Goal: Information Seeking & Learning: Compare options

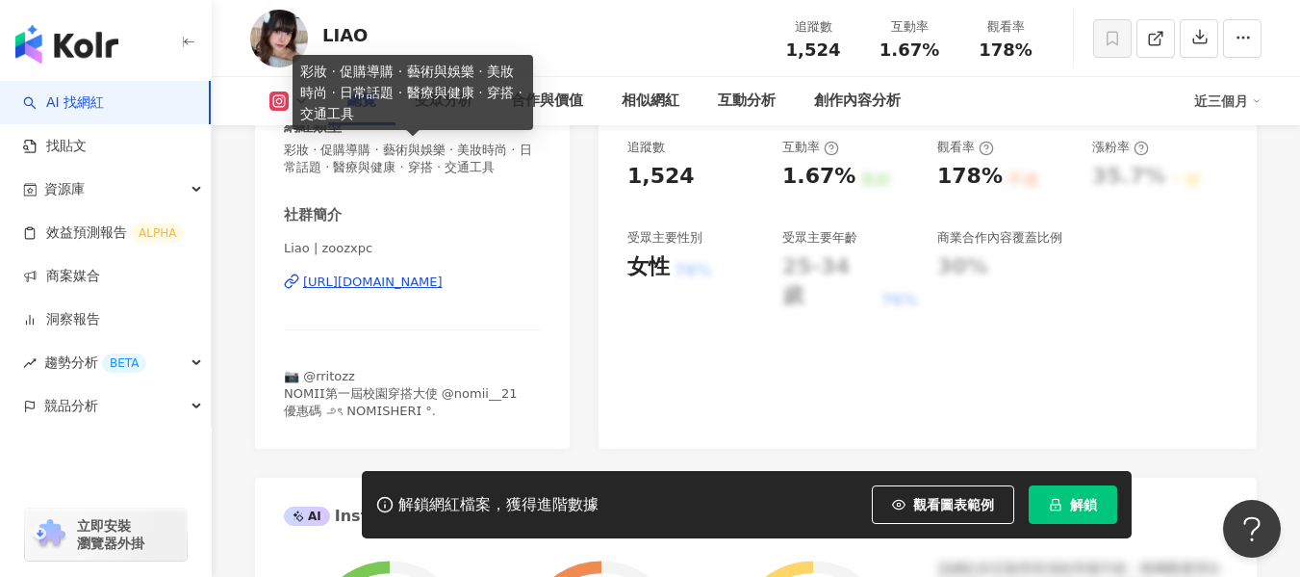
scroll to position [385, 0]
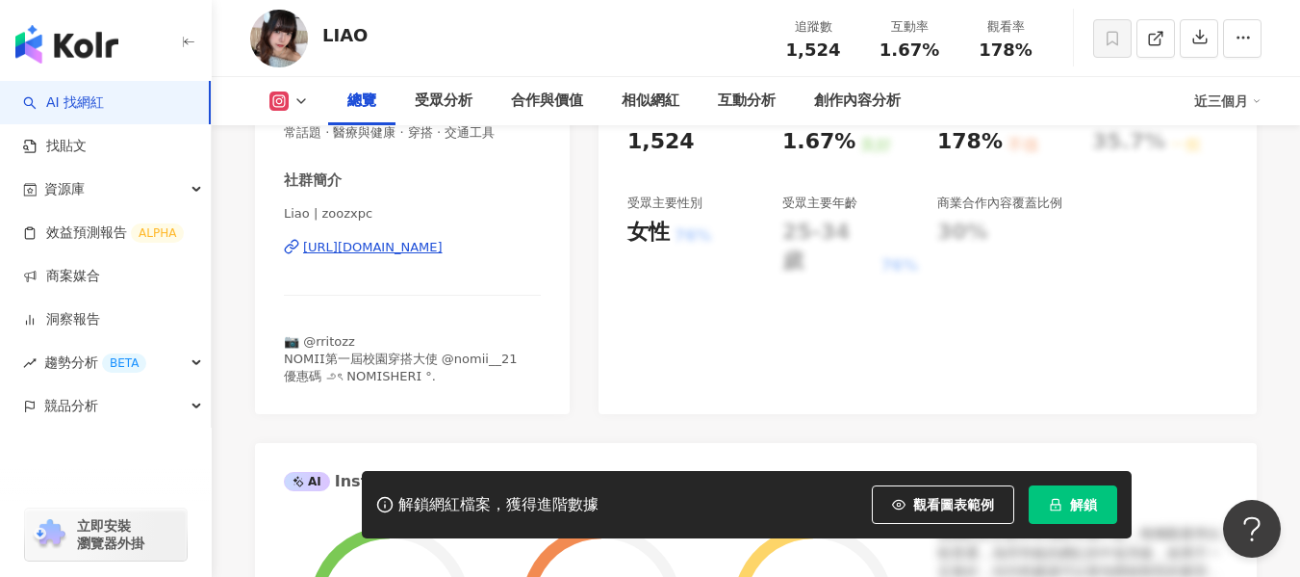
click at [400, 256] on div "https://www.instagram.com/zoozxpc/" at bounding box center [373, 247] width 140 height 17
click at [443, 256] on div "https://www.instagram.com/zoozxpc/" at bounding box center [373, 247] width 140 height 17
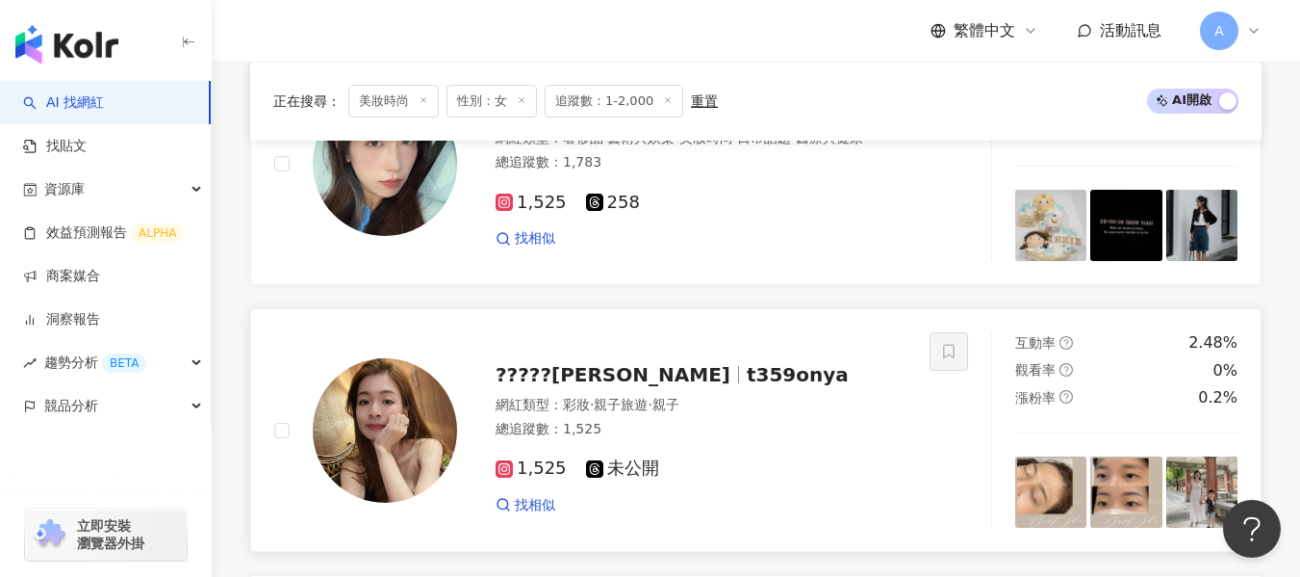
scroll to position [277, 0]
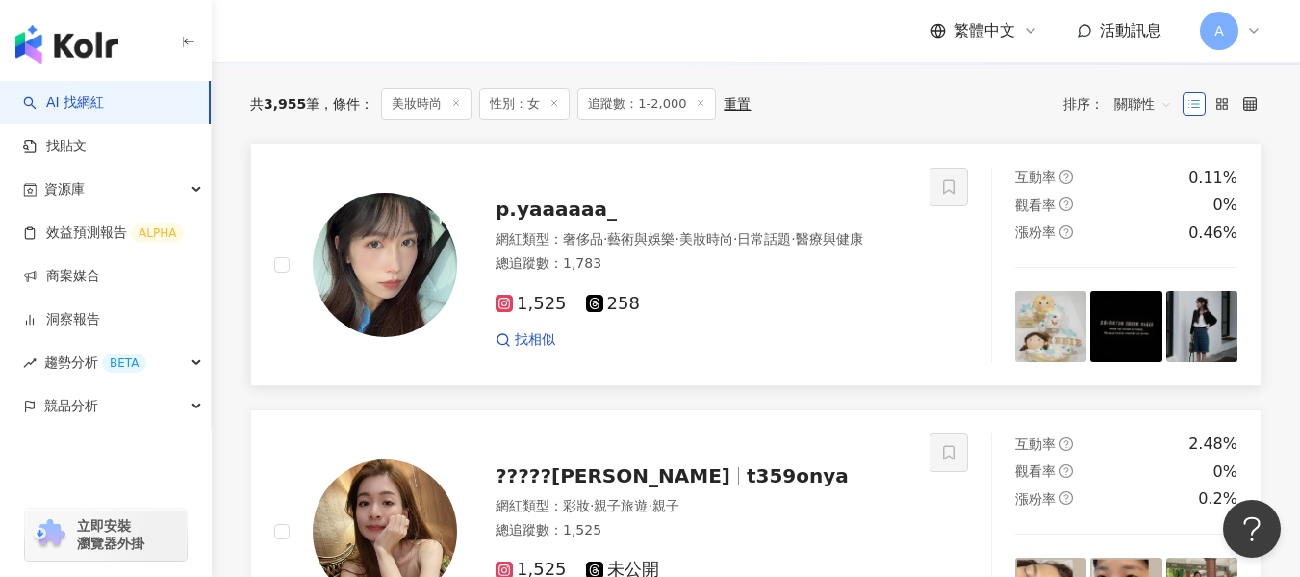
click at [698, 297] on div "1,525 258 找相似" at bounding box center [701, 313] width 411 height 71
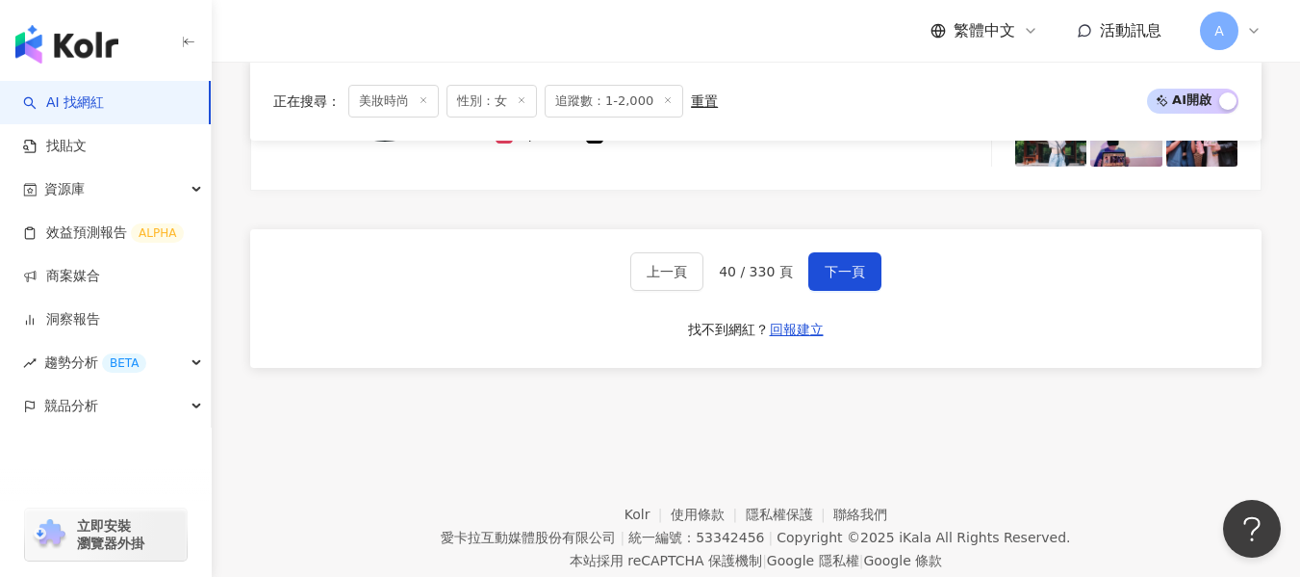
scroll to position [3357, 0]
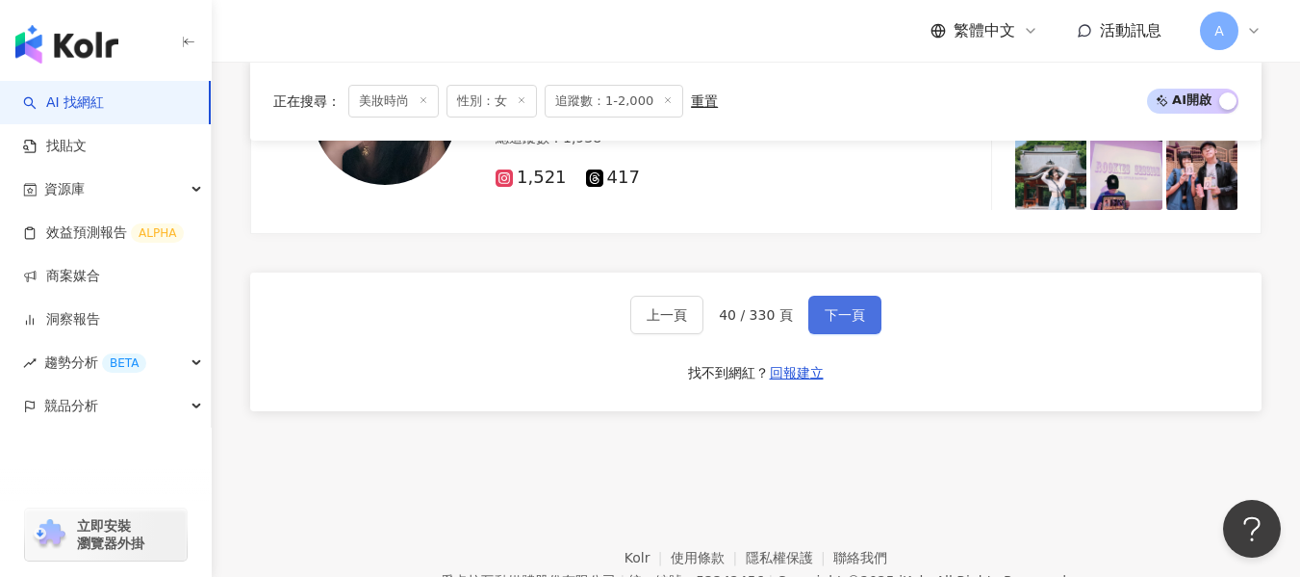
click at [844, 322] on span "下一頁" at bounding box center [845, 314] width 40 height 15
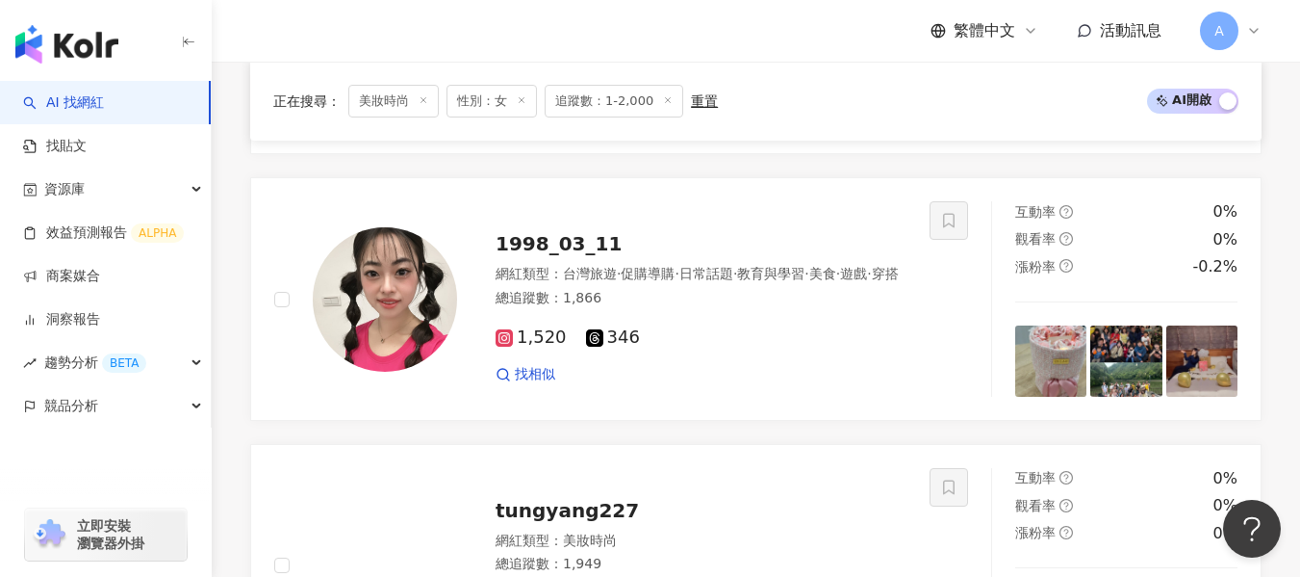
scroll to position [3068, 0]
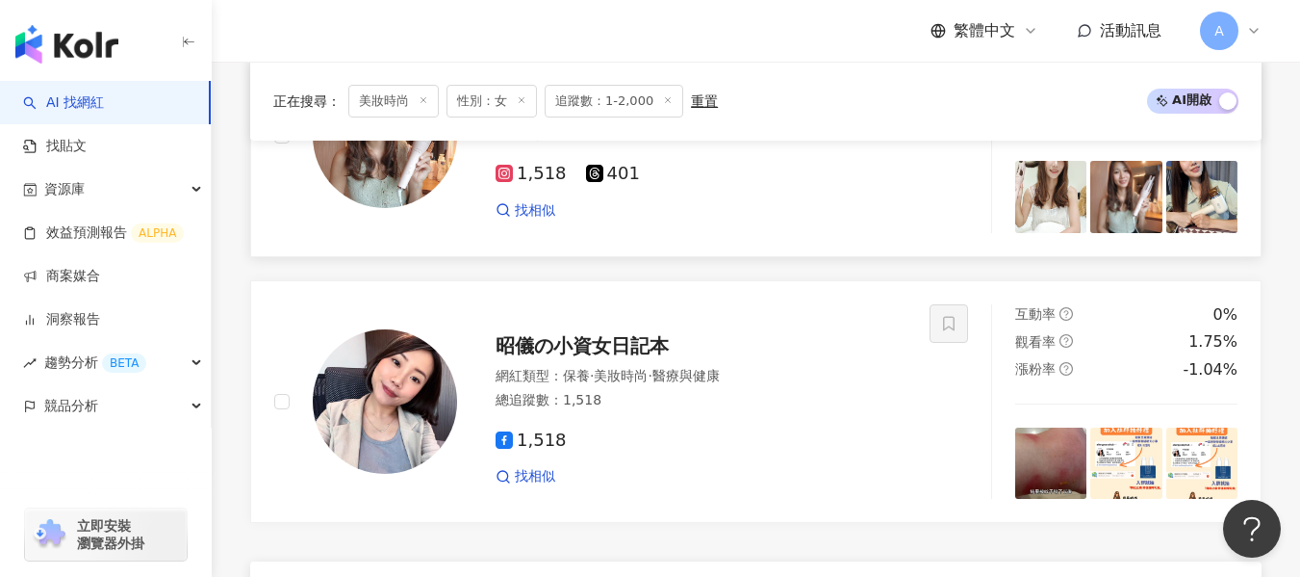
click at [747, 148] on div "網紅類型 ： 母嬰 · 親子 · 美食 · 美髮 · 音樂 · 運動 總追蹤數 ： 1,919" at bounding box center [701, 124] width 411 height 47
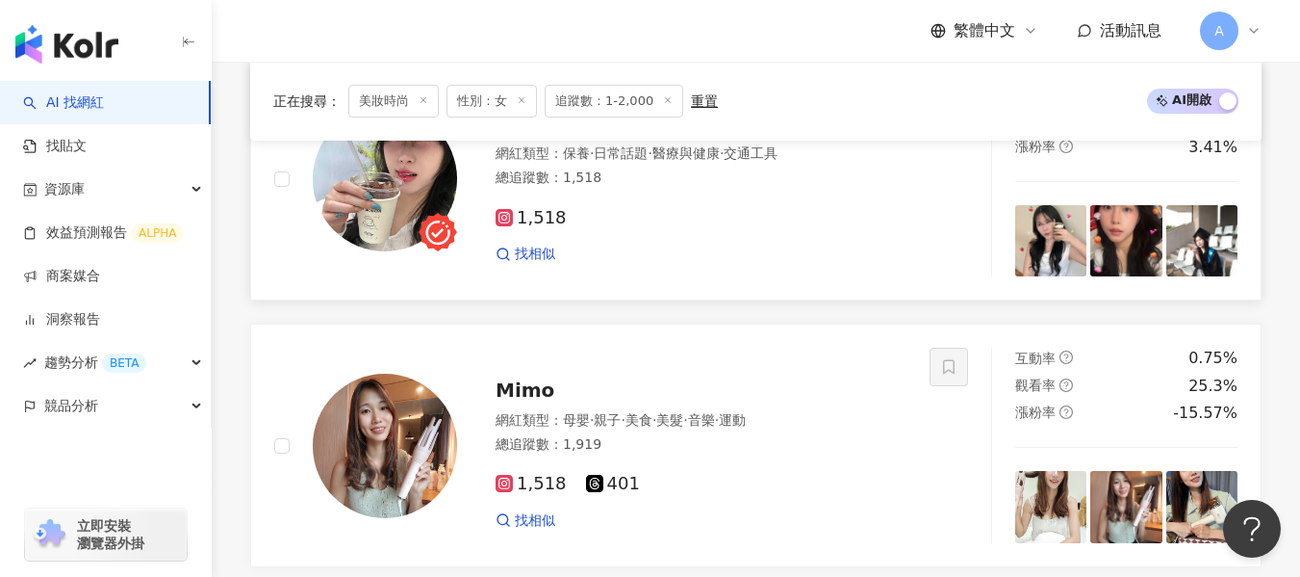
scroll to position [2683, 0]
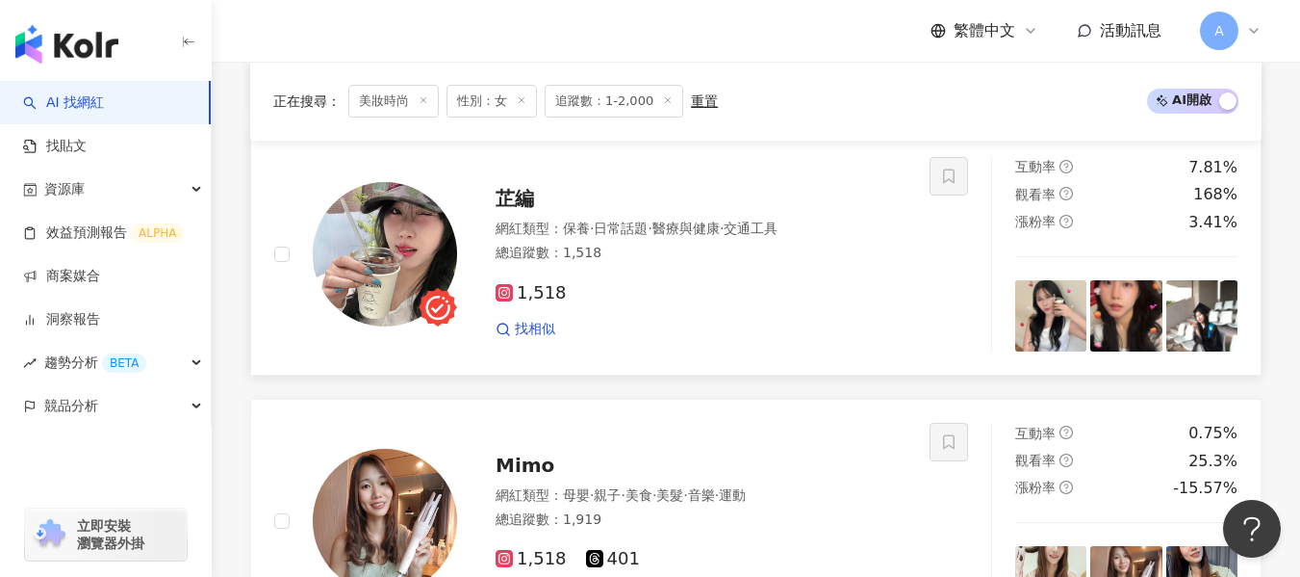
click at [683, 313] on div "芷編 網紅類型 ： 保養 · 日常話題 · 醫療與健康 · 交通工具 總追蹤數 ： 1,518 1,518 找相似" at bounding box center [681, 253] width 449 height 168
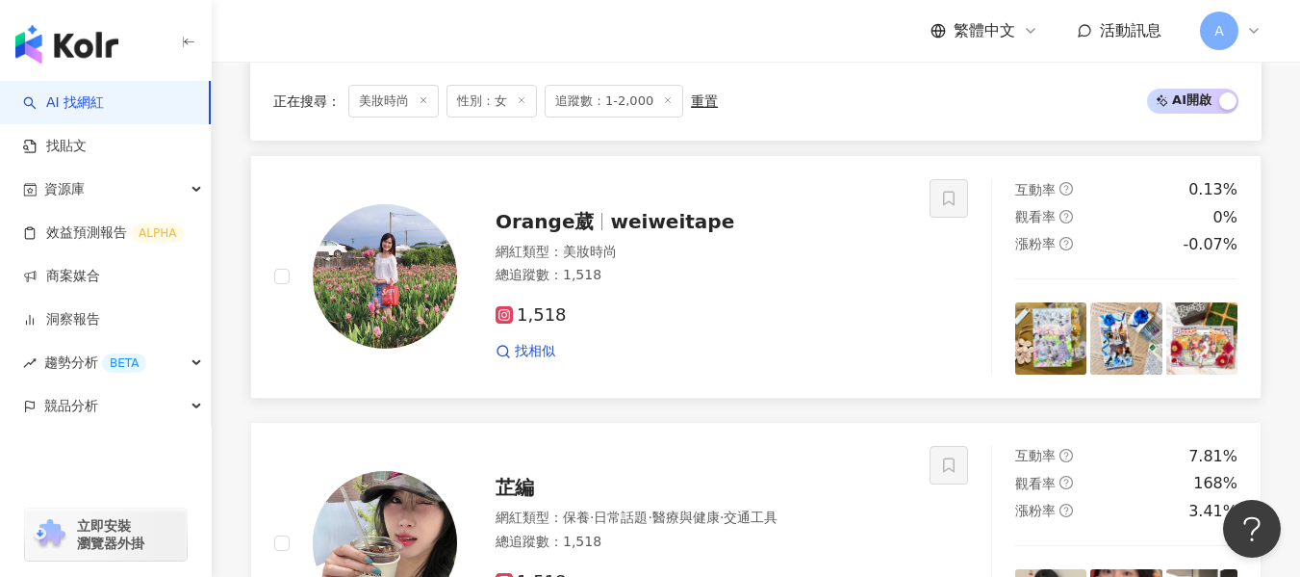
scroll to position [2106, 0]
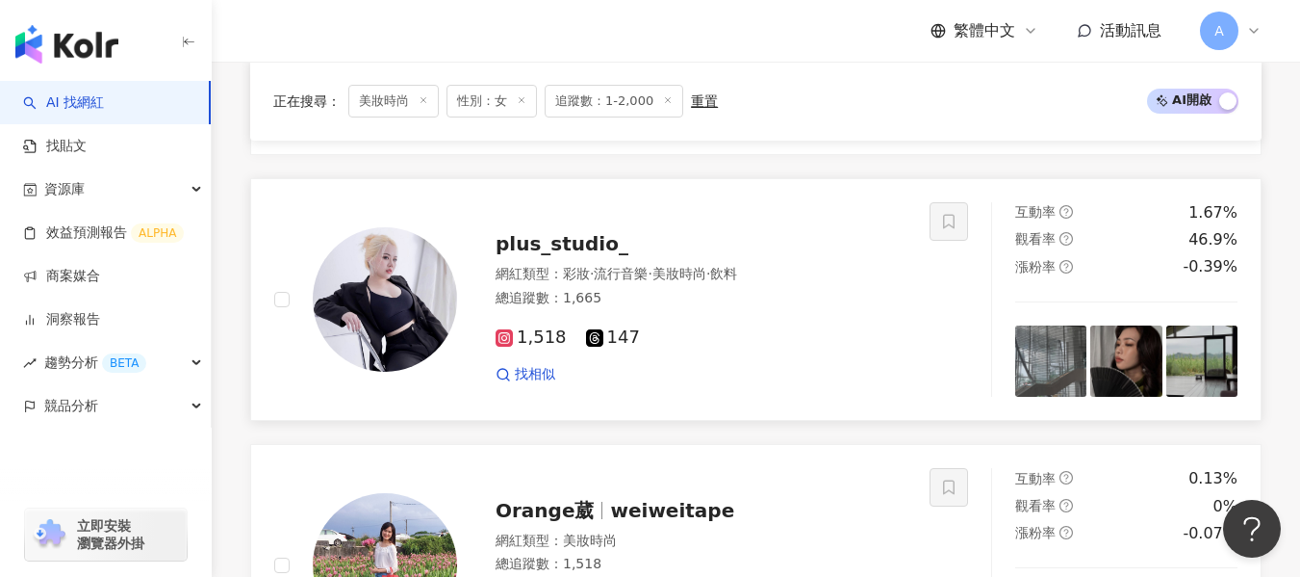
click at [622, 361] on div "1,518 147 找相似" at bounding box center [701, 347] width 411 height 71
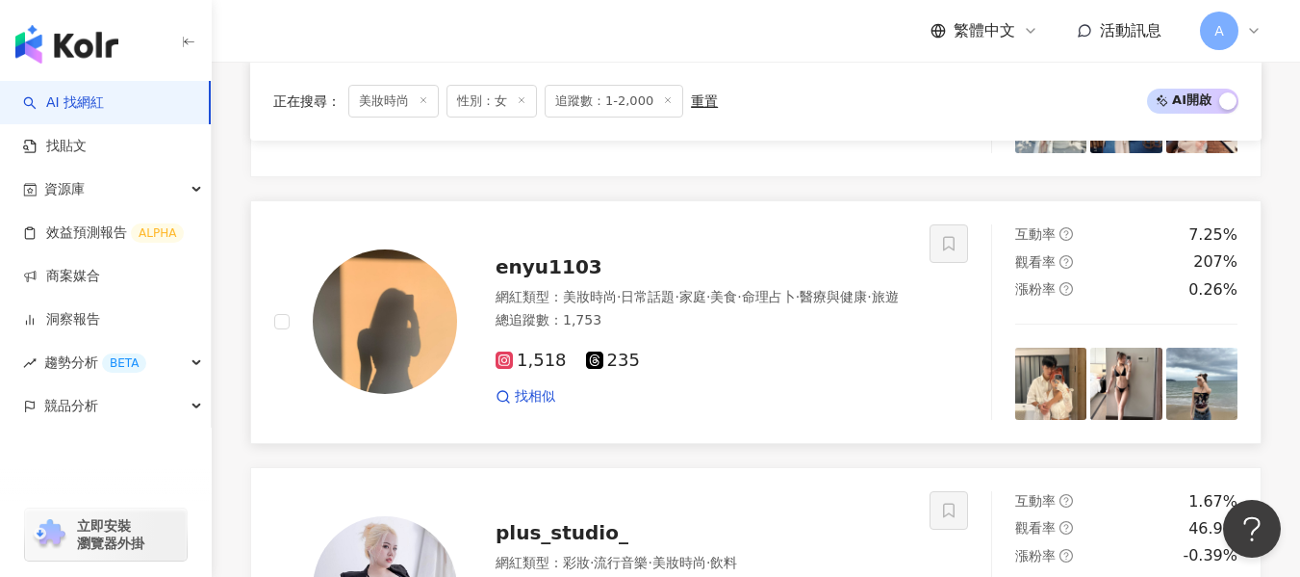
click at [731, 307] on div "網紅類型 ： 美妝時尚 · 日常話題 · 家庭 · 美食 · 命理占卜 · 醫療與健康 · 旅遊" at bounding box center [701, 297] width 411 height 19
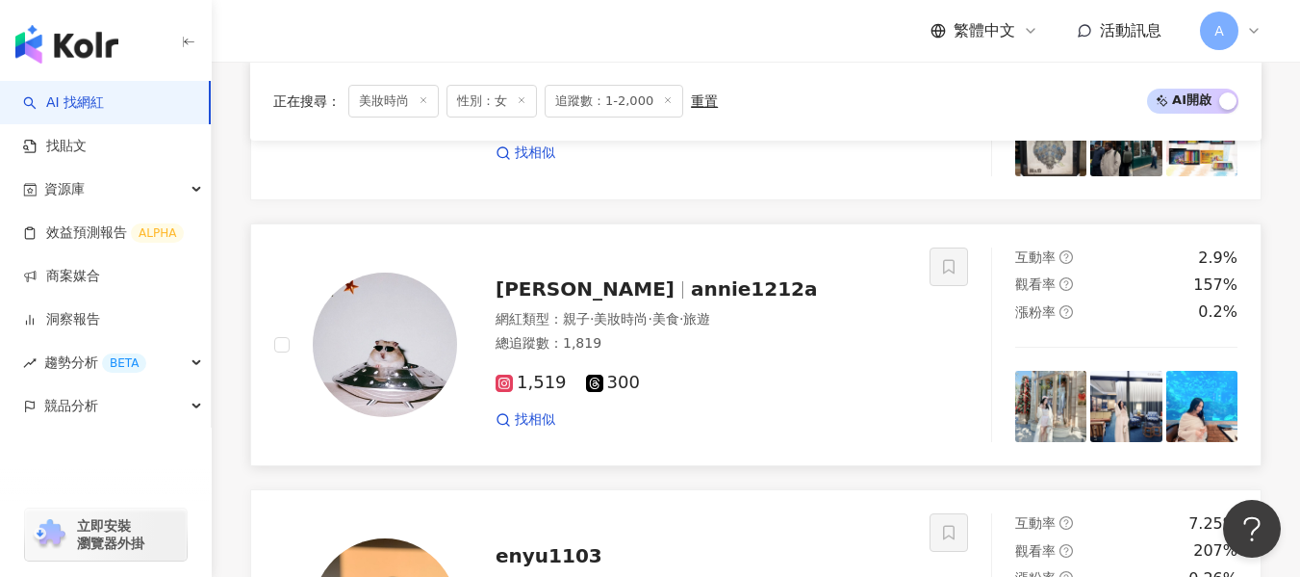
click at [714, 350] on div "總追蹤數 ： 1,819" at bounding box center [701, 343] width 411 height 19
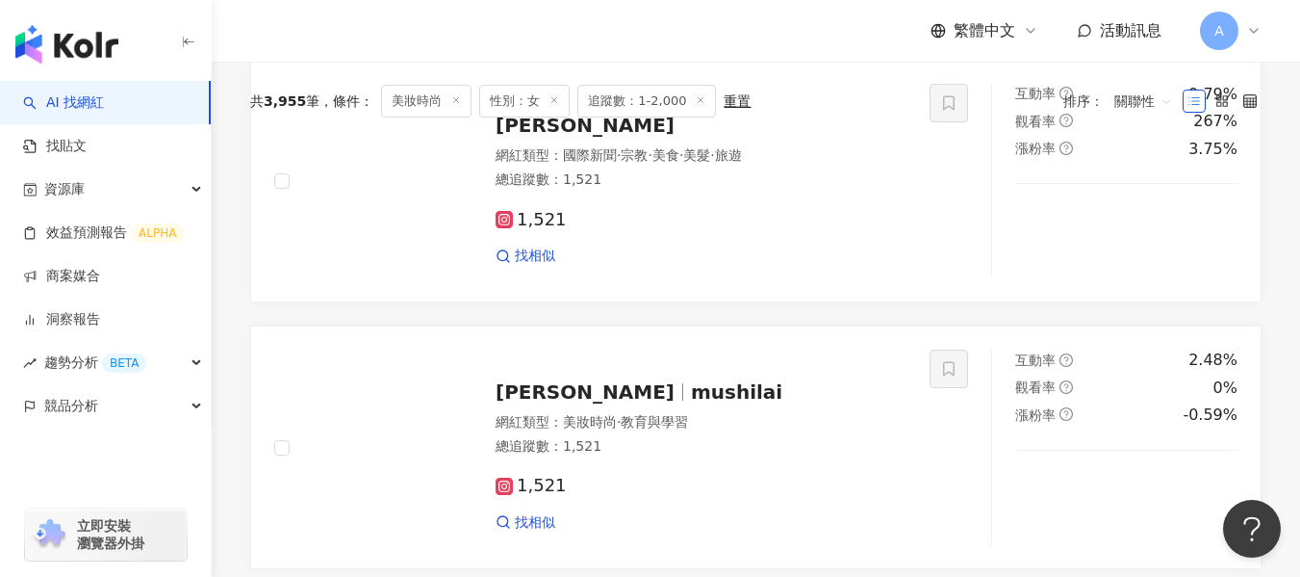
scroll to position [181, 0]
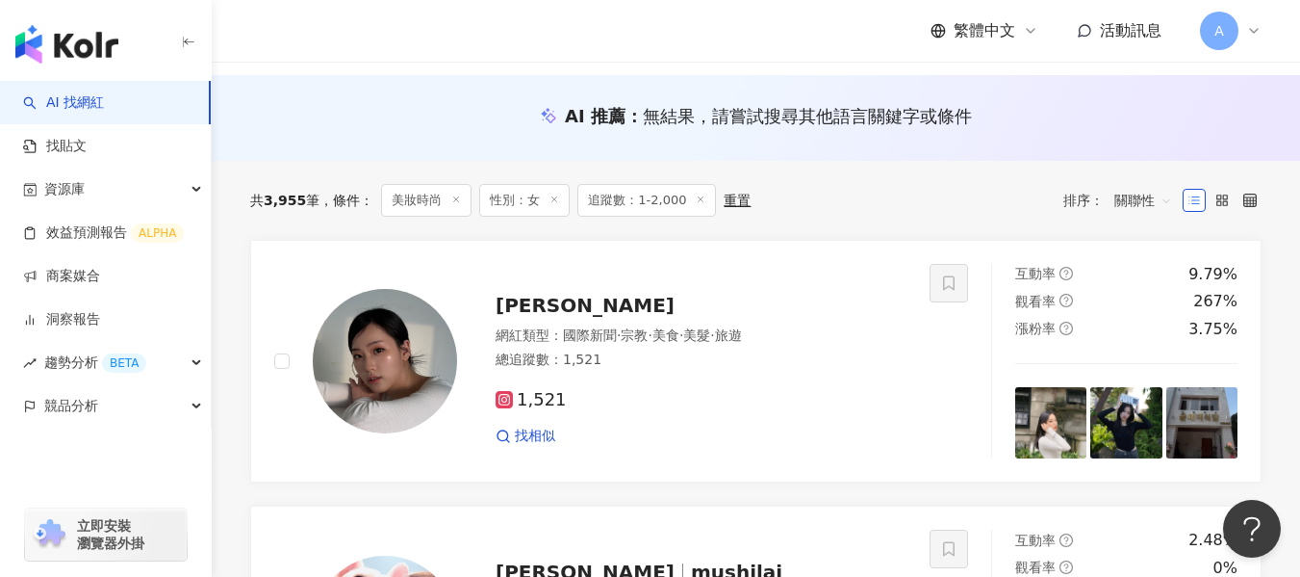
click at [663, 346] on div "網紅類型 ： 國際新聞 · 宗教 · 美食 · 美髮 · 旅遊 總追蹤數 ： 1,521" at bounding box center [701, 349] width 411 height 47
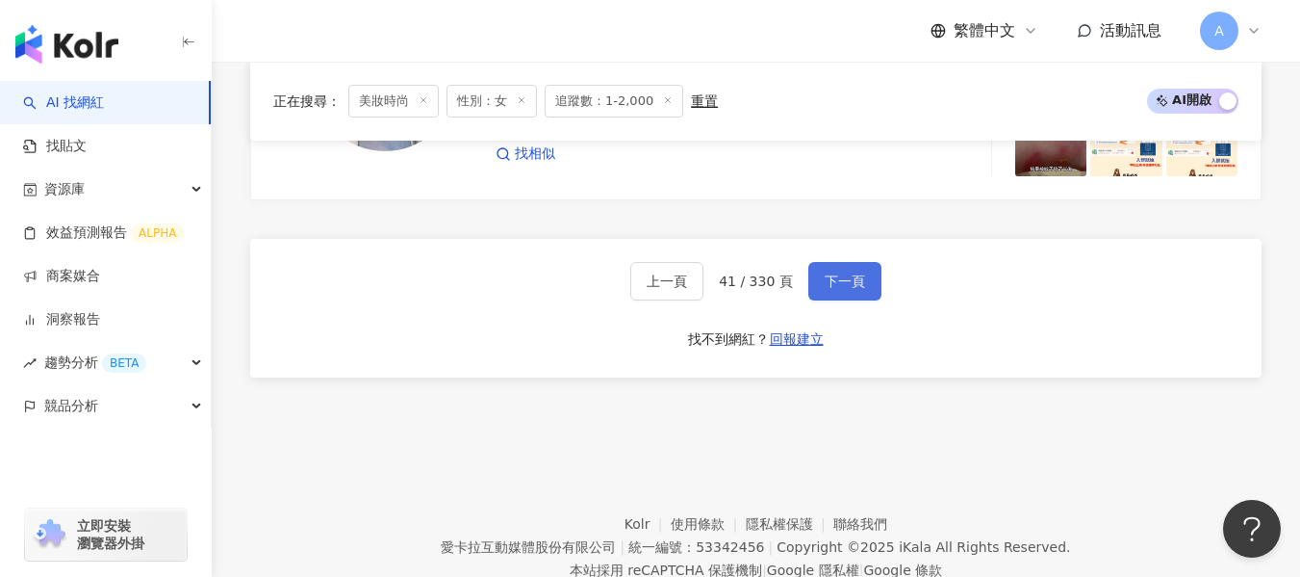
scroll to position [3357, 0]
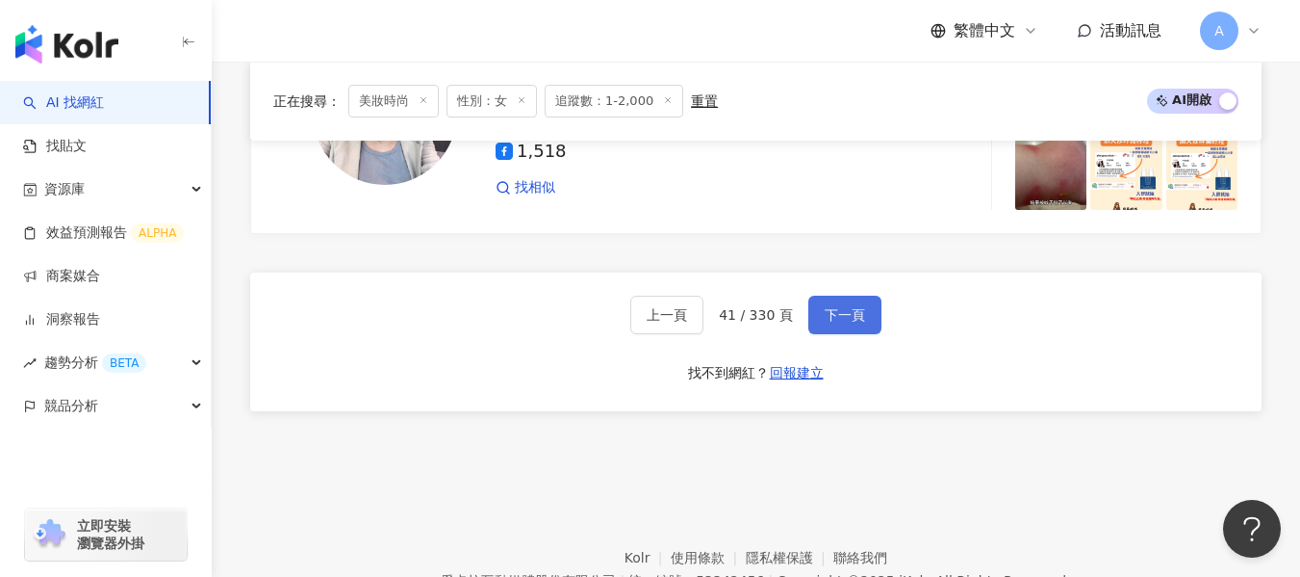
click at [857, 315] on span "下一頁" at bounding box center [845, 314] width 40 height 15
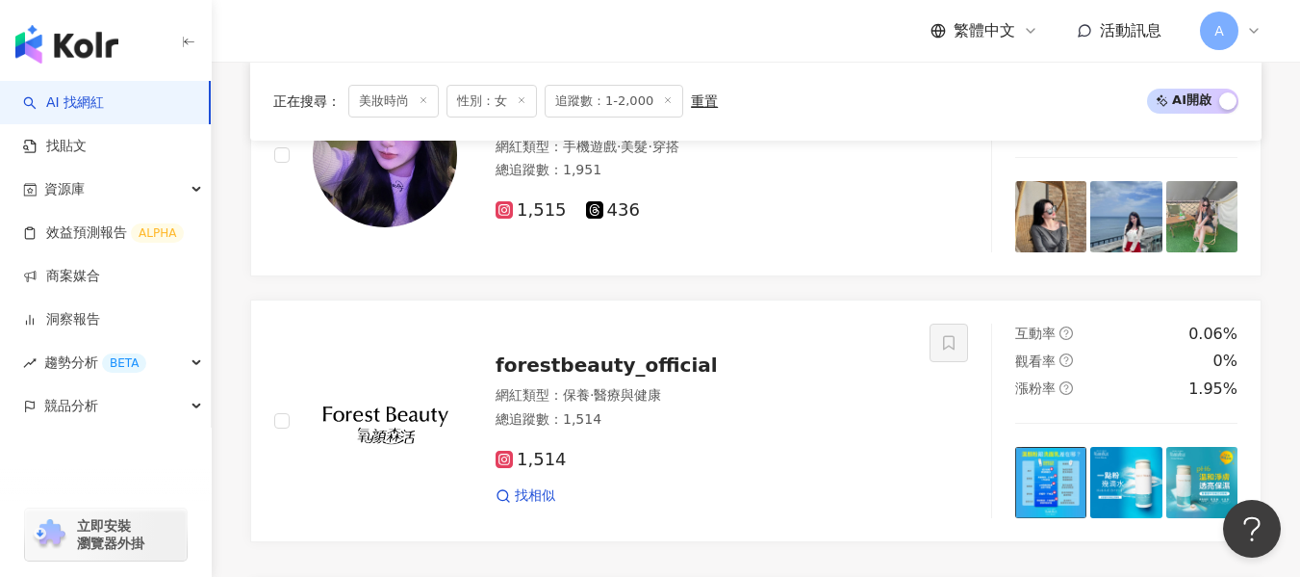
scroll to position [2952, 0]
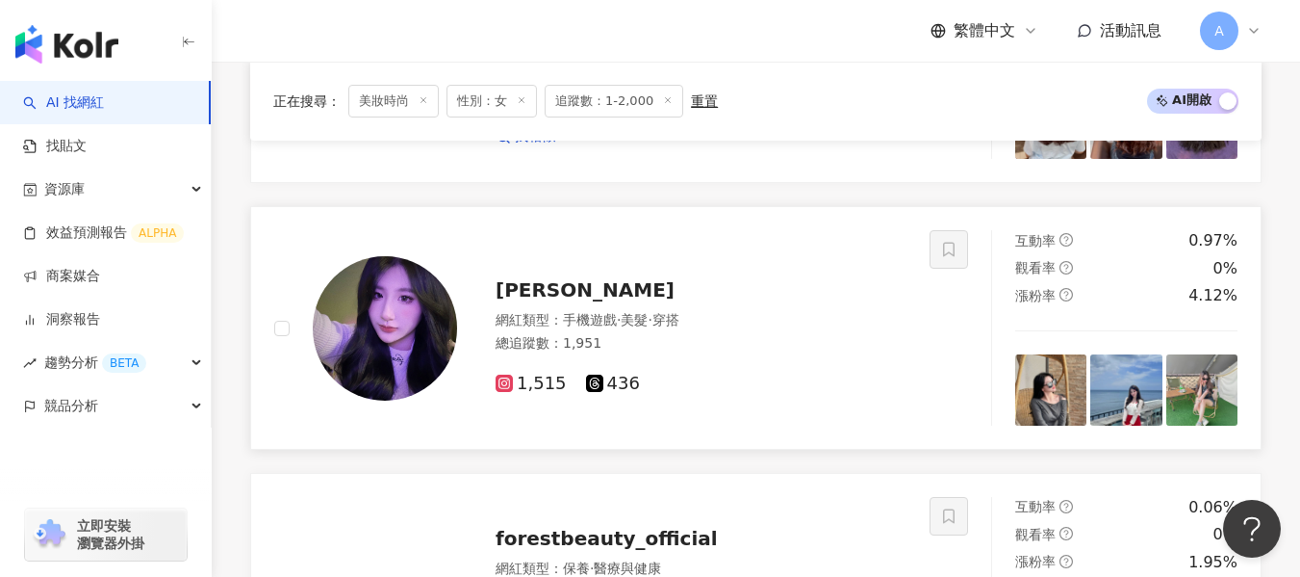
click at [662, 336] on div "總追蹤數 ： 1,951" at bounding box center [701, 343] width 411 height 19
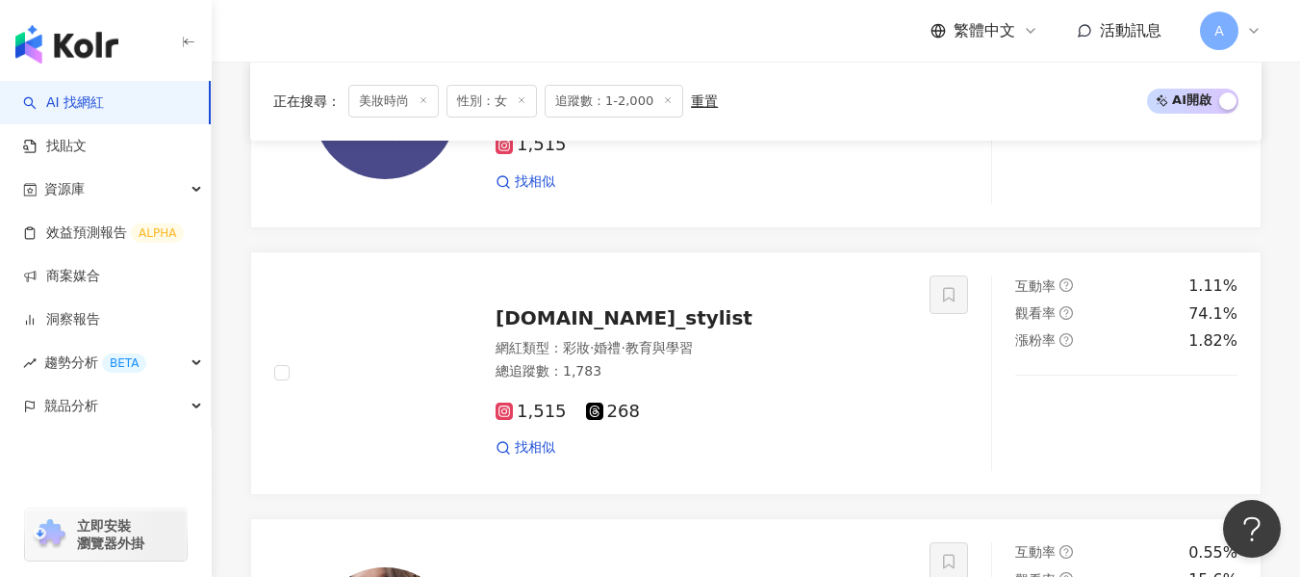
scroll to position [1893, 0]
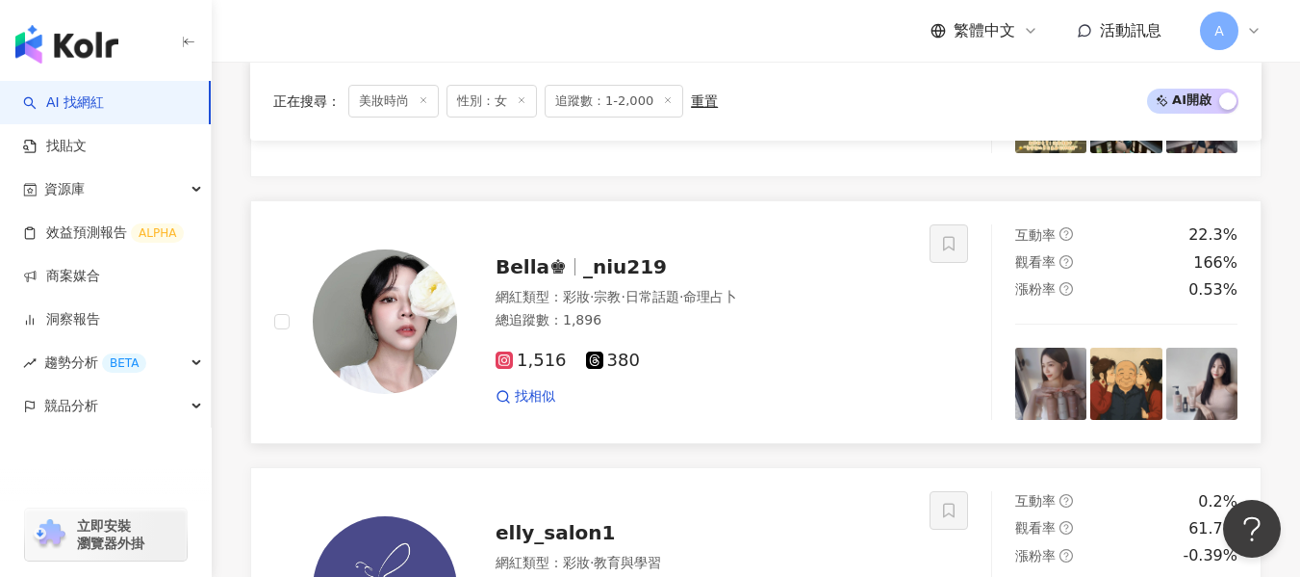
click at [741, 328] on div "總追蹤數 ： 1,896" at bounding box center [701, 320] width 411 height 19
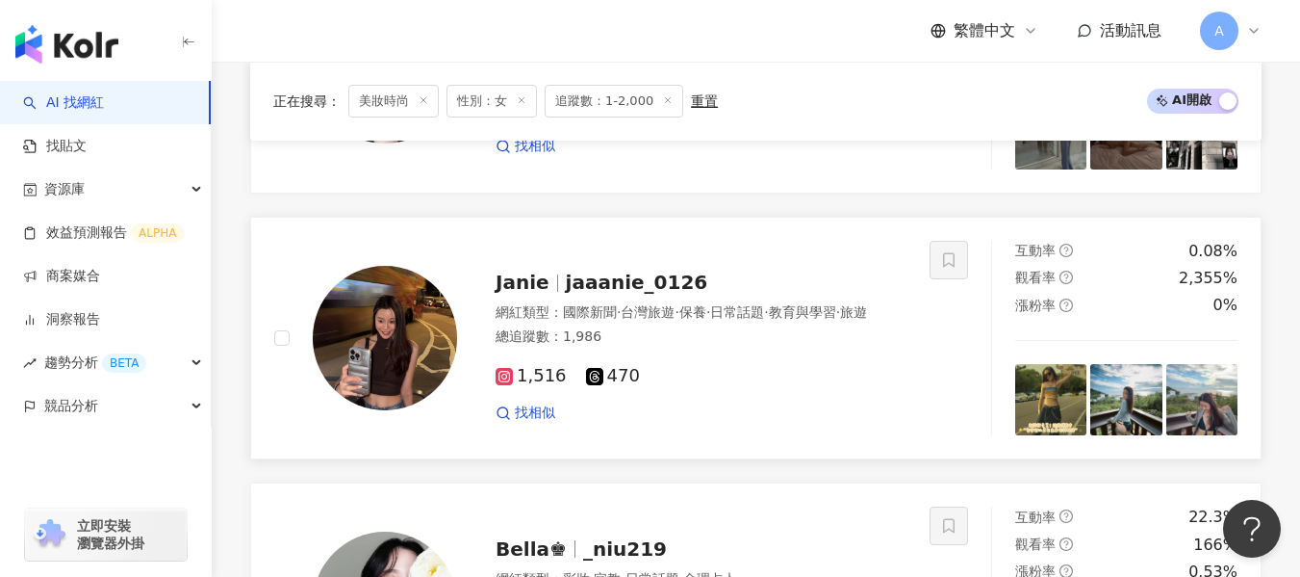
scroll to position [1604, 0]
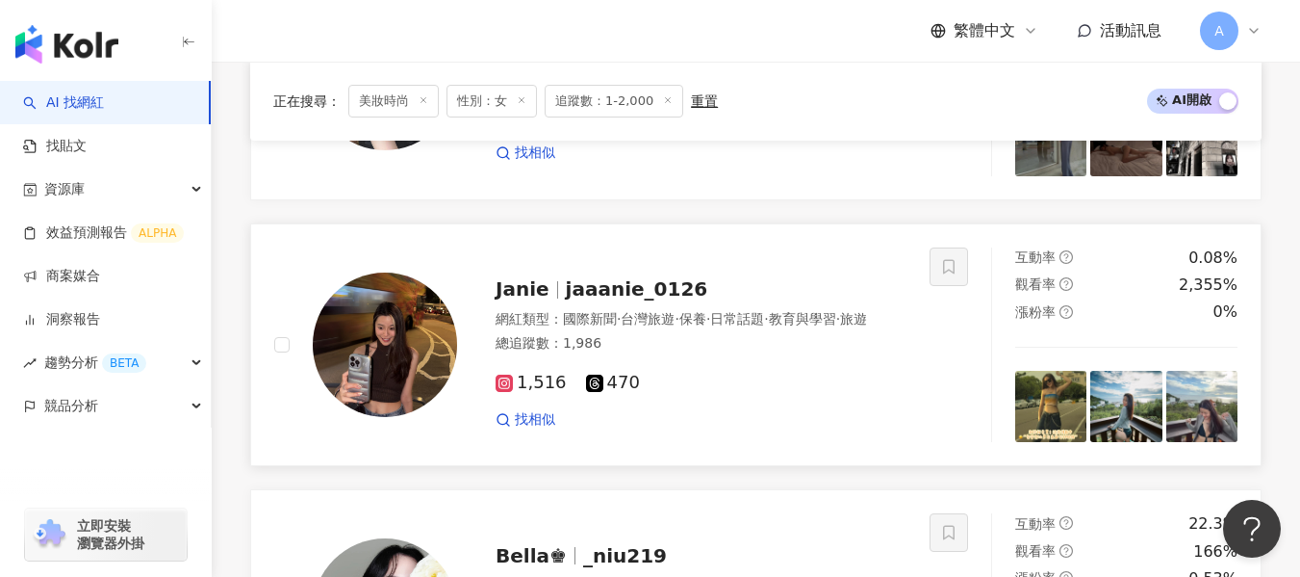
click at [707, 329] on div "網紅類型 ： 國際新聞 · 台灣旅遊 · 保養 · 日常話題 · 教育與學習 · 旅遊" at bounding box center [701, 319] width 411 height 19
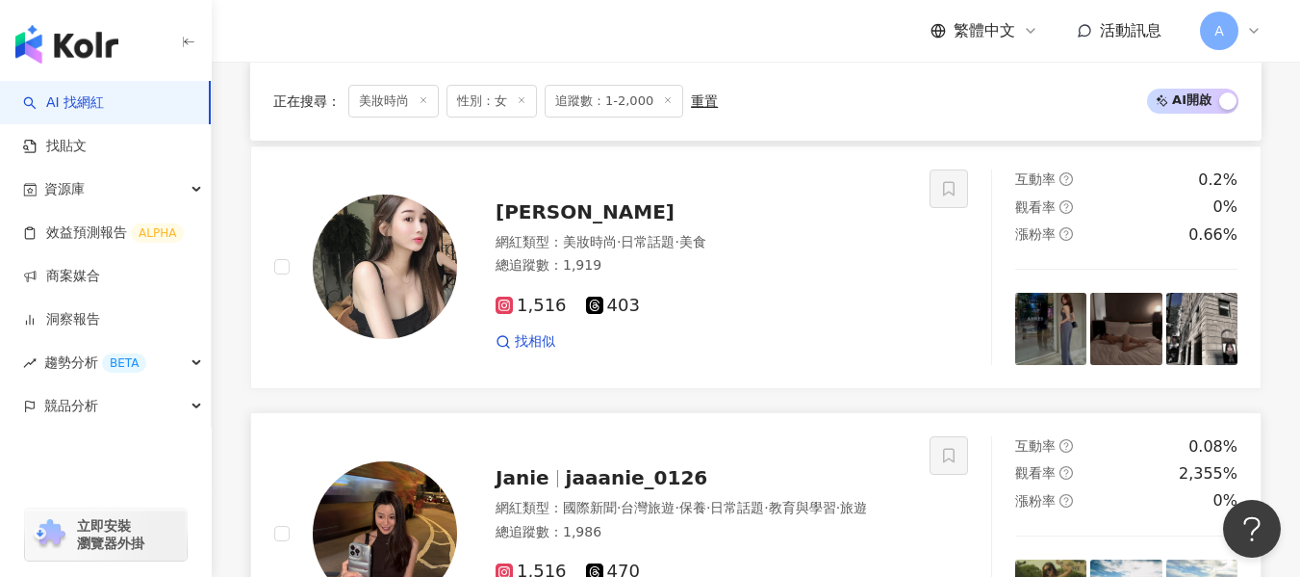
scroll to position [1316, 0]
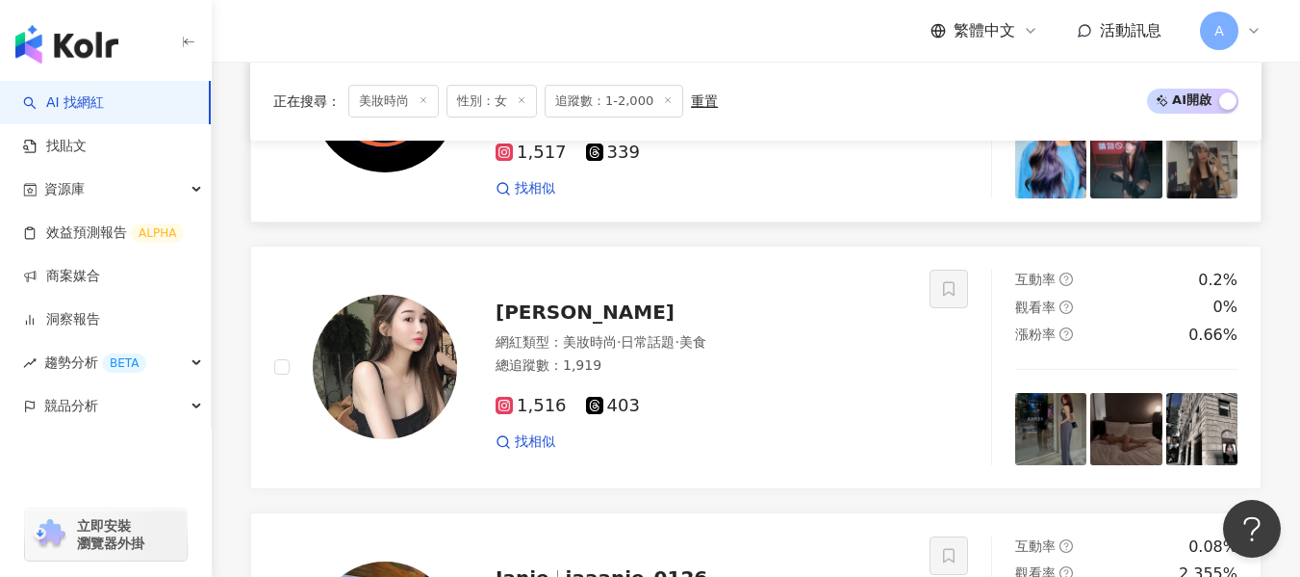
drag, startPoint x: 705, startPoint y: 368, endPoint x: 587, endPoint y: 212, distance: 195.8
click at [705, 368] on div "總追蹤數 ： 1,919" at bounding box center [701, 365] width 411 height 19
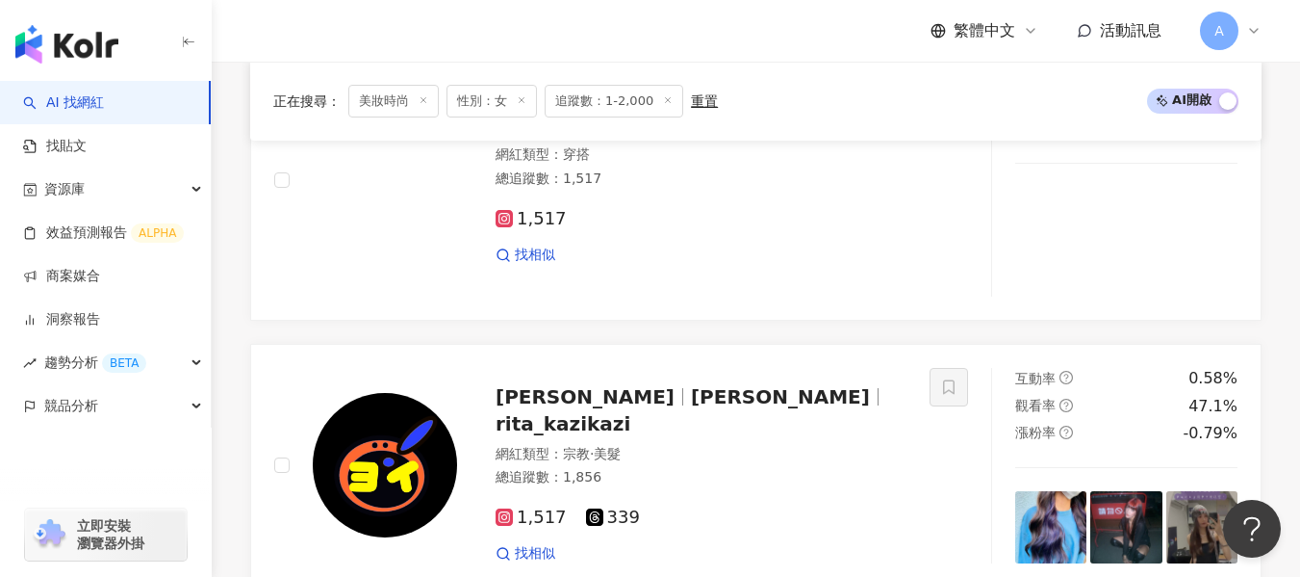
scroll to position [834, 0]
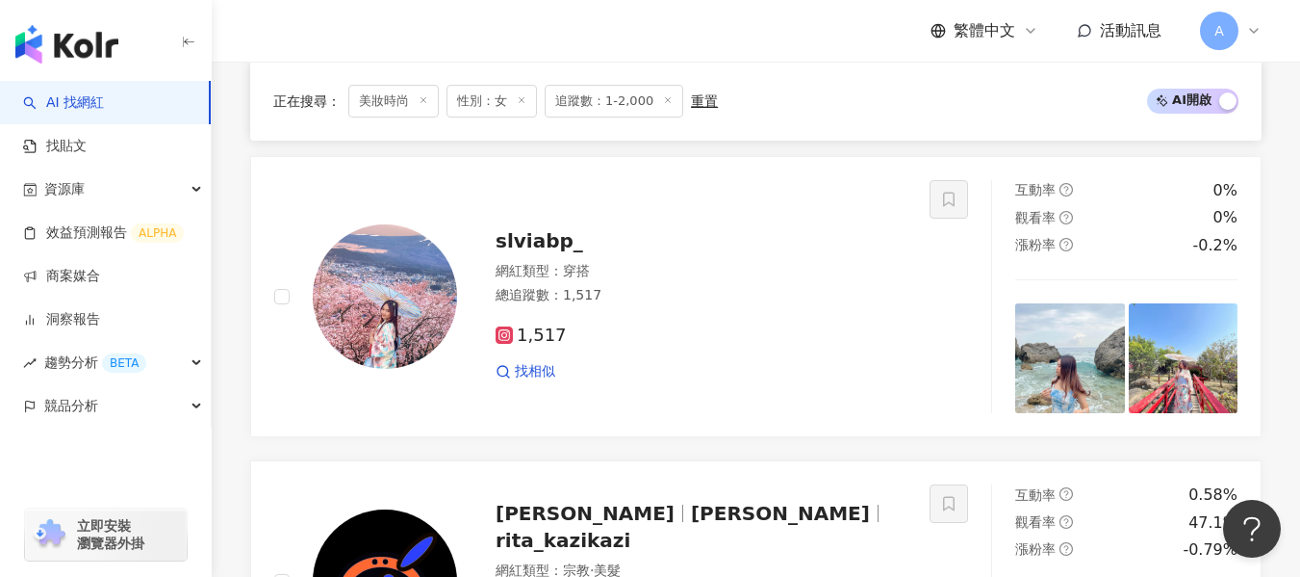
click at [651, 305] on div "總追蹤數 ： 1,517" at bounding box center [701, 295] width 411 height 19
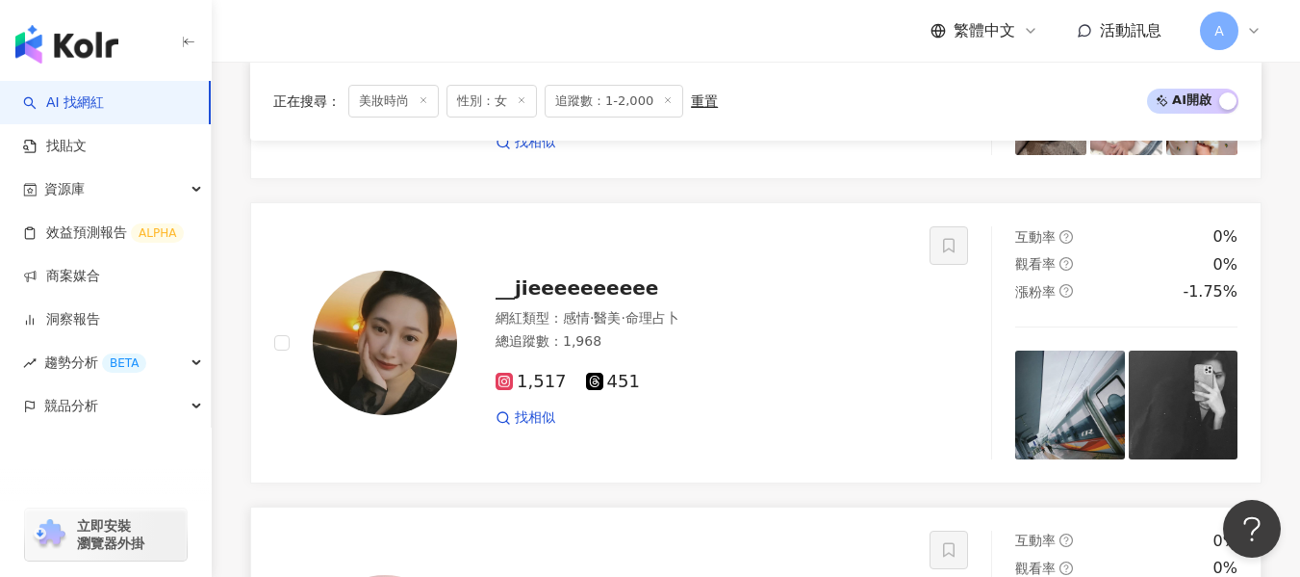
scroll to position [449, 0]
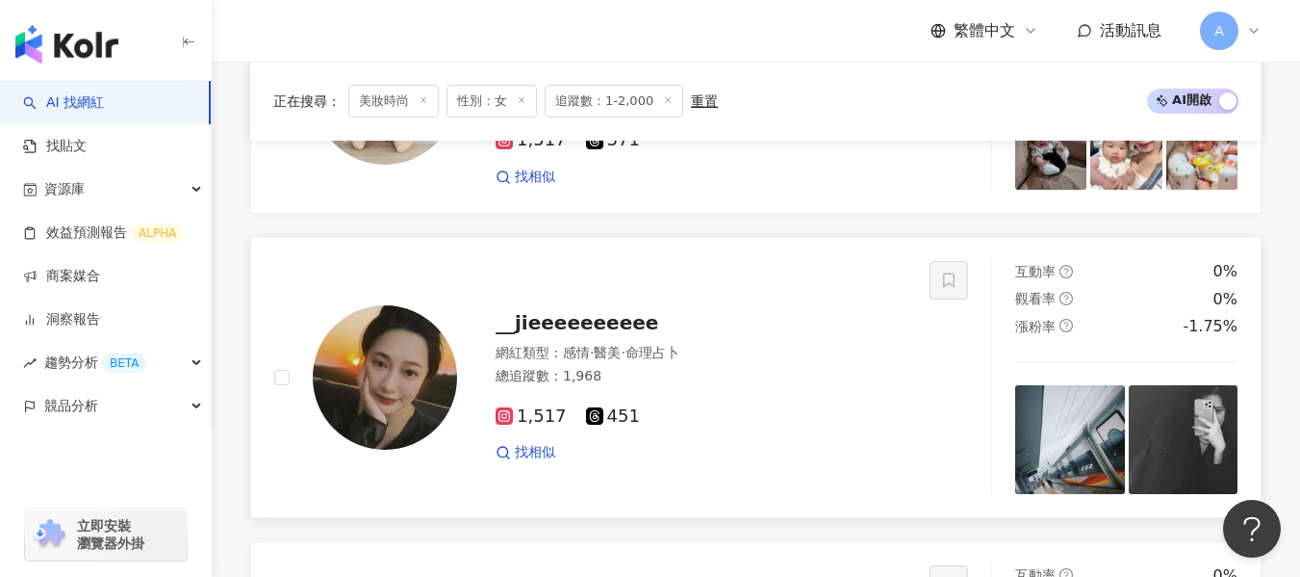
click at [749, 397] on div "1,517 451 找相似" at bounding box center [701, 426] width 411 height 71
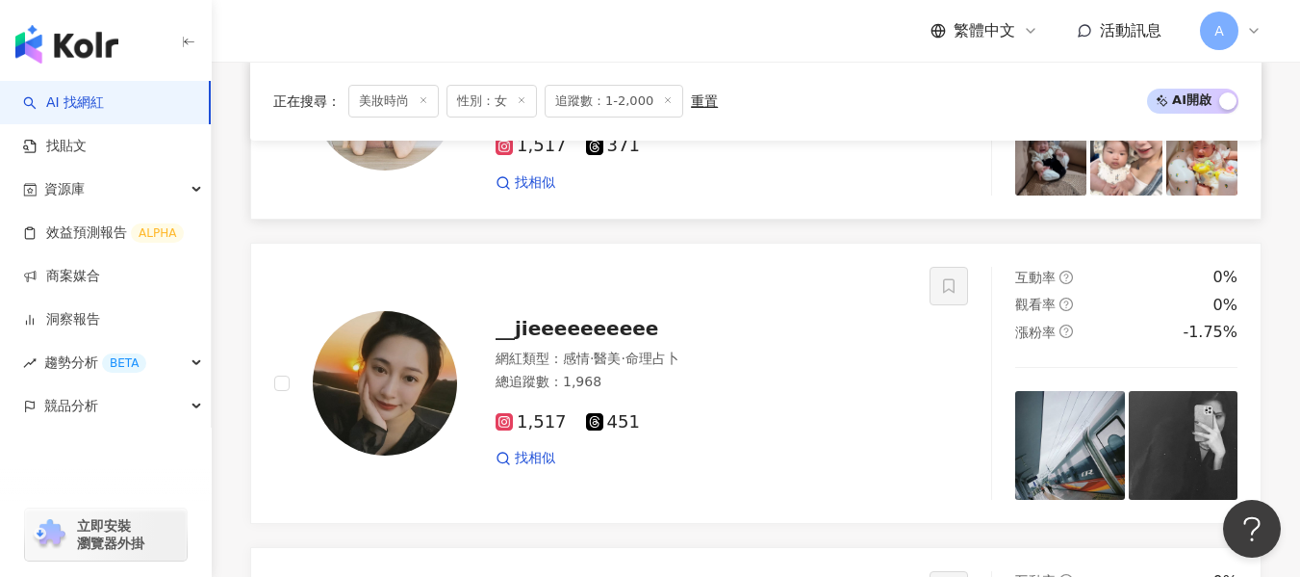
scroll to position [161, 0]
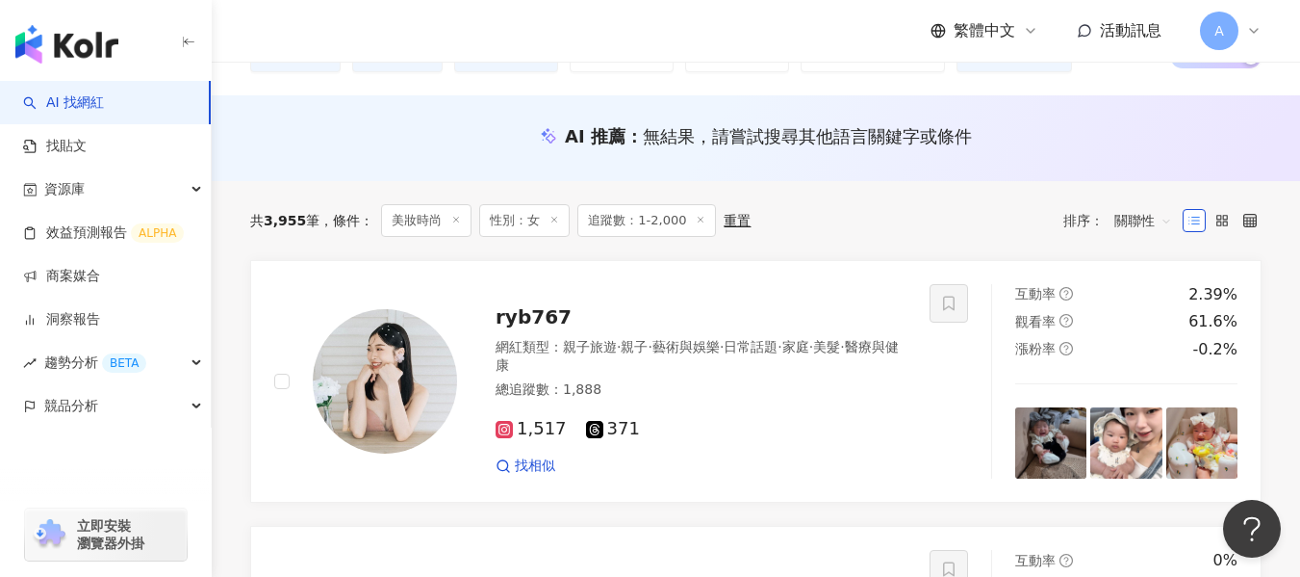
click at [786, 398] on div "總追蹤數 ： 1,888" at bounding box center [701, 389] width 411 height 19
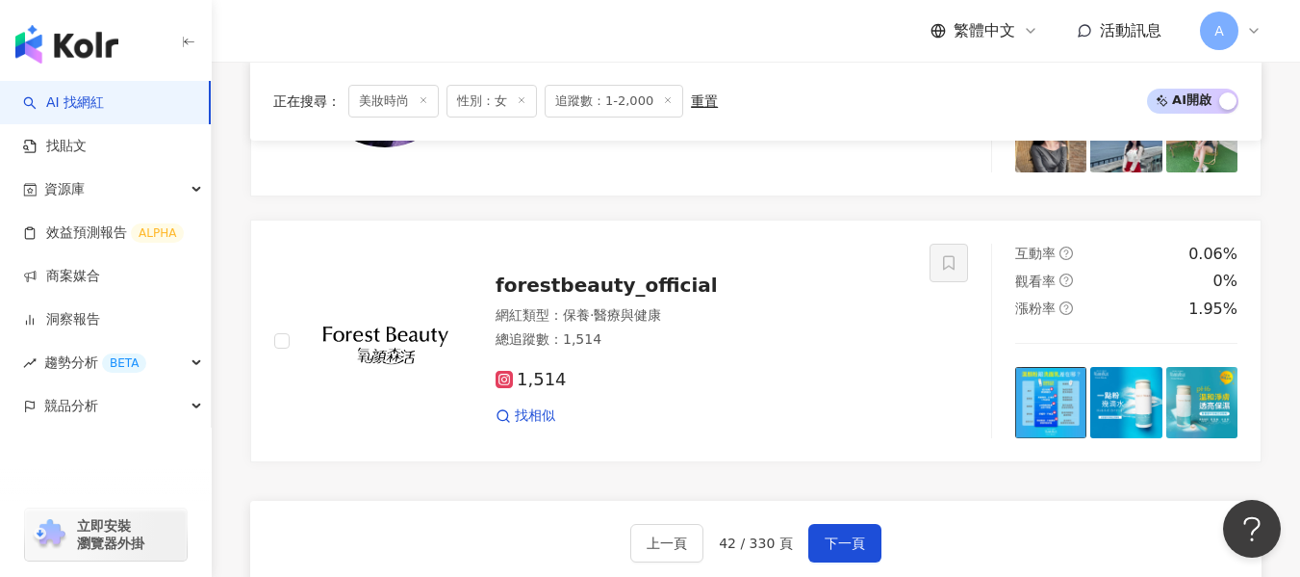
scroll to position [3529, 0]
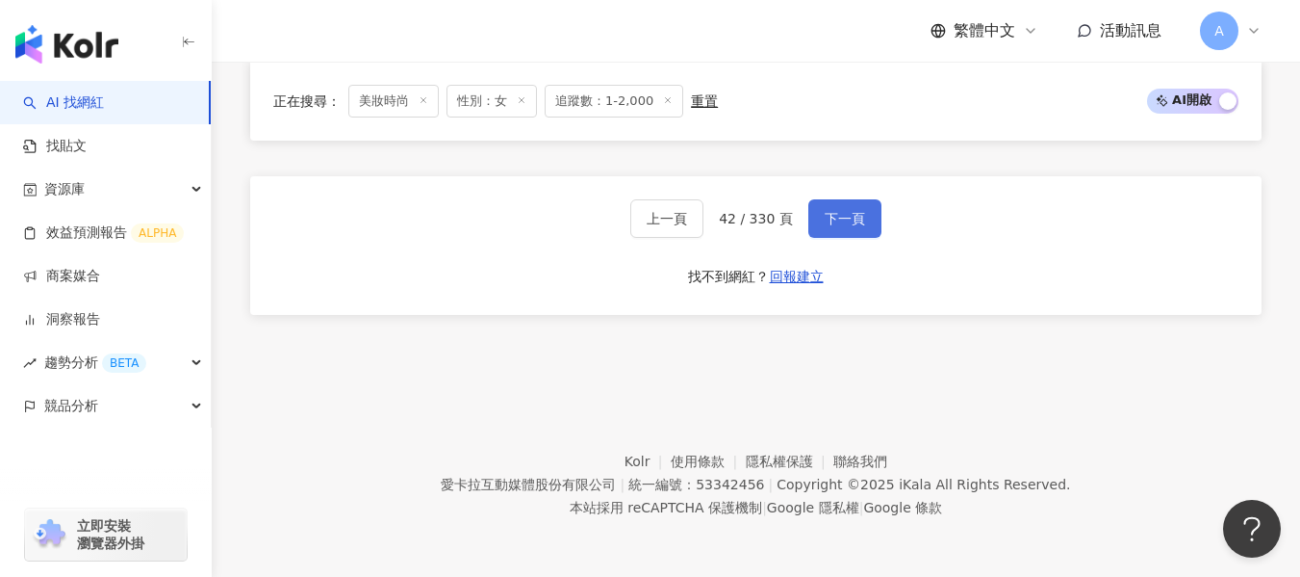
click at [817, 217] on button "下一頁" at bounding box center [844, 218] width 73 height 38
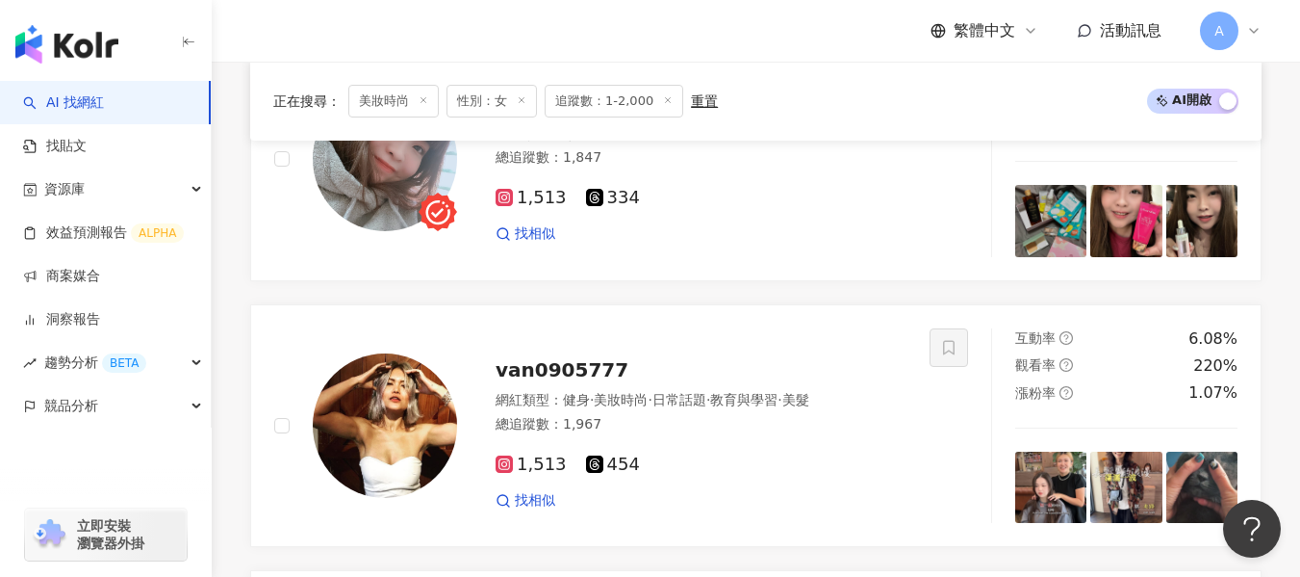
scroll to position [3068, 0]
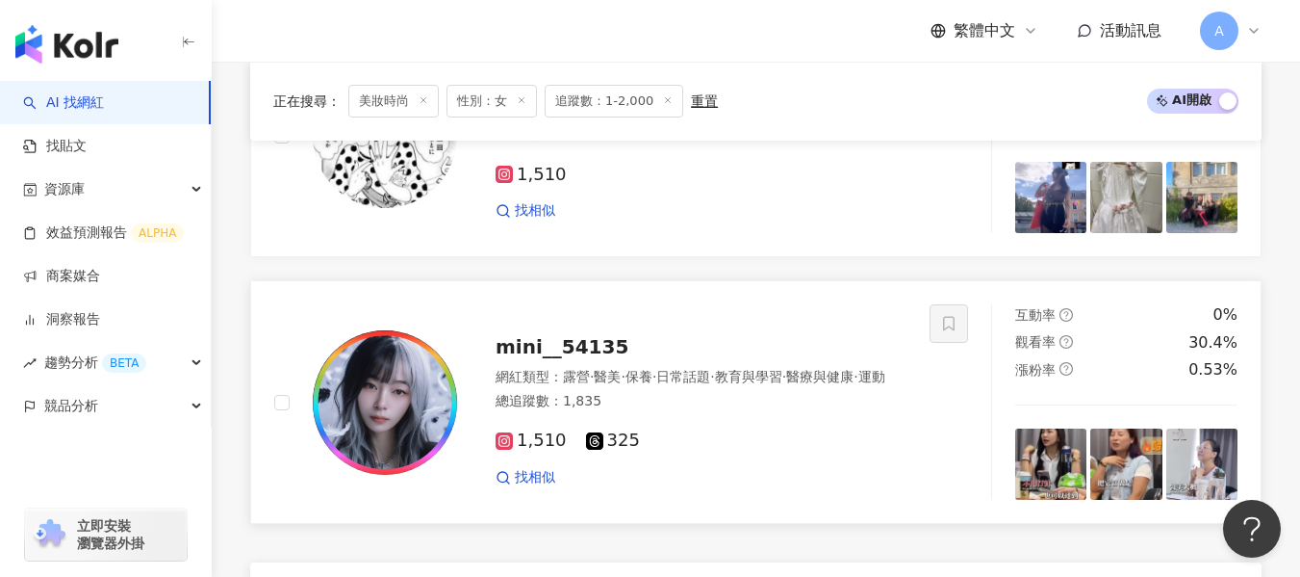
click at [830, 387] on div "網紅類型 ： 露營 · 醫美 · 保養 · 日常話題 · 教育與學習 · 醫療與健康 · 運動" at bounding box center [701, 377] width 411 height 19
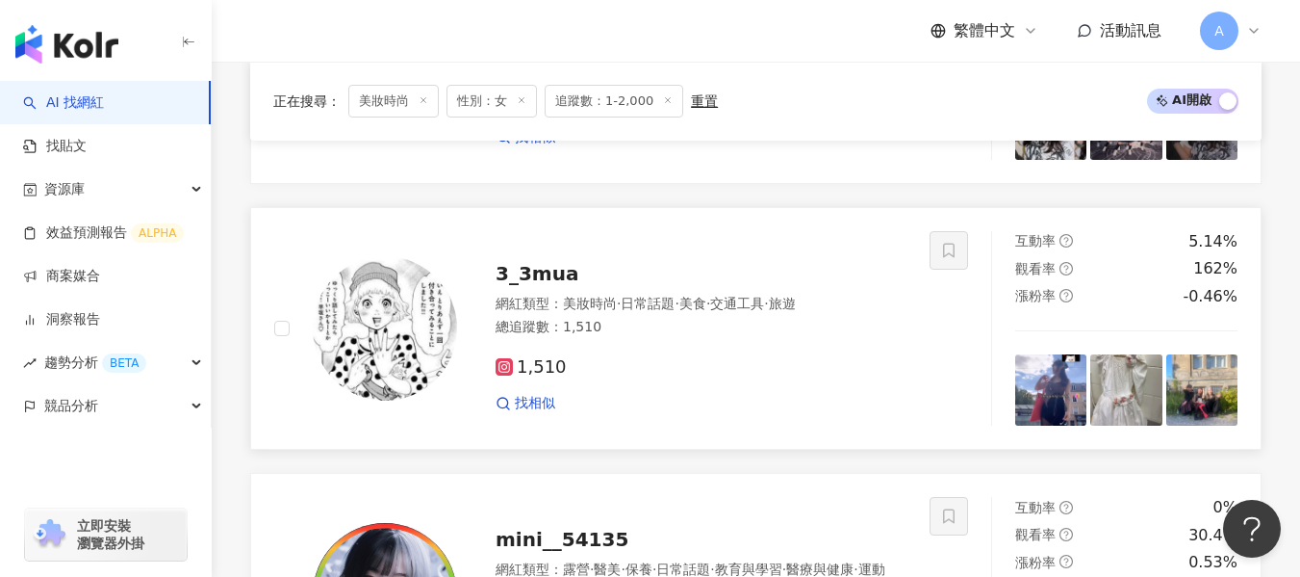
scroll to position [2587, 0]
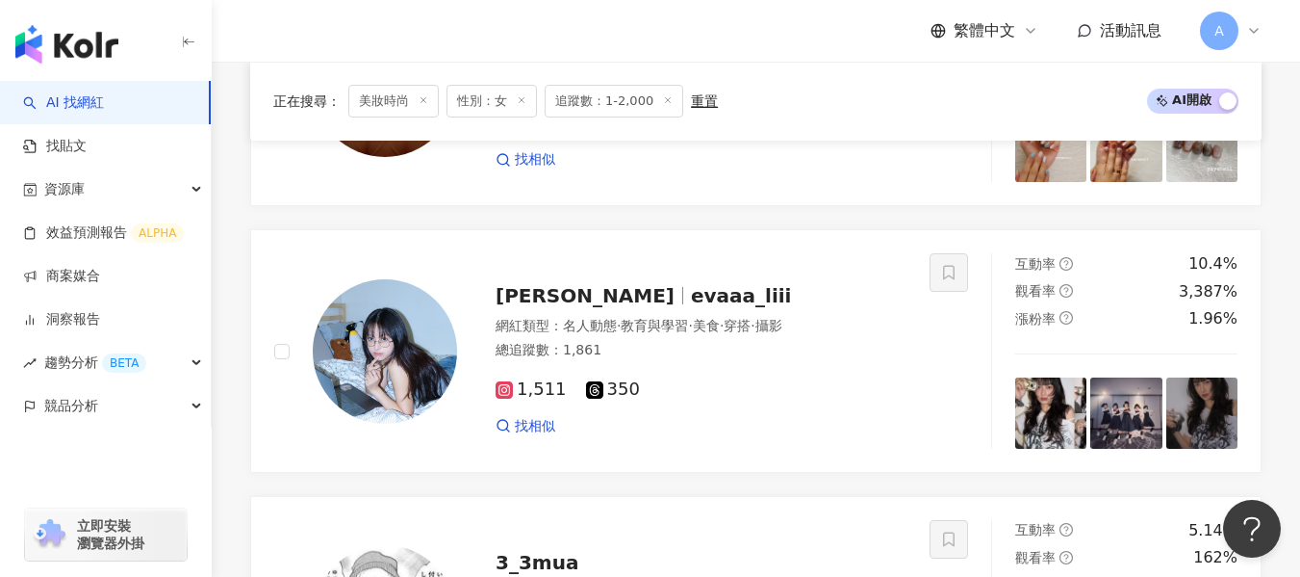
click at [638, 348] on div "總追蹤數 ： 1,861" at bounding box center [701, 350] width 411 height 19
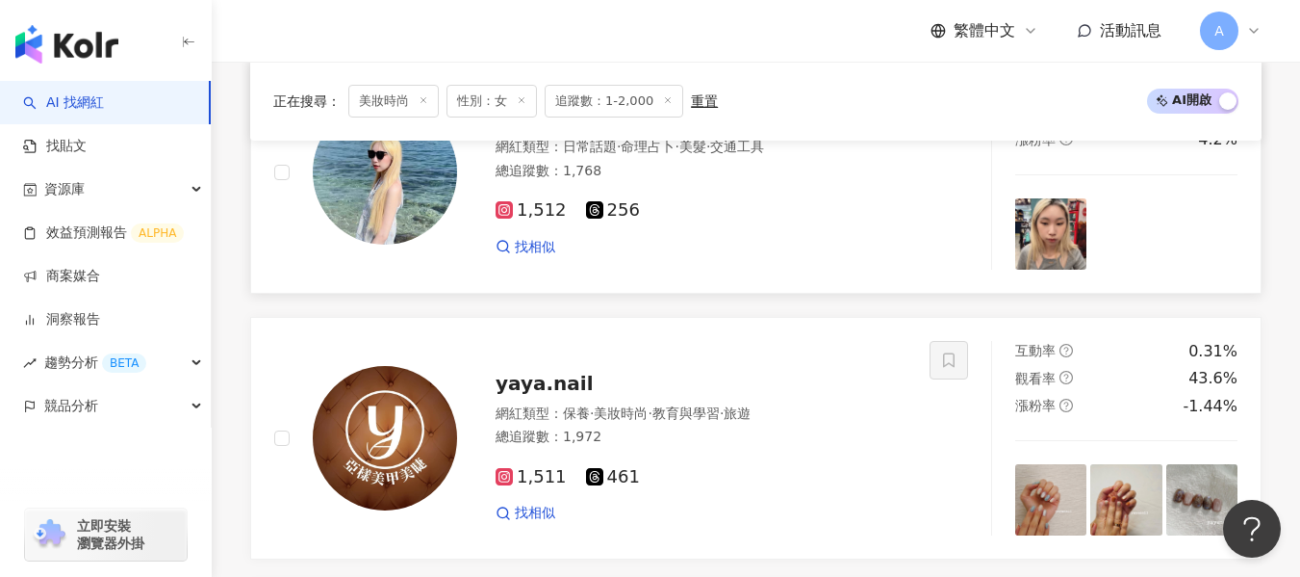
scroll to position [2010, 0]
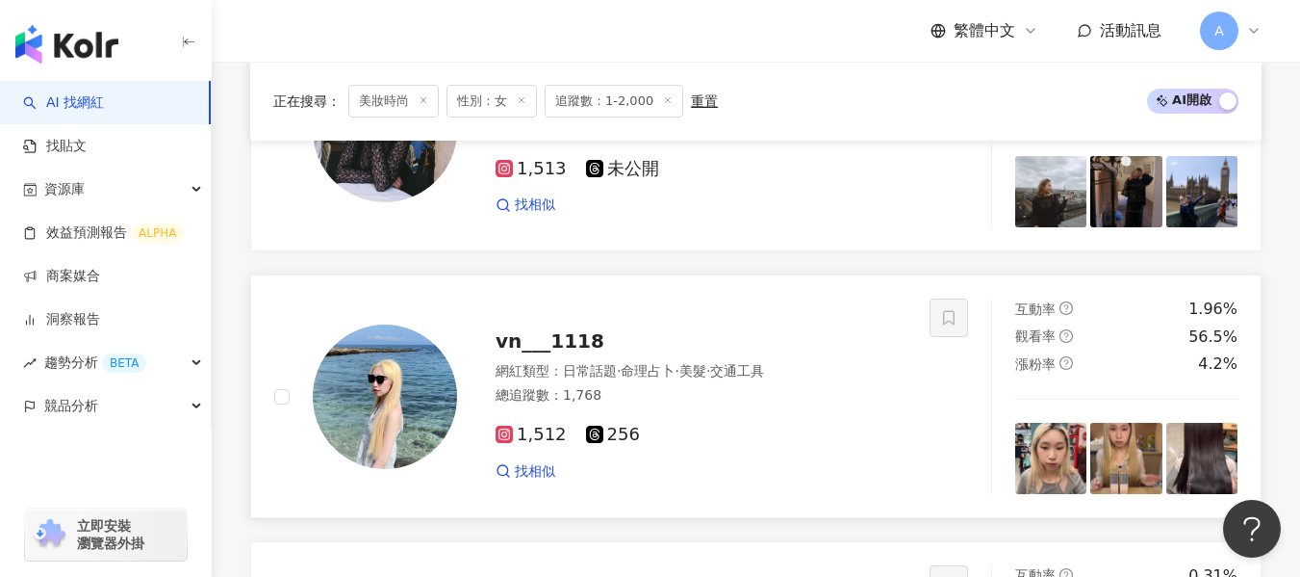
click at [437, 384] on img at bounding box center [385, 396] width 144 height 144
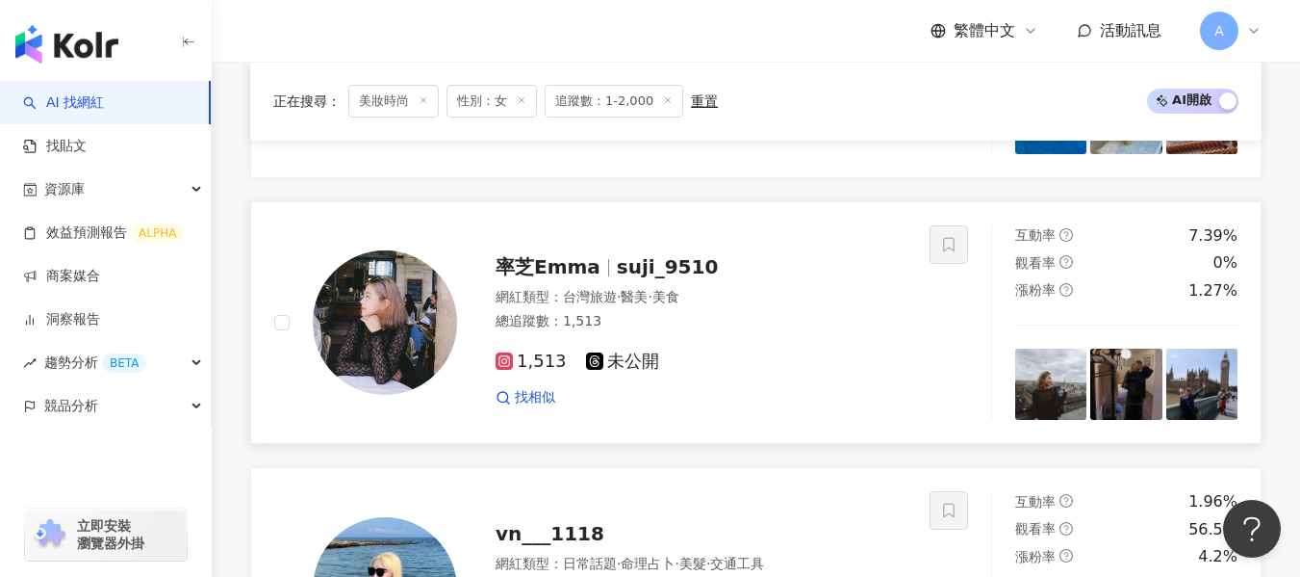
drag, startPoint x: 410, startPoint y: 335, endPoint x: 419, endPoint y: 301, distance: 34.8
click at [410, 335] on img at bounding box center [385, 322] width 144 height 144
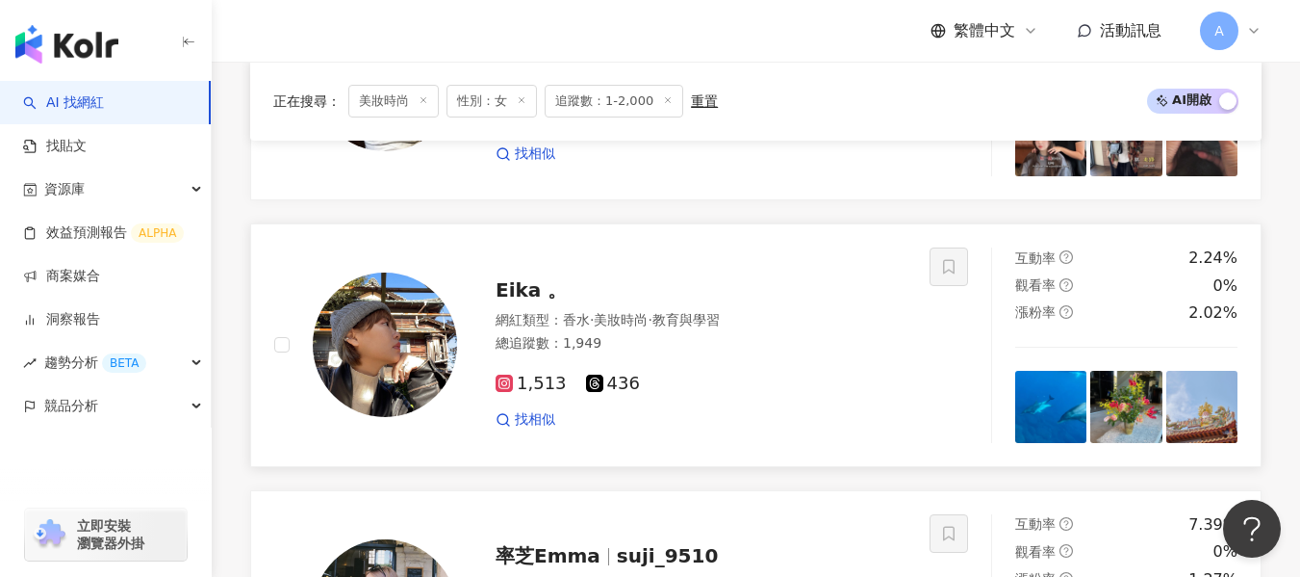
click at [380, 342] on img at bounding box center [385, 344] width 144 height 144
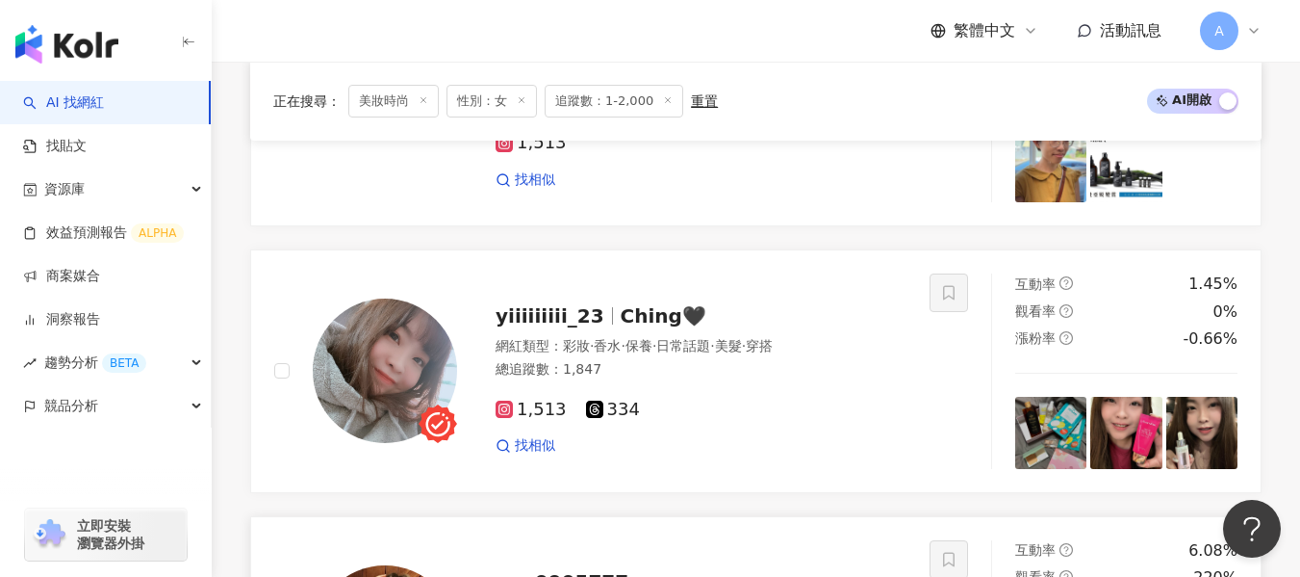
scroll to position [951, 0]
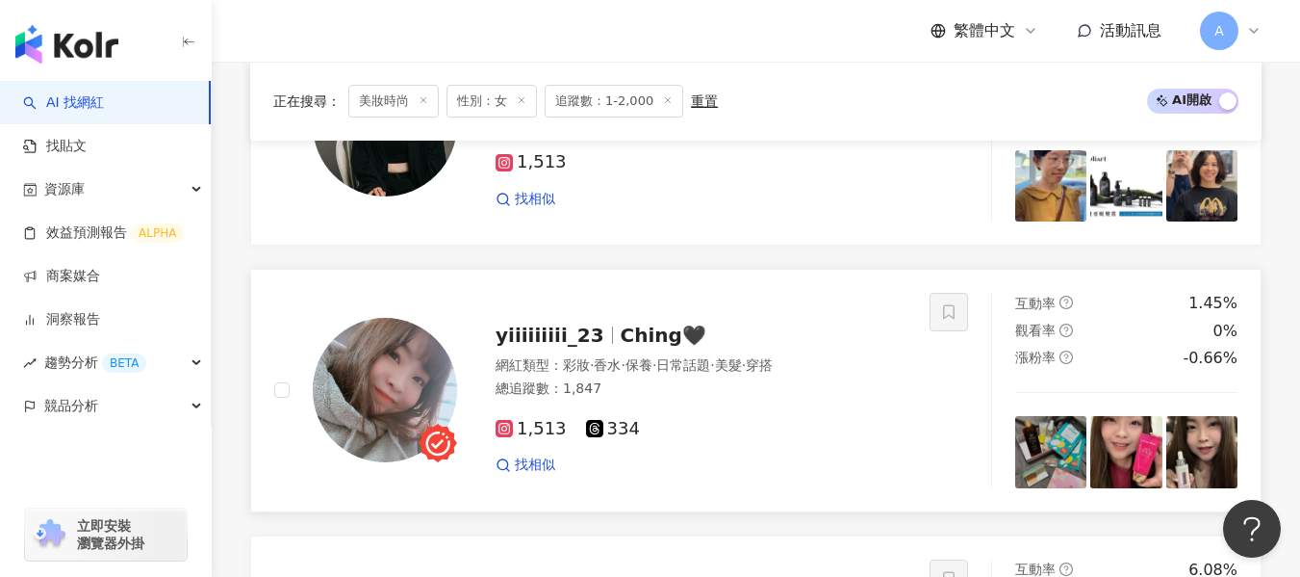
click at [373, 379] on img at bounding box center [385, 390] width 144 height 144
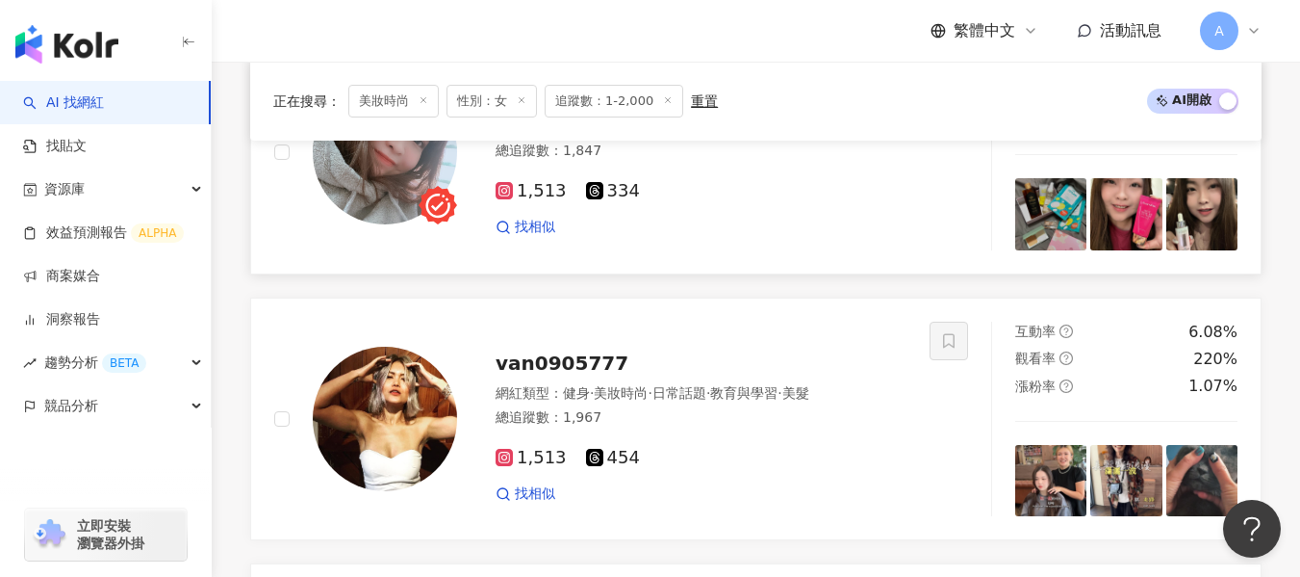
scroll to position [1240, 0]
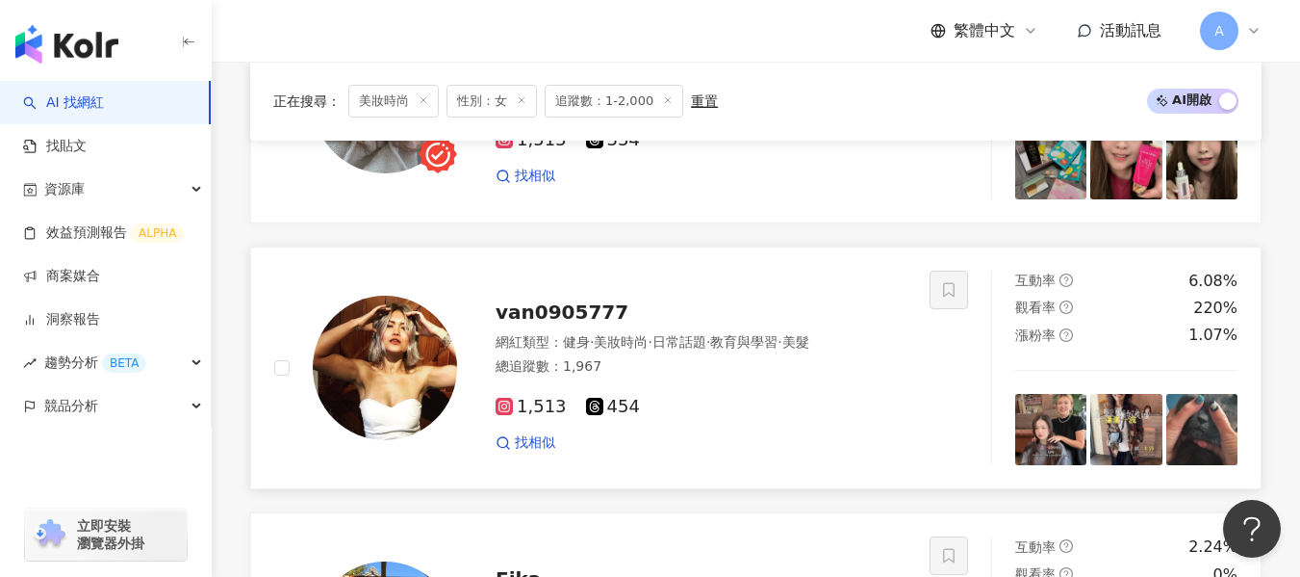
click at [384, 372] on img at bounding box center [385, 367] width 144 height 144
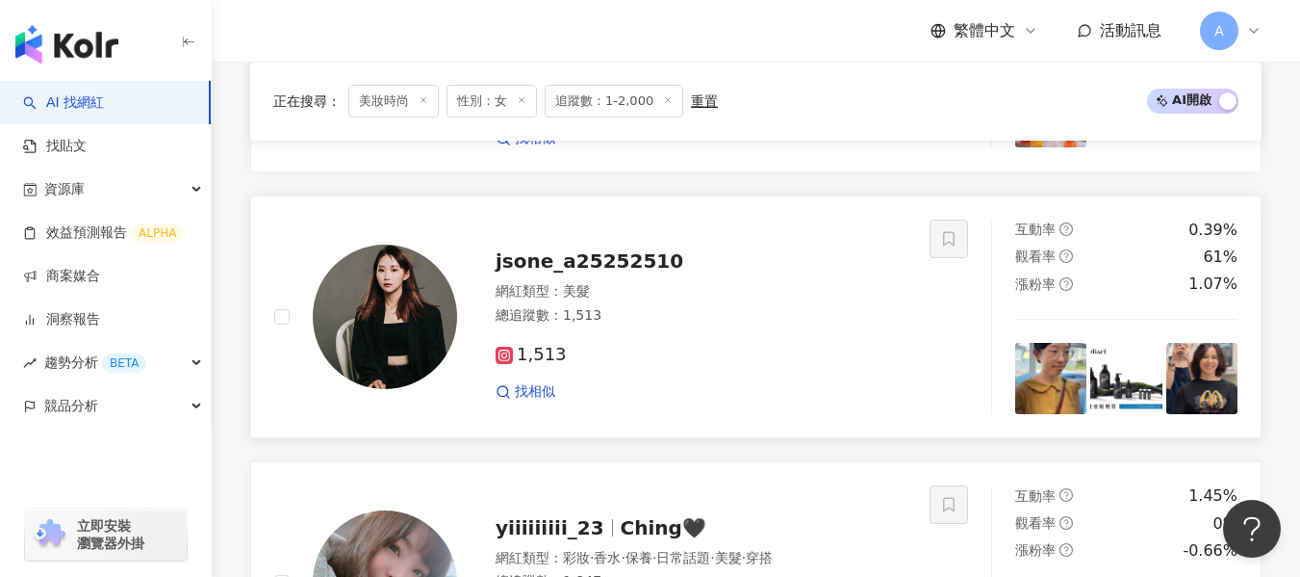
scroll to position [470, 0]
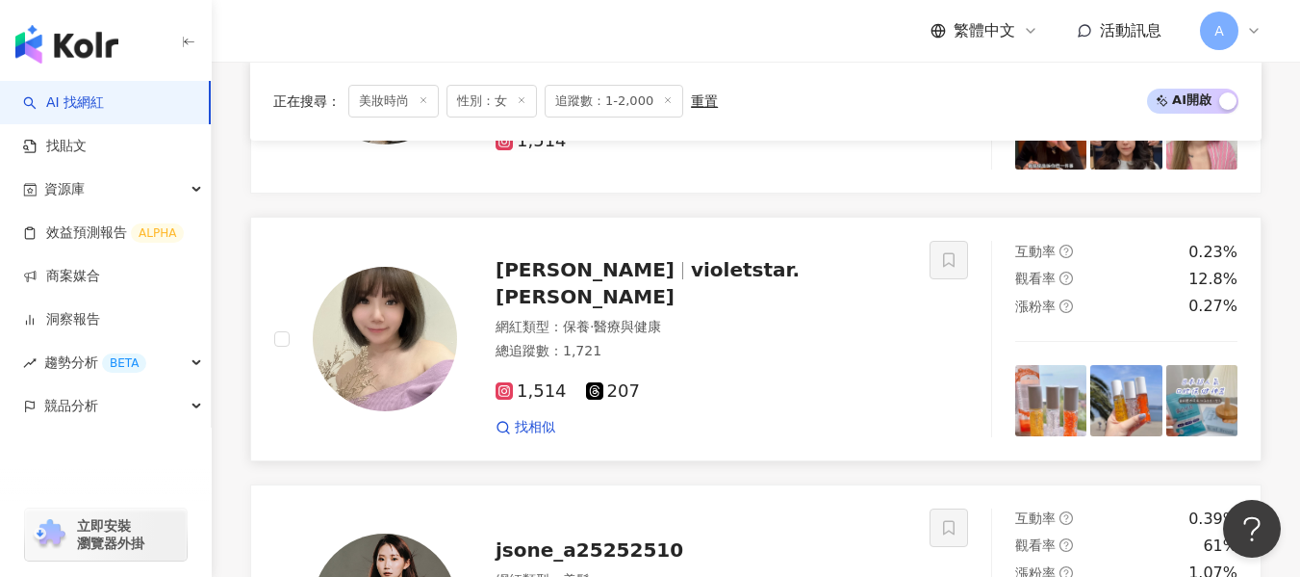
click at [387, 333] on img at bounding box center [385, 339] width 144 height 144
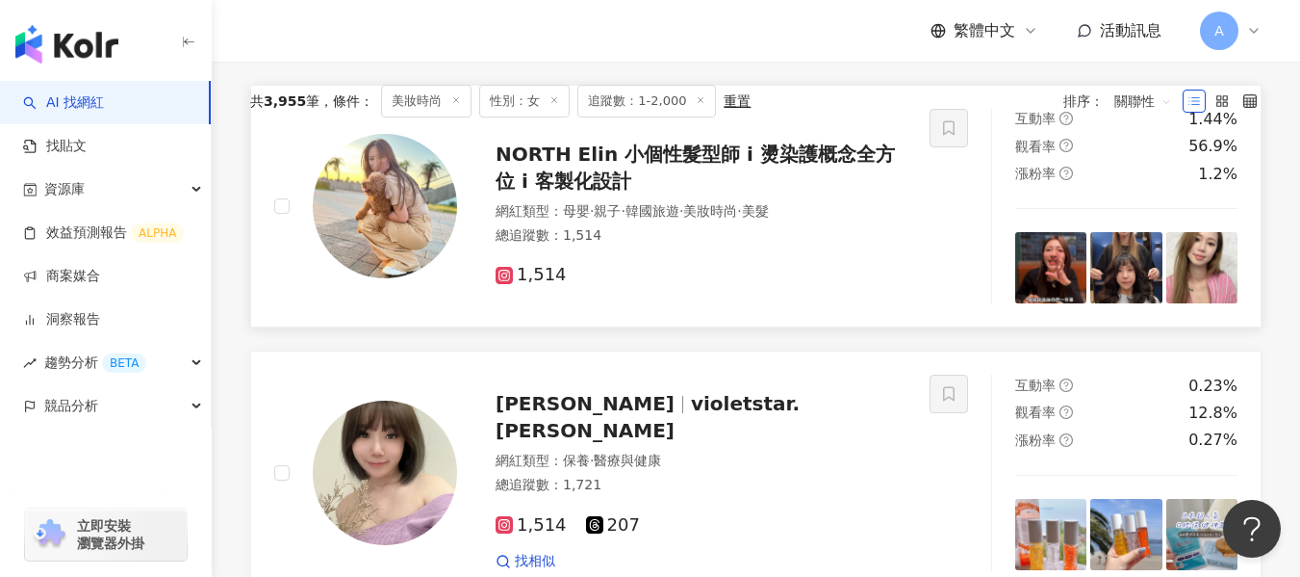
scroll to position [181, 0]
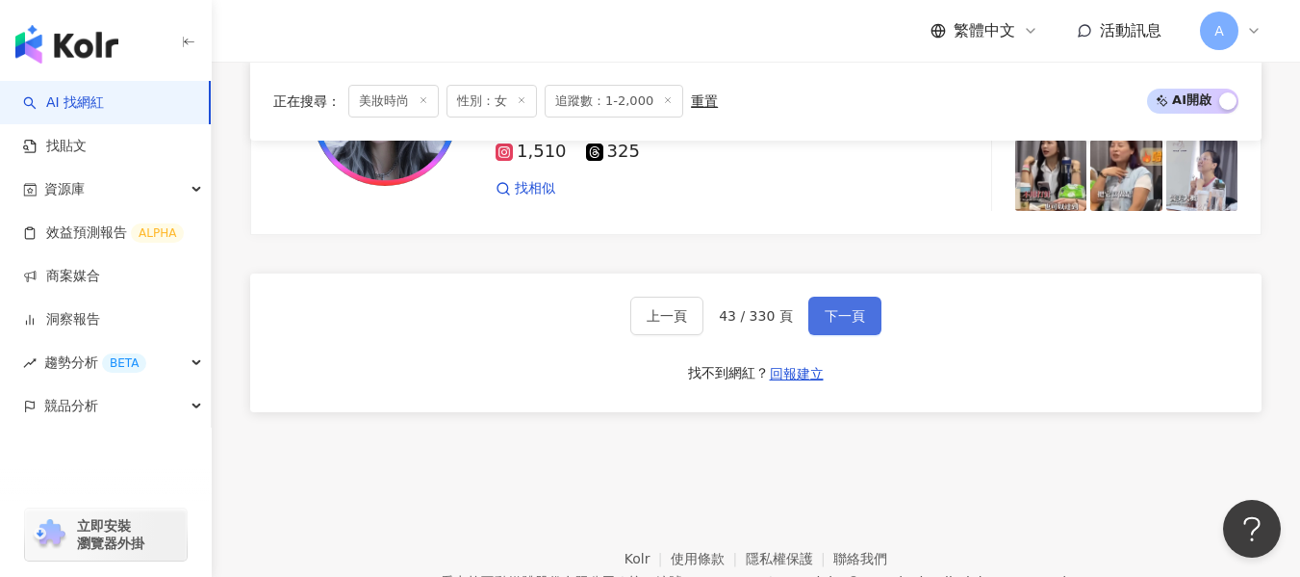
click at [873, 315] on button "下一頁" at bounding box center [844, 315] width 73 height 38
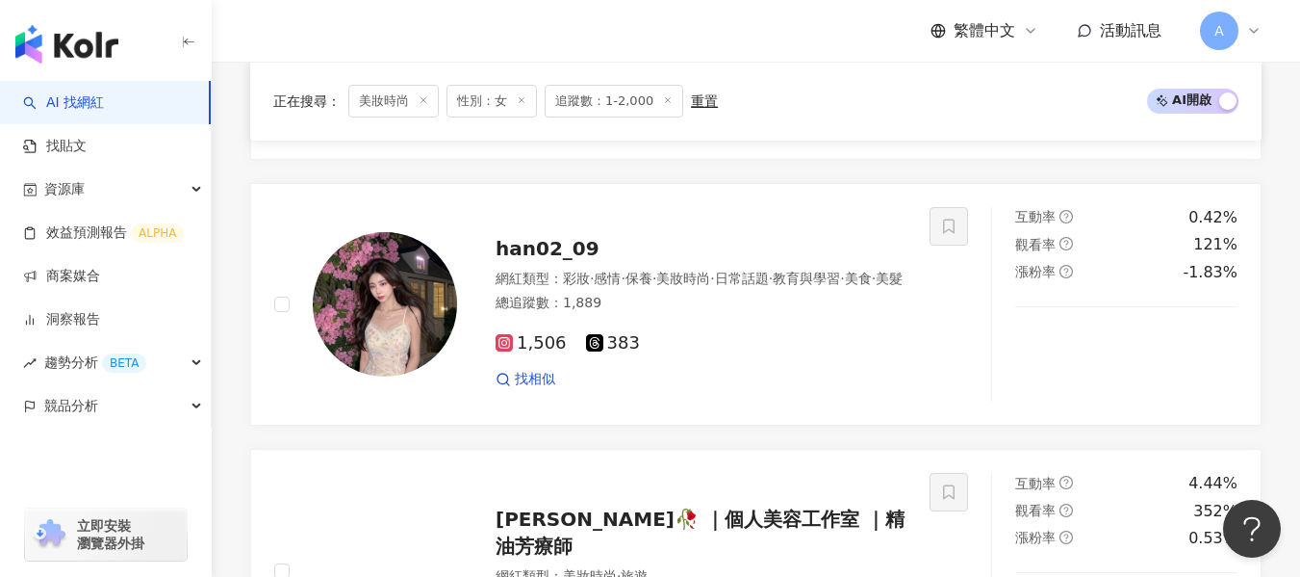
scroll to position [2587, 0]
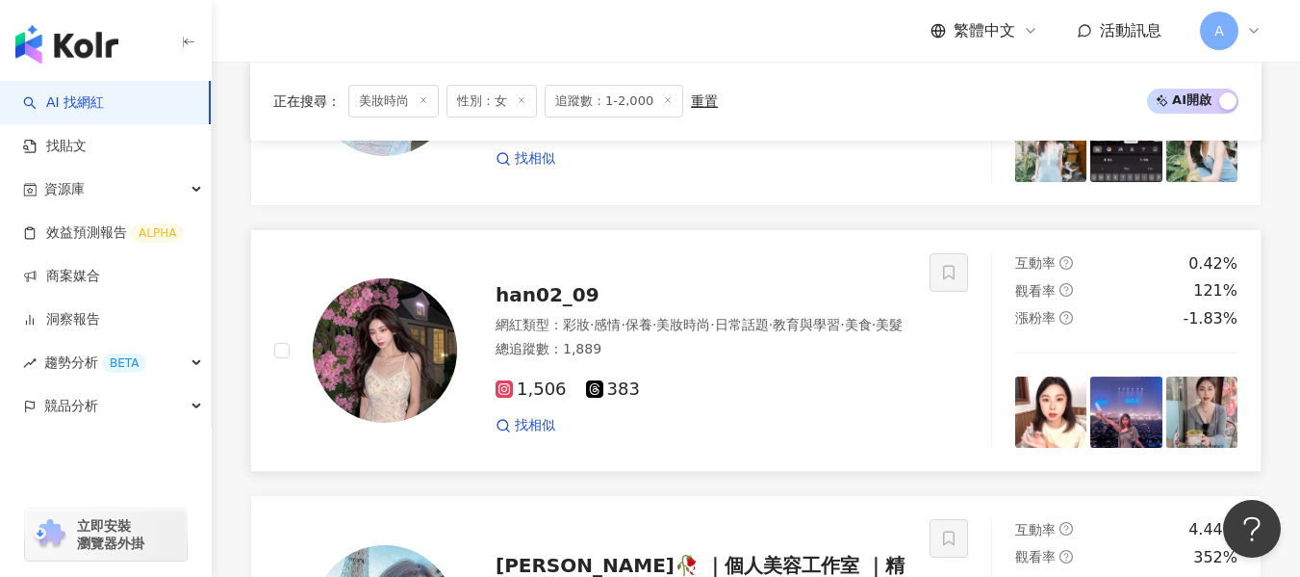
click at [401, 333] on img at bounding box center [385, 350] width 144 height 144
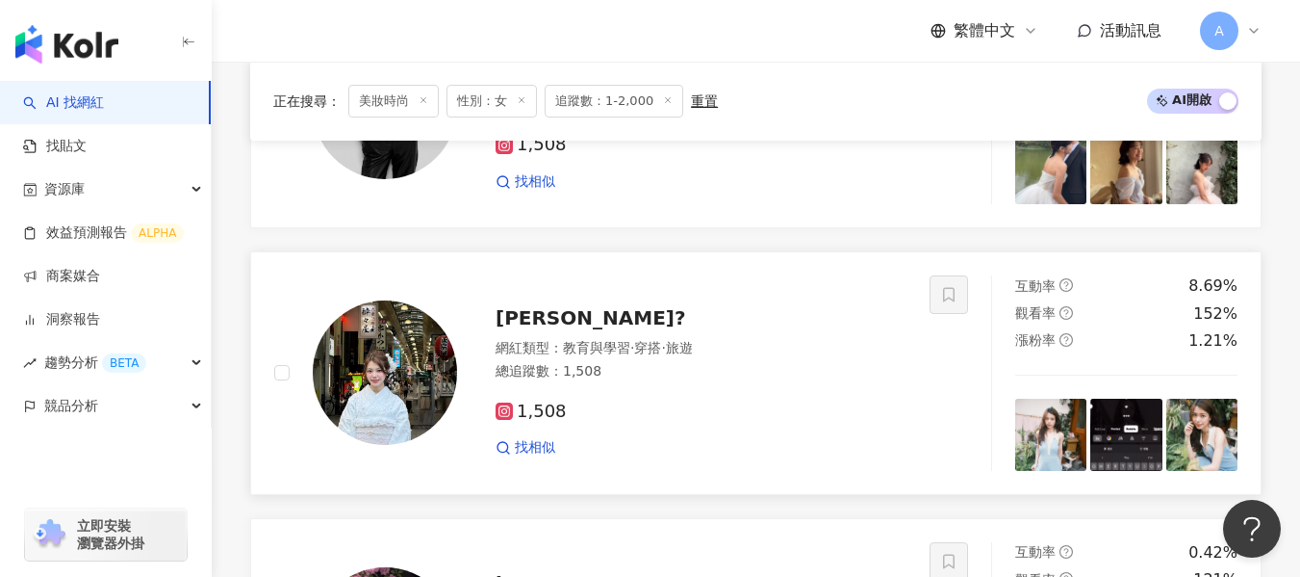
click at [468, 319] on div "沛蓉? 網紅類型 ： 教育與學習 · 穿搭 · 旅遊 總追蹤數 ： 1,508 1,508 找相似" at bounding box center [681, 373] width 449 height 168
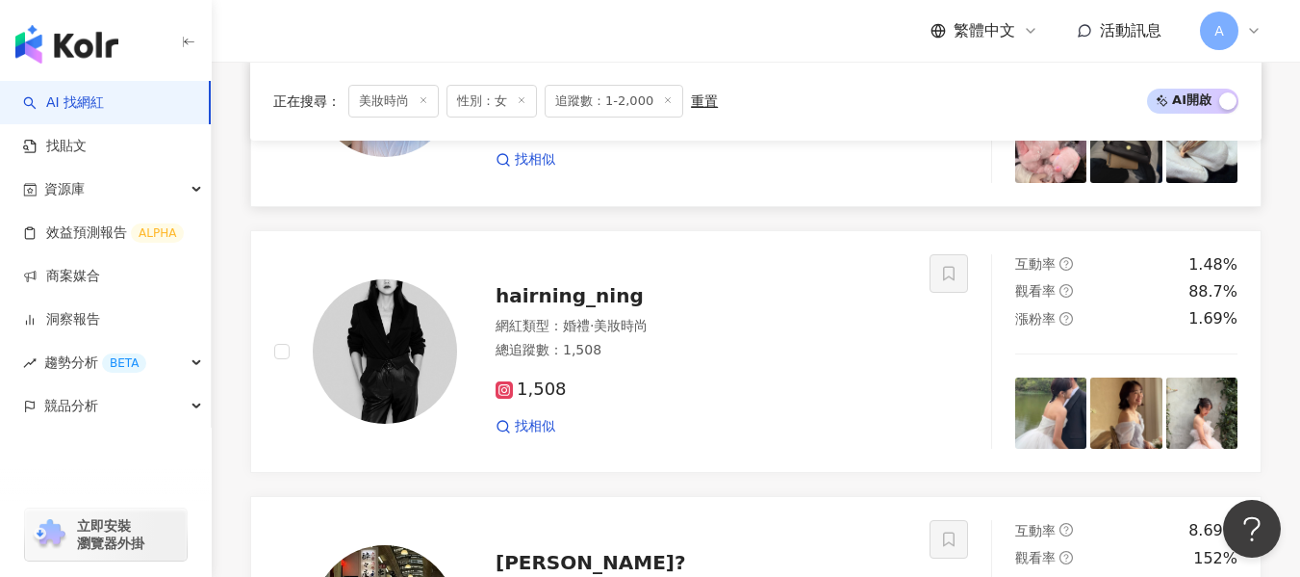
scroll to position [1817, 0]
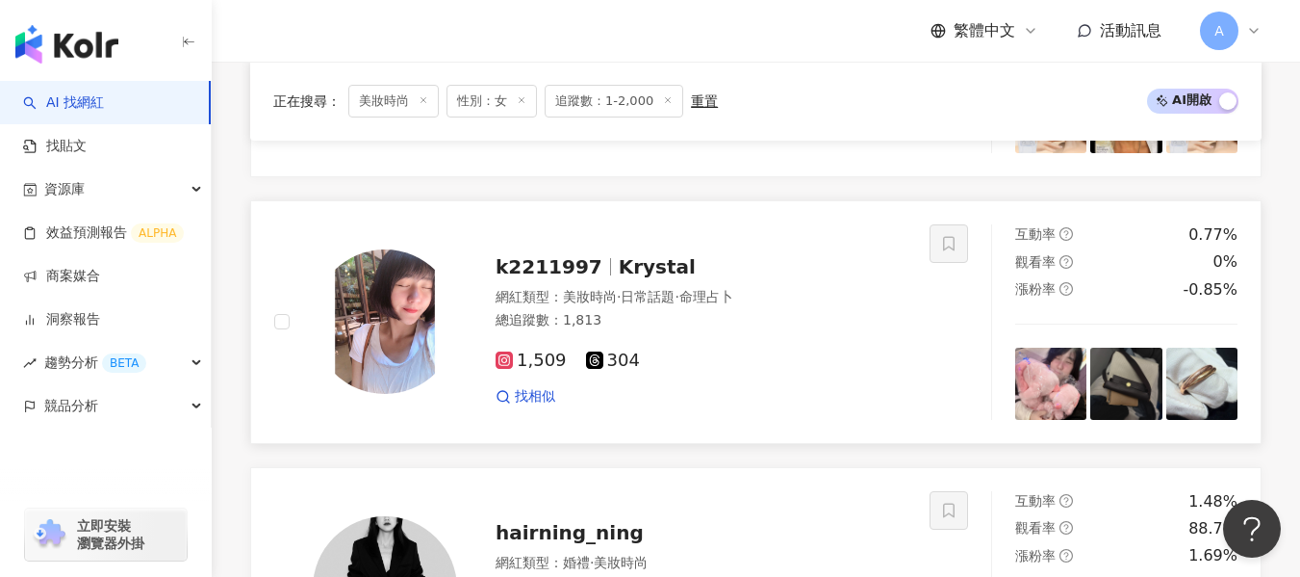
click at [426, 318] on img at bounding box center [385, 321] width 144 height 144
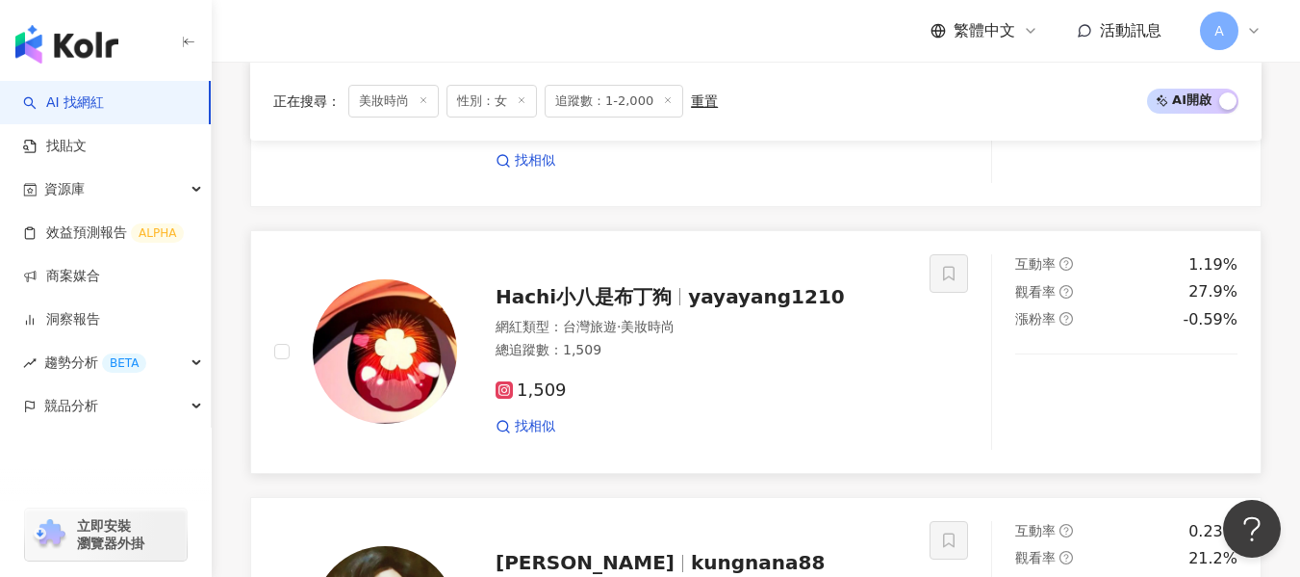
scroll to position [1240, 0]
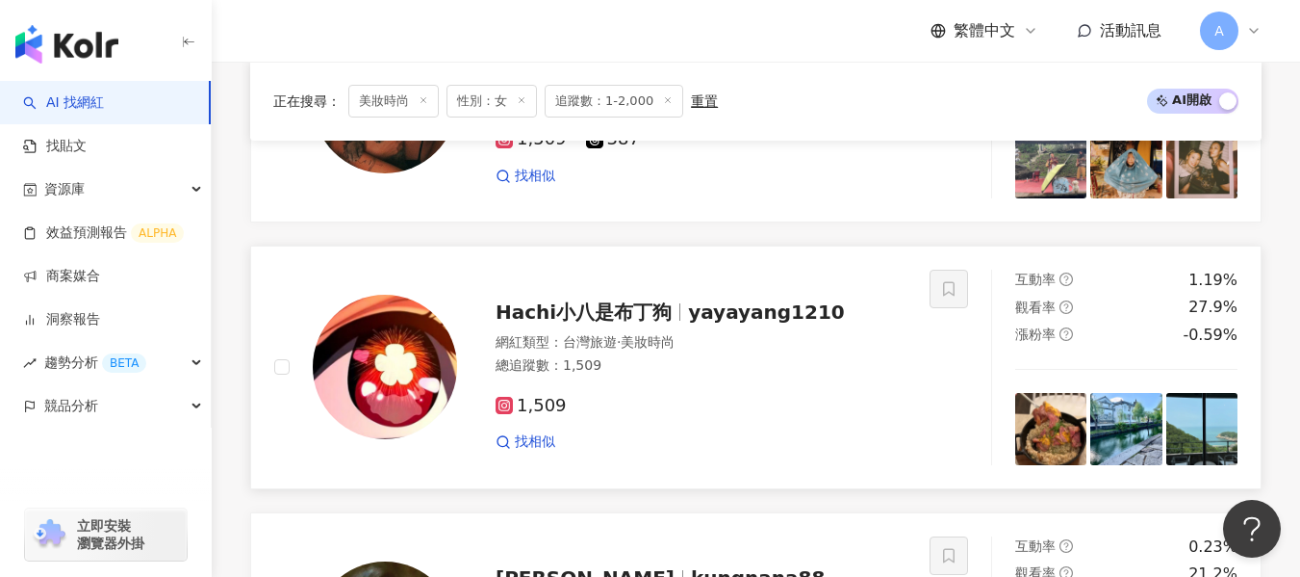
drag, startPoint x: 649, startPoint y: 361, endPoint x: 463, endPoint y: 2, distance: 404.2
click at [649, 361] on div "總追蹤數 ： 1,509" at bounding box center [701, 365] width 411 height 19
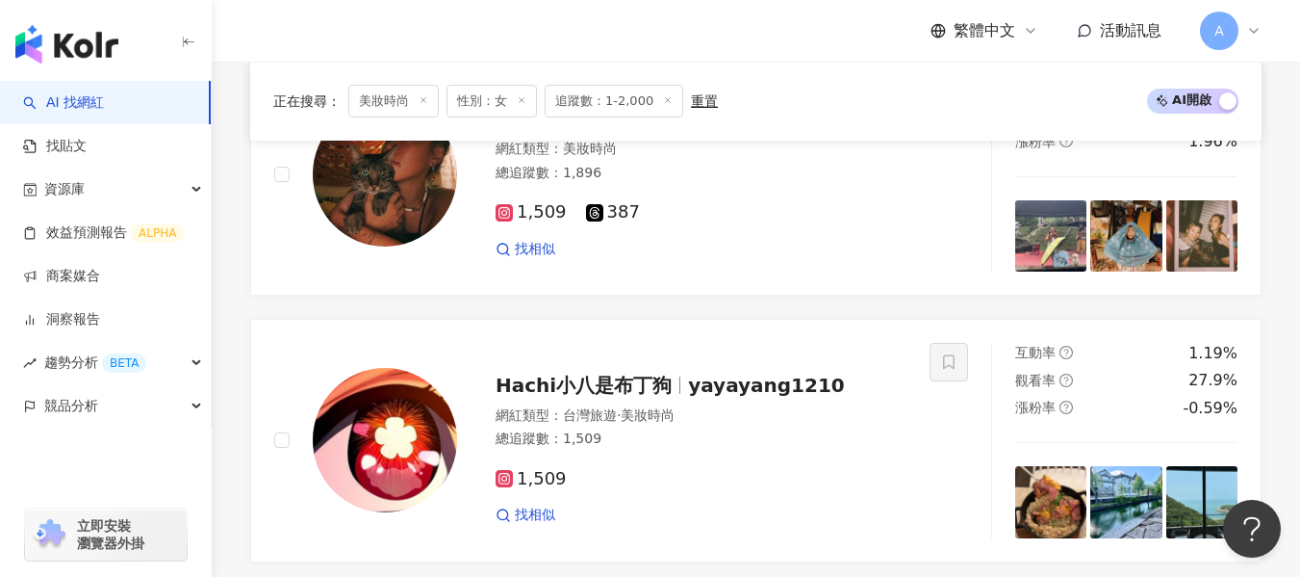
click at [797, 187] on div "網紅類型 ： 美妝時尚 總追蹤數 ： 1,896" at bounding box center [701, 163] width 411 height 47
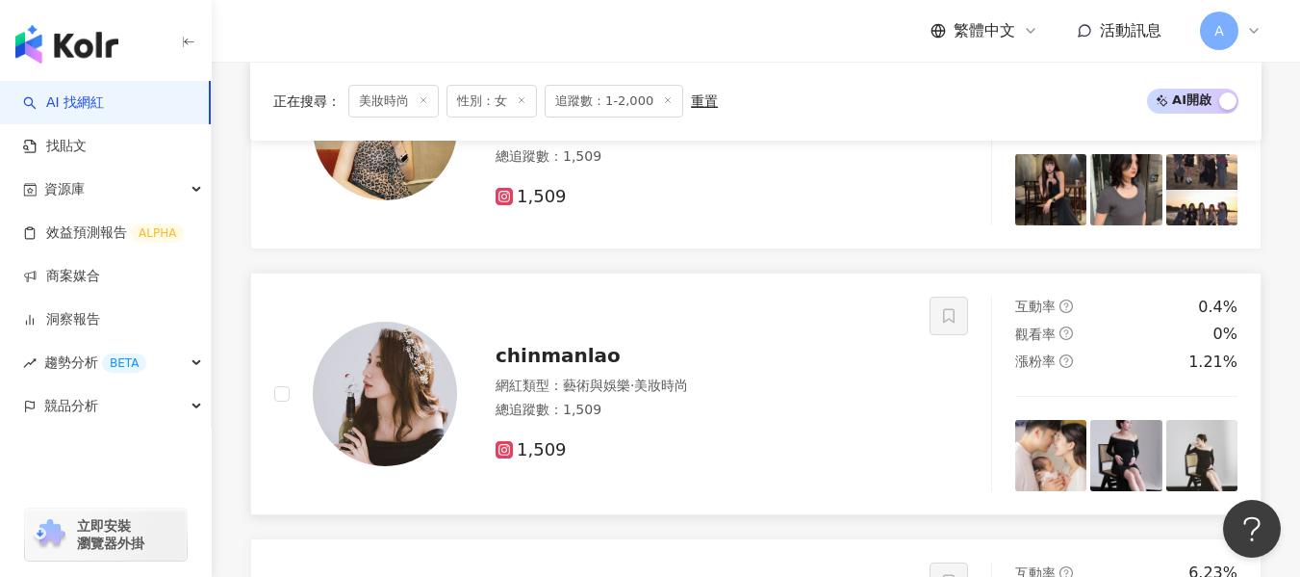
scroll to position [662, 0]
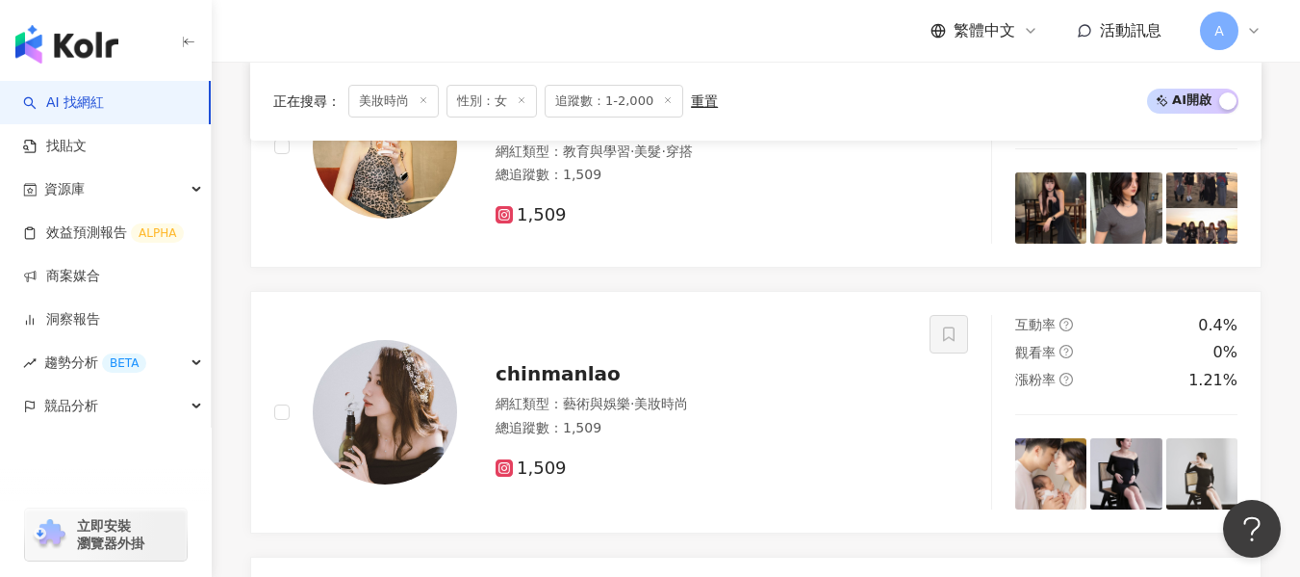
drag, startPoint x: 795, startPoint y: 431, endPoint x: 479, endPoint y: 1, distance: 533.6
click at [795, 431] on div "總追蹤數 ： 1,509" at bounding box center [701, 428] width 411 height 19
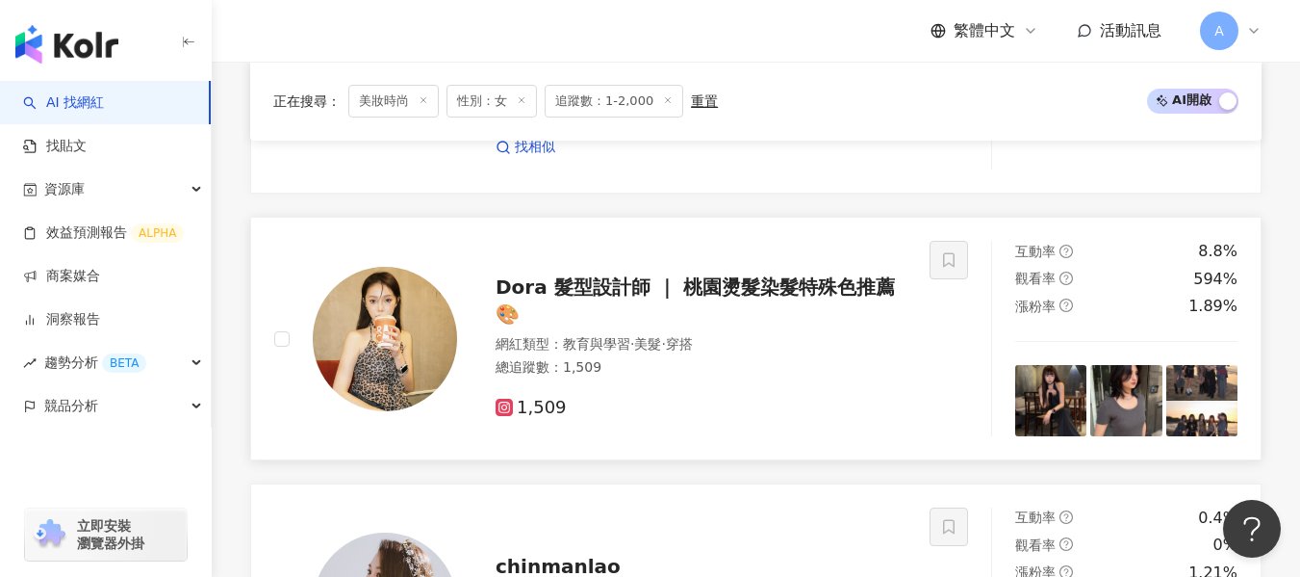
scroll to position [181, 0]
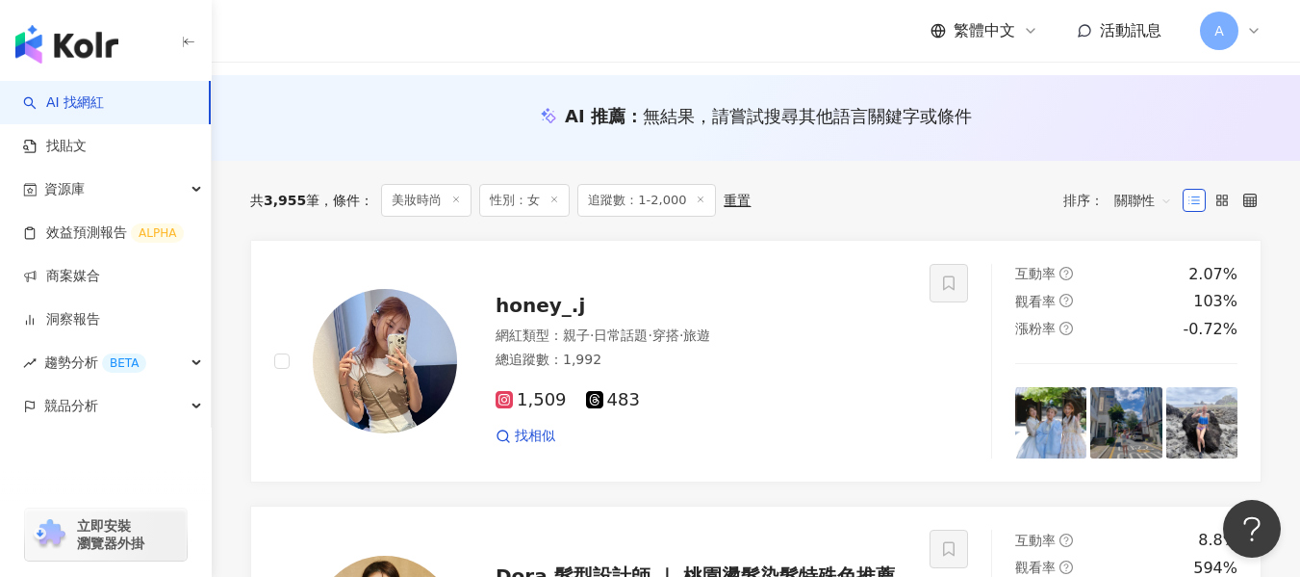
drag, startPoint x: 681, startPoint y: 395, endPoint x: 774, endPoint y: 94, distance: 314.2
click at [681, 395] on div "1,509 483" at bounding box center [701, 400] width 411 height 21
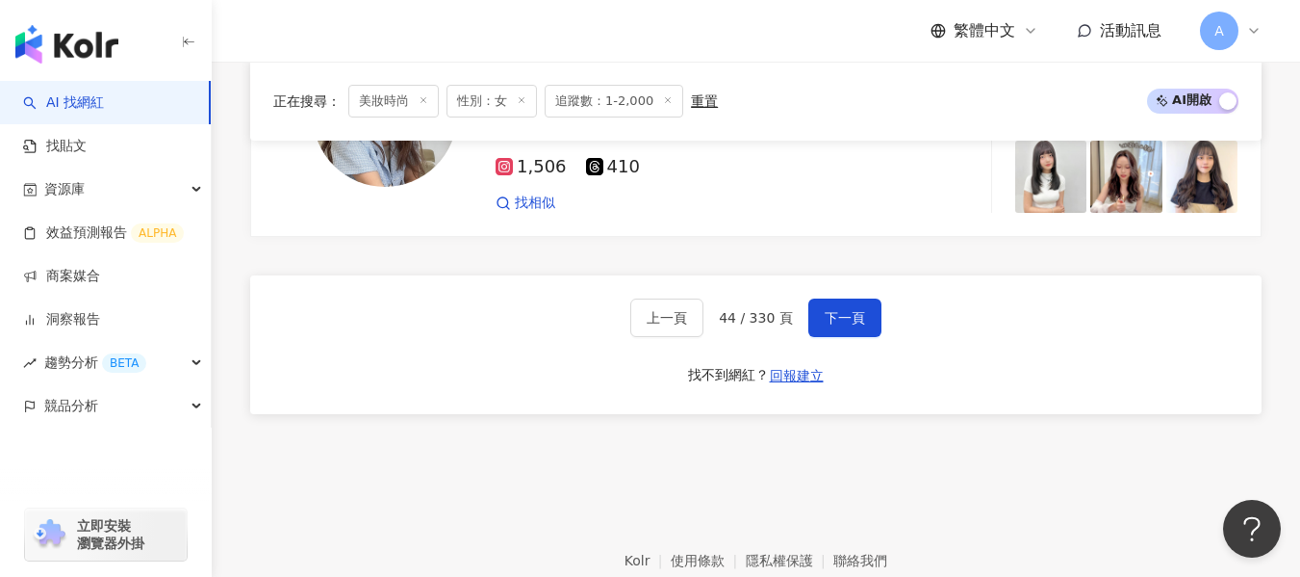
scroll to position [3357, 0]
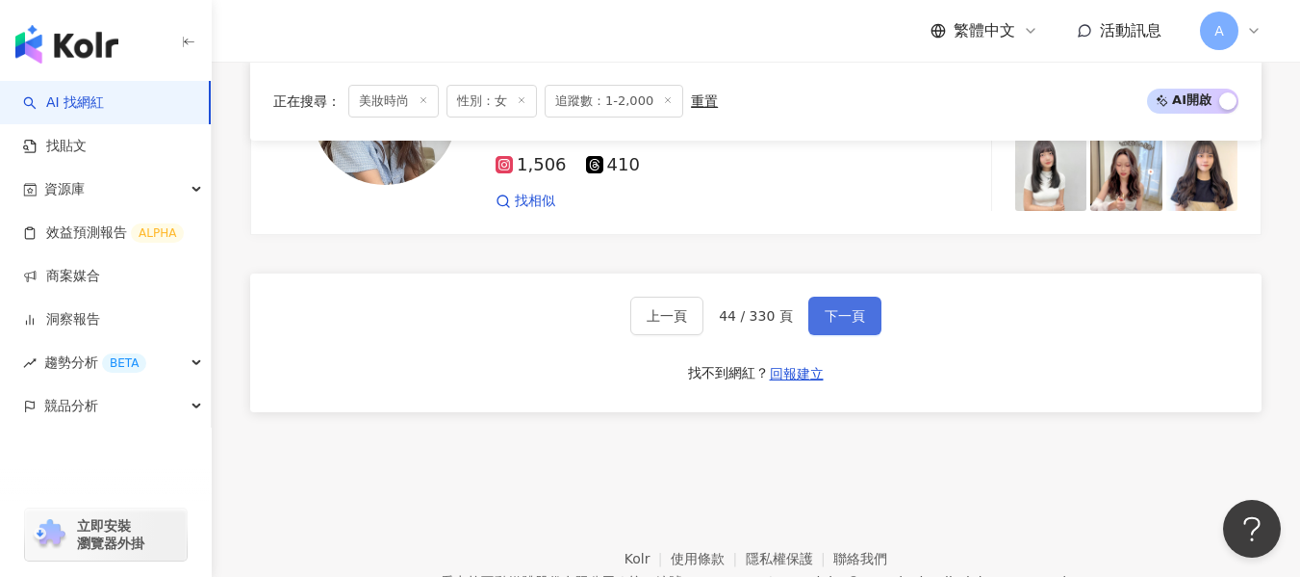
click at [856, 298] on button "下一頁" at bounding box center [844, 315] width 73 height 38
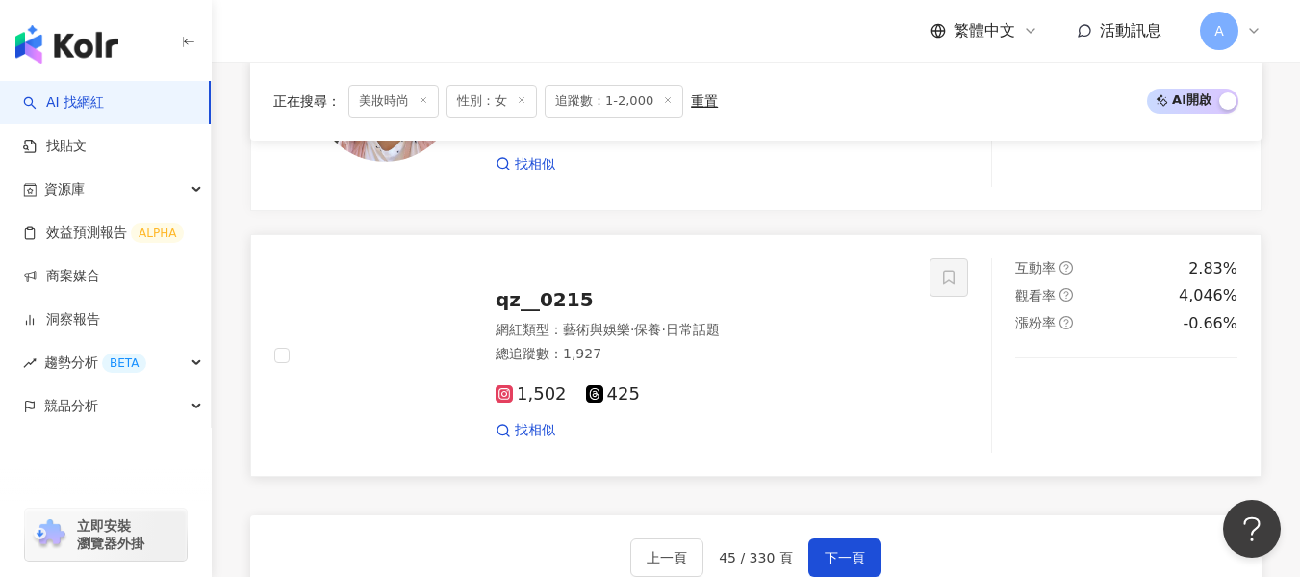
scroll to position [3068, 0]
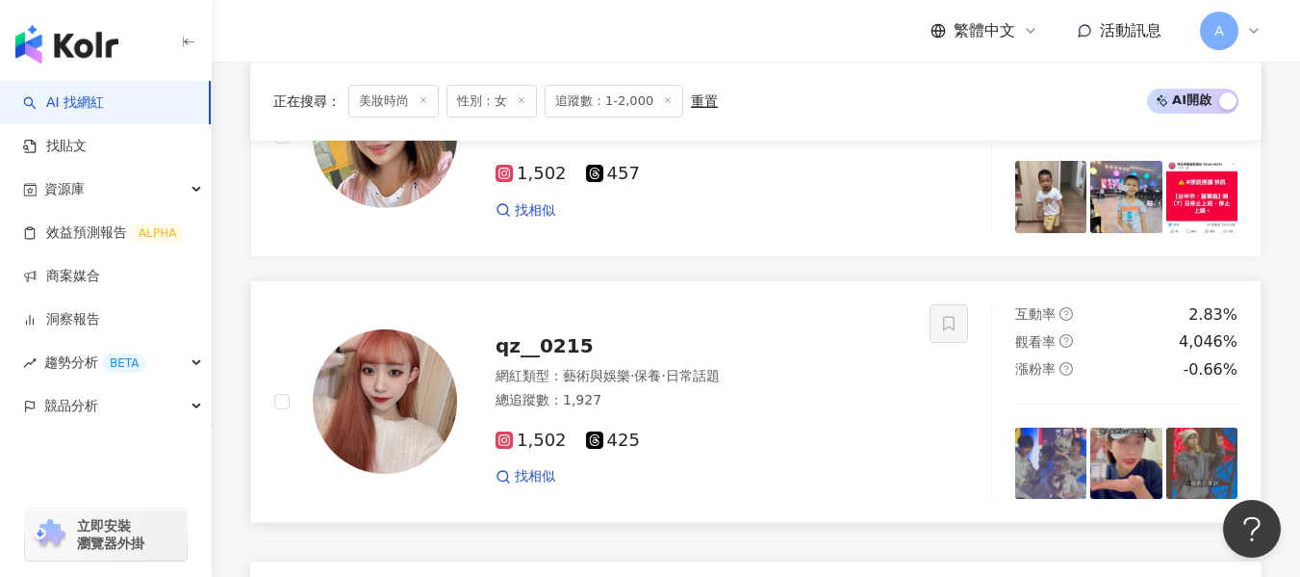
click at [760, 416] on div "1,502 425 找相似" at bounding box center [701, 450] width 411 height 71
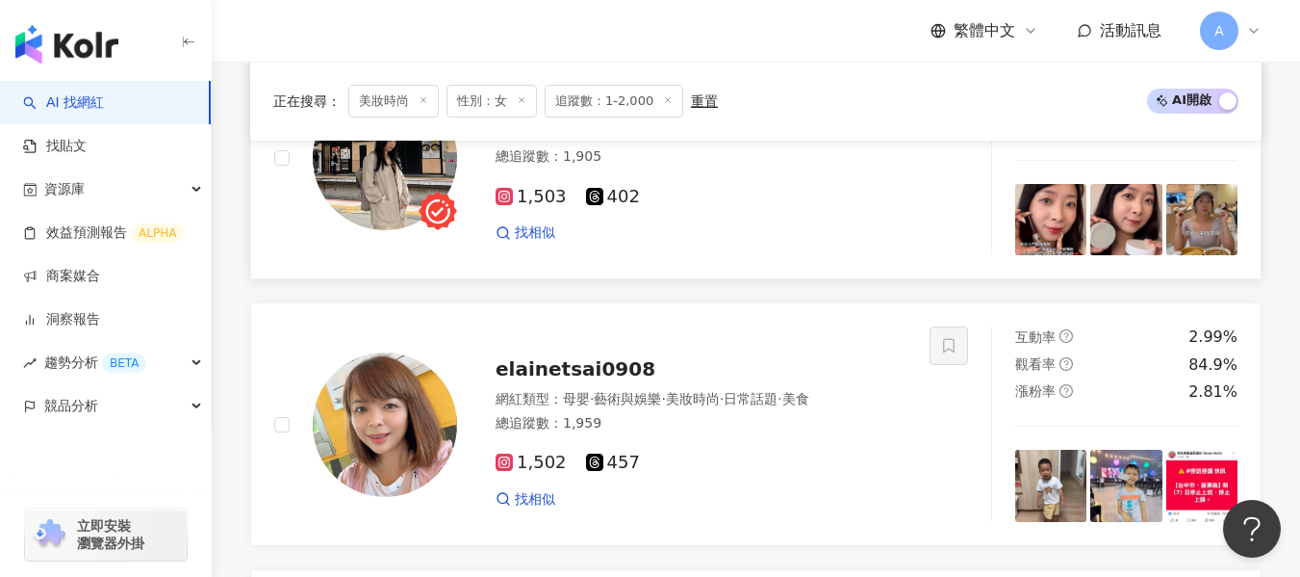
scroll to position [2683, 0]
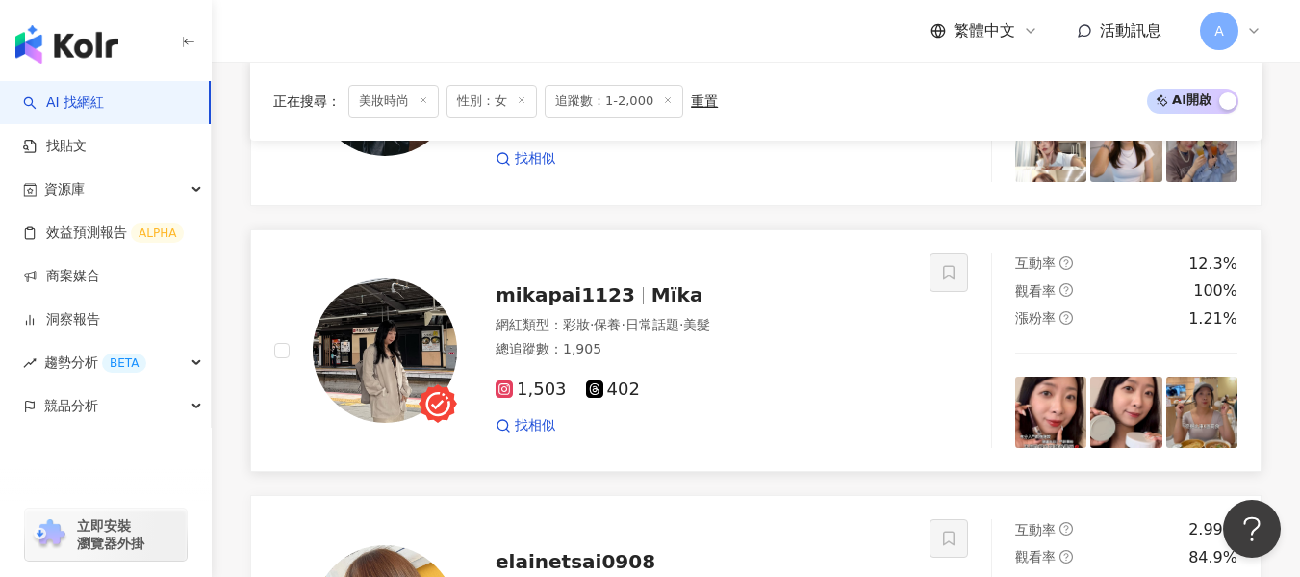
click at [564, 296] on span "mikapai1123" at bounding box center [566, 294] width 140 height 23
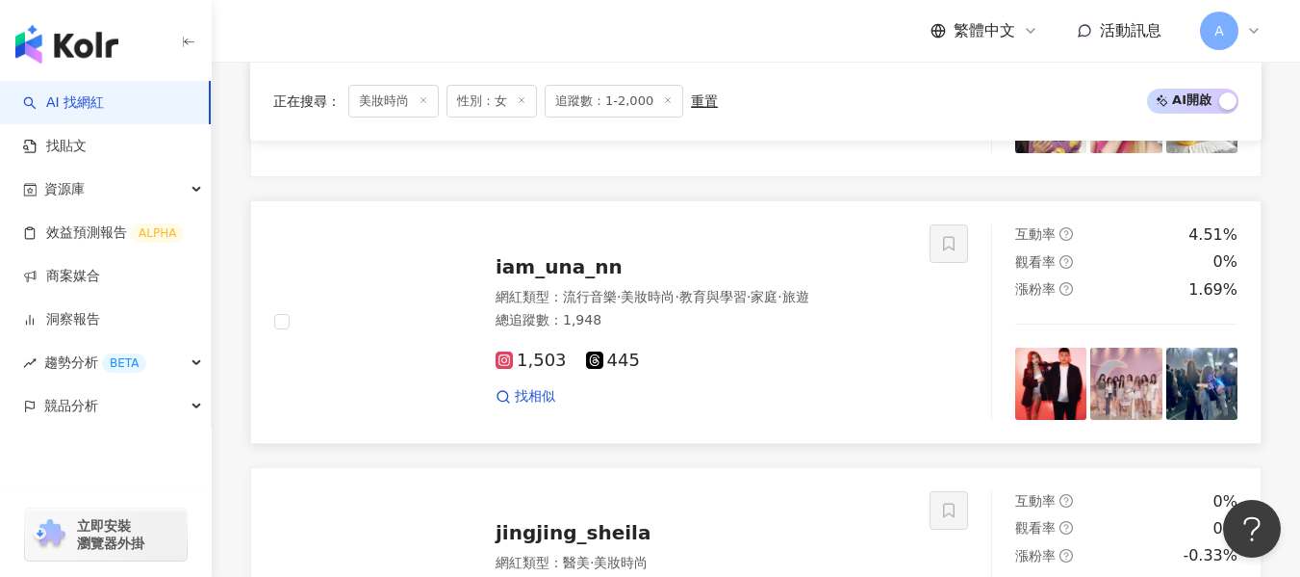
scroll to position [1721, 0]
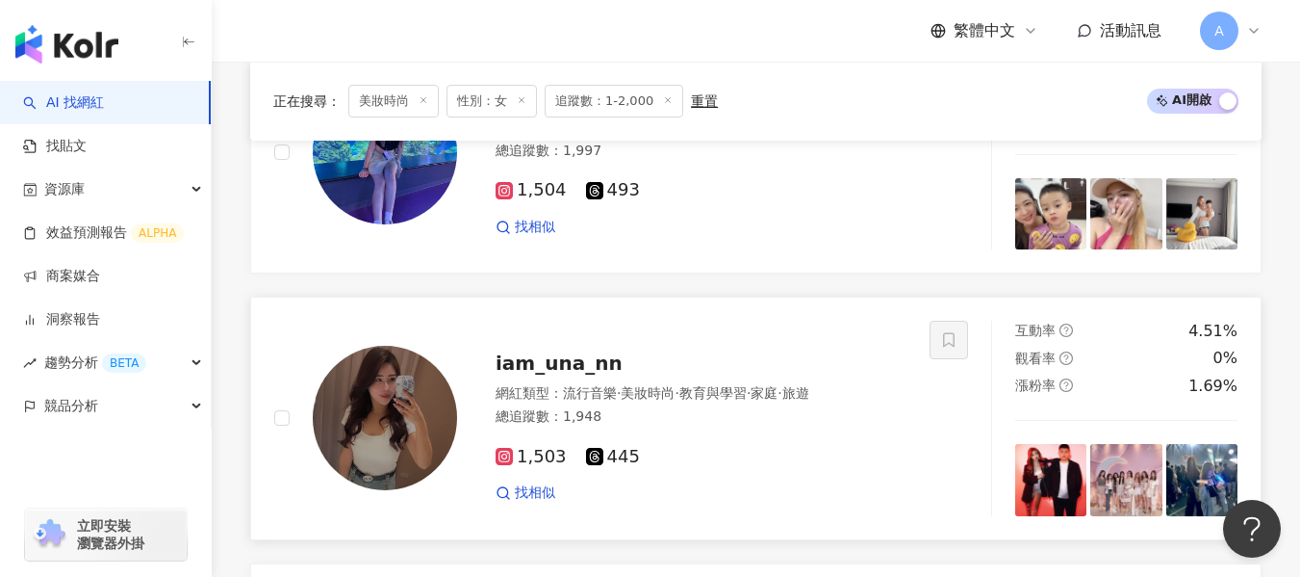
click at [589, 391] on span "流行音樂" at bounding box center [590, 392] width 54 height 15
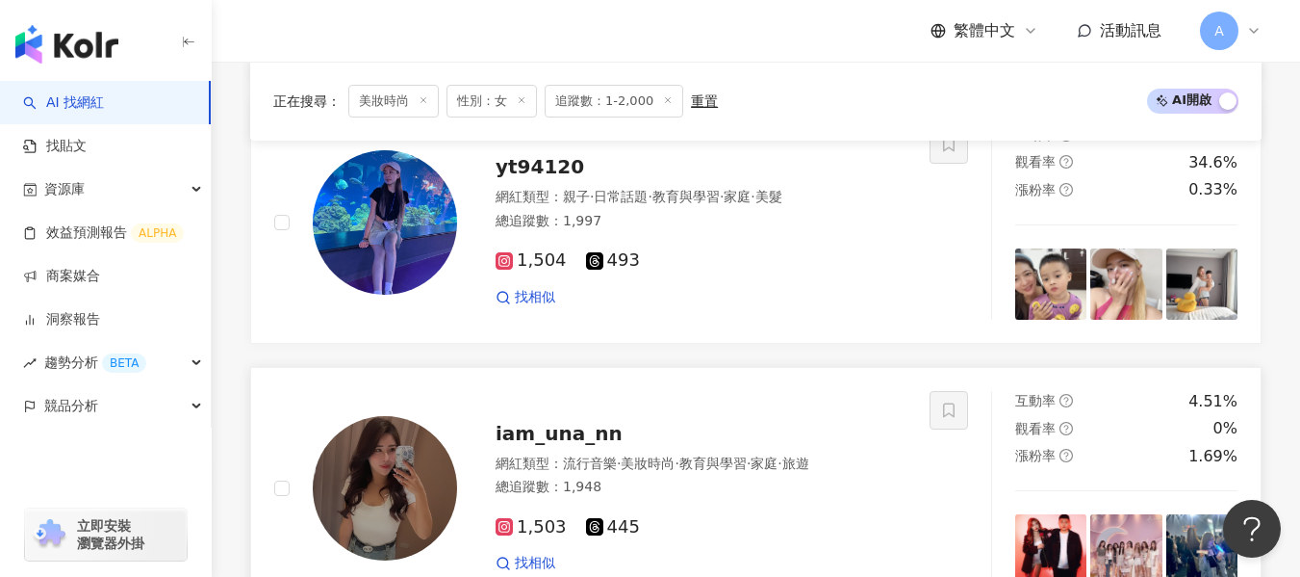
scroll to position [1528, 0]
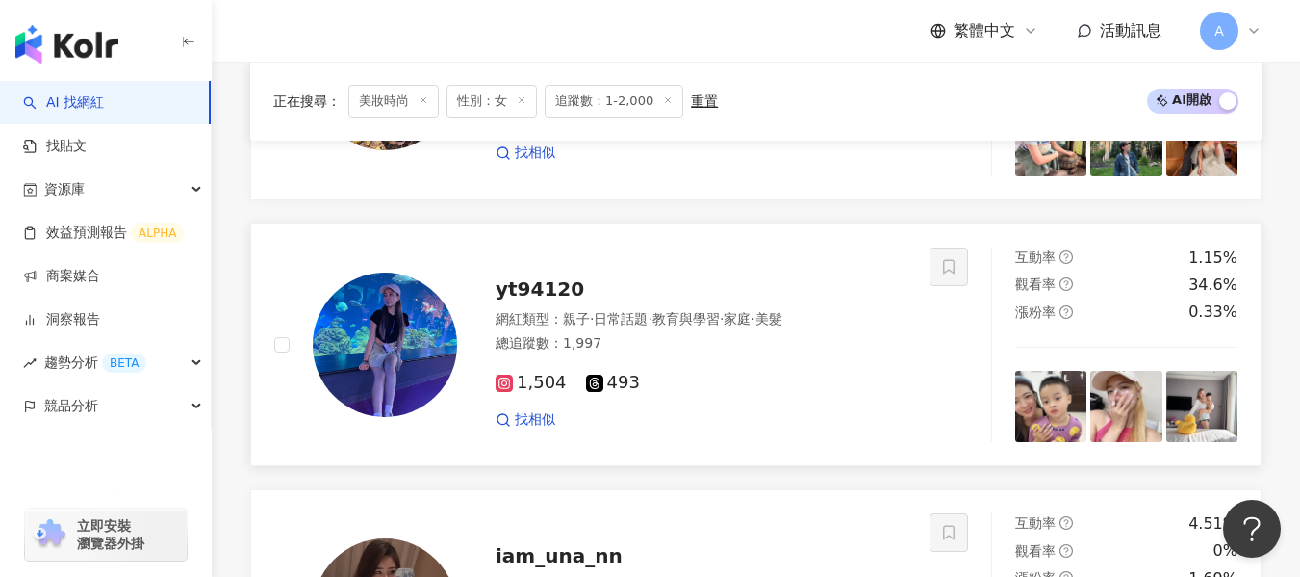
drag, startPoint x: 683, startPoint y: 340, endPoint x: 552, endPoint y: 0, distance: 364.1
click at [684, 340] on div "總追蹤數 ： 1,997" at bounding box center [701, 343] width 411 height 19
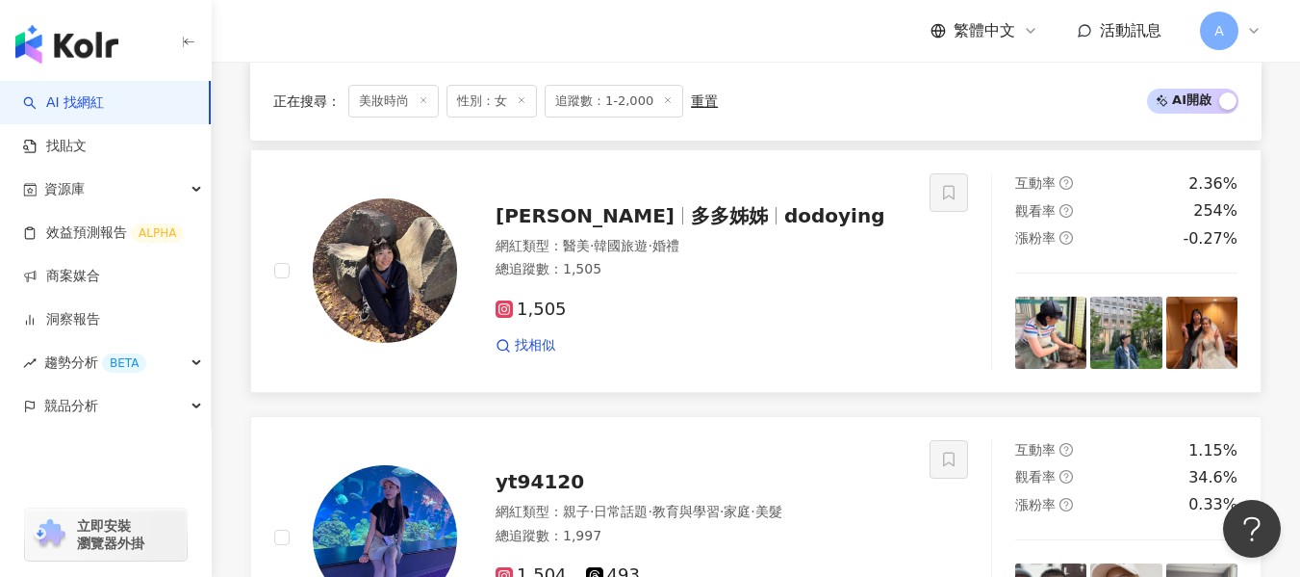
click at [409, 343] on img at bounding box center [385, 270] width 144 height 144
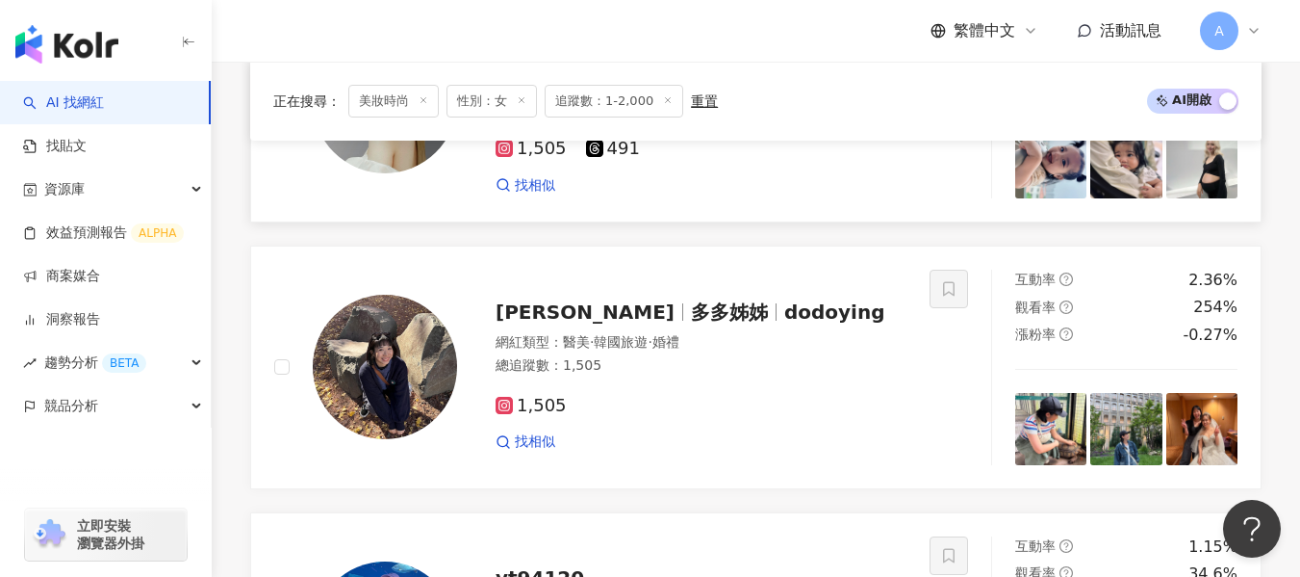
scroll to position [1047, 0]
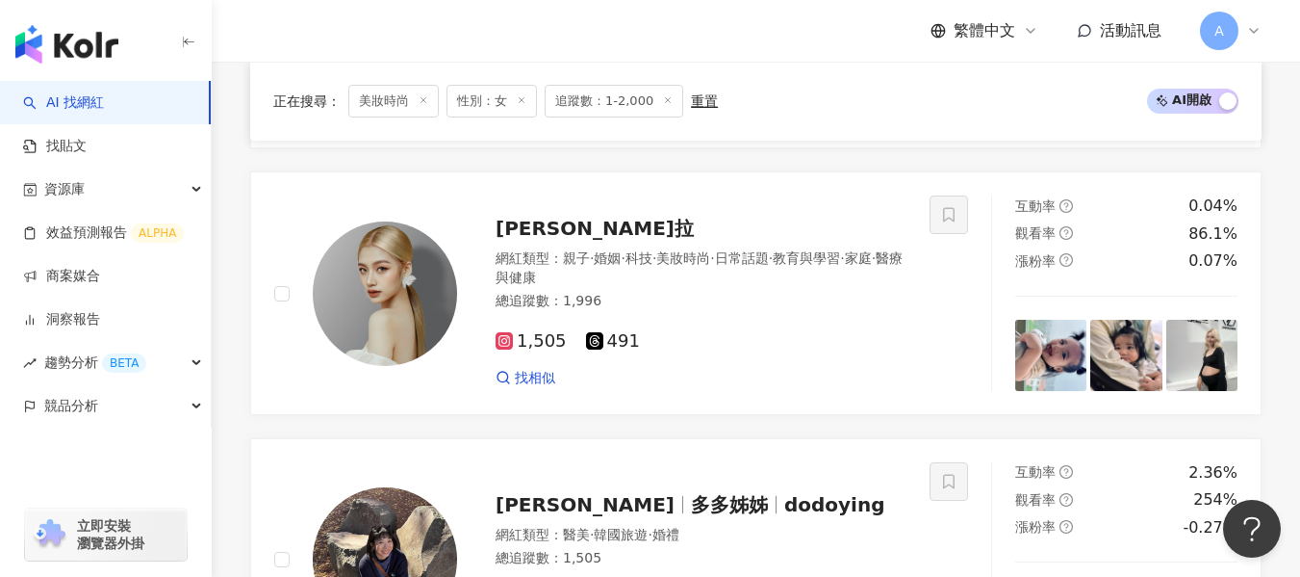
click at [423, 360] on img at bounding box center [385, 293] width 144 height 144
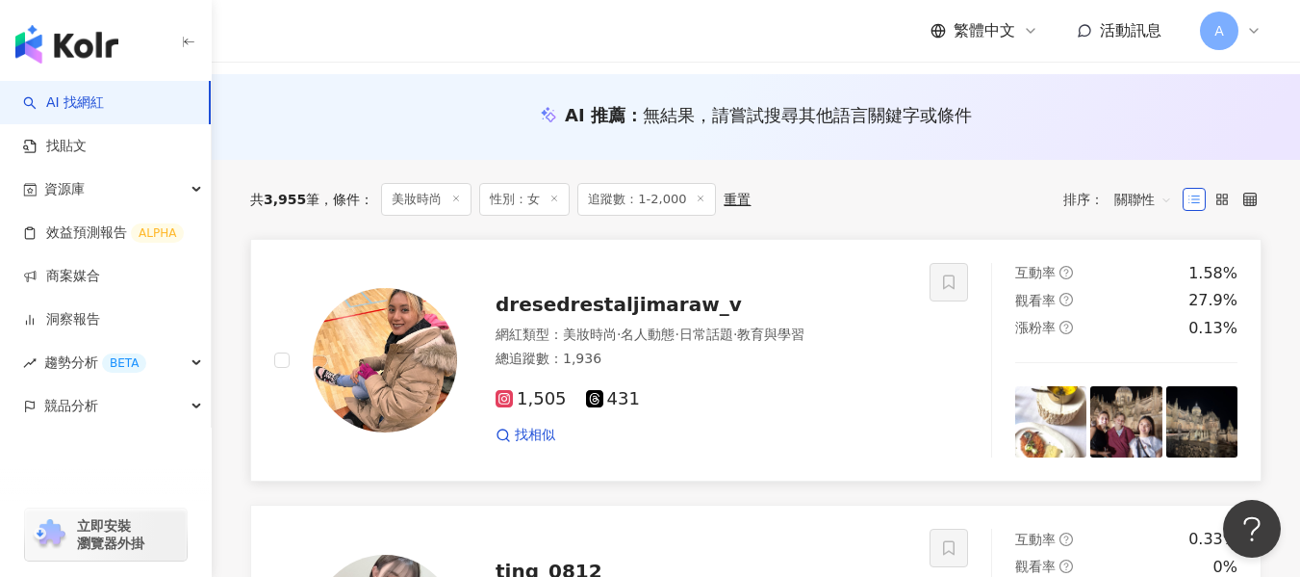
scroll to position [181, 0]
click at [585, 346] on div "網紅類型 ： 美妝時尚 · 名人動態 · 日常話題 · 教育與學習" at bounding box center [701, 335] width 411 height 19
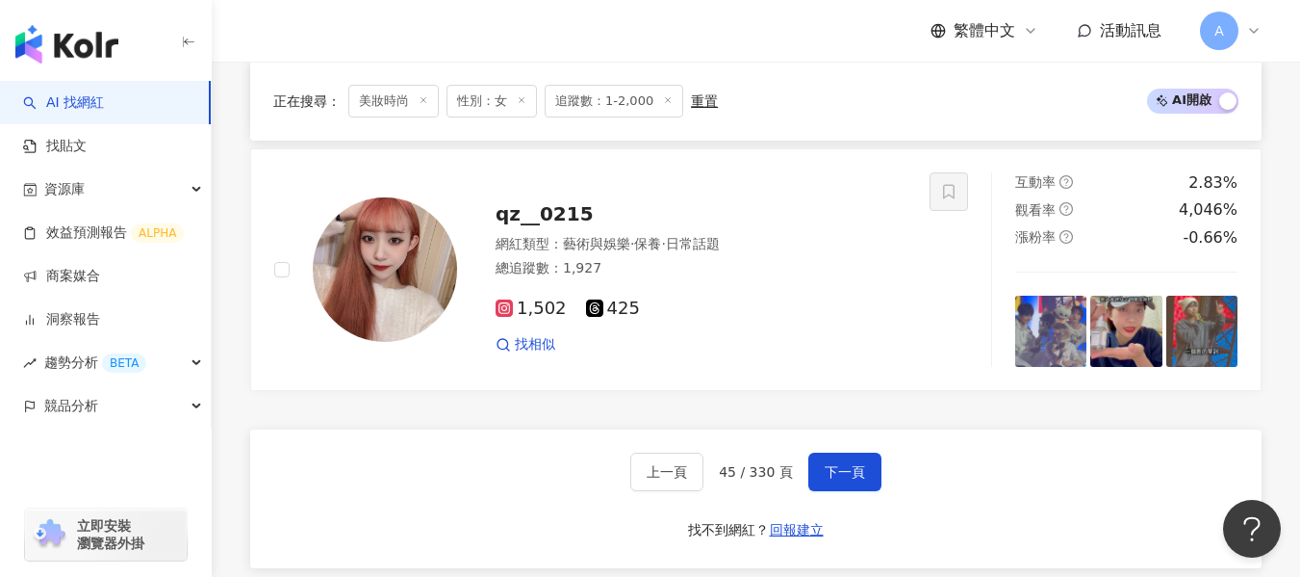
scroll to position [3453, 0]
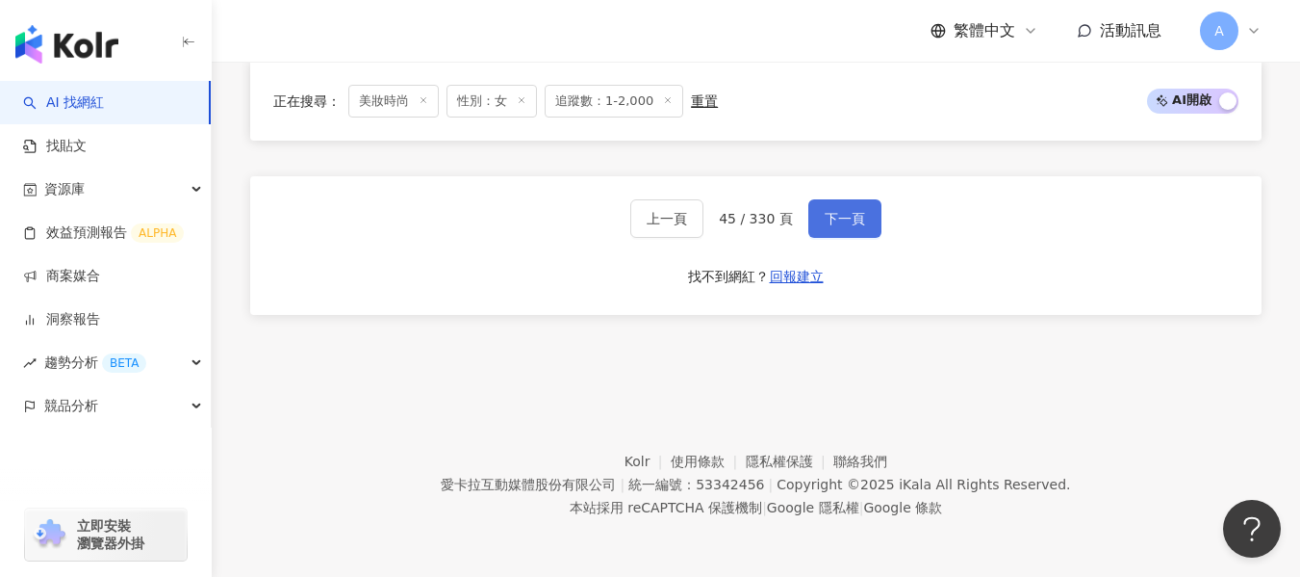
click at [808, 216] on button "下一頁" at bounding box center [844, 218] width 73 height 38
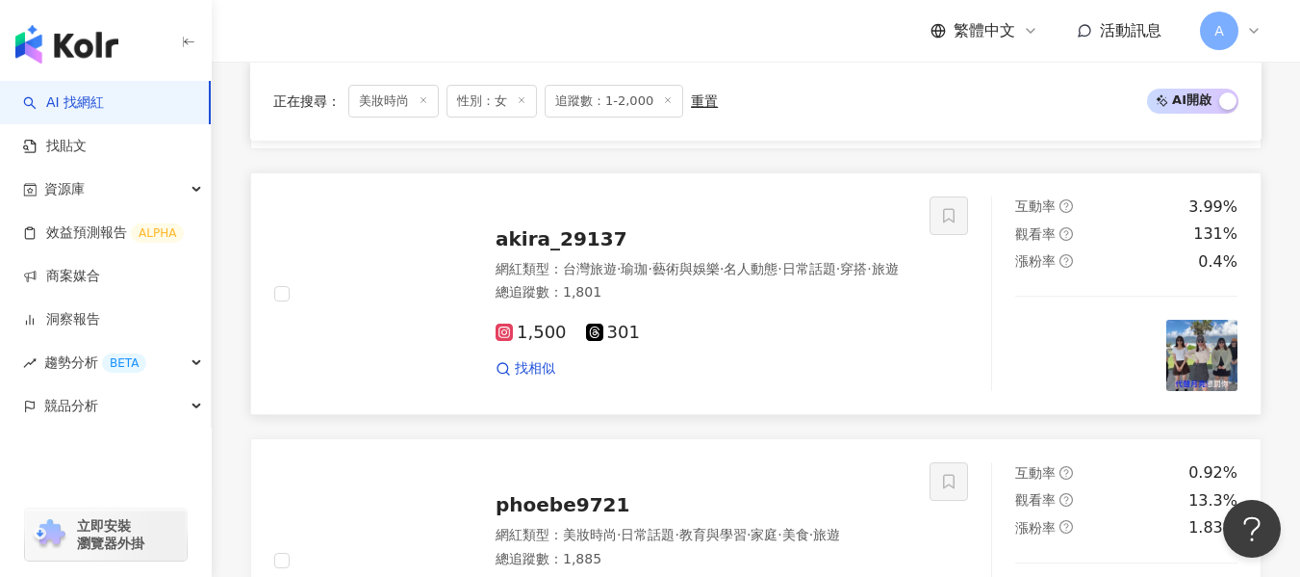
scroll to position [3027, 0]
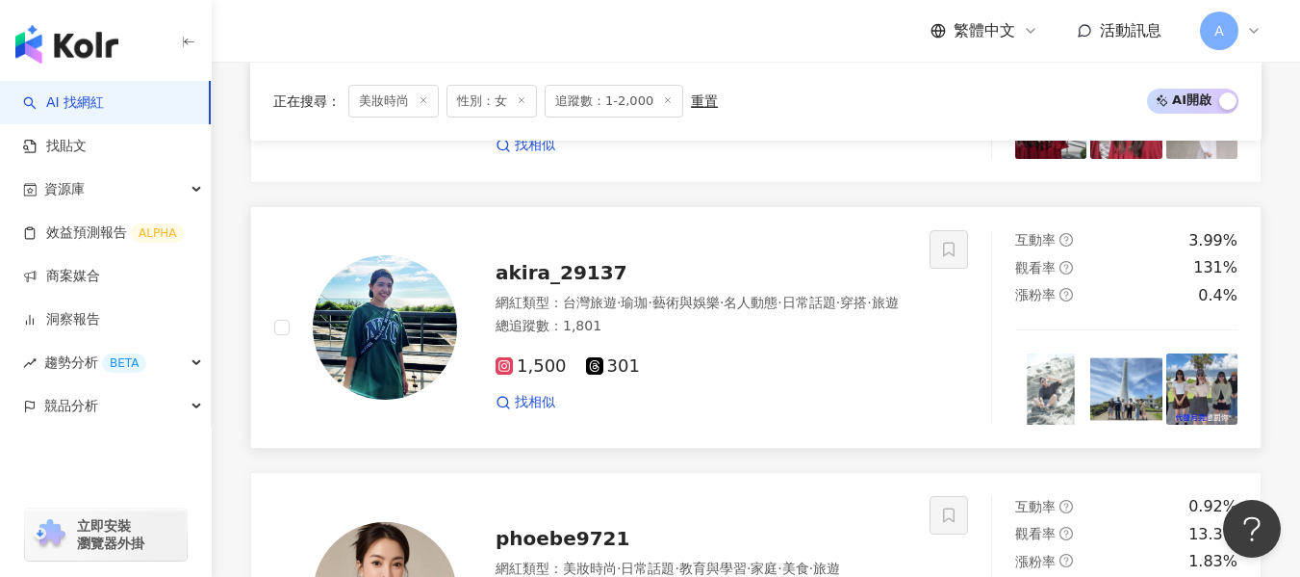
click at [801, 352] on div "1,500 301 找相似" at bounding box center [701, 376] width 411 height 71
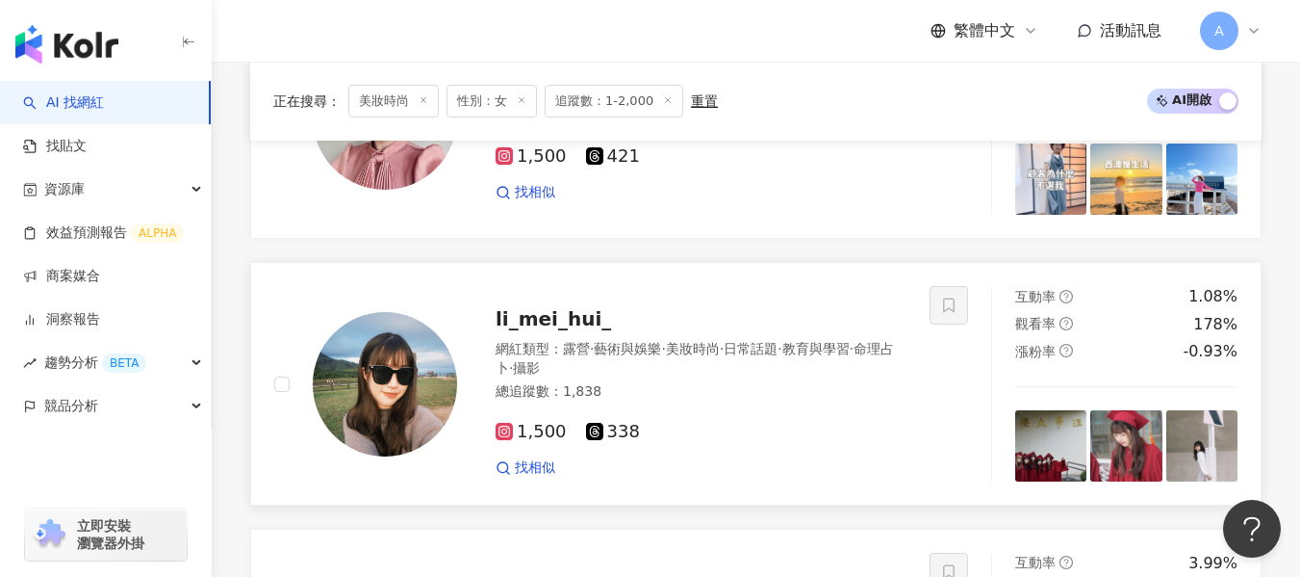
scroll to position [2738, 0]
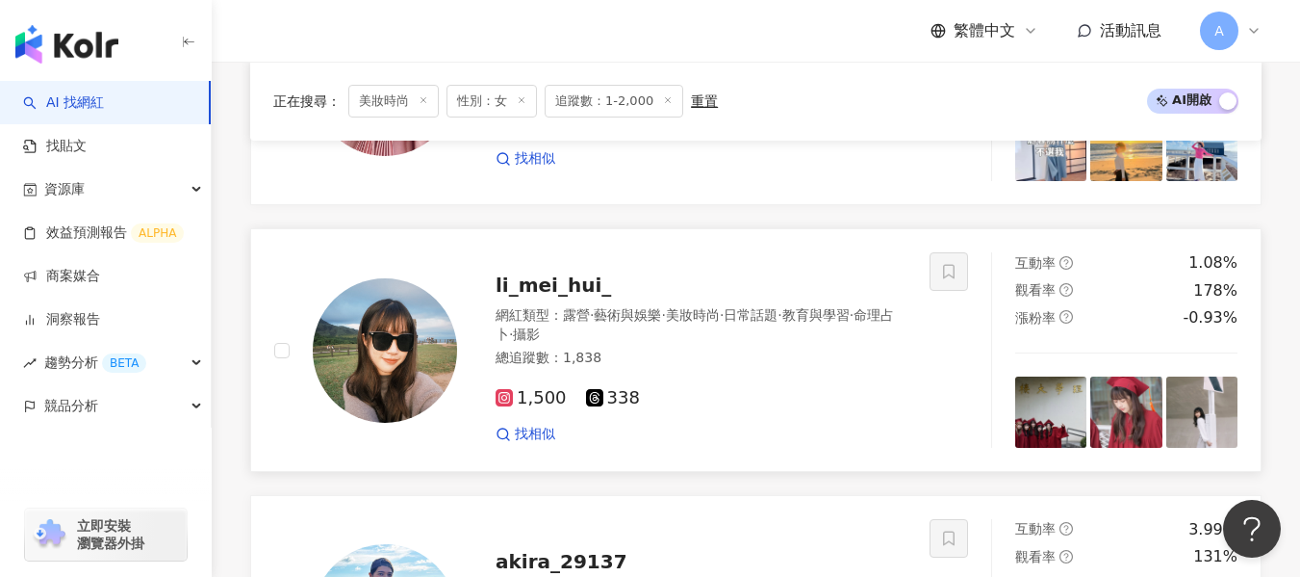
click at [346, 313] on img at bounding box center [385, 350] width 144 height 144
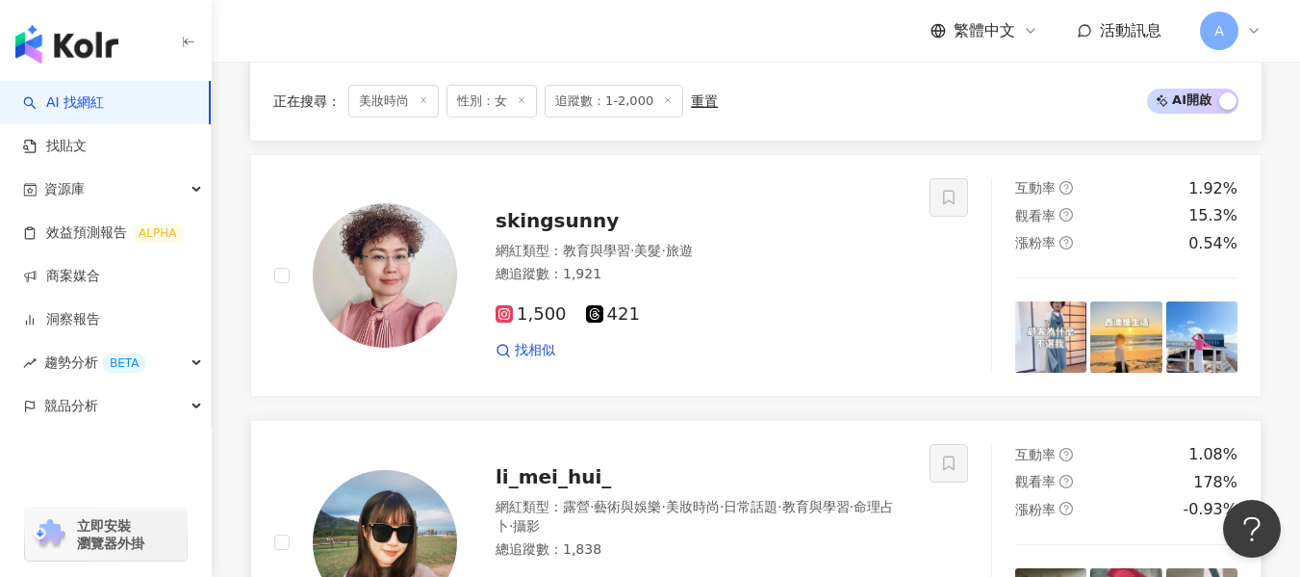
scroll to position [2546, 0]
click at [740, 288] on div "網紅類型 ： 教育與學習 · 美髮 · 旅遊 總追蹤數 ： 1,921" at bounding box center [701, 266] width 411 height 47
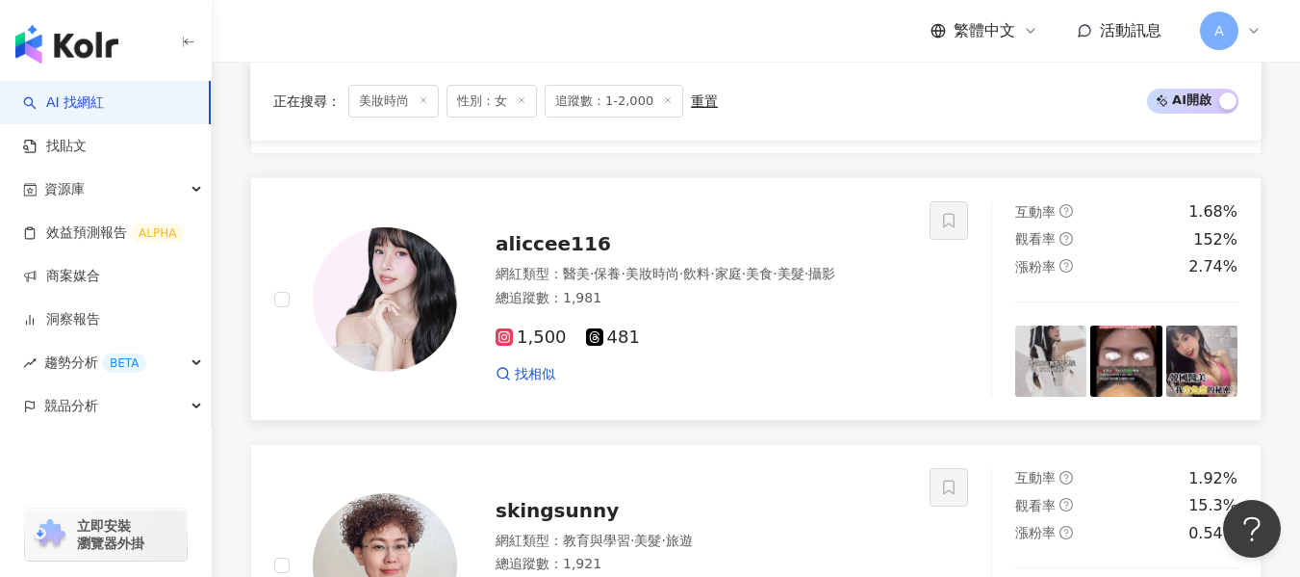
click at [757, 348] on div "1,500 481" at bounding box center [701, 337] width 411 height 21
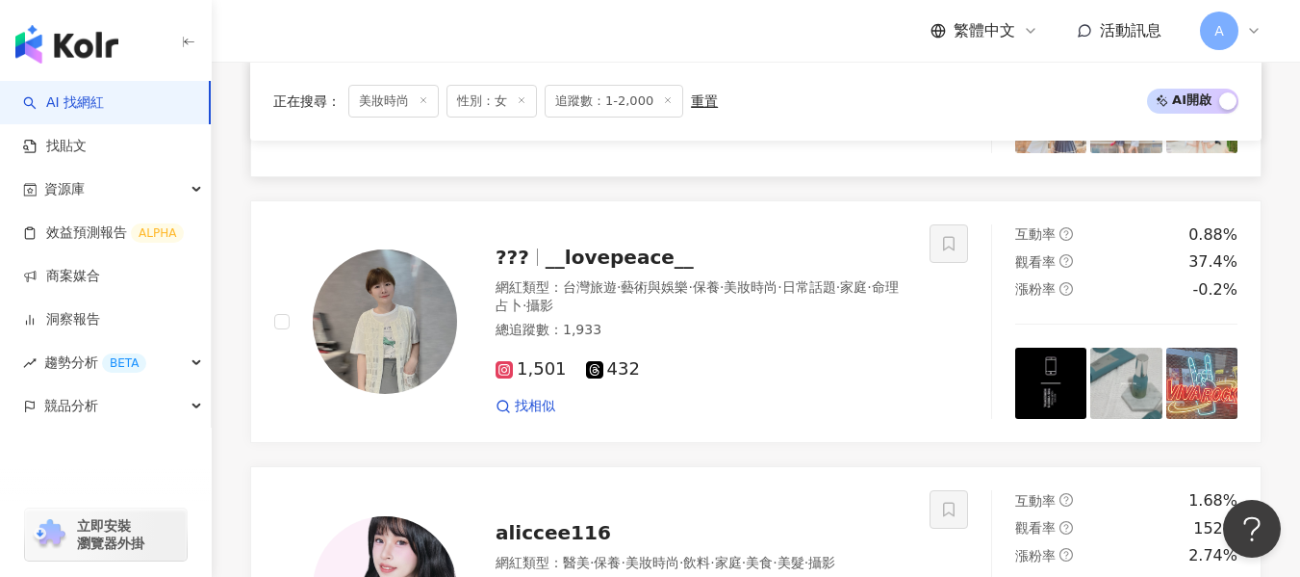
scroll to position [1583, 0]
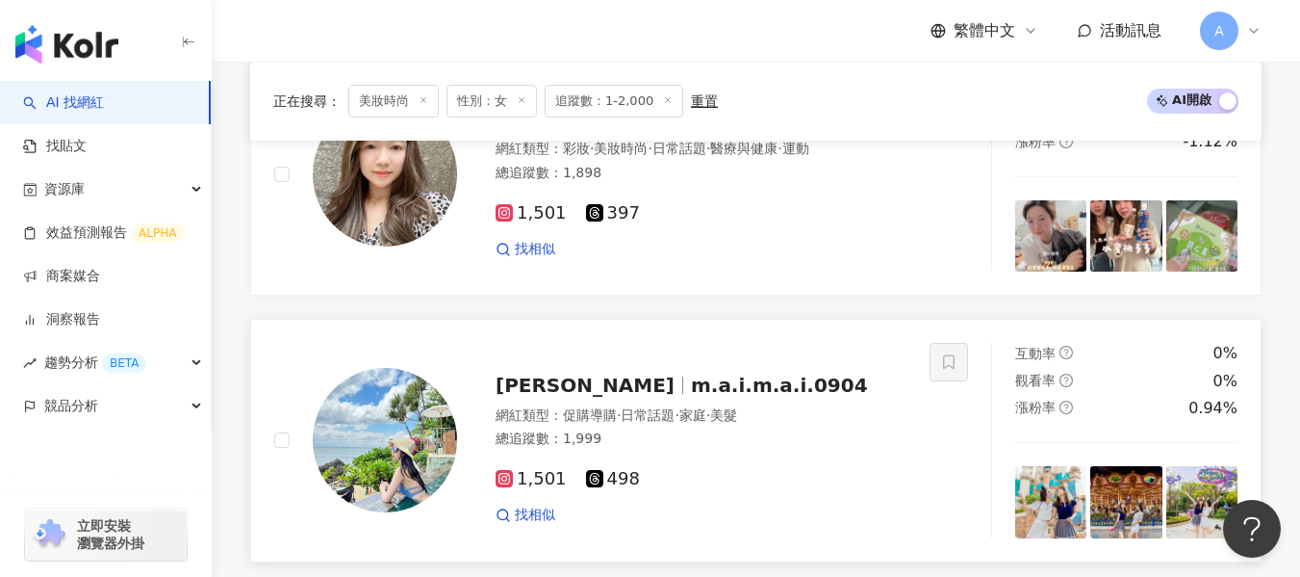
click at [775, 428] on div "網紅類型 ： 促購導購 · 日常話題 · 家庭 · 美髮 總追蹤數 ： 1,999" at bounding box center [701, 429] width 411 height 47
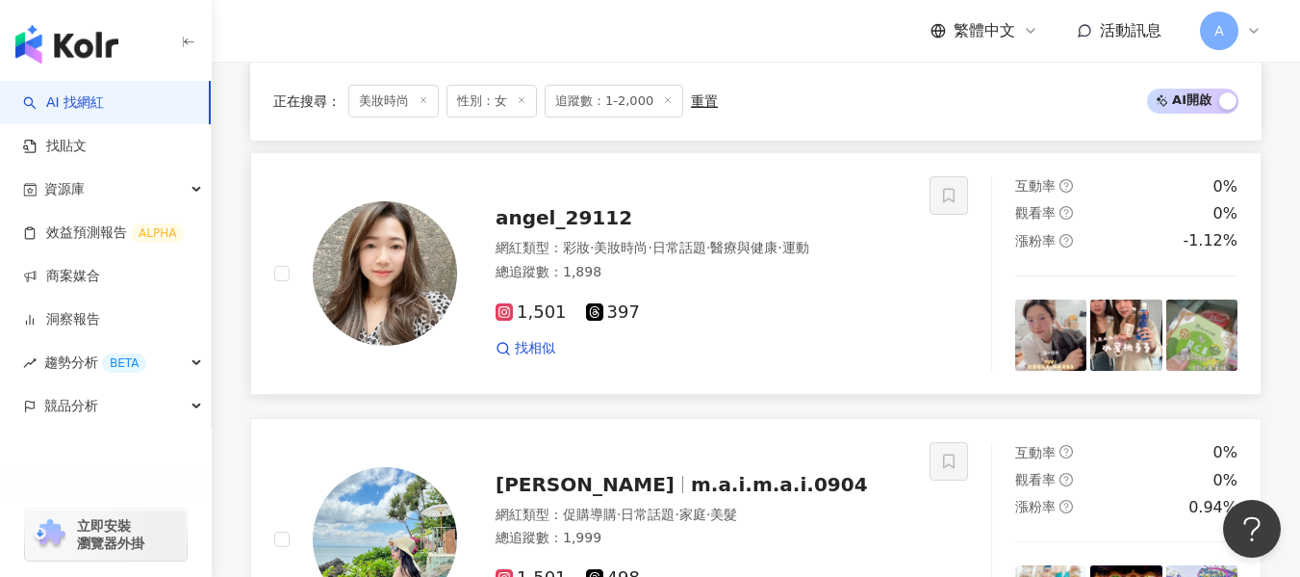
scroll to position [1391, 0]
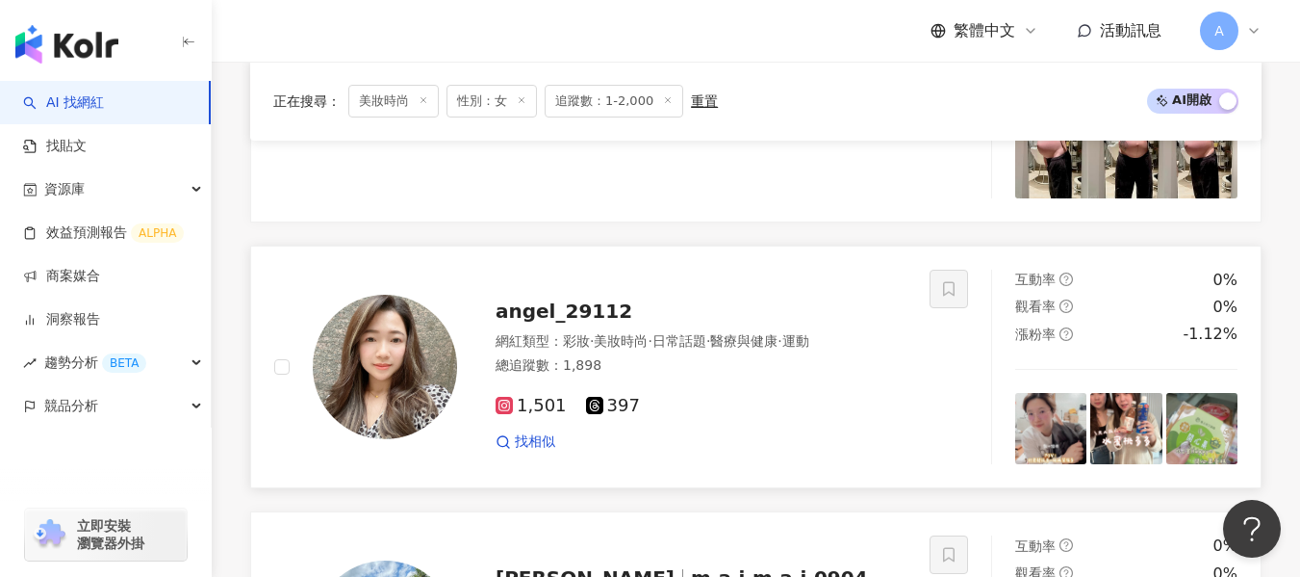
click at [842, 374] on div "總追蹤數 ： 1,898" at bounding box center [701, 365] width 411 height 19
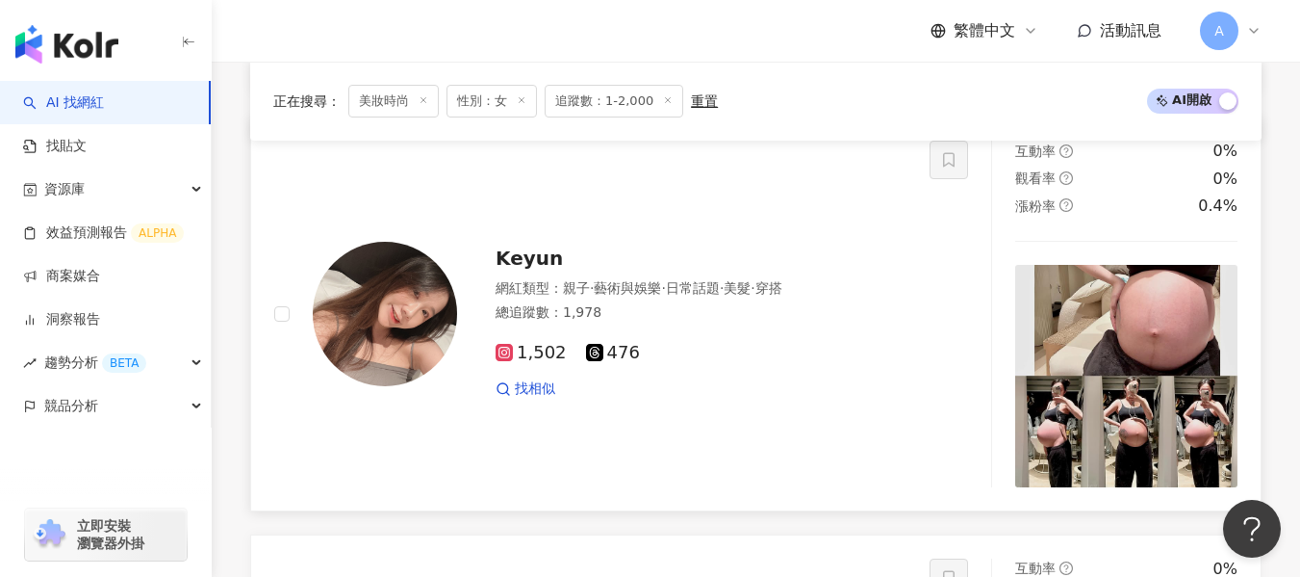
click at [420, 305] on img at bounding box center [385, 314] width 144 height 144
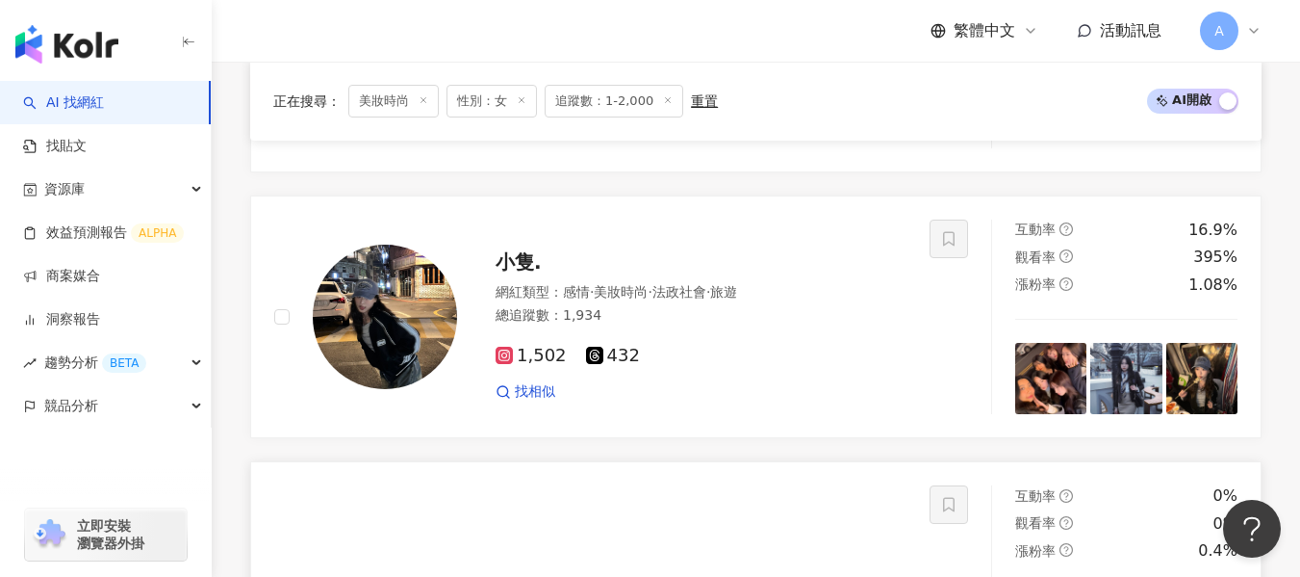
scroll to position [717, 0]
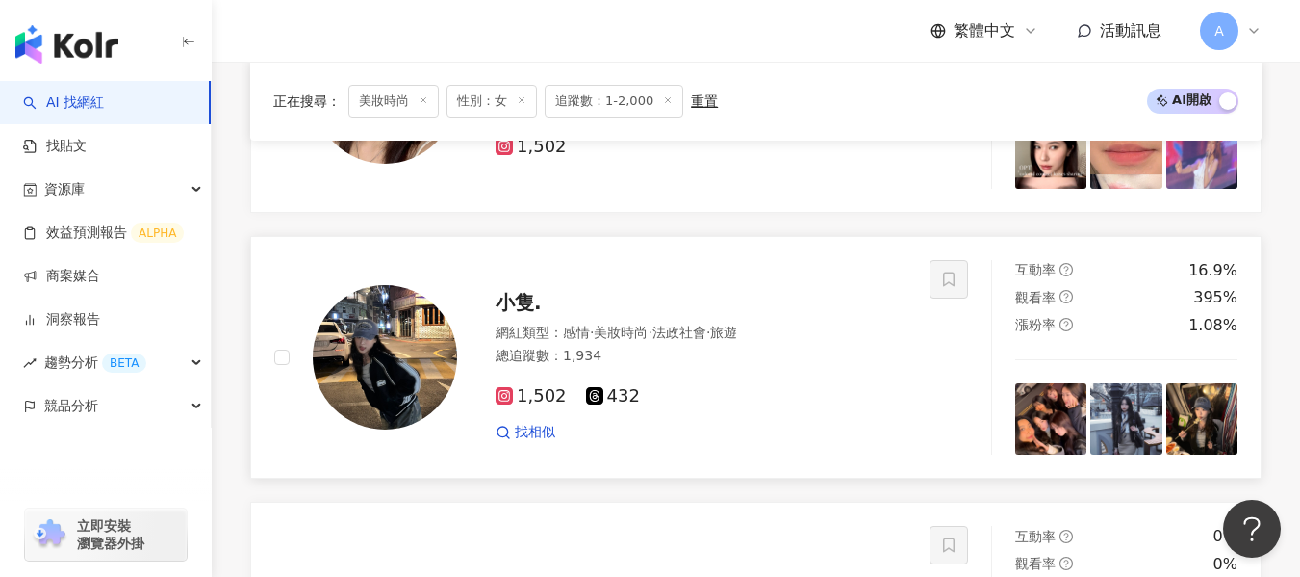
click at [766, 388] on div "1,502 432" at bounding box center [701, 396] width 411 height 21
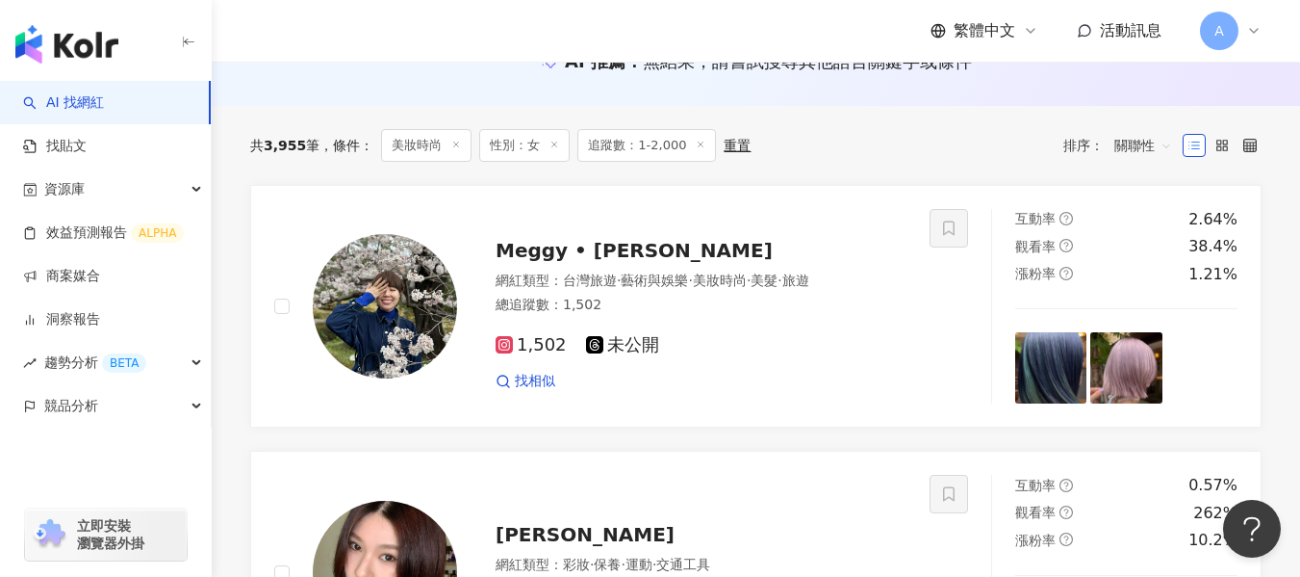
scroll to position [3412, 0]
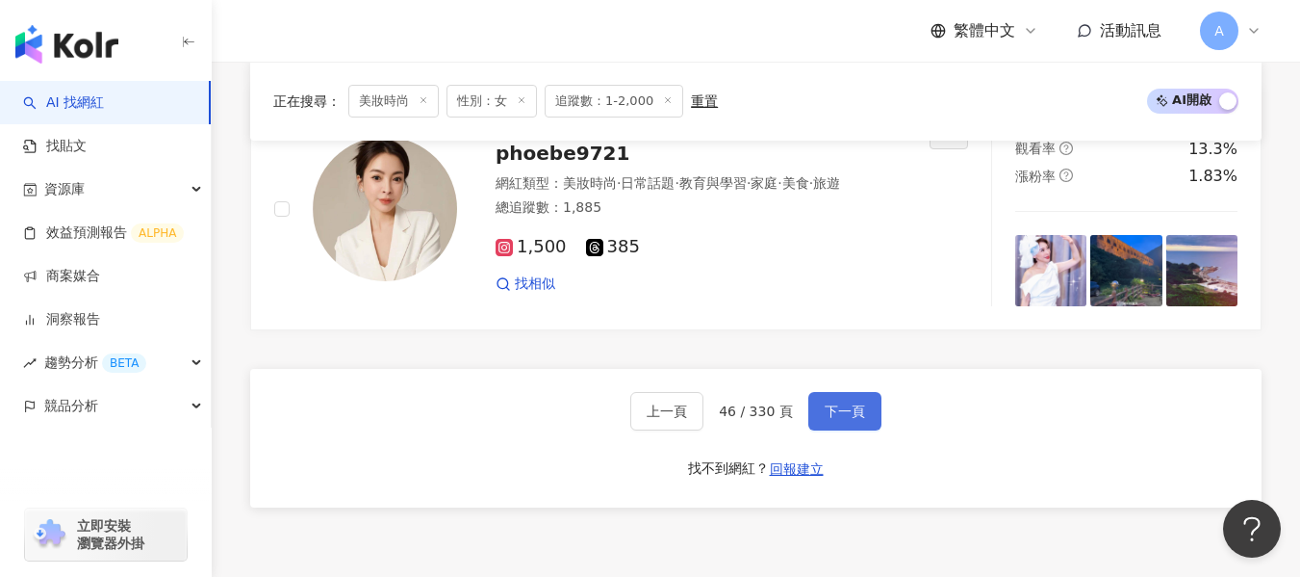
click at [865, 415] on button "下一頁" at bounding box center [844, 411] width 73 height 38
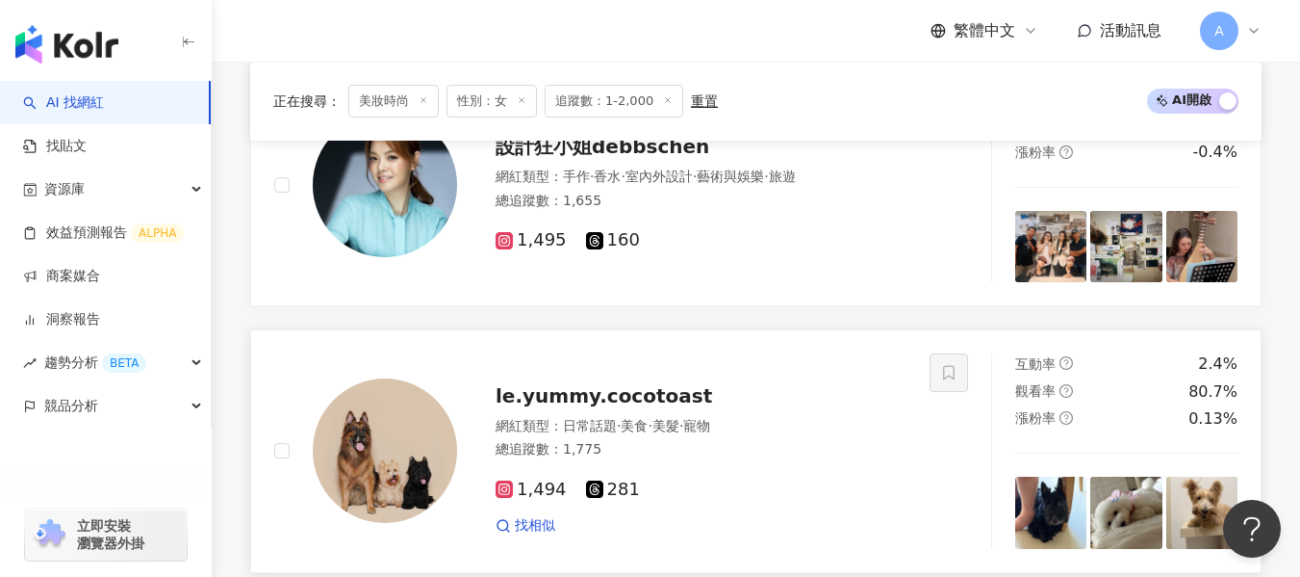
scroll to position [3089, 0]
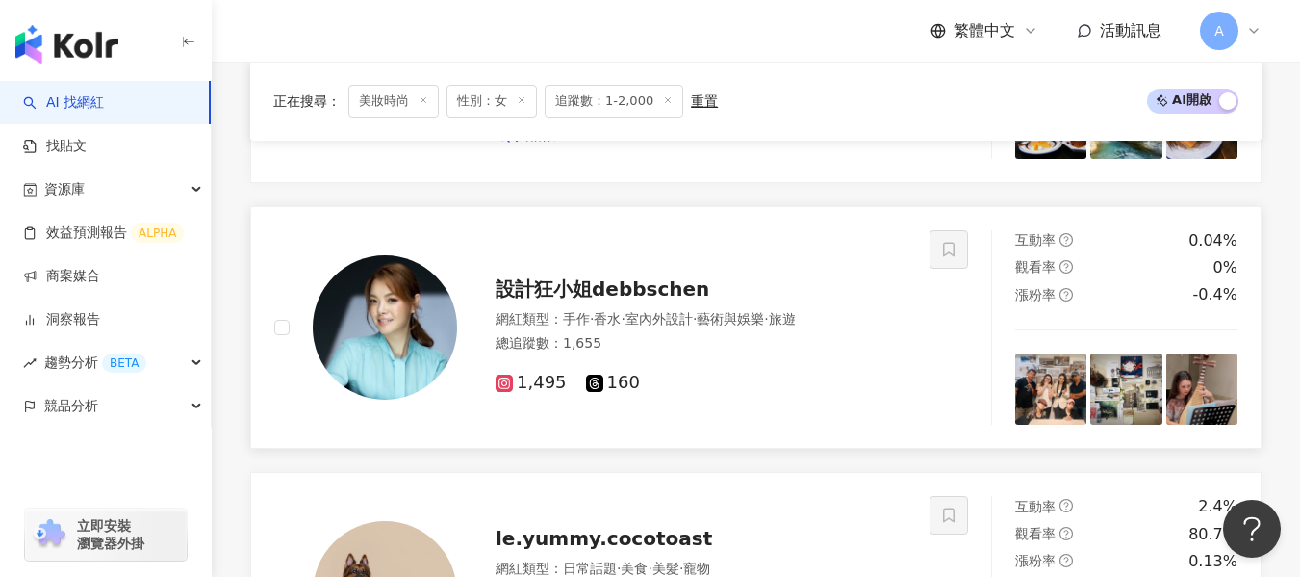
click at [774, 337] on div "總追蹤數 ： 1,655" at bounding box center [701, 343] width 411 height 19
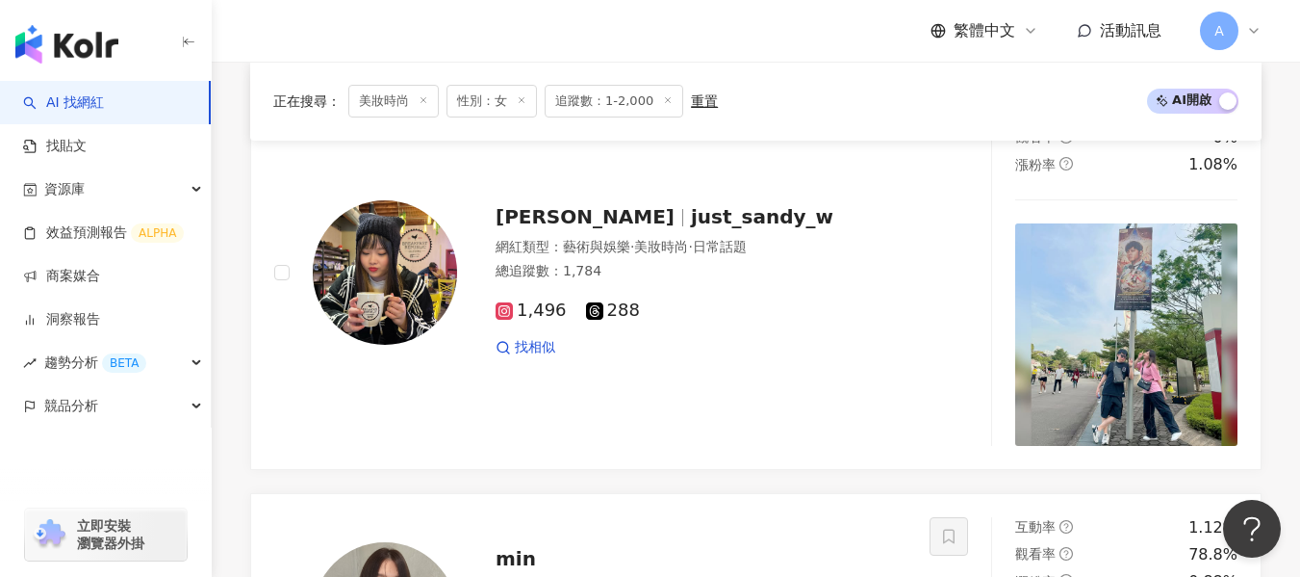
scroll to position [2223, 0]
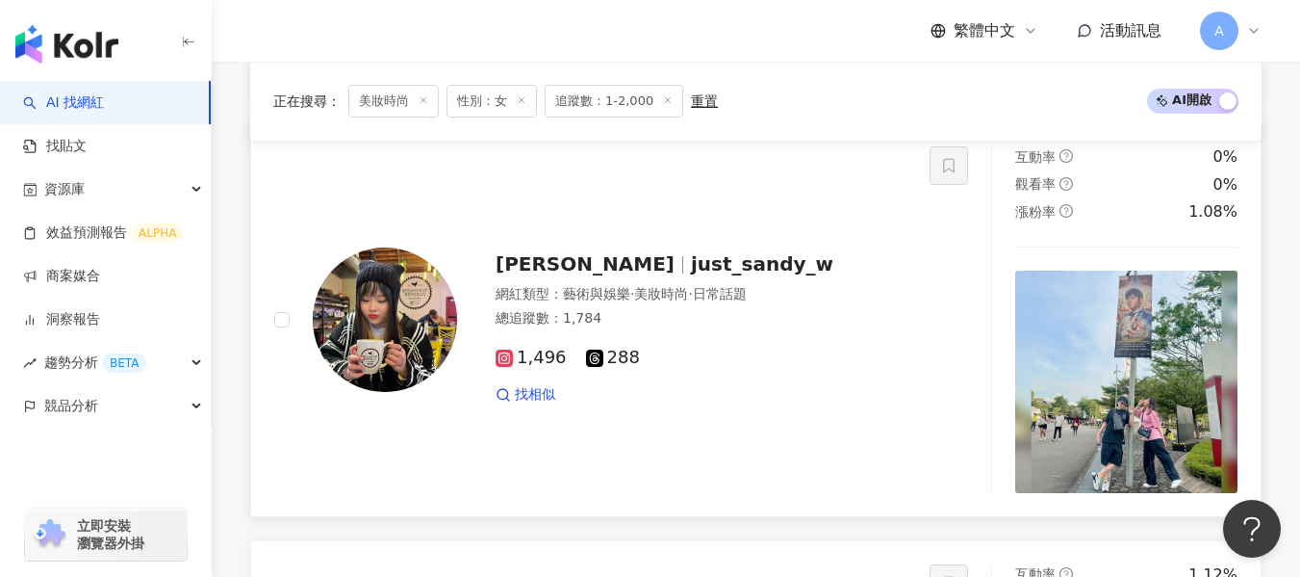
click at [759, 320] on div "總追蹤數 ： 1,784" at bounding box center [701, 318] width 411 height 19
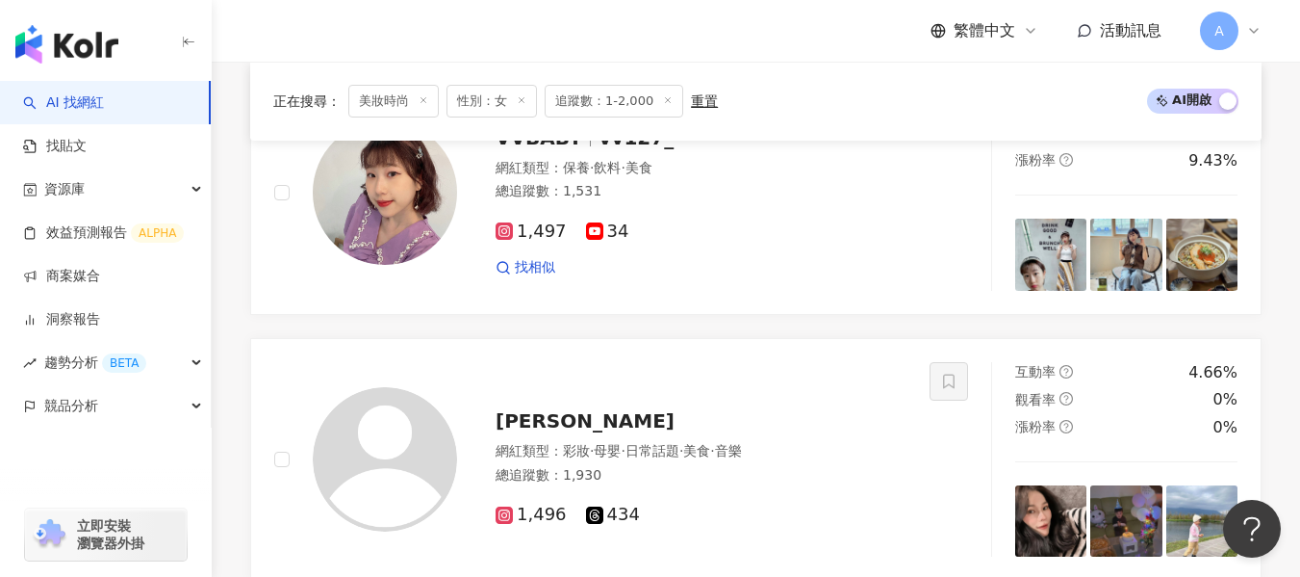
scroll to position [1646, 0]
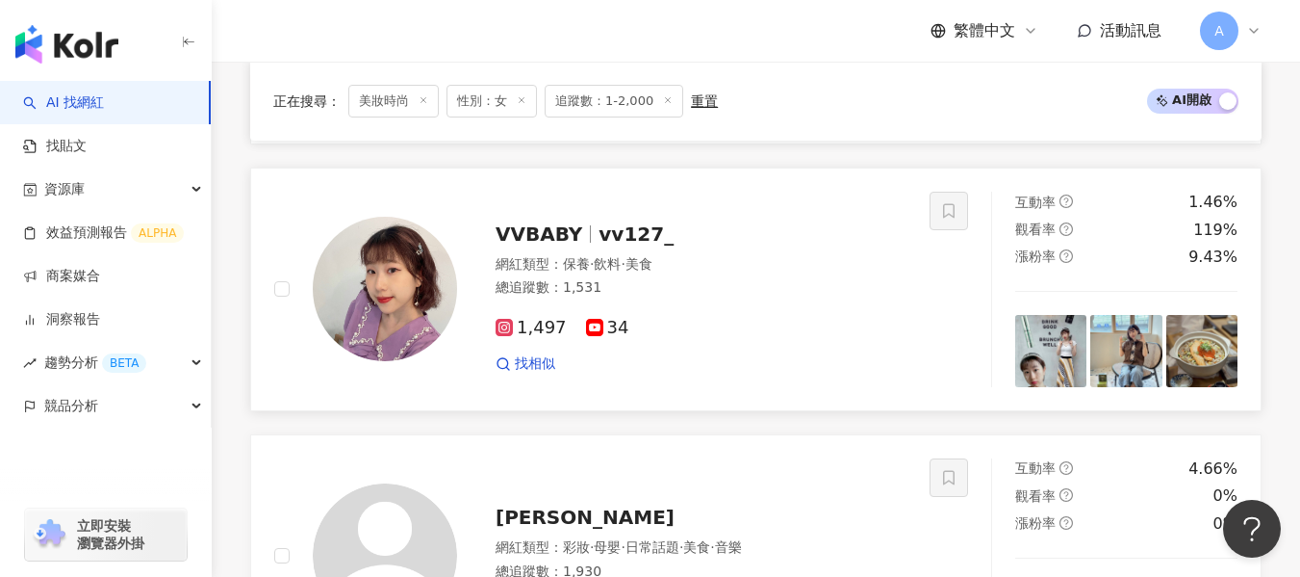
drag, startPoint x: 726, startPoint y: 343, endPoint x: 672, endPoint y: 269, distance: 91.6
click at [726, 343] on div "1,497 34 找相似" at bounding box center [701, 337] width 411 height 71
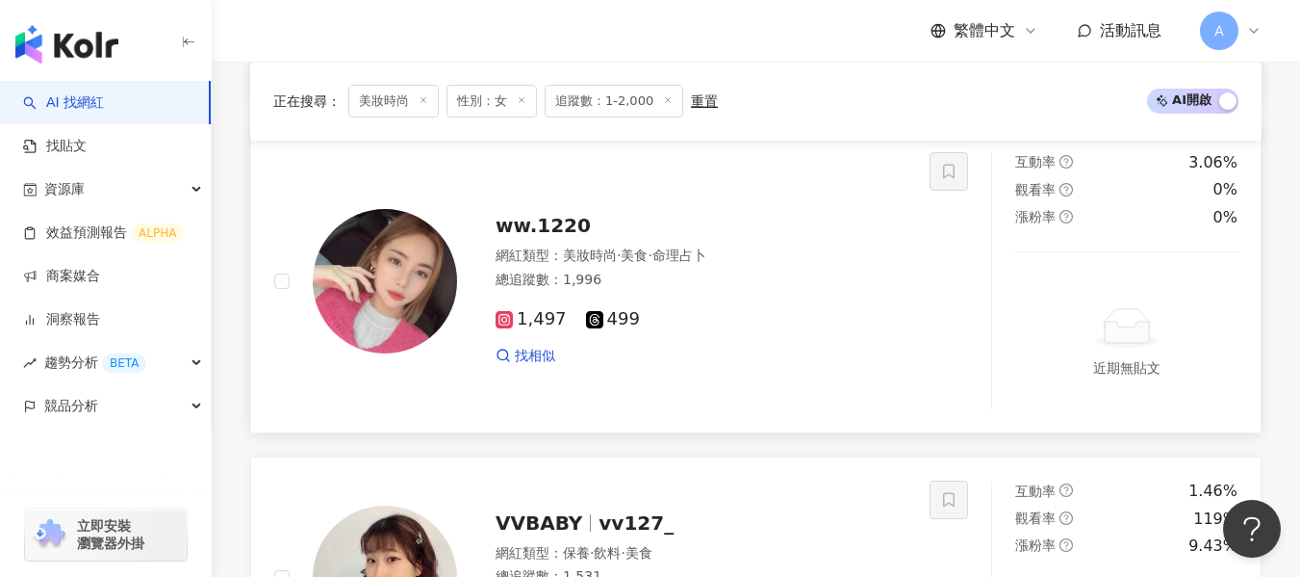
scroll to position [1356, 0]
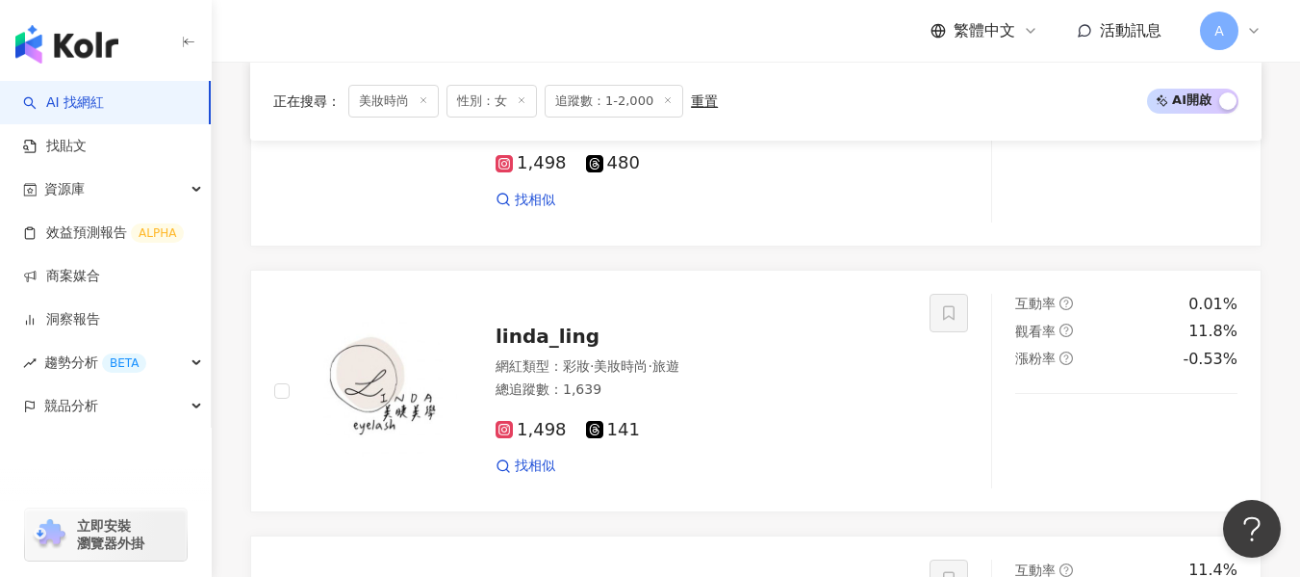
scroll to position [458, 0]
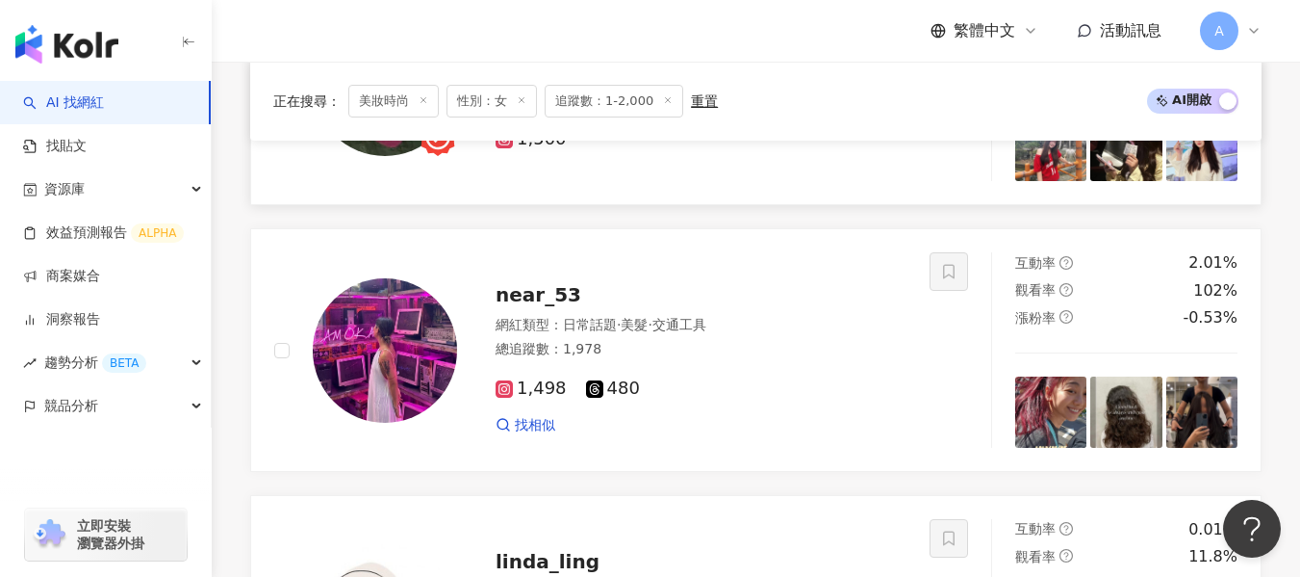
click at [684, 150] on div "1,500" at bounding box center [701, 132] width 411 height 37
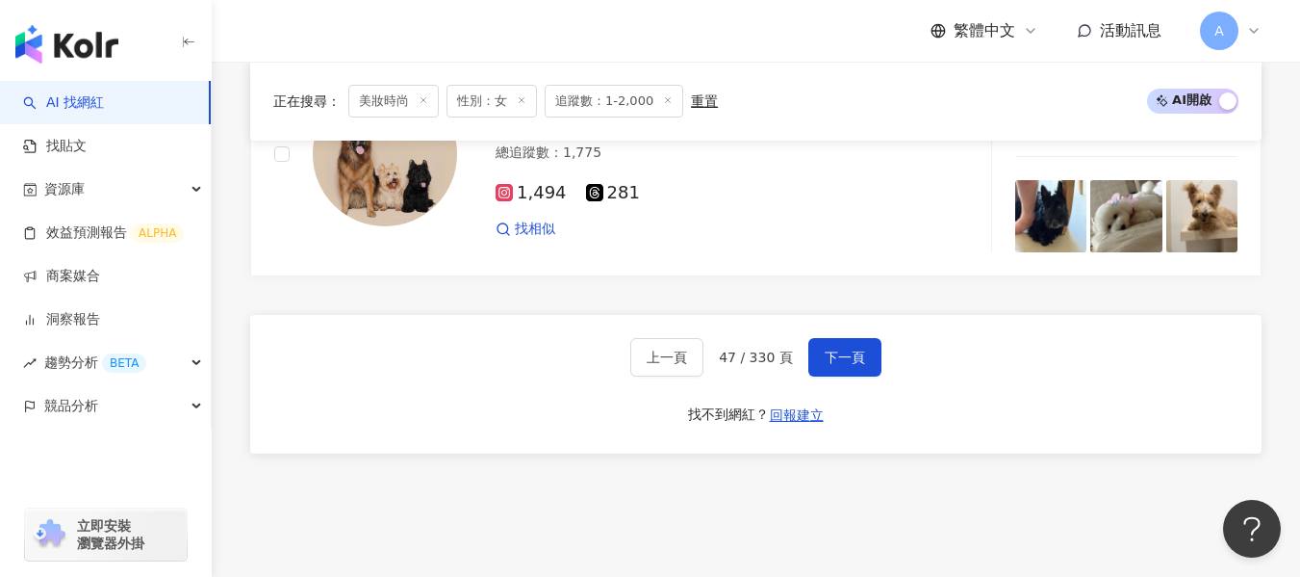
scroll to position [3667, 0]
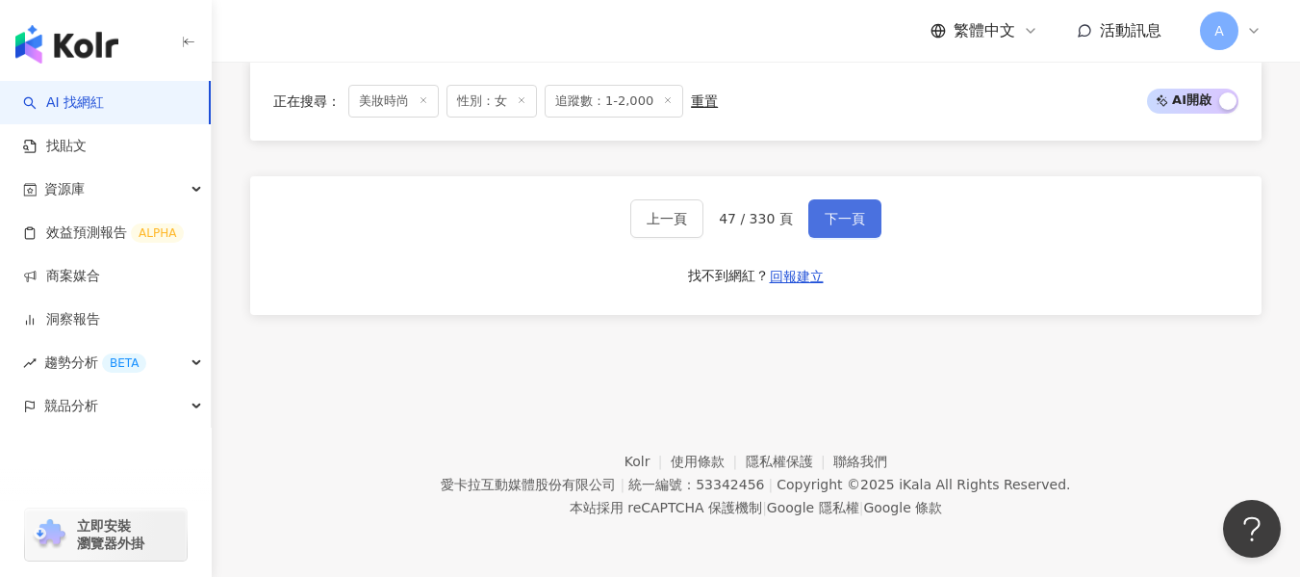
click at [855, 226] on span "下一頁" at bounding box center [845, 218] width 40 height 15
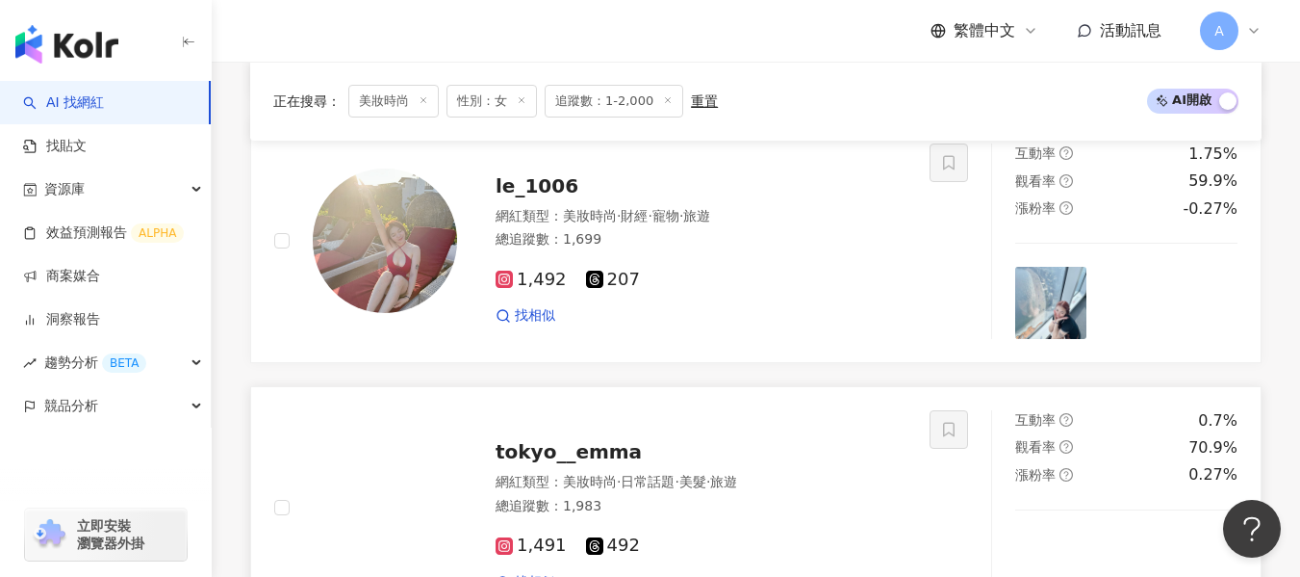
scroll to position [2712, 0]
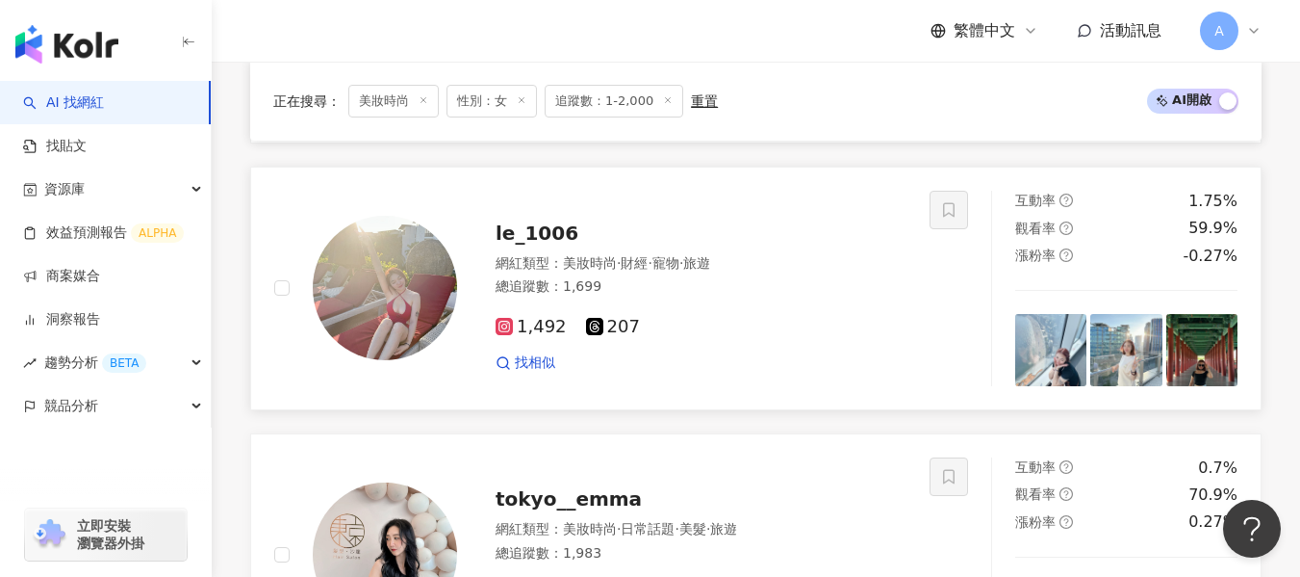
click at [669, 285] on div "總追蹤數 ： 1,699" at bounding box center [701, 286] width 411 height 19
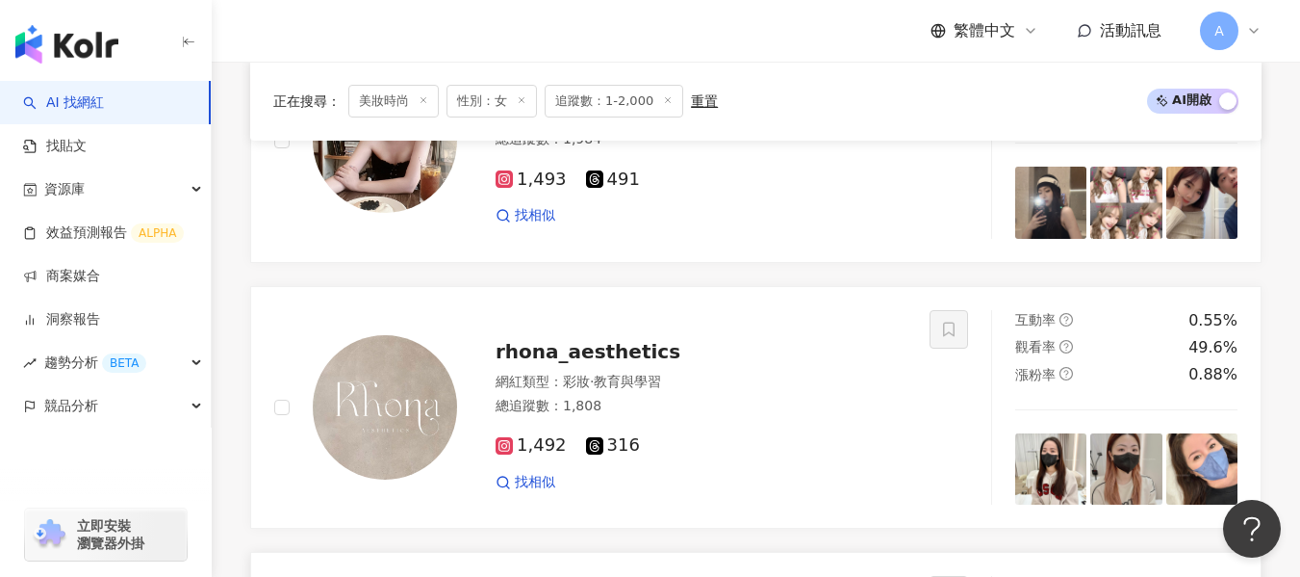
scroll to position [2135, 0]
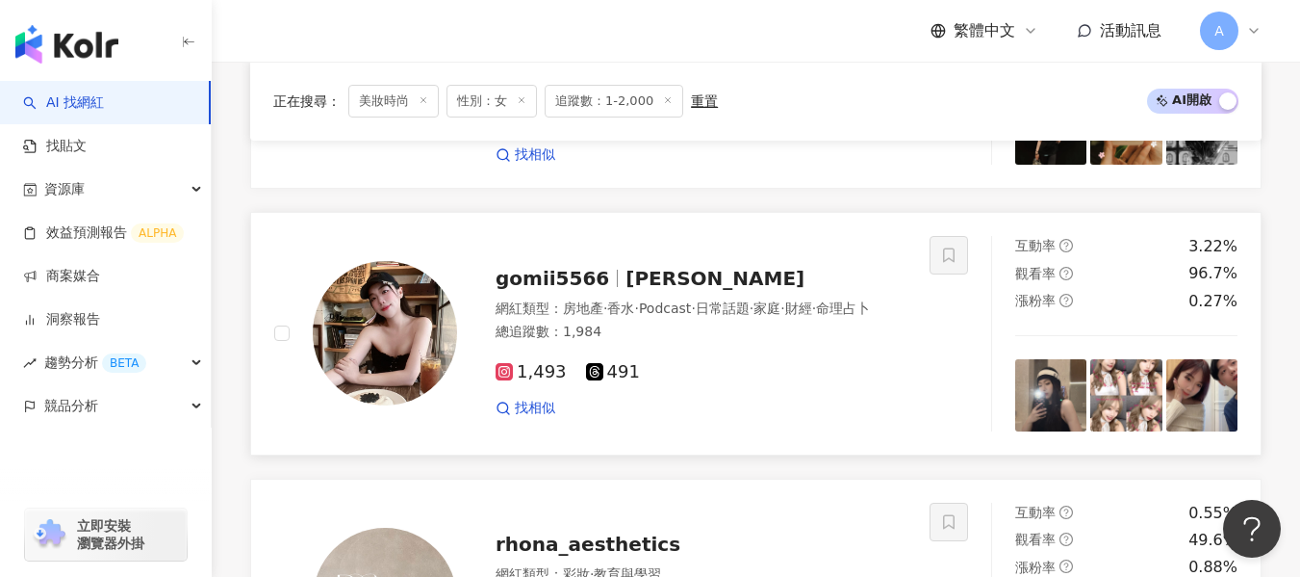
click at [769, 319] on div "網紅類型 ： 房地產 · 香水 · Podcast · 日常話題 · 家庭 · 財經 · 命理占卜" at bounding box center [701, 308] width 411 height 19
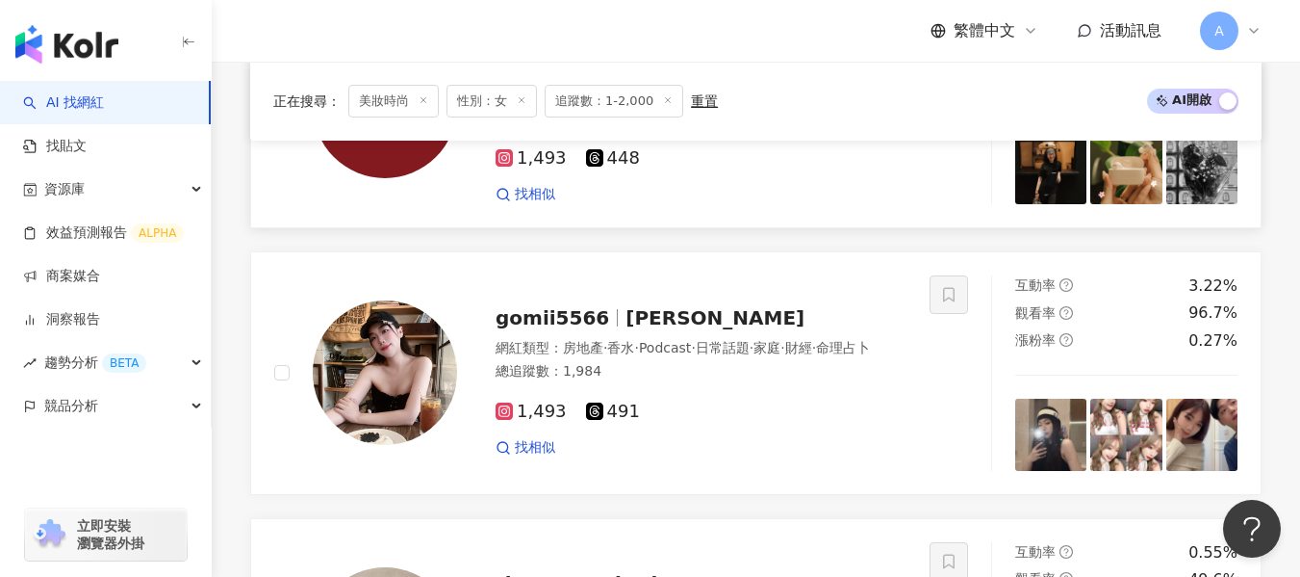
scroll to position [1942, 0]
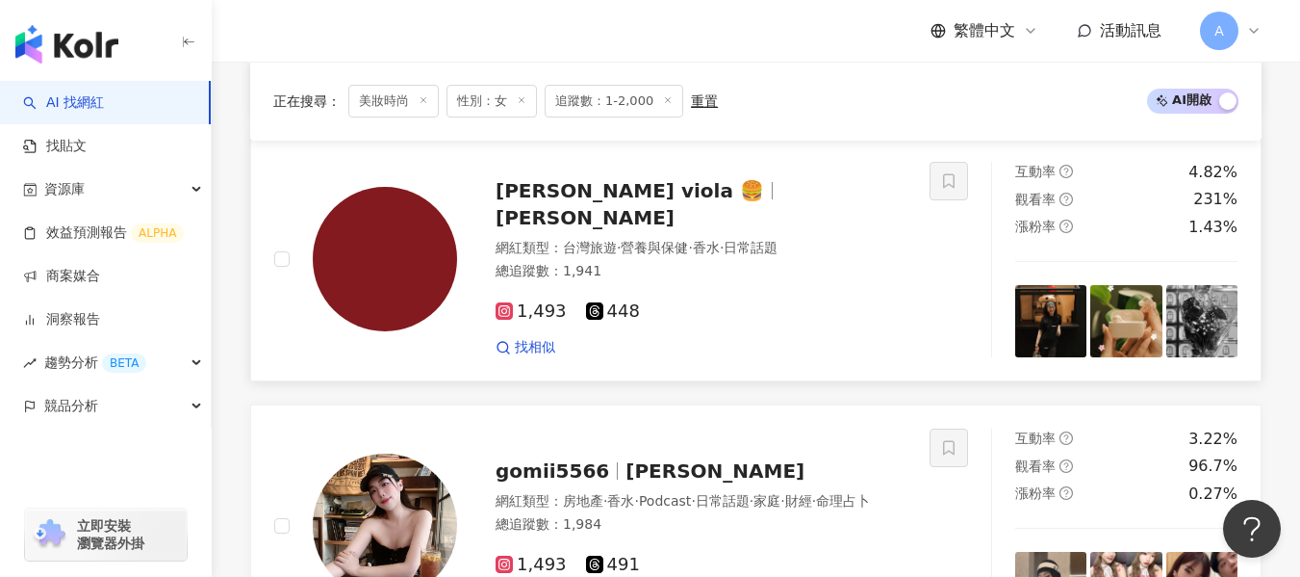
click at [705, 301] on div "1,493 448" at bounding box center [701, 311] width 411 height 21
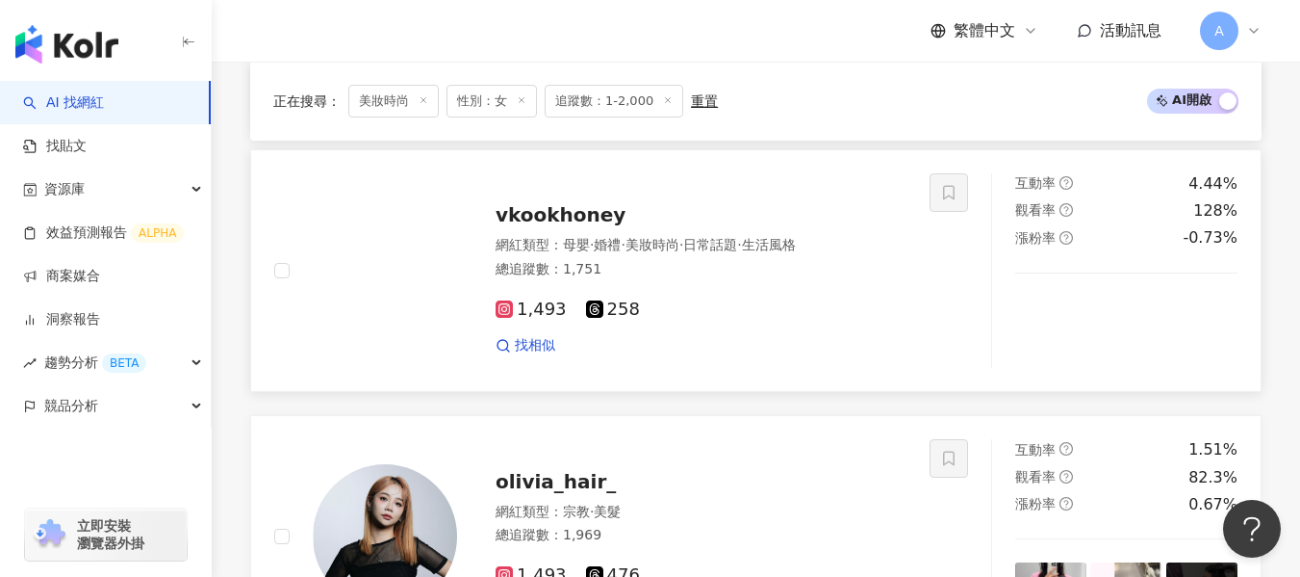
scroll to position [1365, 0]
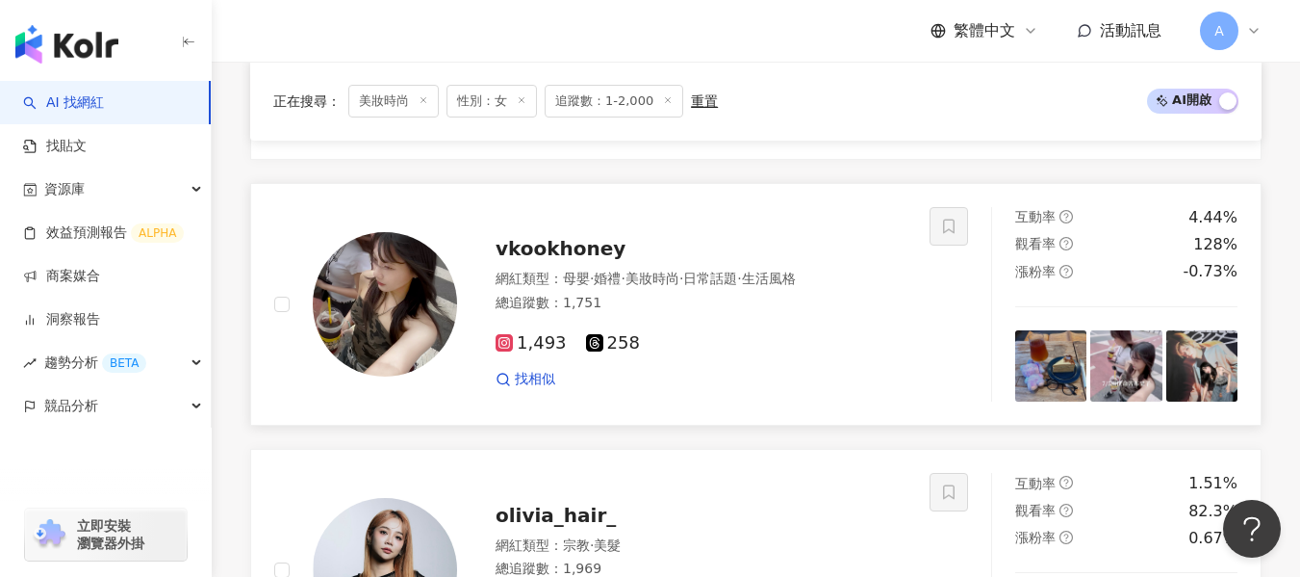
click at [677, 315] on div "網紅類型 ： 母嬰 · 婚禮 · 美妝時尚 · 日常話題 · 生活風格 總追蹤數 ： 1,751" at bounding box center [701, 292] width 411 height 47
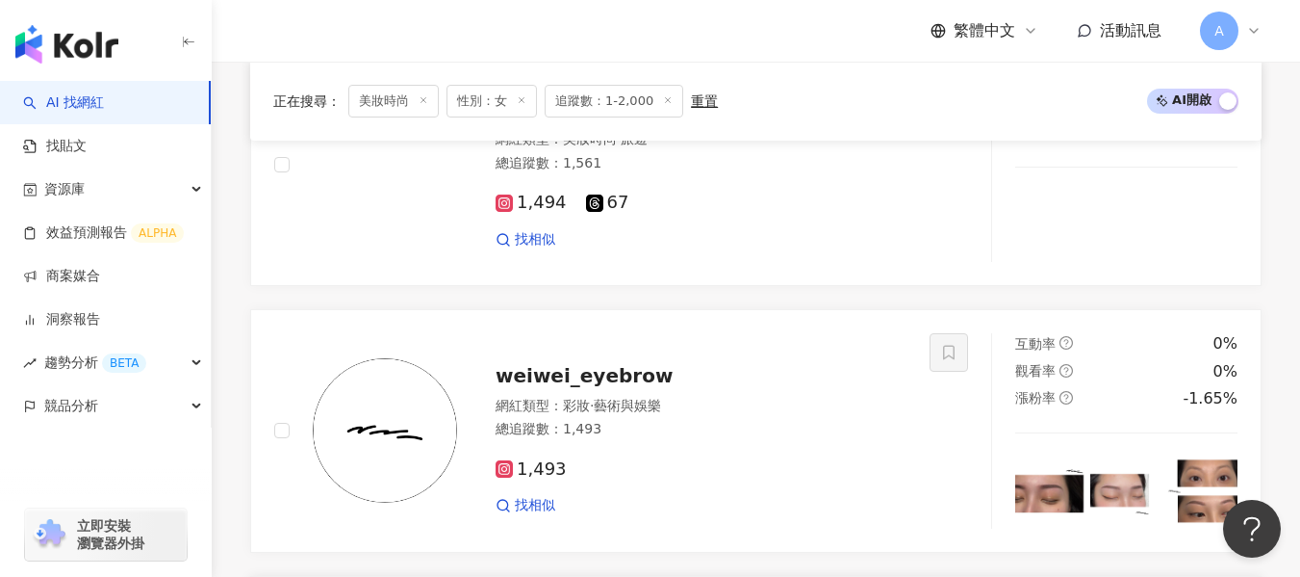
scroll to position [884, 0]
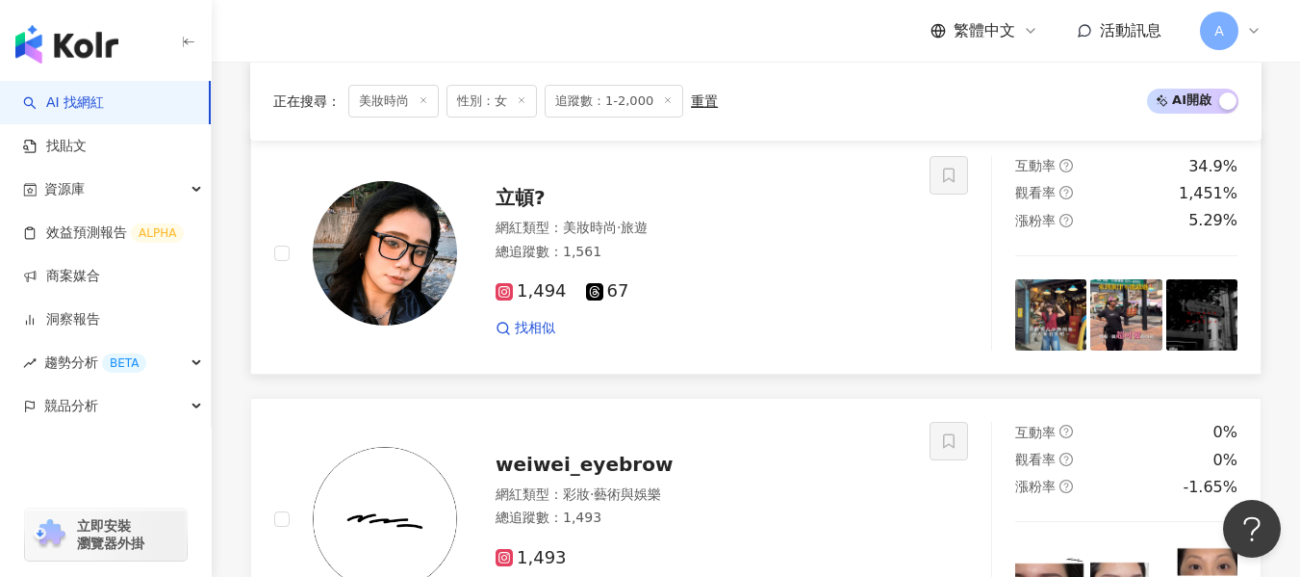
click at [713, 351] on link "立頓? 網紅類型 ： 美妝時尚 · 旅遊 總追蹤數 ： 1,561 1,494 67 找相似 互動率 34.9% 觀看率 1,451% 漲粉率 5.29%" at bounding box center [756, 254] width 1012 height 244
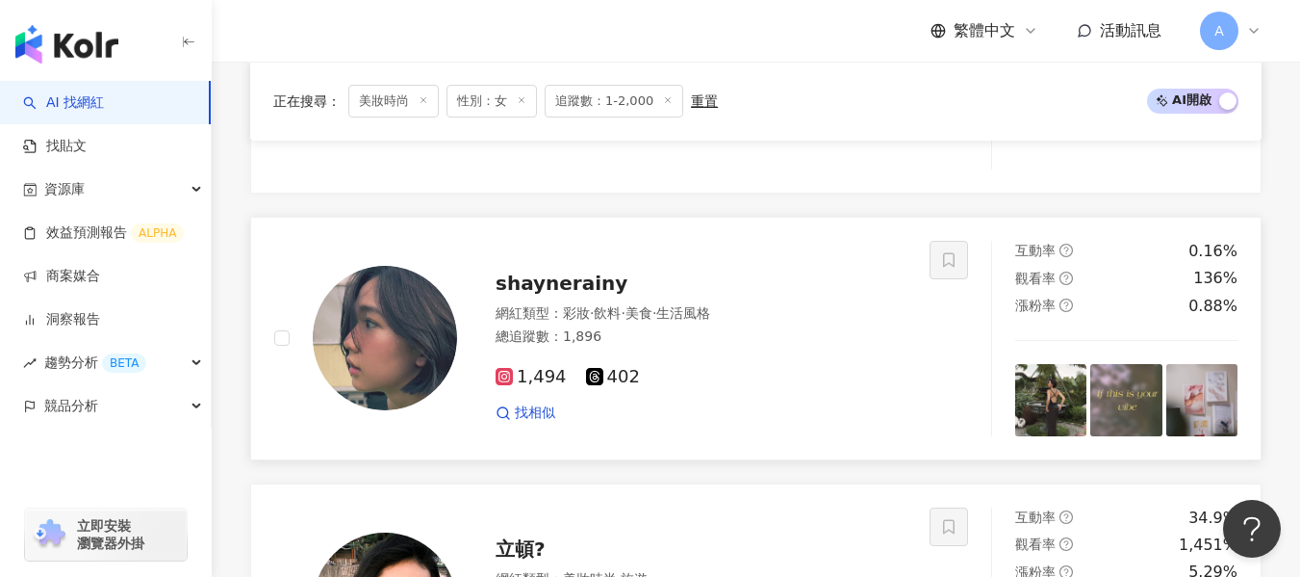
scroll to position [499, 0]
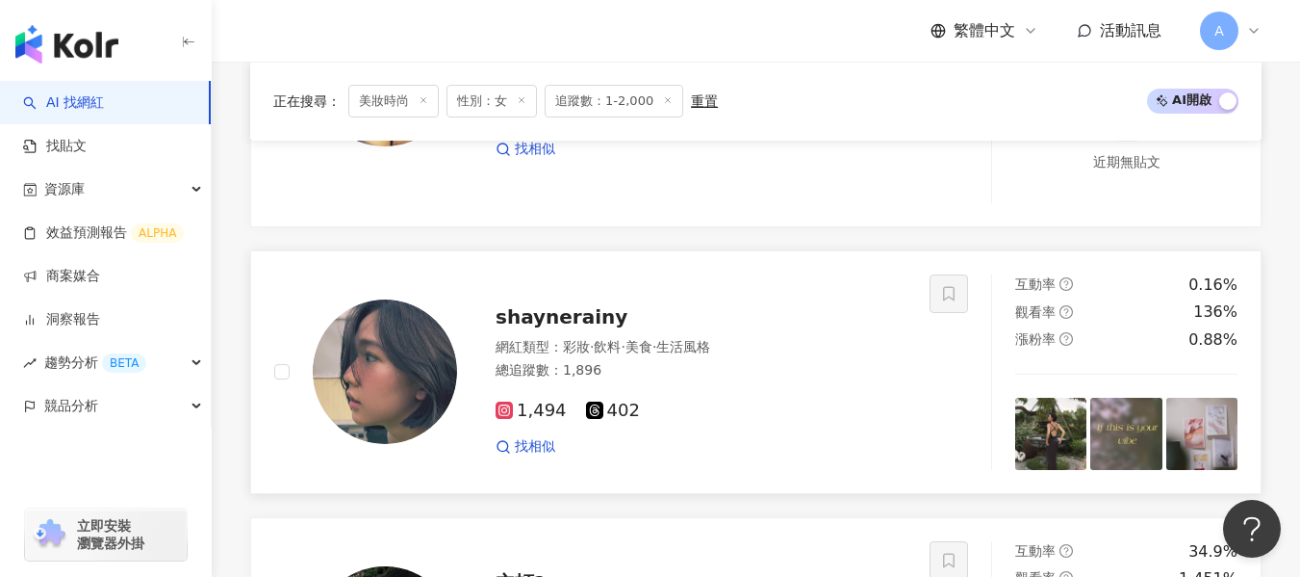
click at [653, 374] on div "總追蹤數 ： 1,896" at bounding box center [701, 370] width 411 height 19
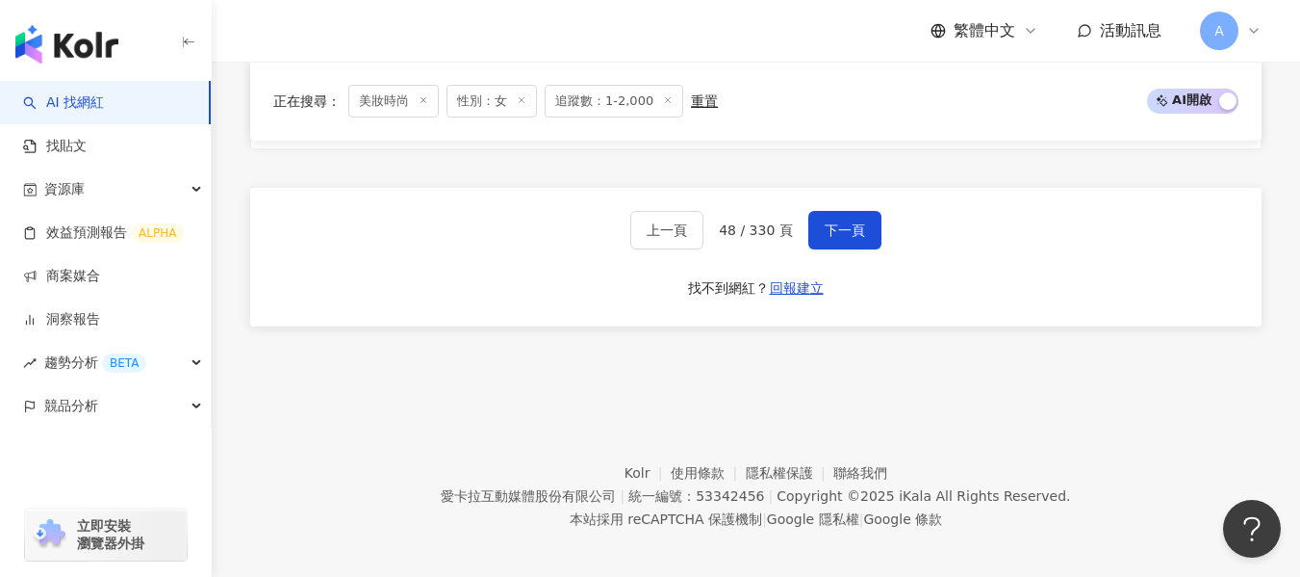
scroll to position [3578, 0]
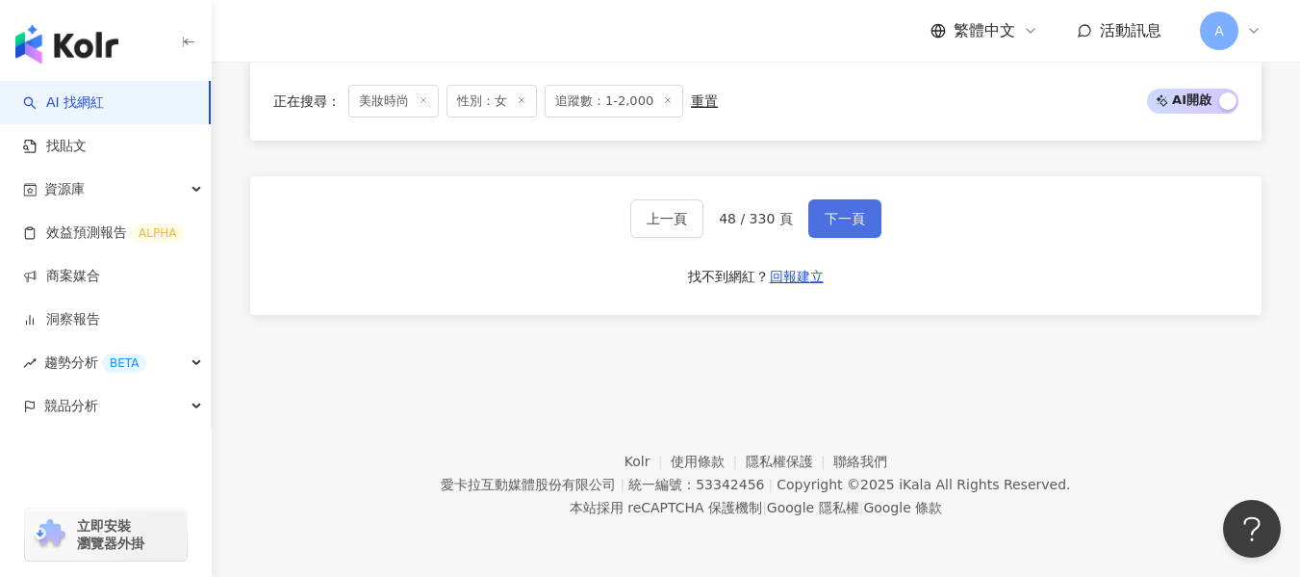
click at [832, 229] on button "下一頁" at bounding box center [844, 218] width 73 height 38
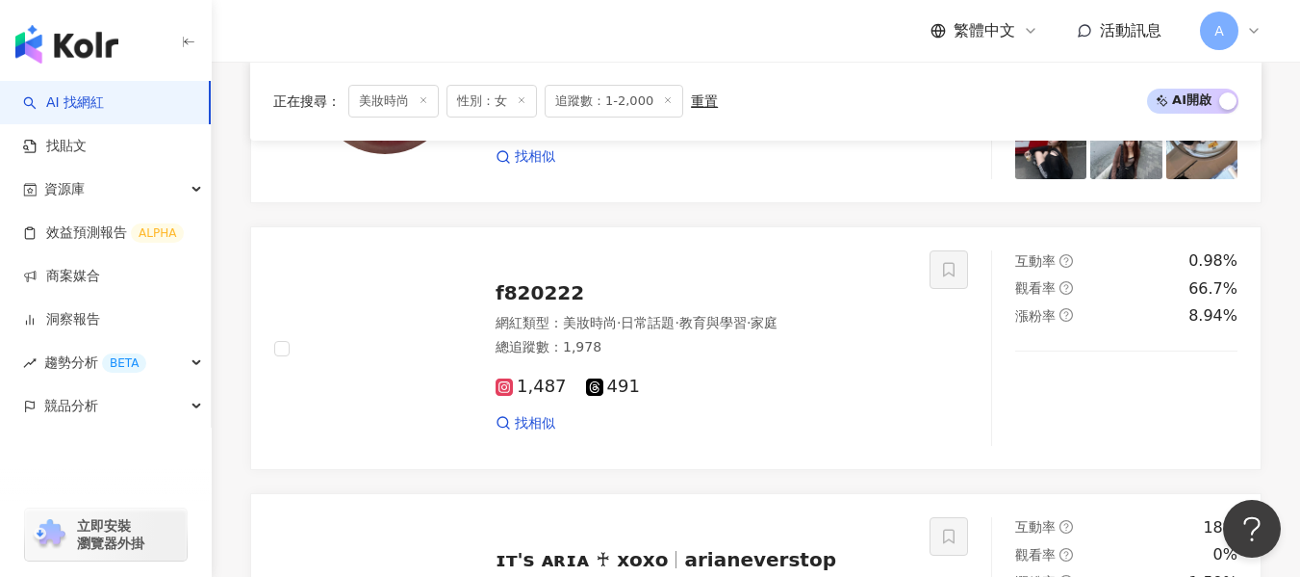
scroll to position [2738, 0]
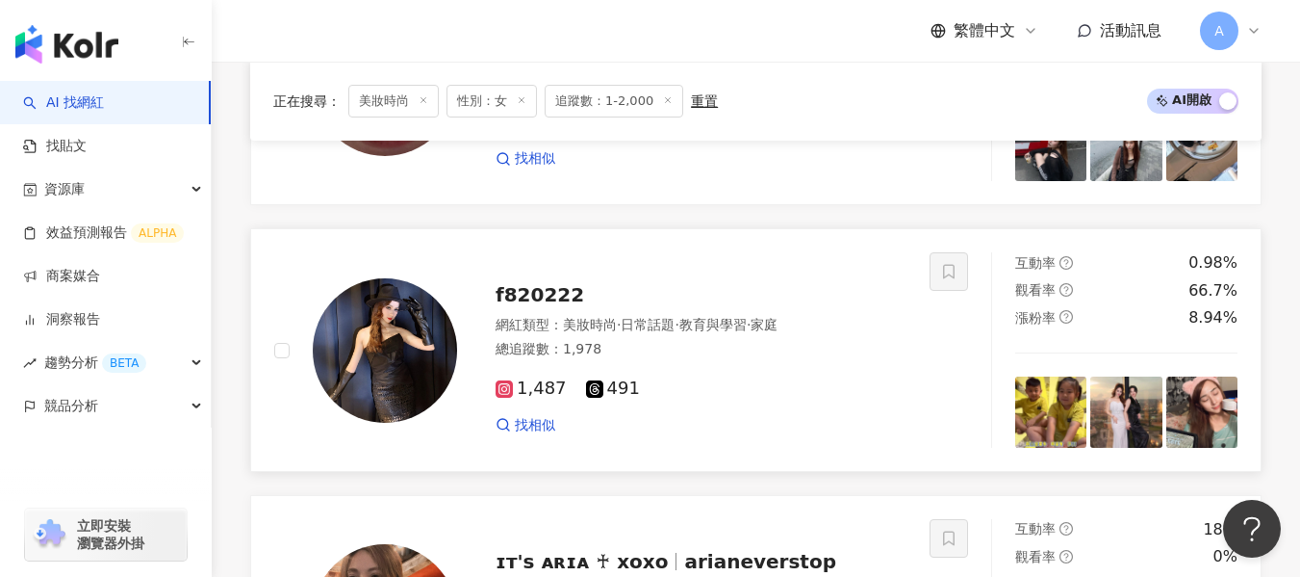
click at [692, 348] on div "總追蹤數 ： 1,978" at bounding box center [701, 349] width 411 height 19
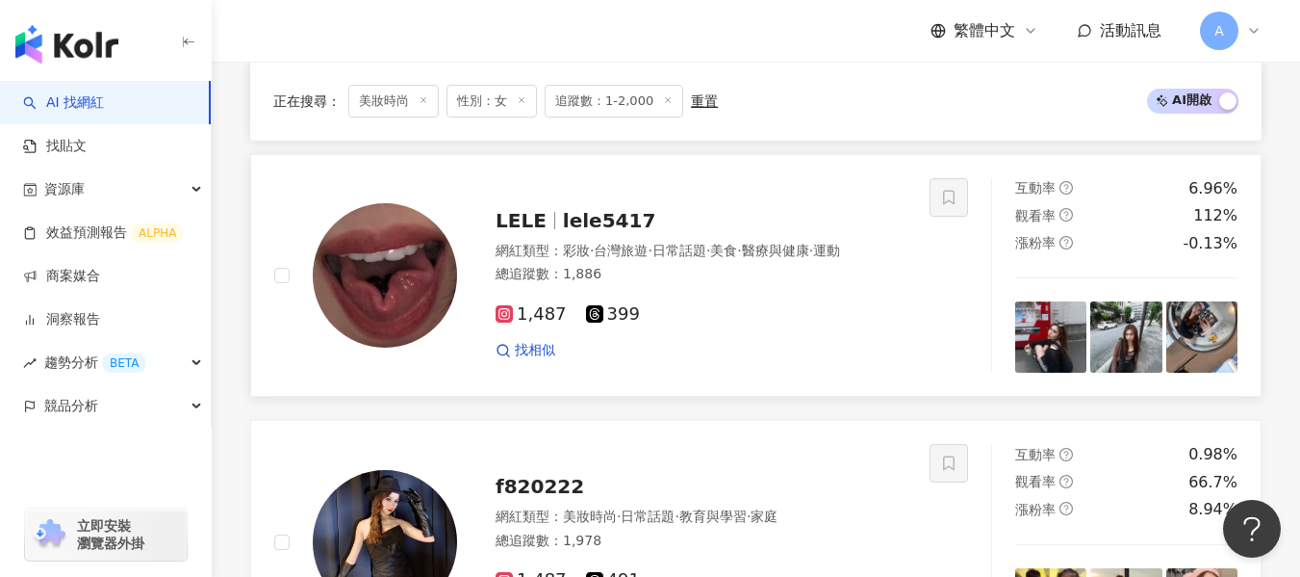
scroll to position [2546, 0]
click at [748, 285] on div "總追蹤數 ： 1,886" at bounding box center [701, 275] width 411 height 19
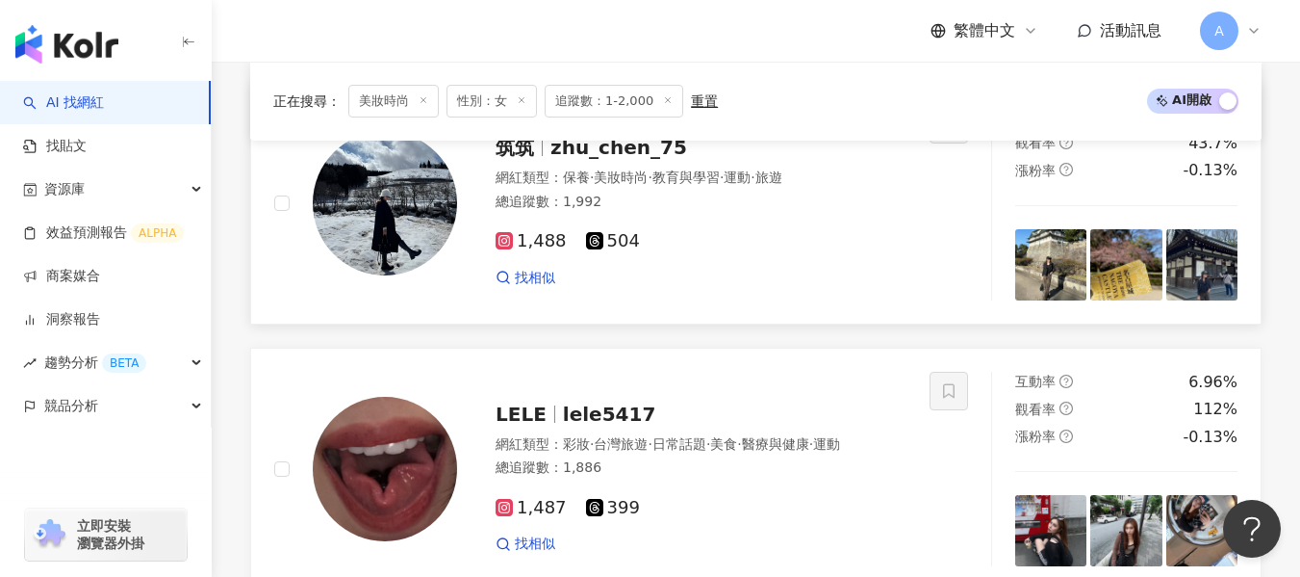
scroll to position [2257, 0]
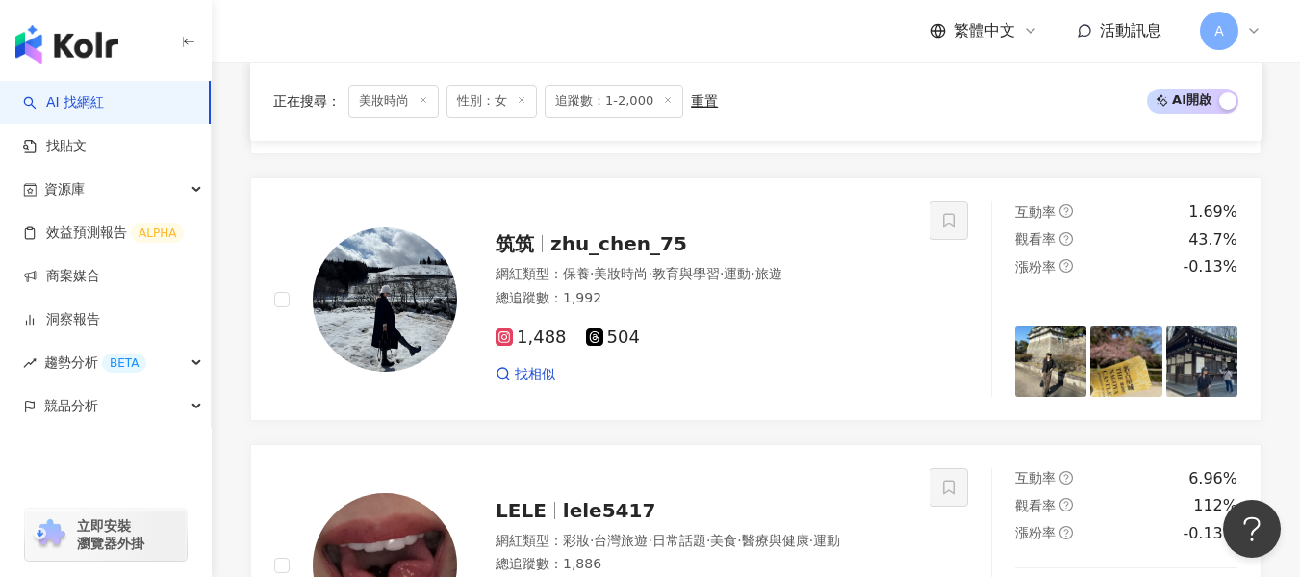
click at [744, 307] on div "總追蹤數 ： 1,992" at bounding box center [701, 298] width 411 height 19
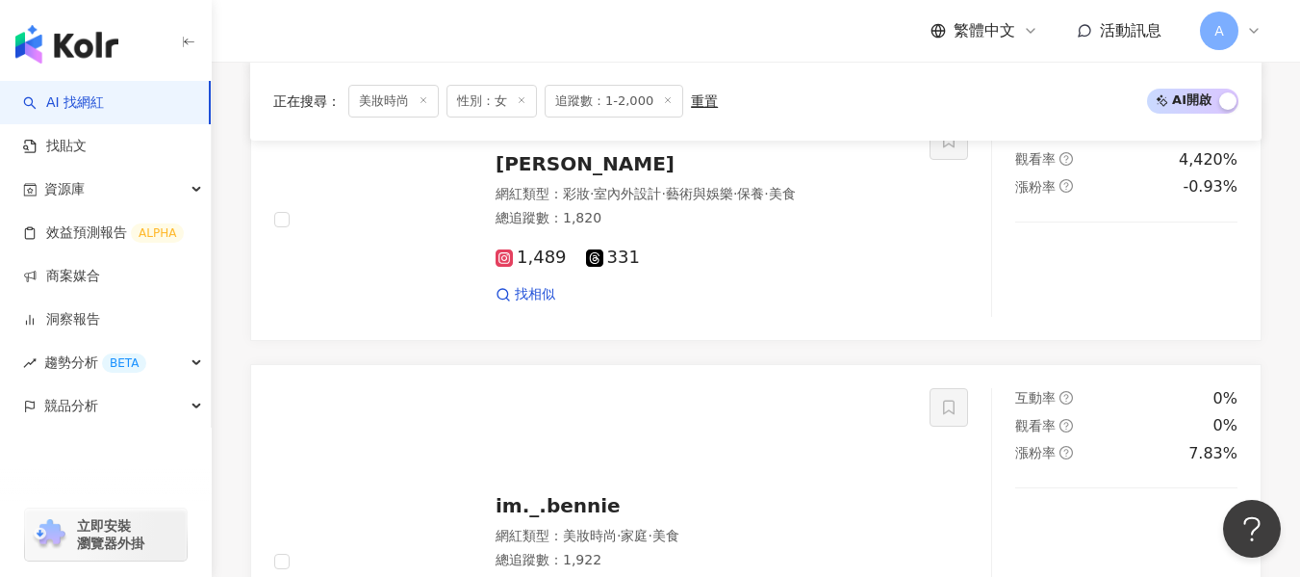
scroll to position [1006, 0]
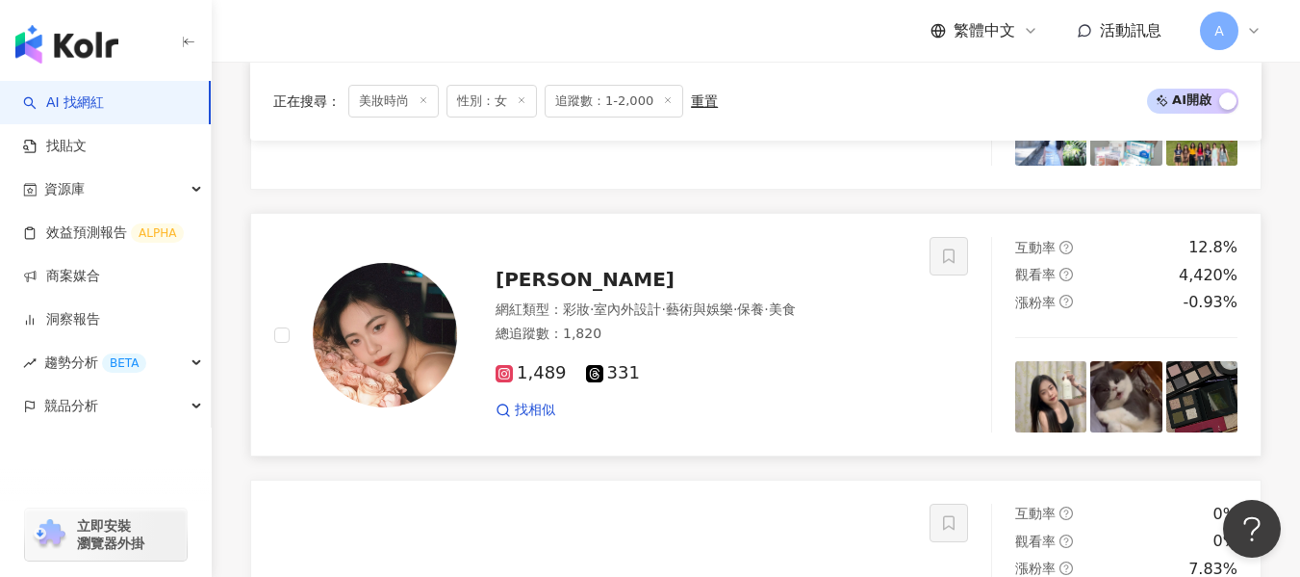
click at [734, 320] on div "網紅類型 ： 彩妝 · 室內外設計 · 藝術與娛樂 · 保養 · 美食" at bounding box center [701, 309] width 411 height 19
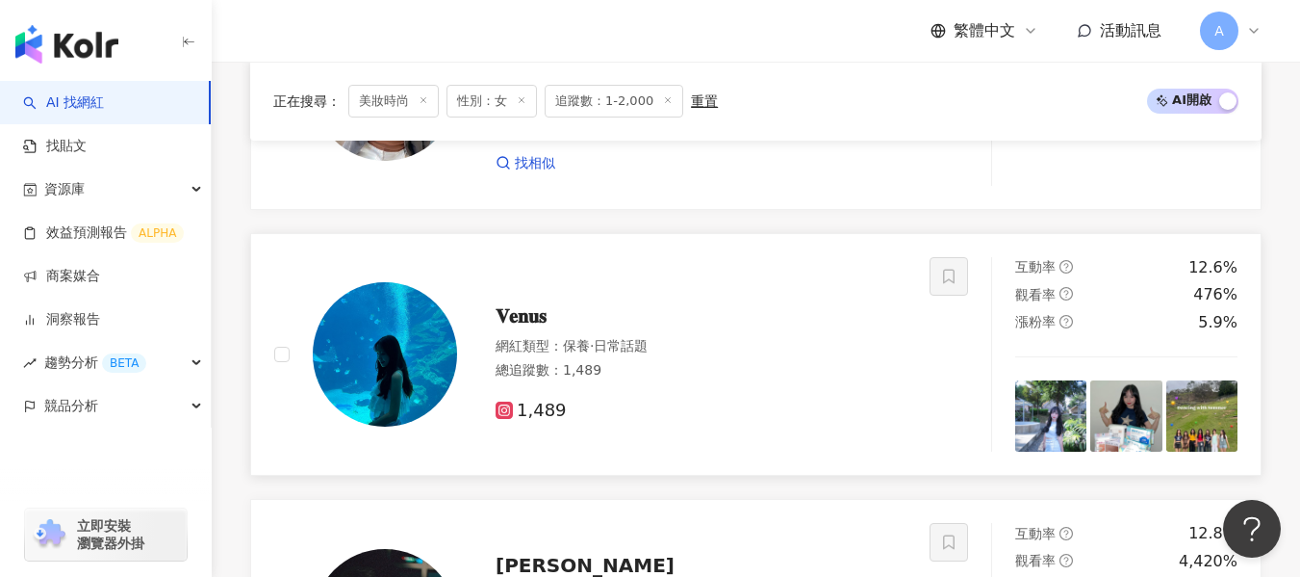
scroll to position [717, 0]
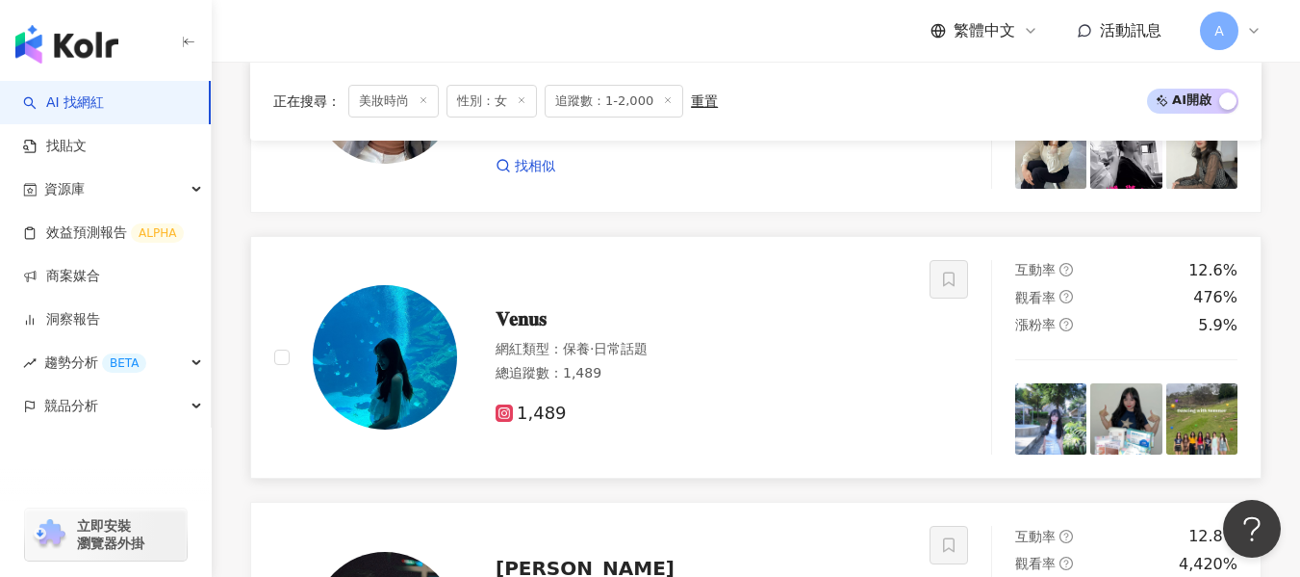
click at [741, 316] on div "𝐕𝐞𝐧𝐮𝐬" at bounding box center [701, 318] width 411 height 27
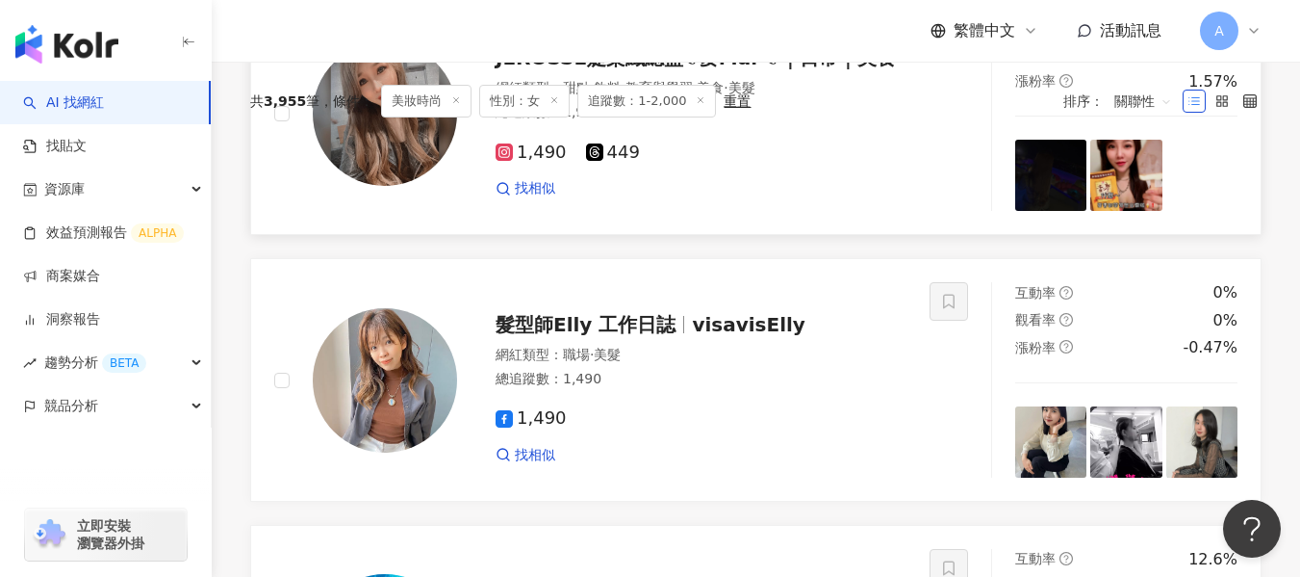
scroll to position [236, 0]
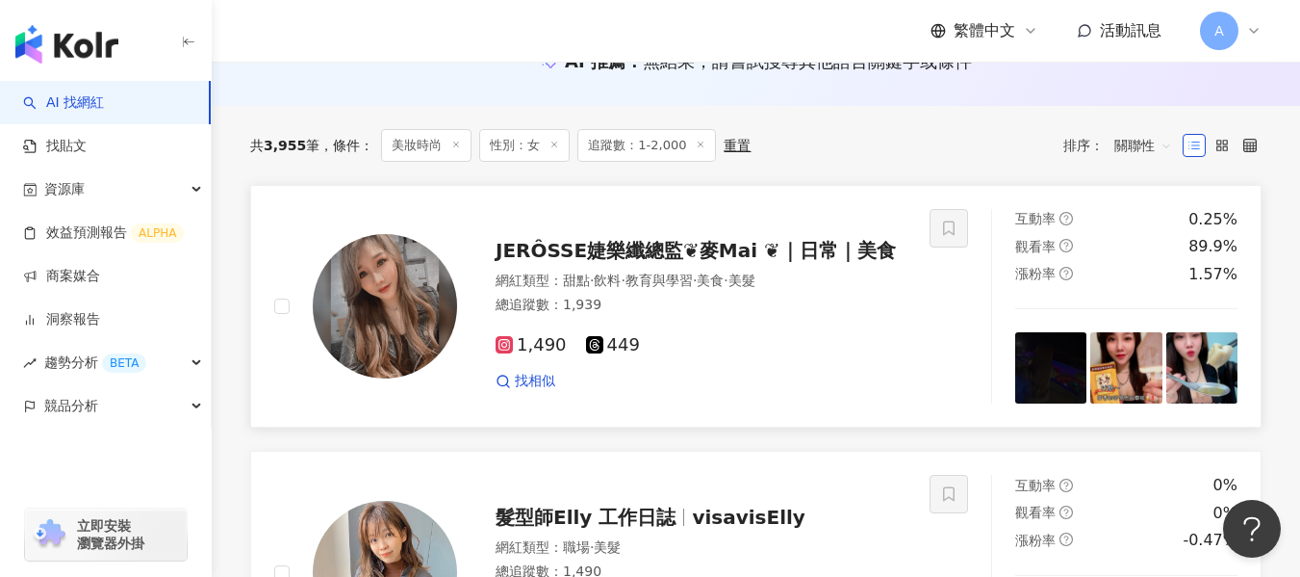
click at [724, 278] on span "美食" at bounding box center [710, 279] width 27 height 15
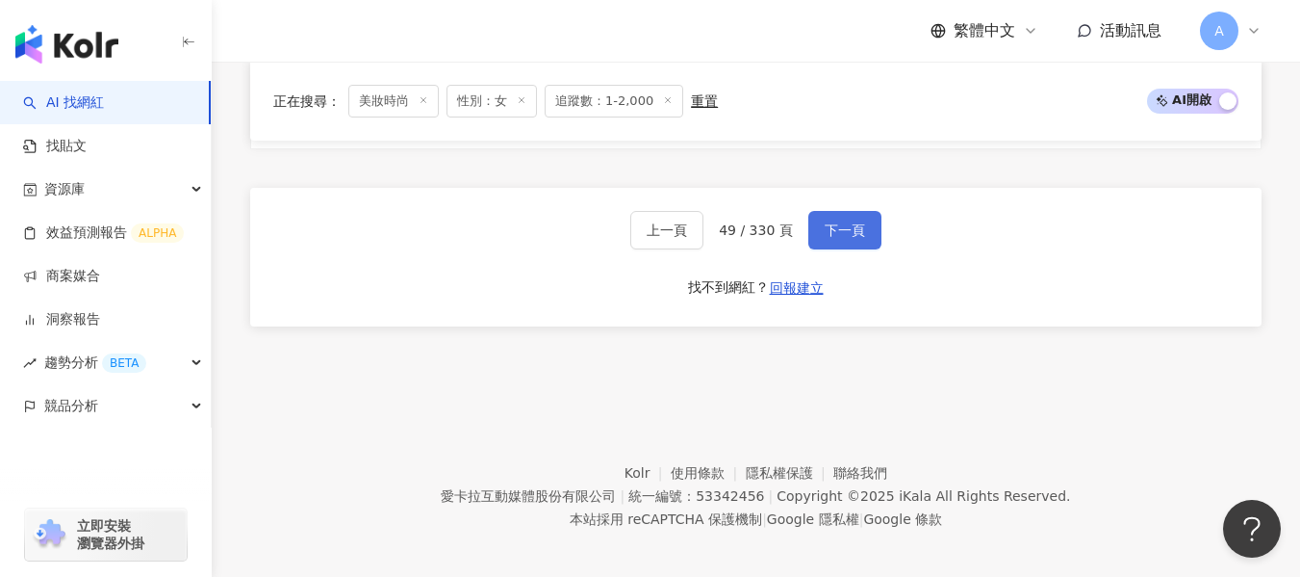
click at [869, 224] on button "下一頁" at bounding box center [844, 230] width 73 height 38
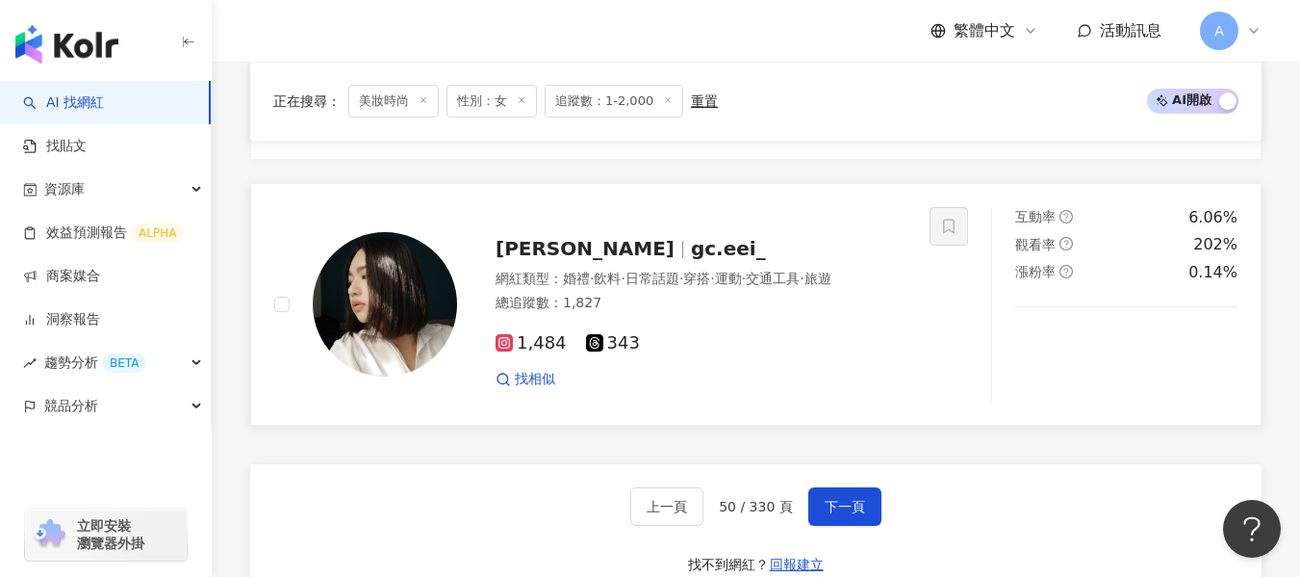
scroll to position [3153, 0]
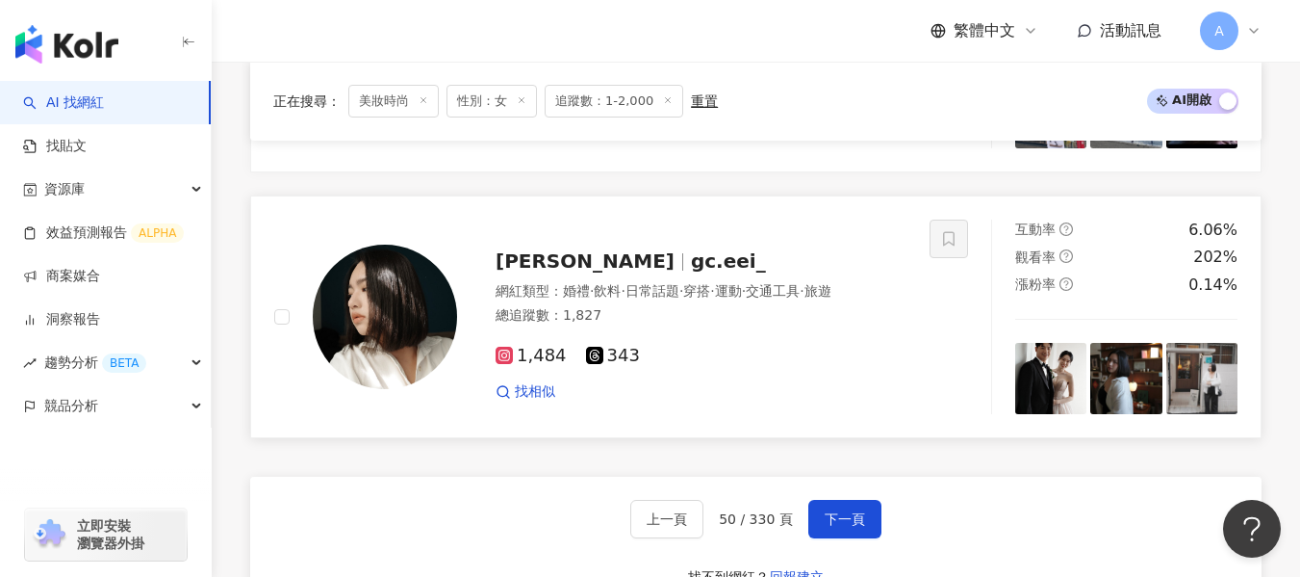
click at [752, 348] on div "1,484 343 找相似" at bounding box center [701, 365] width 411 height 71
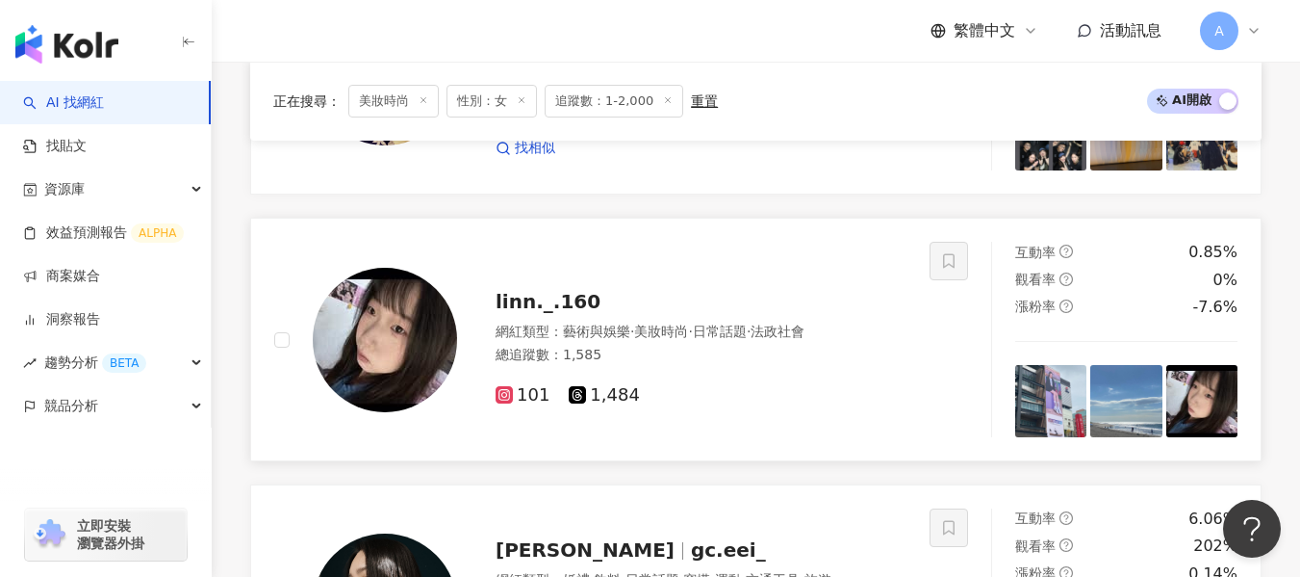
click at [740, 362] on div "總追蹤數 ： 1,585" at bounding box center [701, 355] width 411 height 19
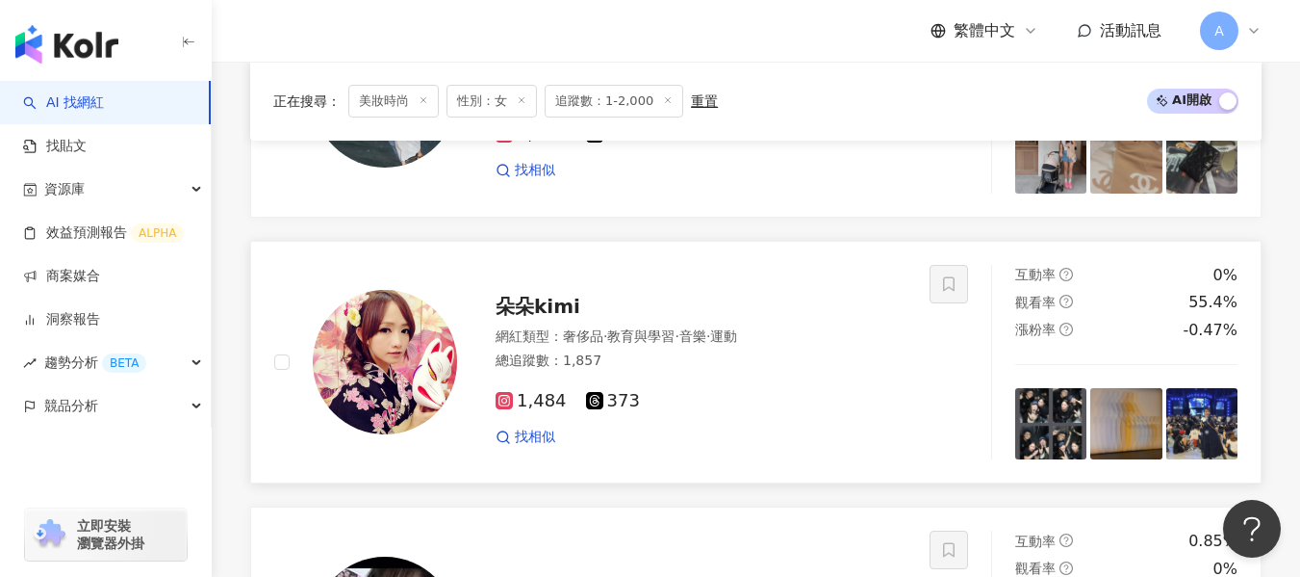
click at [728, 404] on div "1,484 373" at bounding box center [701, 401] width 411 height 21
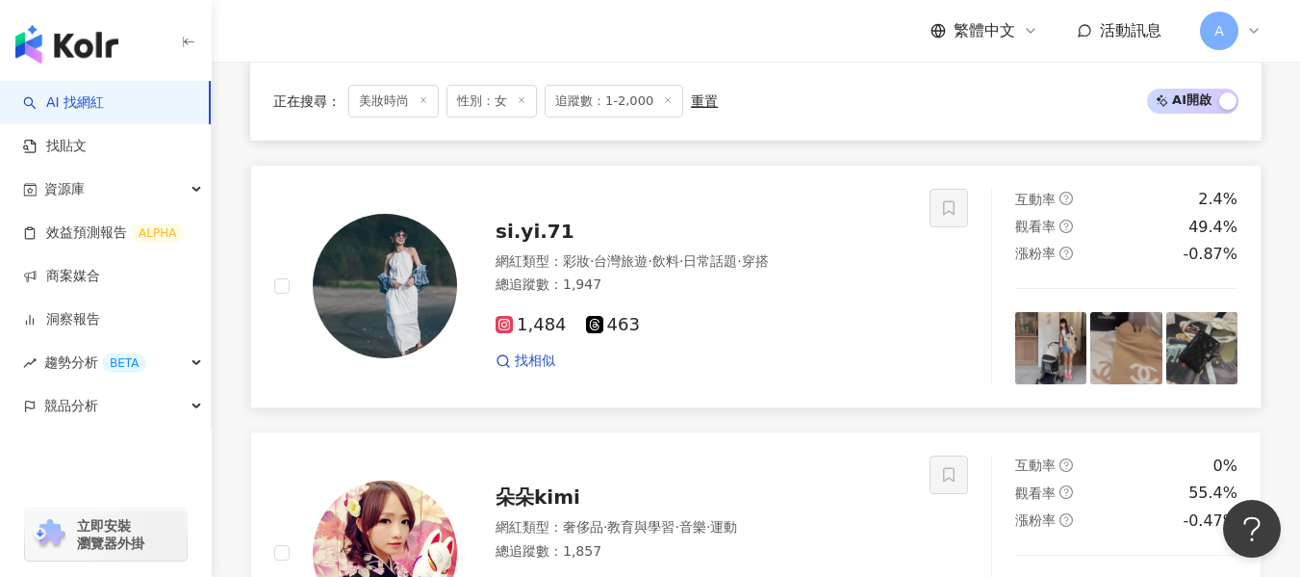
scroll to position [2383, 0]
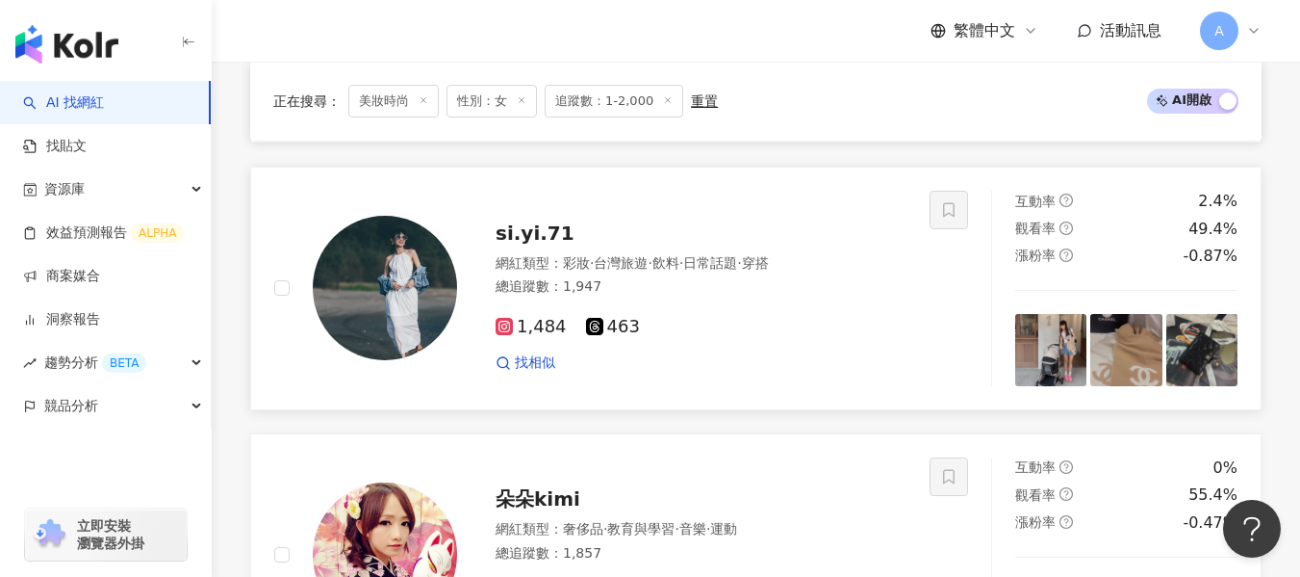
click at [792, 311] on div "1,484 463 找相似" at bounding box center [701, 336] width 411 height 71
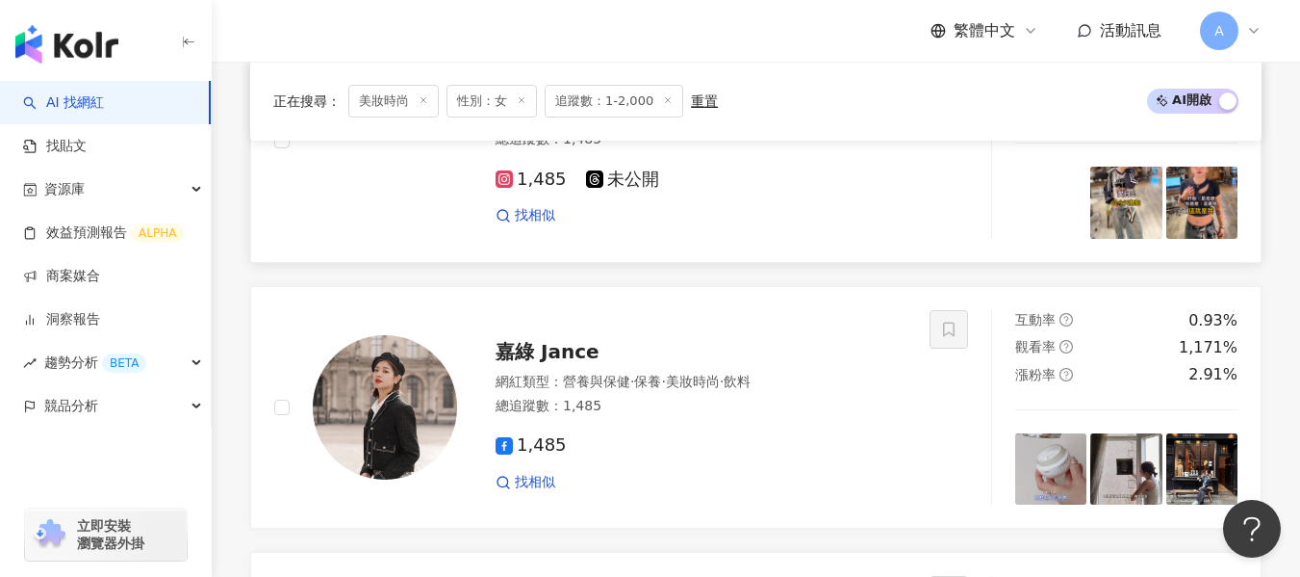
scroll to position [1806, 0]
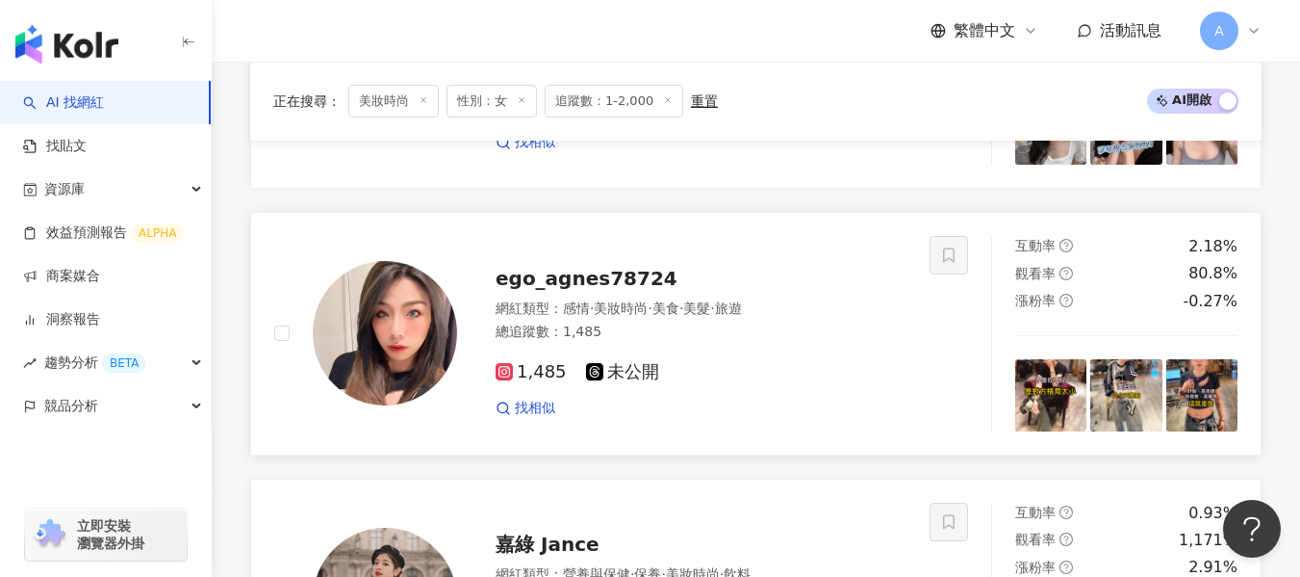
drag, startPoint x: 782, startPoint y: 387, endPoint x: 415, endPoint y: 1, distance: 532.4
click at [782, 387] on div "1,485 未公開 找相似" at bounding box center [701, 381] width 411 height 71
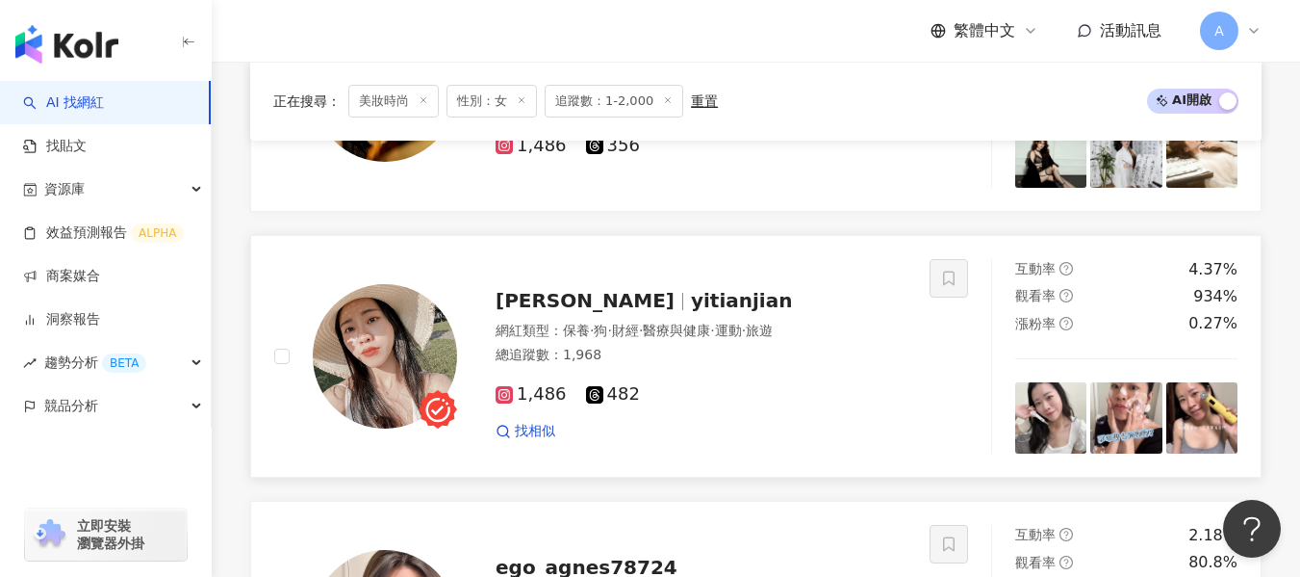
click at [732, 361] on div "總追蹤數 ： 1,968" at bounding box center [701, 355] width 411 height 19
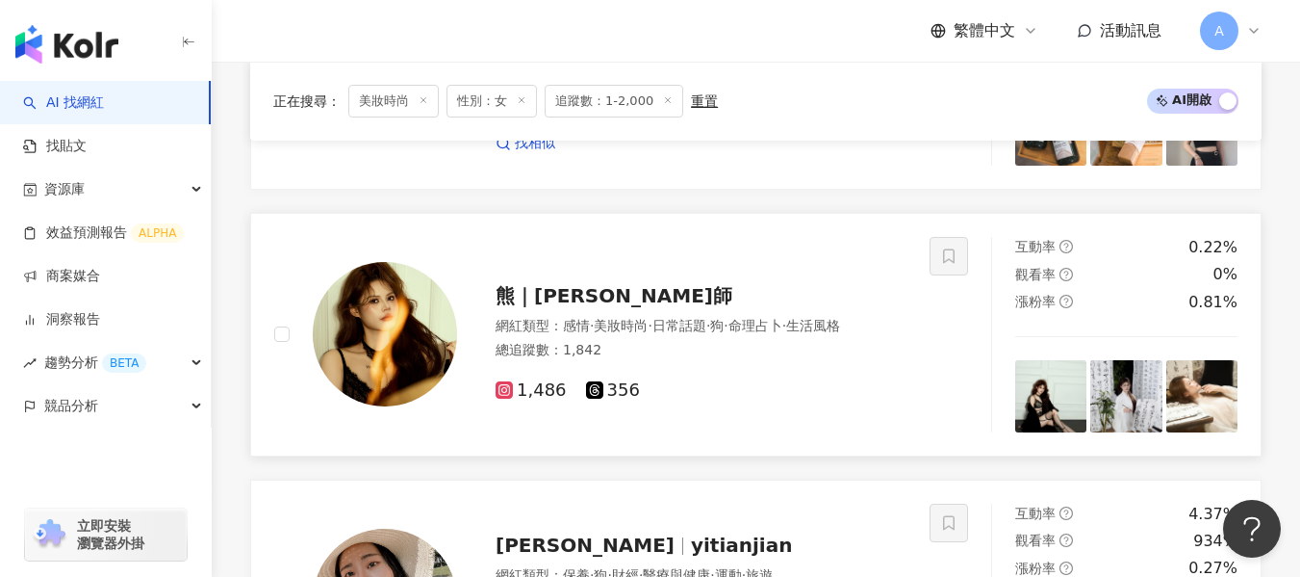
click at [638, 360] on div "總追蹤數 ： 1,842" at bounding box center [701, 350] width 411 height 19
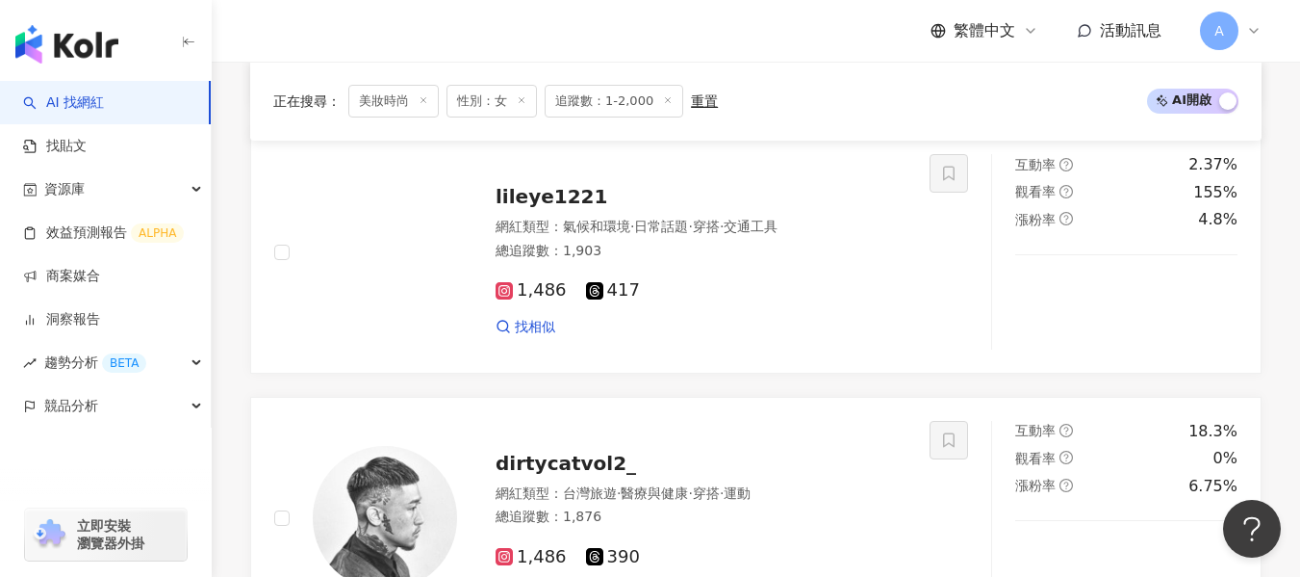
scroll to position [362, 0]
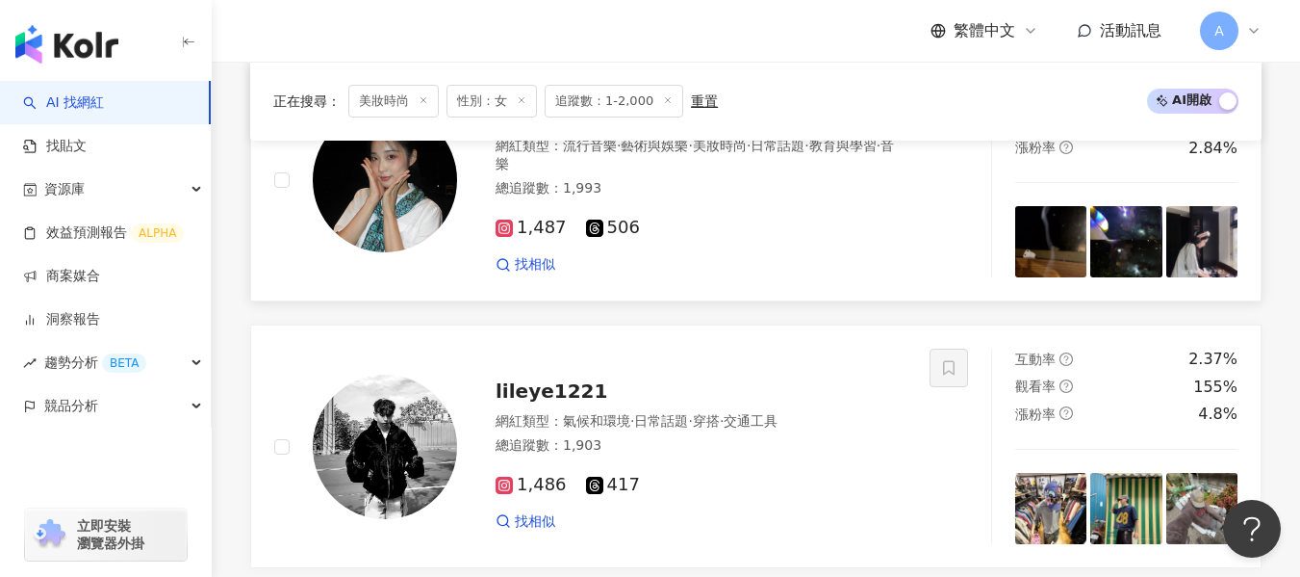
click at [441, 252] on img at bounding box center [385, 180] width 144 height 144
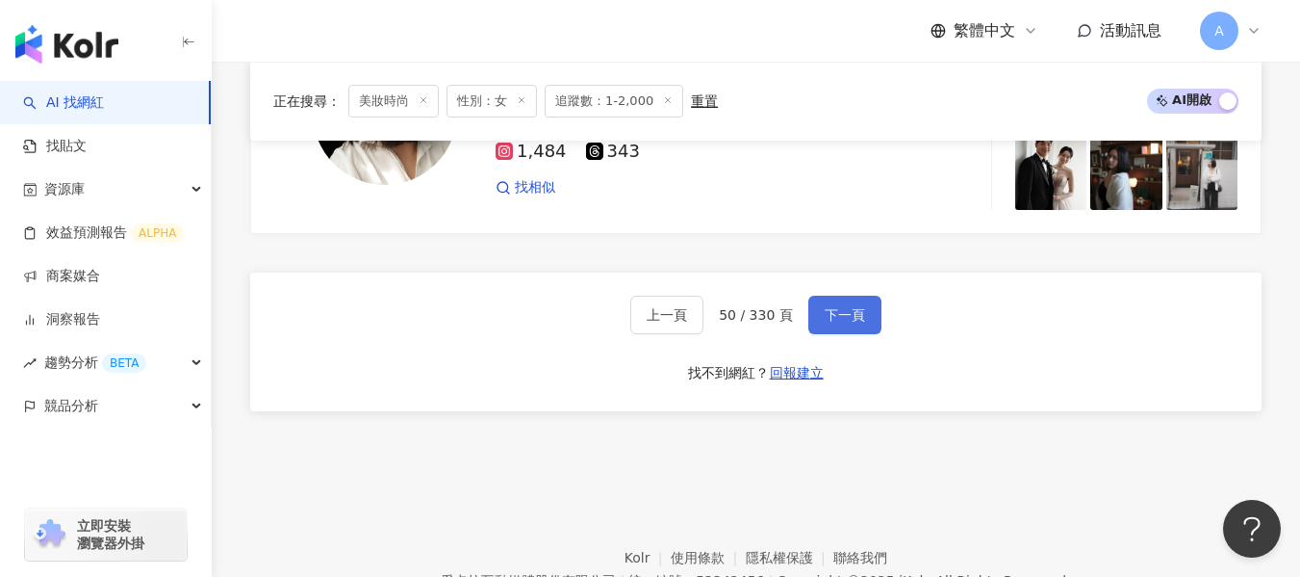
click at [846, 308] on span "下一頁" at bounding box center [845, 314] width 40 height 15
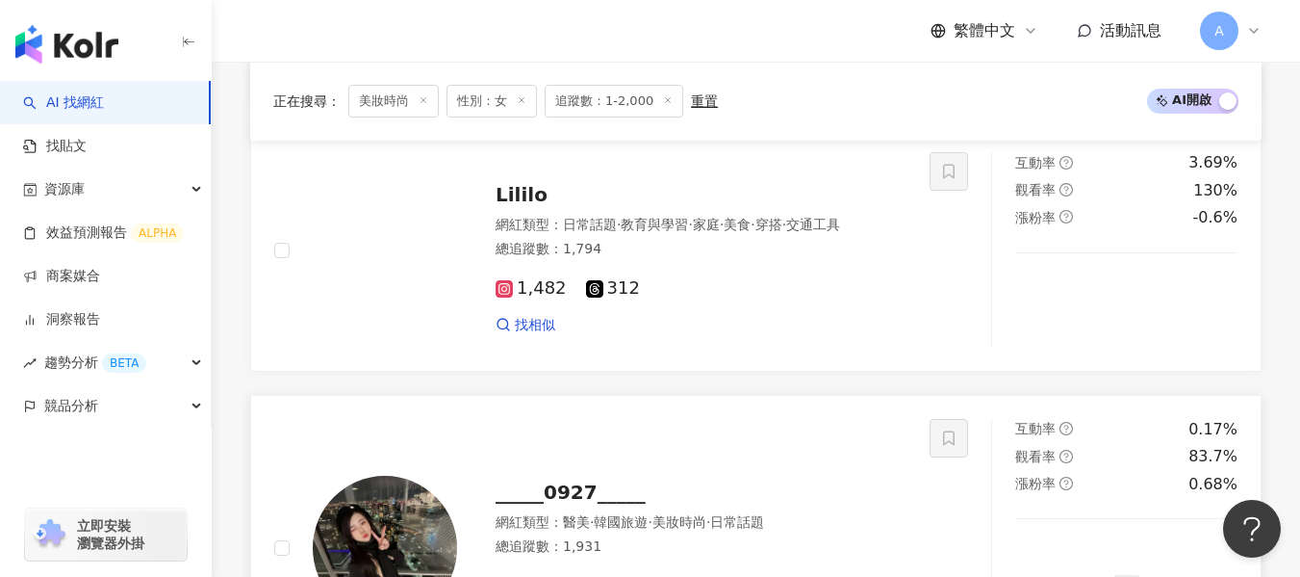
scroll to position [2712, 0]
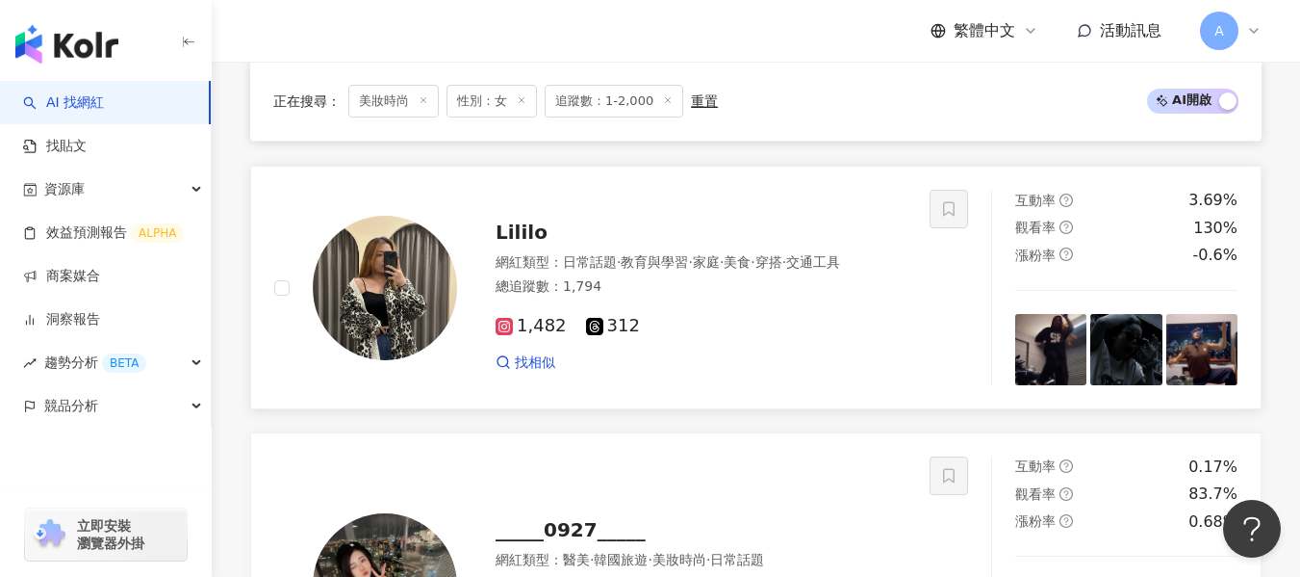
click at [747, 287] on div "總追蹤數 ： 1,794" at bounding box center [701, 286] width 411 height 19
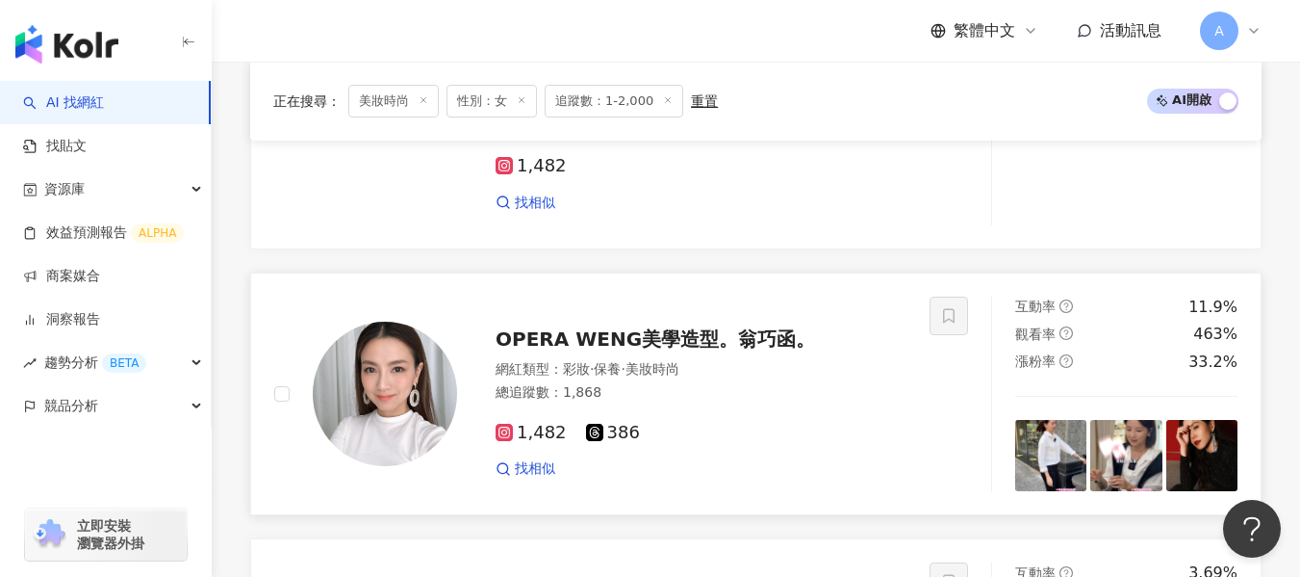
scroll to position [2327, 0]
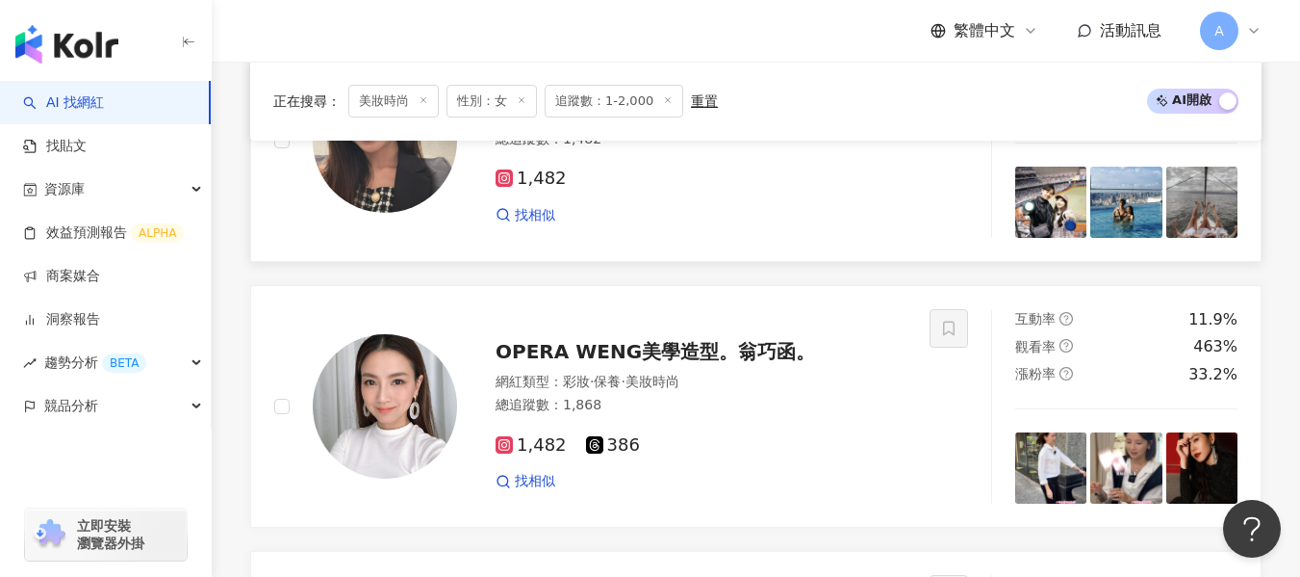
click at [597, 262] on link "s_yuan_1223 網紅類型 ： 彩妝 · 婚禮 總追蹤數 ： 1,482 1,482 找相似 互動率 11.1% 觀看率 240% 漲粉率 1.37%" at bounding box center [756, 140] width 1012 height 244
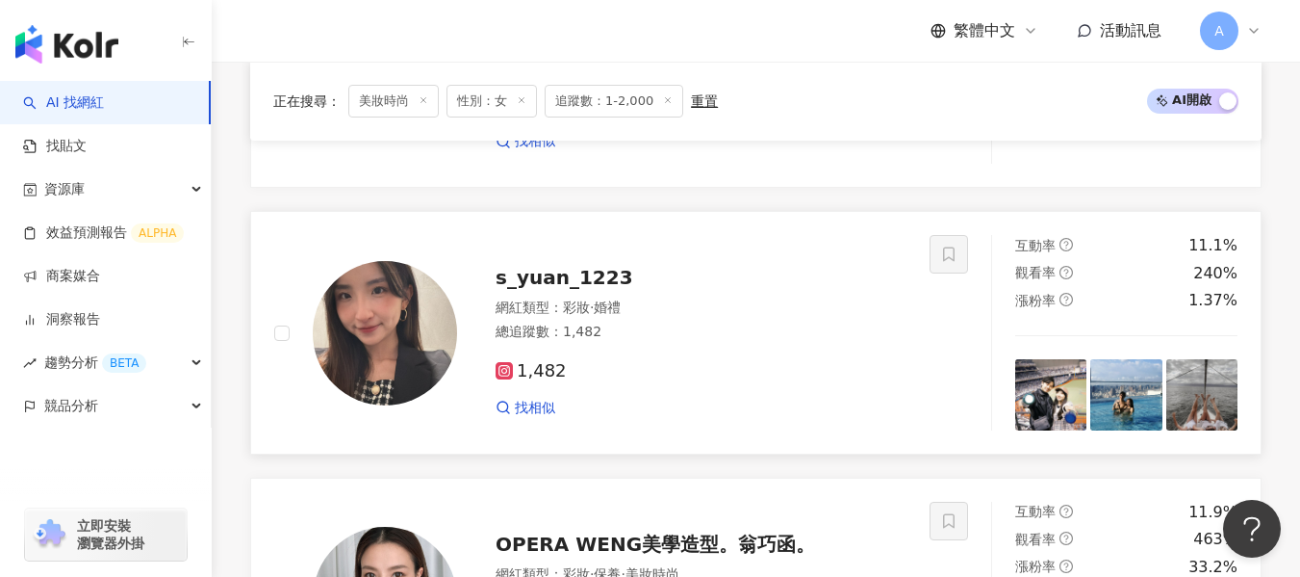
scroll to position [1866, 0]
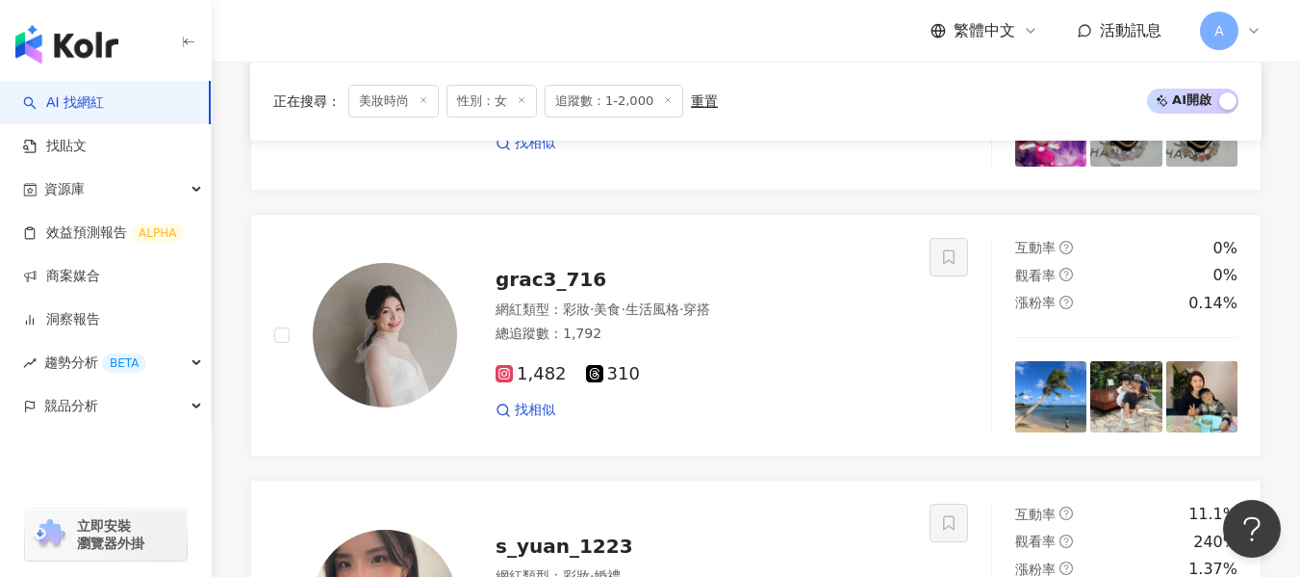
drag, startPoint x: 761, startPoint y: 399, endPoint x: 300, endPoint y: 13, distance: 601.2
click at [761, 385] on div "1,482 310" at bounding box center [701, 374] width 411 height 21
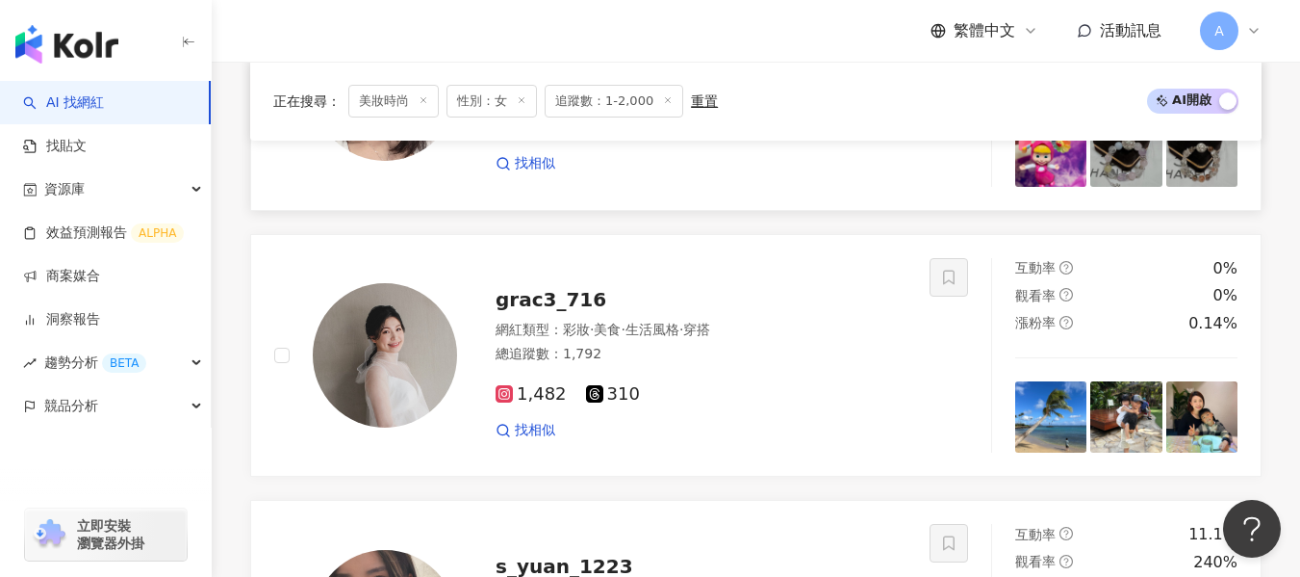
scroll to position [1654, 0]
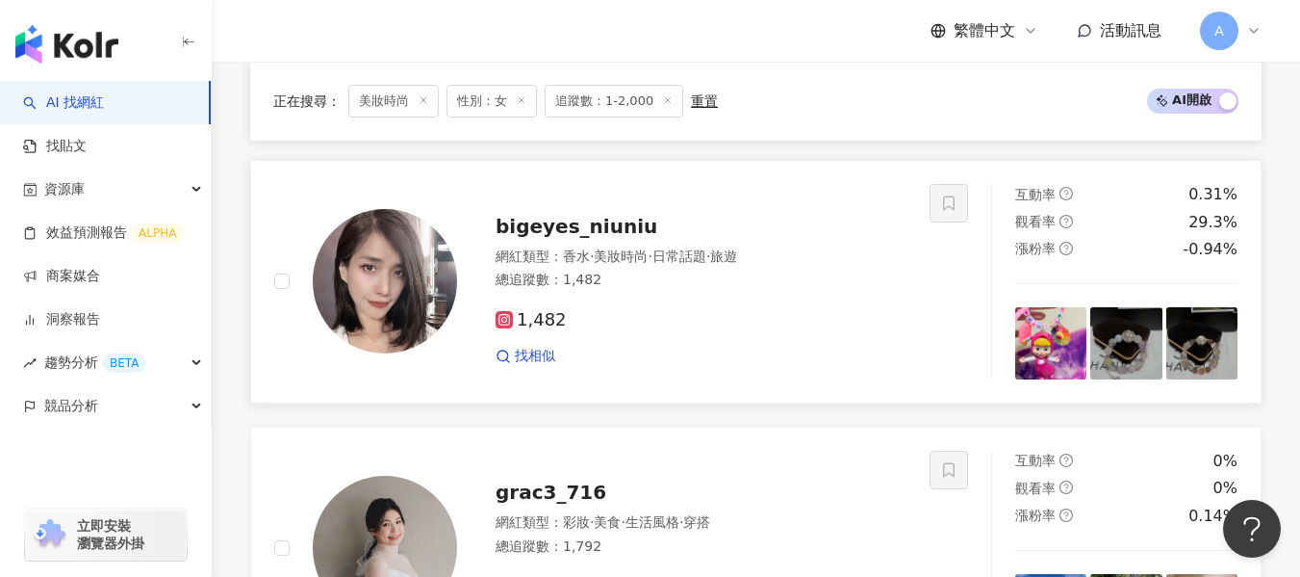
drag, startPoint x: 759, startPoint y: 332, endPoint x: 657, endPoint y: 171, distance: 190.4
click at [759, 332] on div "1,482 找相似" at bounding box center [701, 330] width 411 height 71
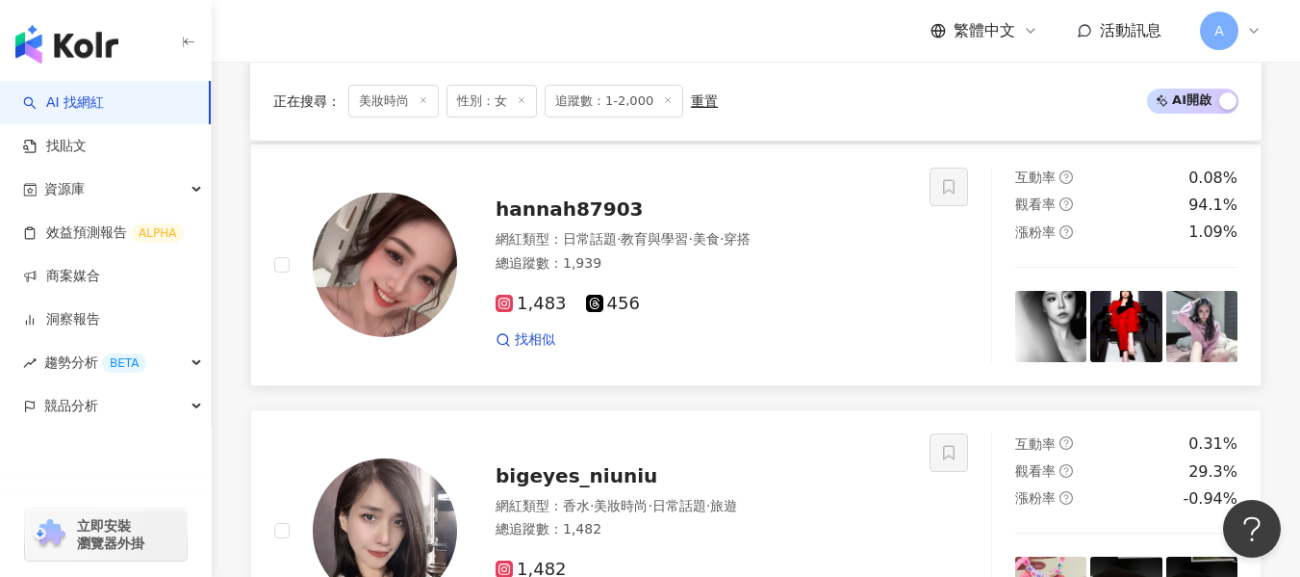
scroll to position [1365, 0]
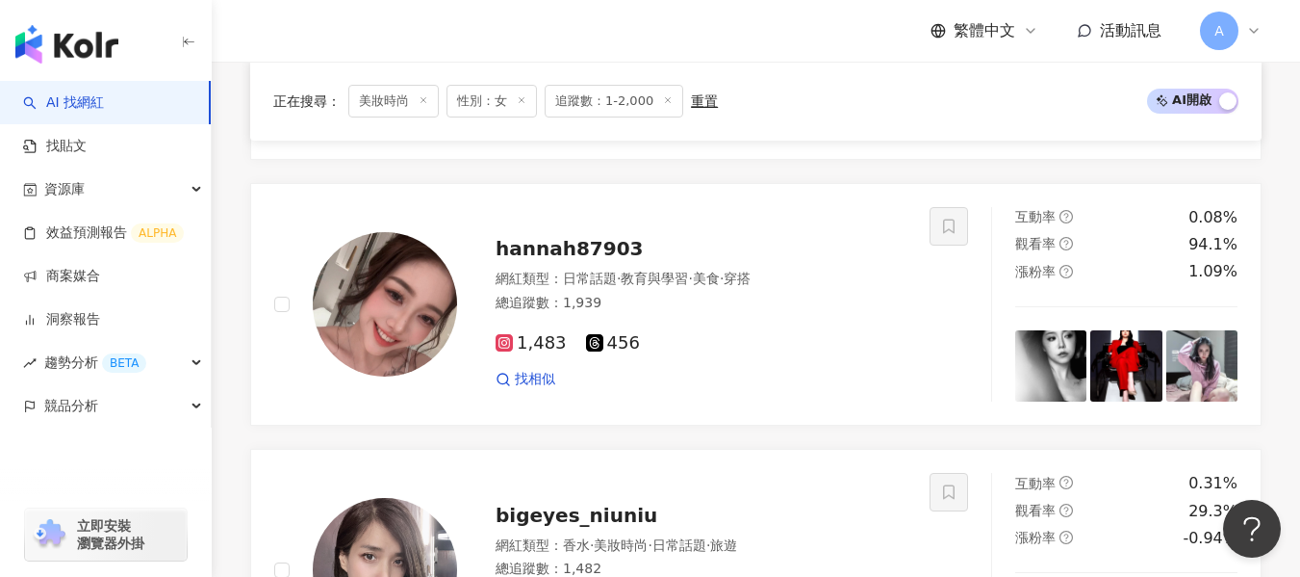
drag, startPoint x: 766, startPoint y: 332, endPoint x: 481, endPoint y: 37, distance: 410.4
click at [766, 332] on div "1,483 456 找相似" at bounding box center [701, 353] width 411 height 71
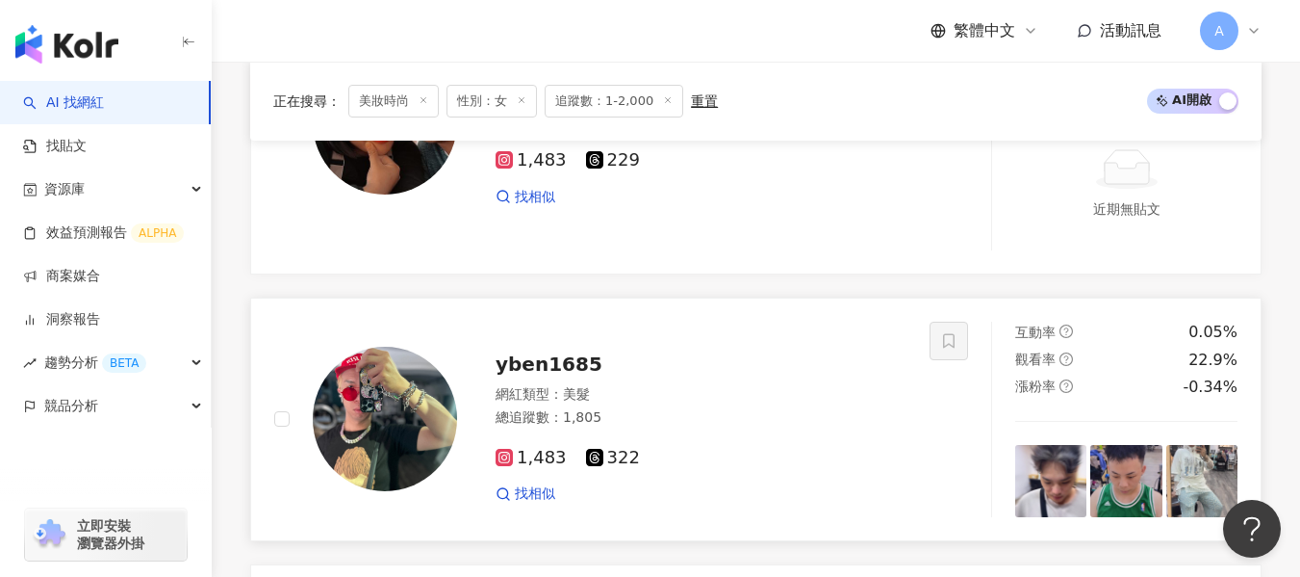
scroll to position [787, 0]
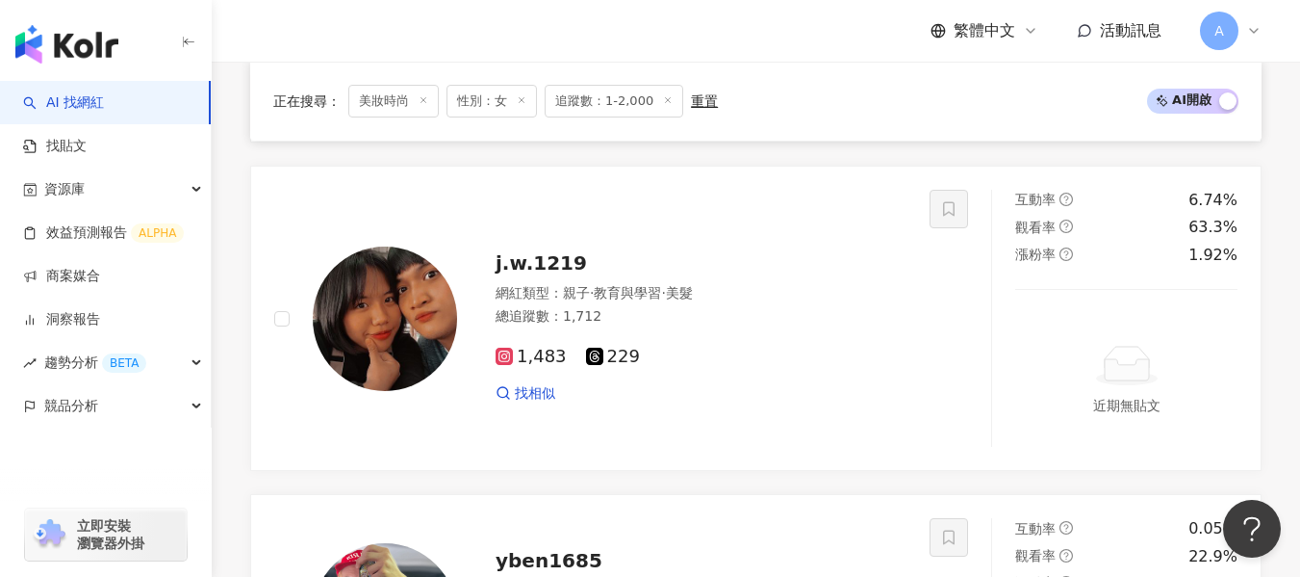
click at [451, 93] on img at bounding box center [385, 21] width 144 height 144
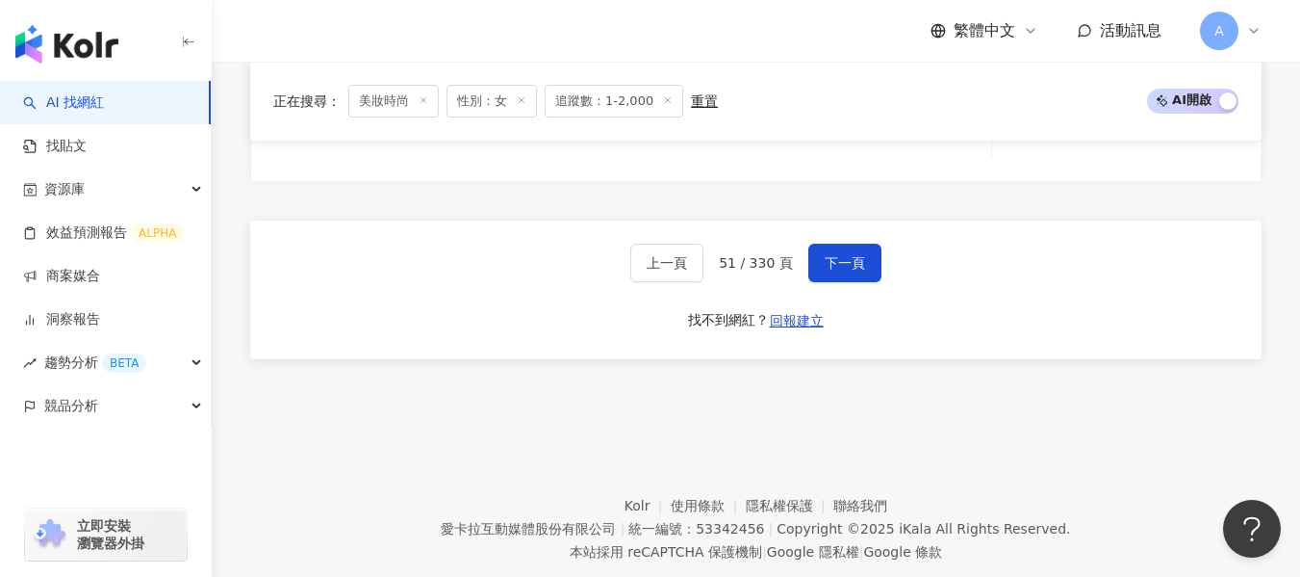
scroll to position [3578, 0]
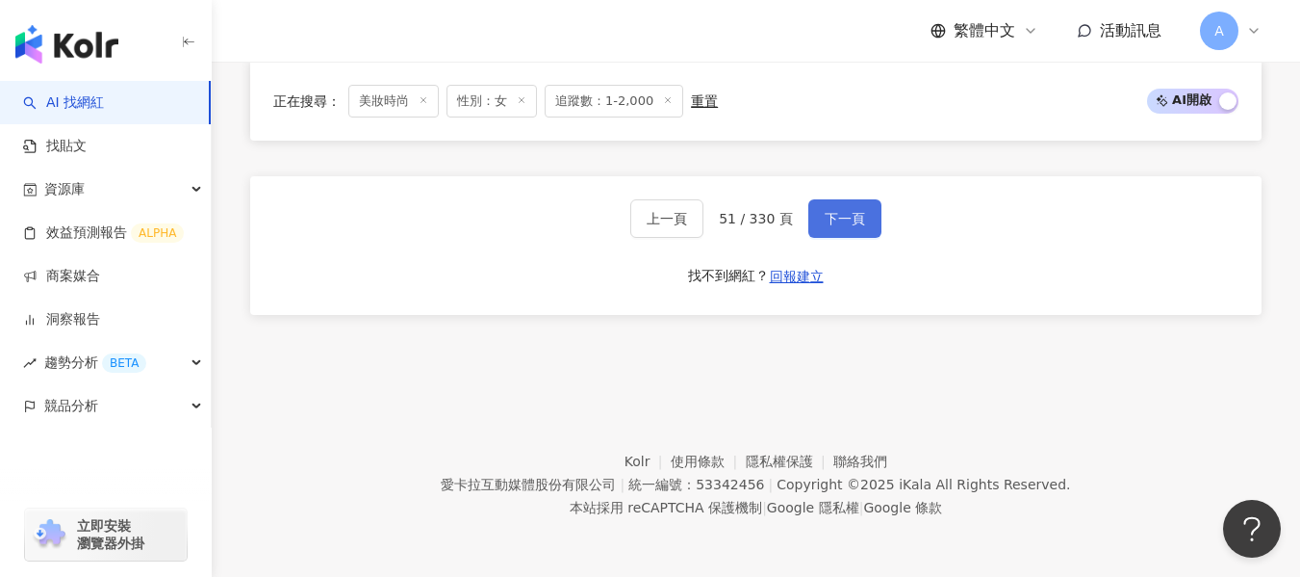
click at [840, 212] on span "下一頁" at bounding box center [845, 218] width 40 height 15
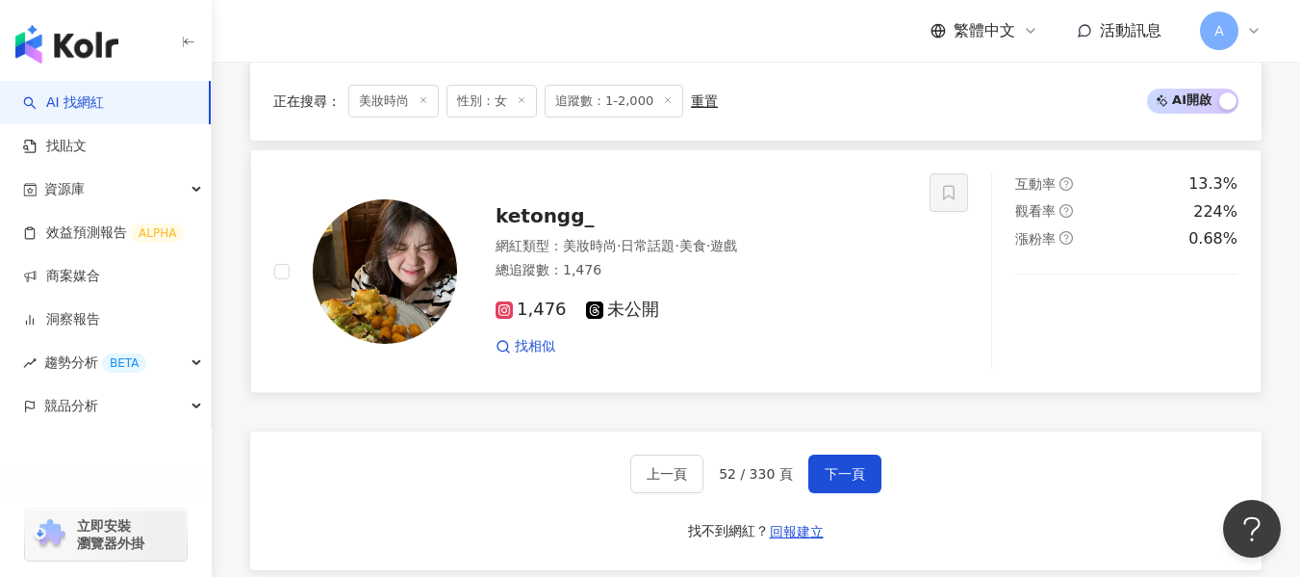
scroll to position [3227, 0]
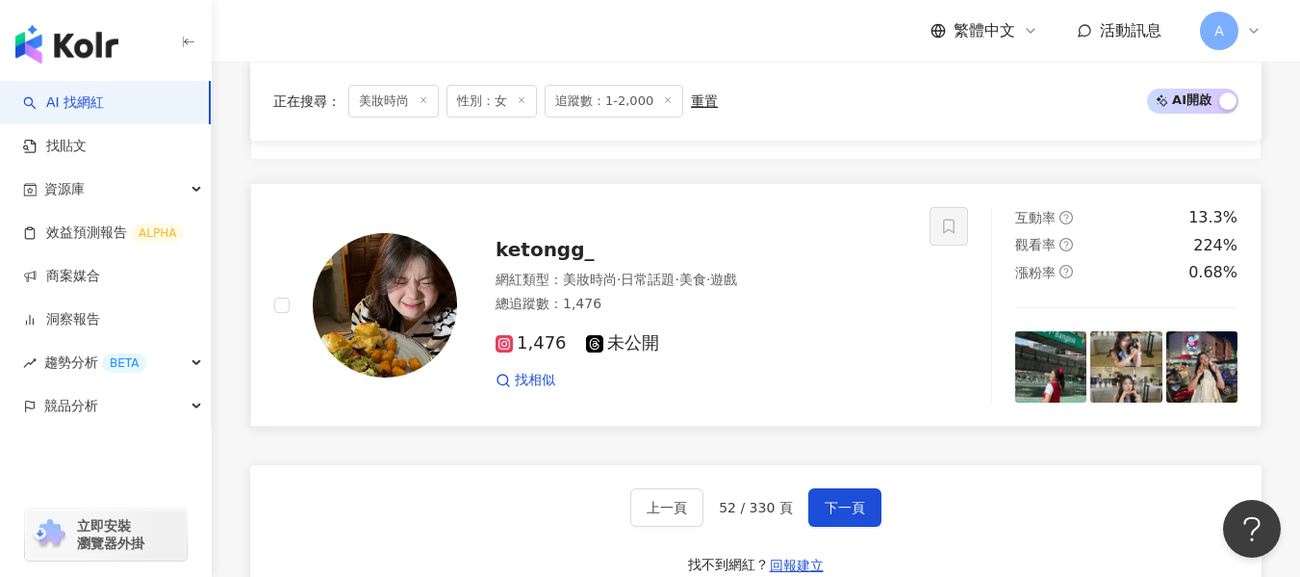
click at [782, 322] on div "1,476 未公開 找相似" at bounding box center [701, 353] width 411 height 71
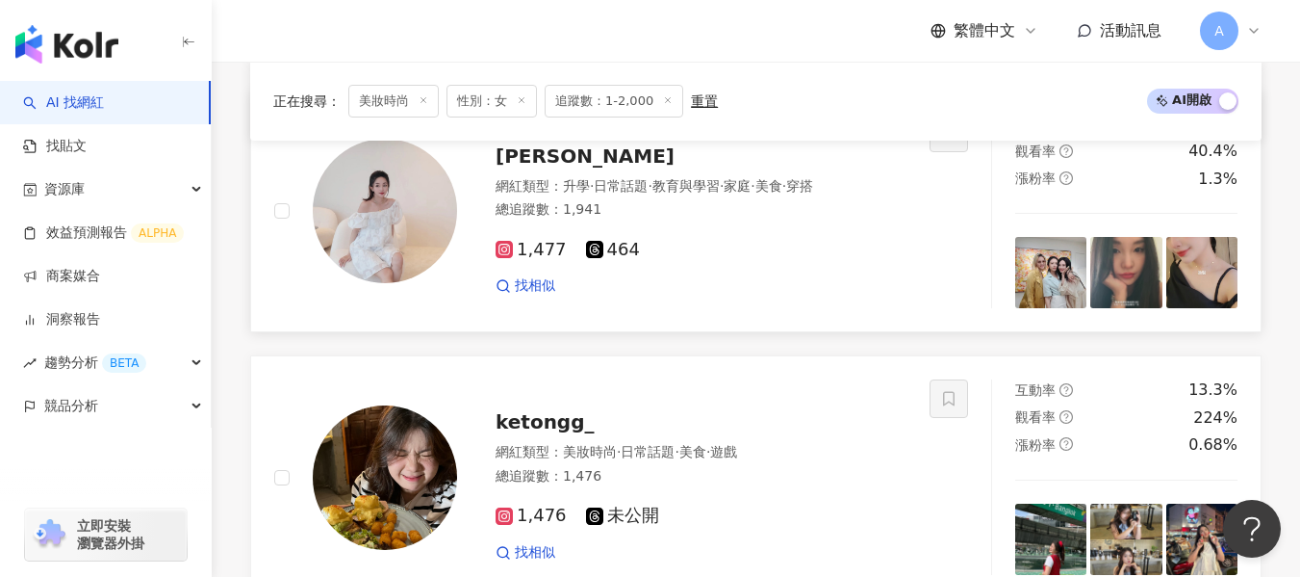
scroll to position [2938, 0]
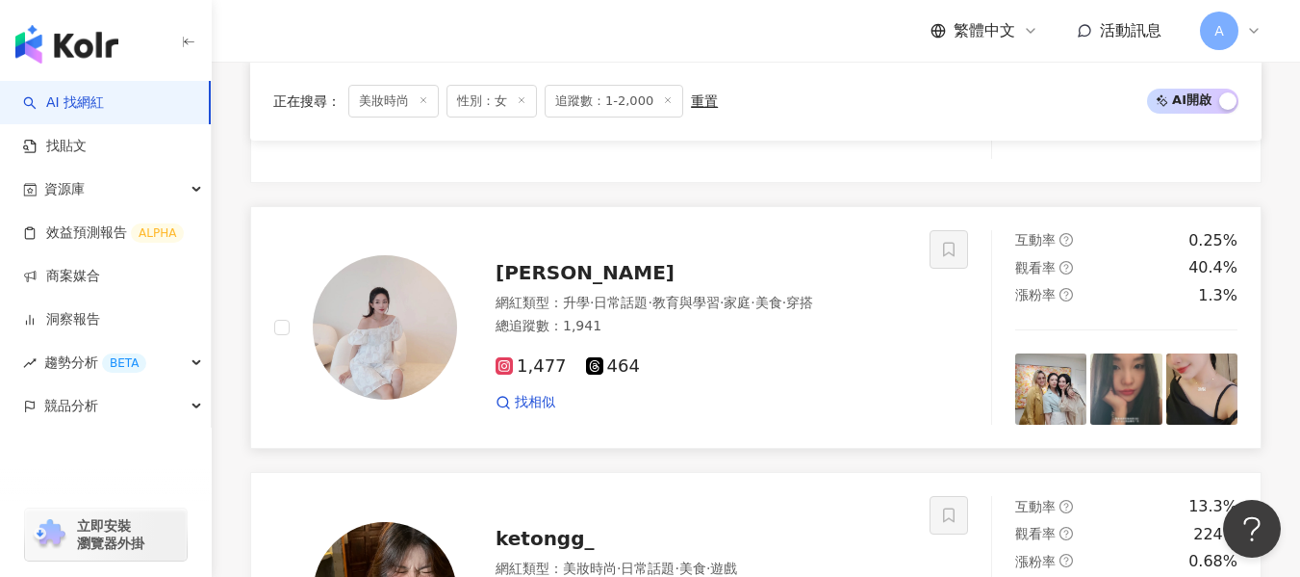
click at [774, 355] on div "1,477 464 找相似" at bounding box center [701, 376] width 411 height 71
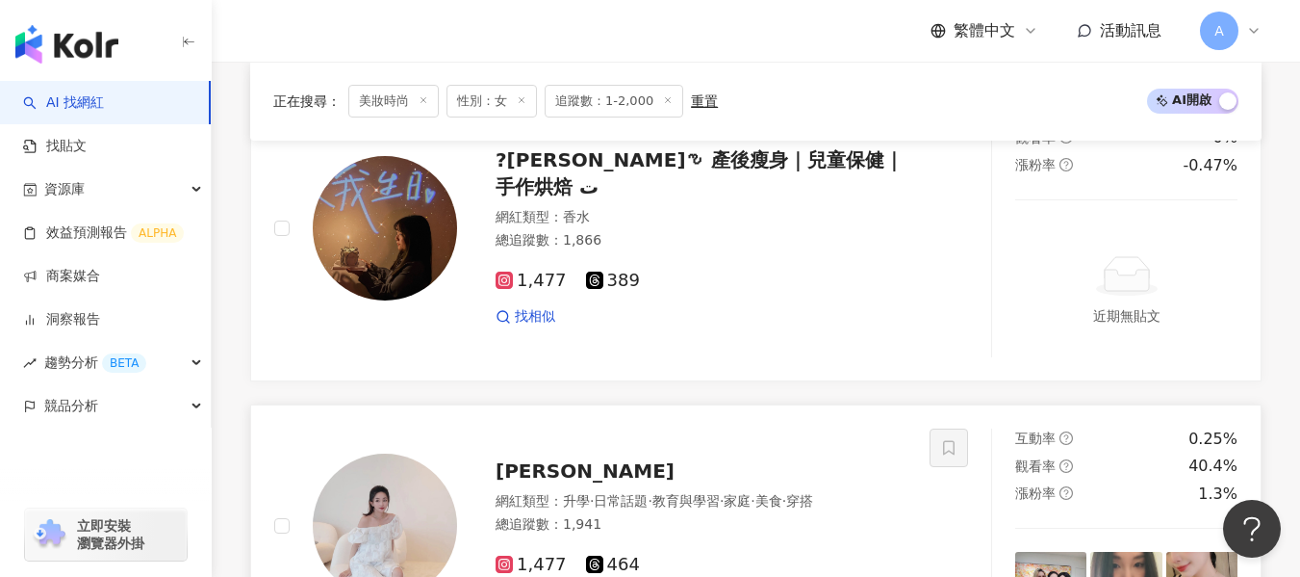
scroll to position [2072, 0]
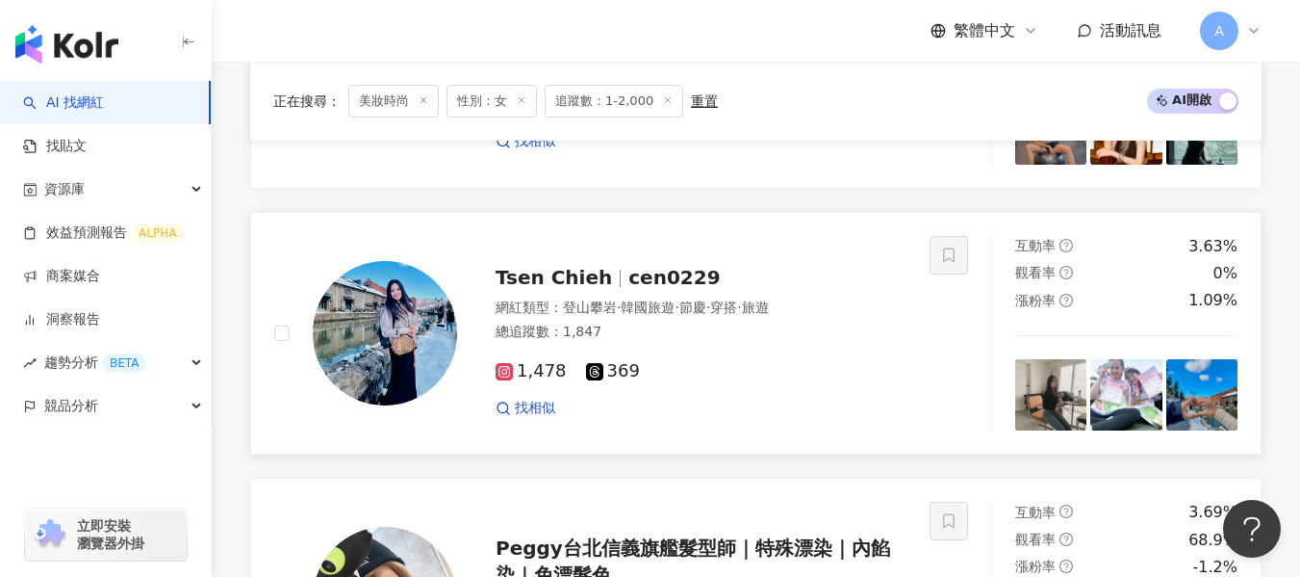
click at [762, 324] on div "總追蹤數 ： 1,847" at bounding box center [701, 331] width 411 height 19
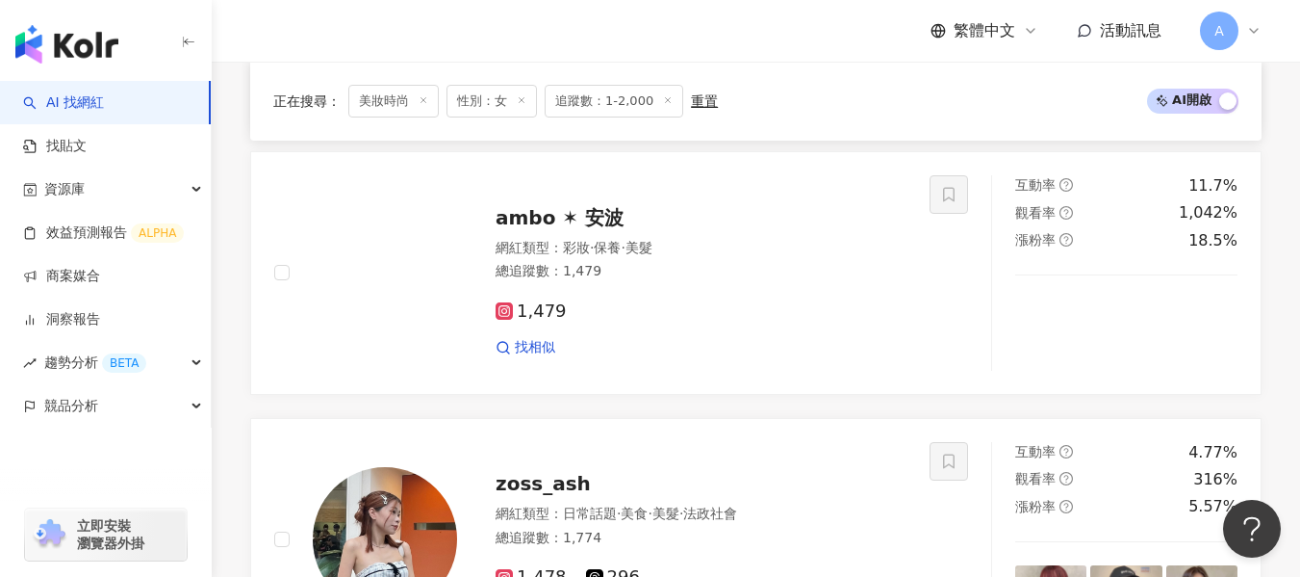
scroll to position [1302, 0]
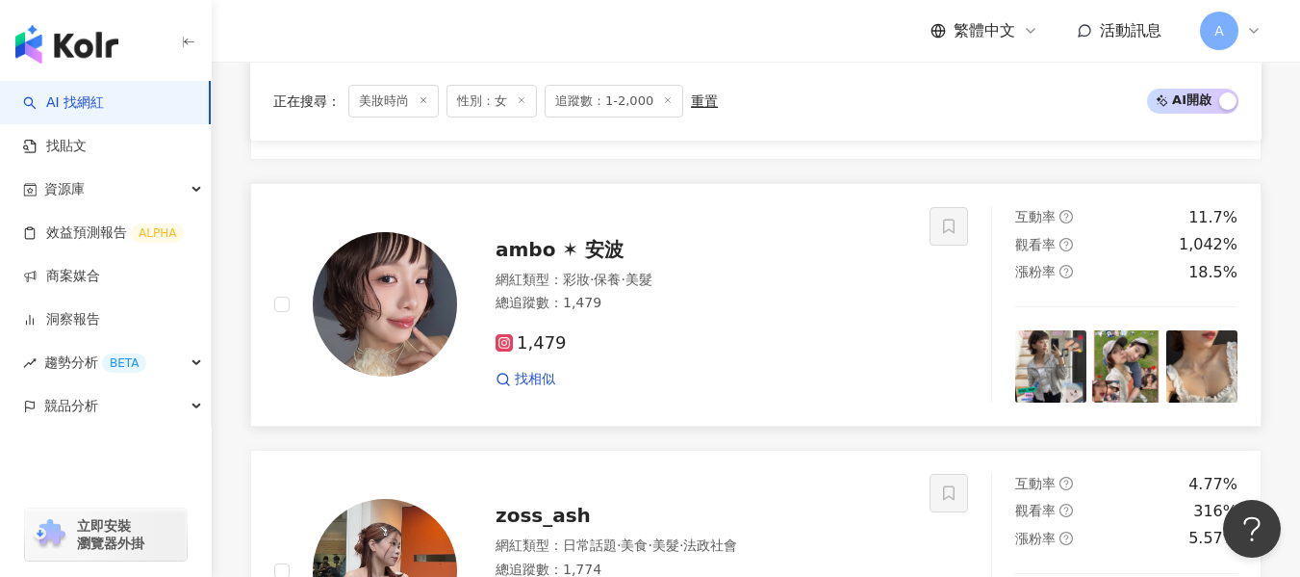
click at [703, 315] on div "網紅類型 ： 彩妝 · 保養 · 美髮 總追蹤數 ： 1,479" at bounding box center [701, 293] width 411 height 47
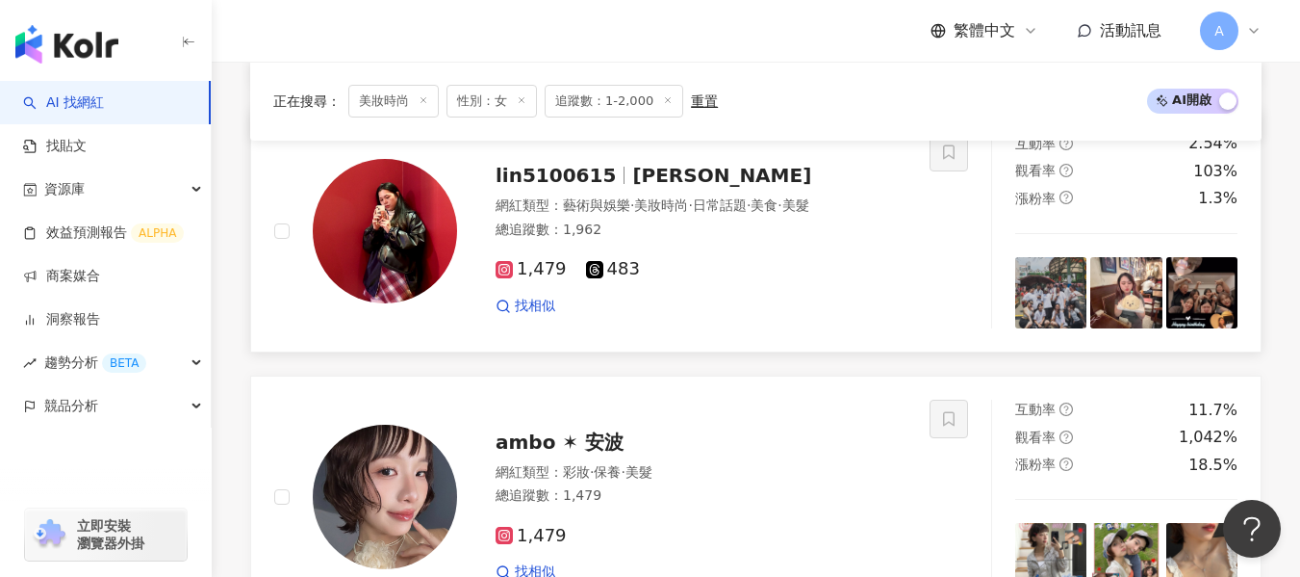
scroll to position [1013, 0]
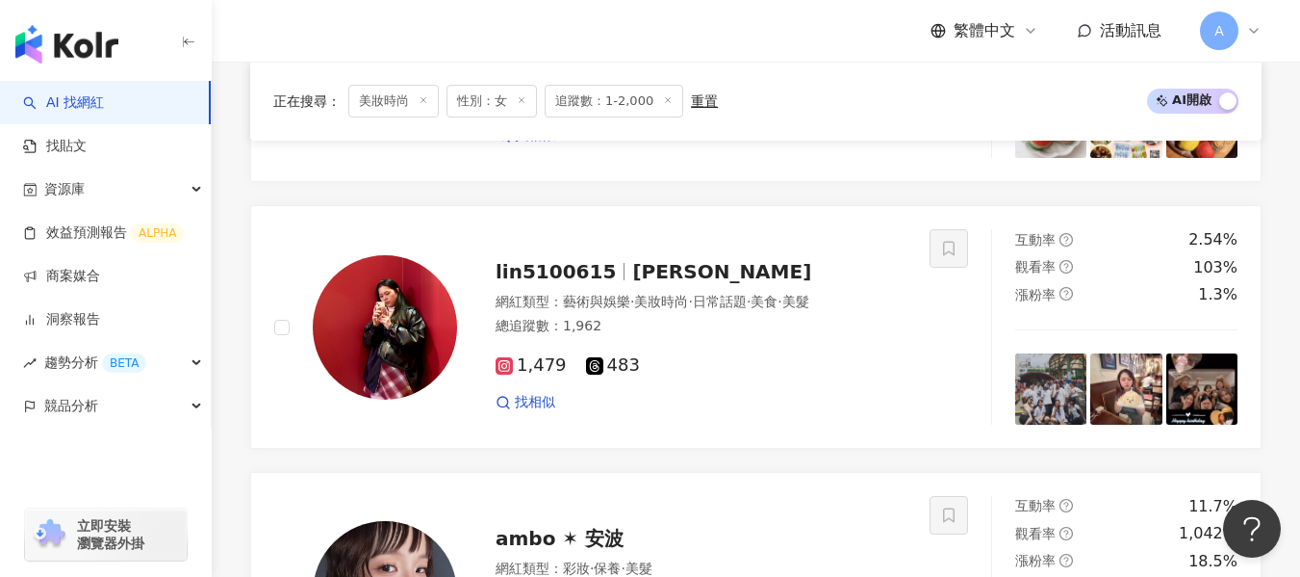
drag, startPoint x: 668, startPoint y: 341, endPoint x: 620, endPoint y: 194, distance: 154.0
click at [668, 341] on div "1,479 483 找相似" at bounding box center [701, 375] width 411 height 71
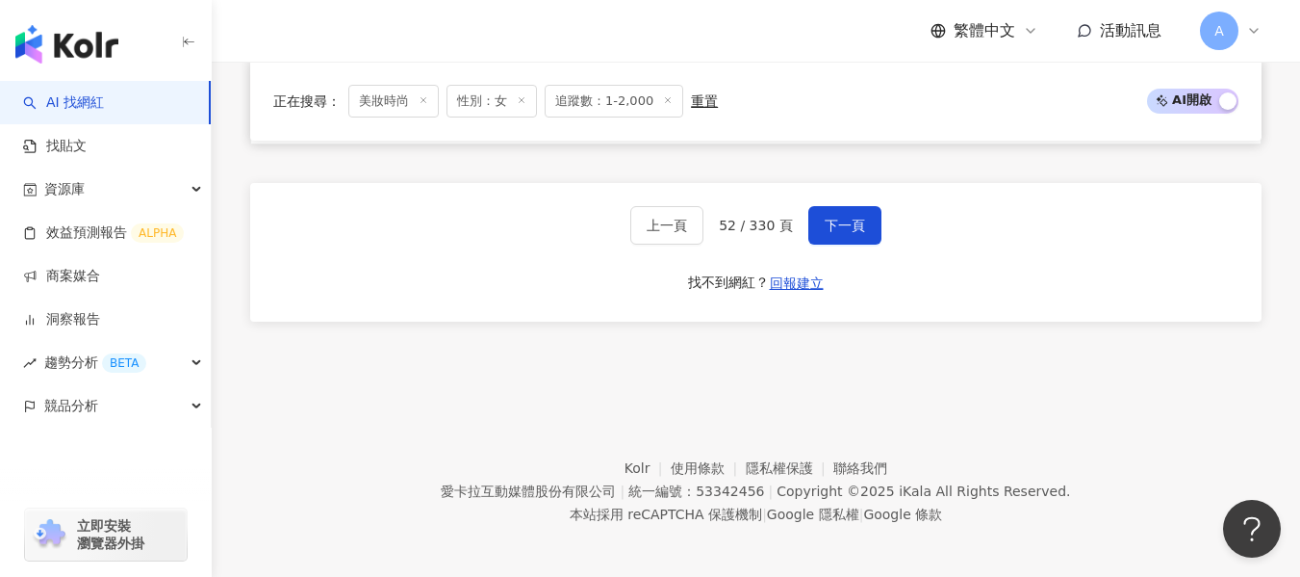
scroll to position [3516, 0]
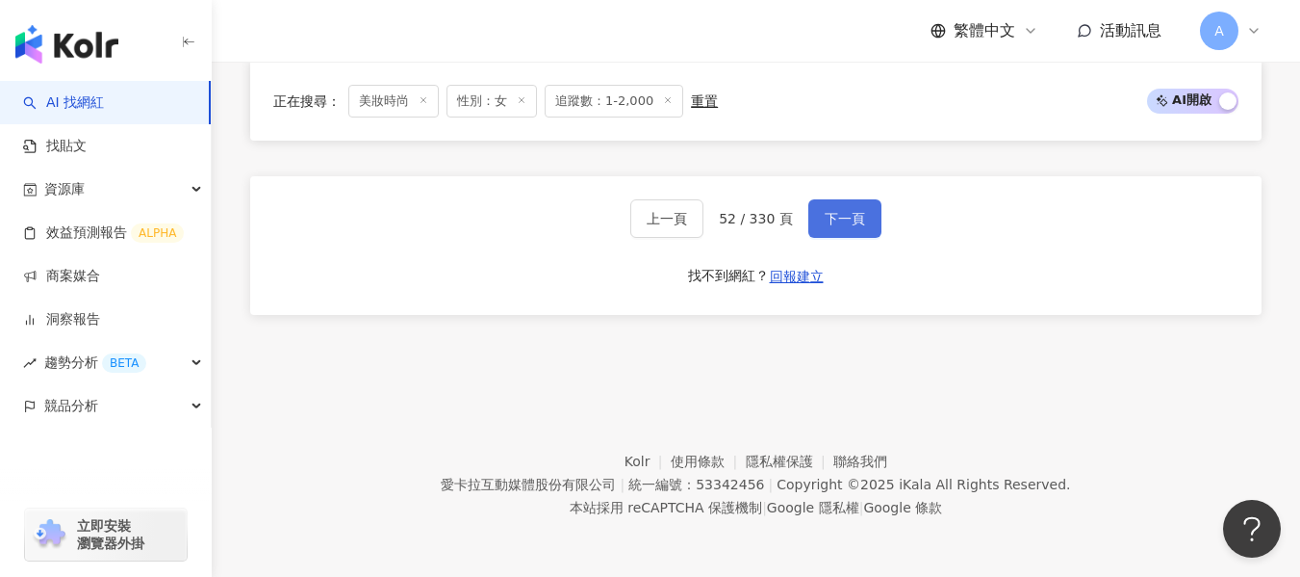
click at [825, 226] on span "下一頁" at bounding box center [845, 218] width 40 height 15
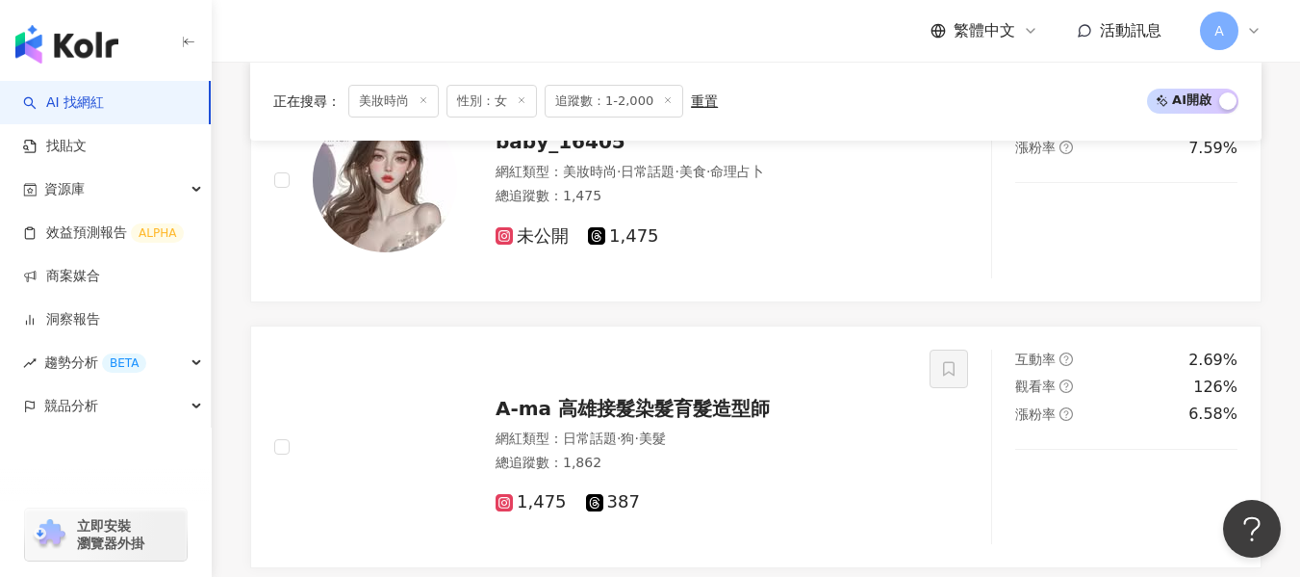
scroll to position [3492, 0]
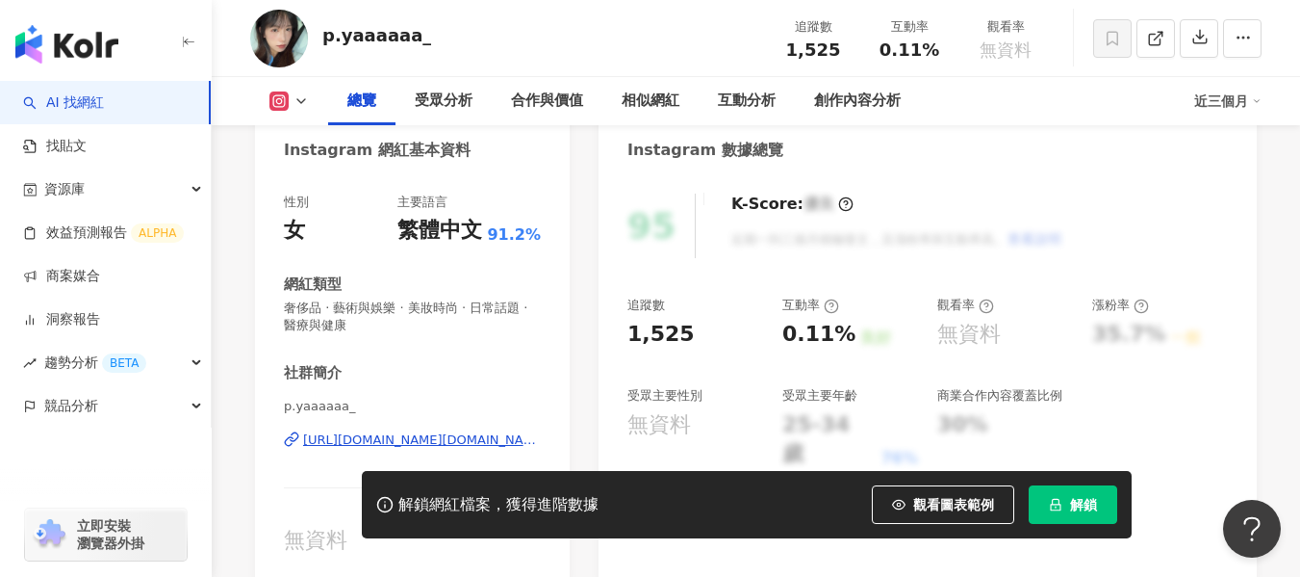
scroll to position [206, 0]
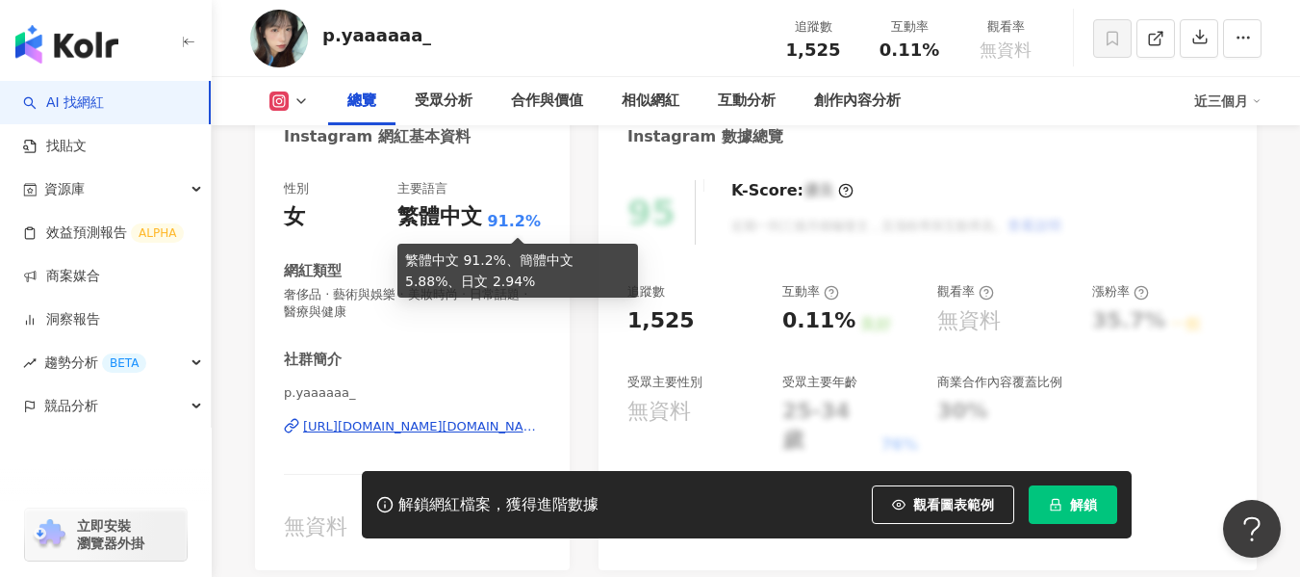
click at [447, 418] on div "https://www.instagram.com/p.yaaaaaa_/" at bounding box center [422, 426] width 238 height 17
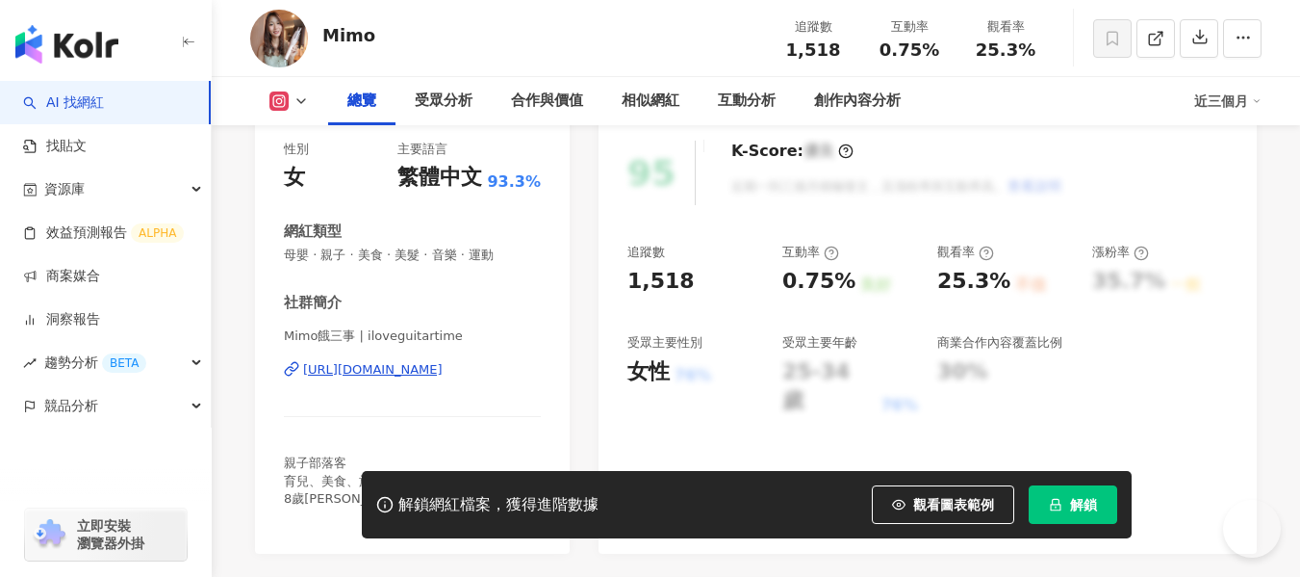
scroll to position [289, 0]
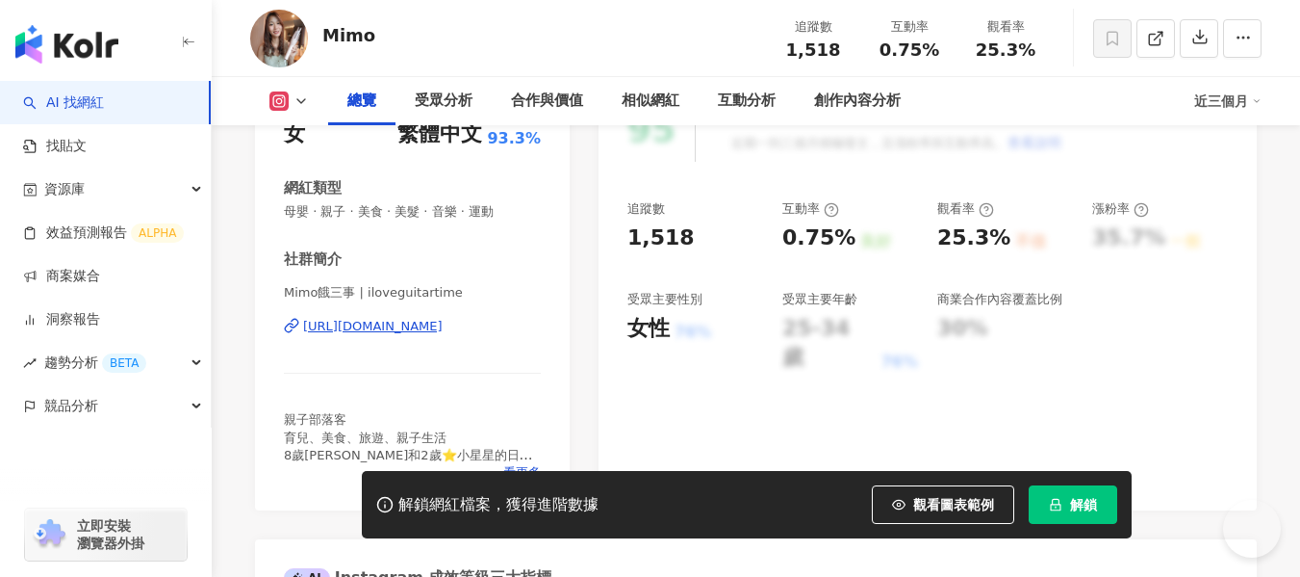
click at [439, 327] on div "https://www.instagram.com/iloveguitartime/" at bounding box center [373, 326] width 140 height 17
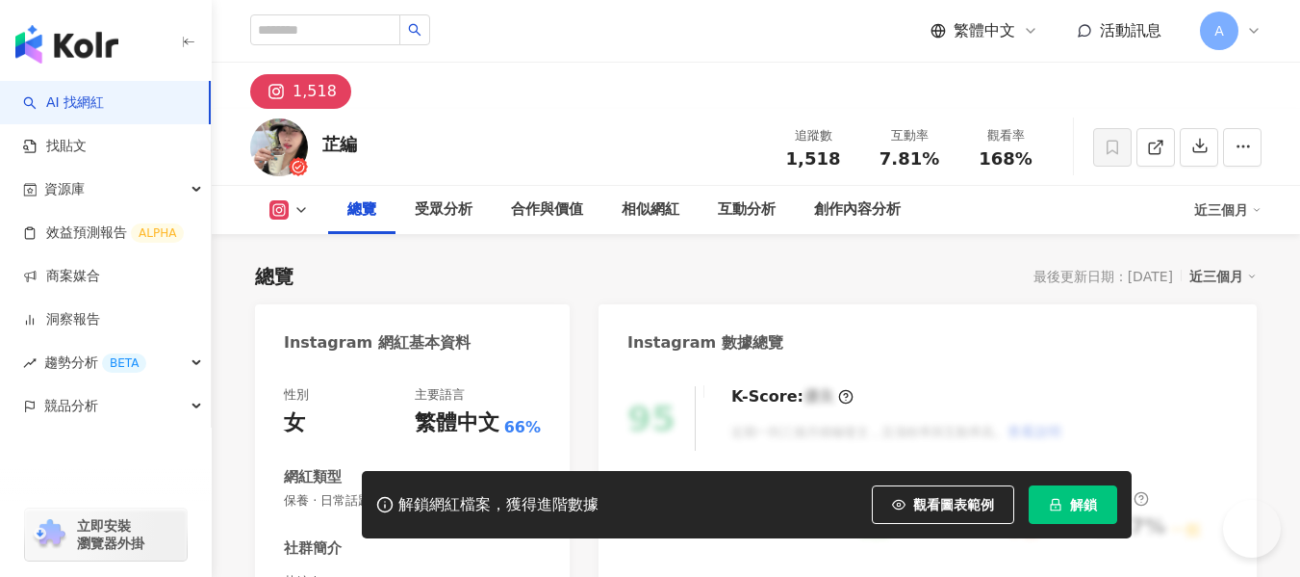
scroll to position [289, 0]
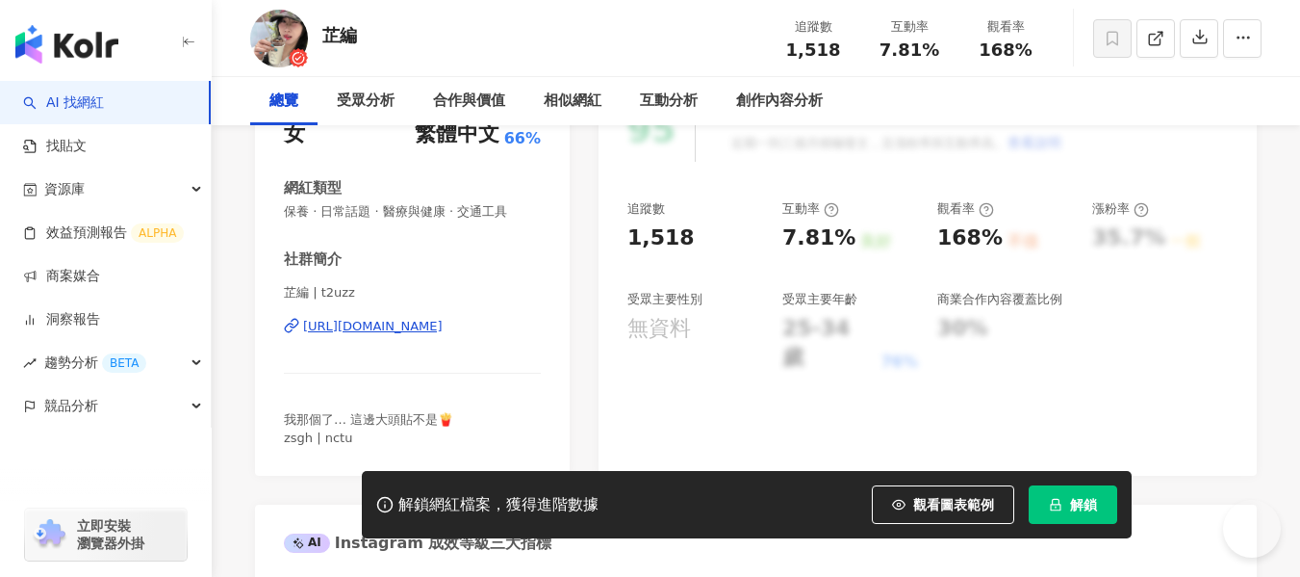
click at [386, 332] on div "https://www.instagram.com/t2uzz/" at bounding box center [373, 326] width 140 height 17
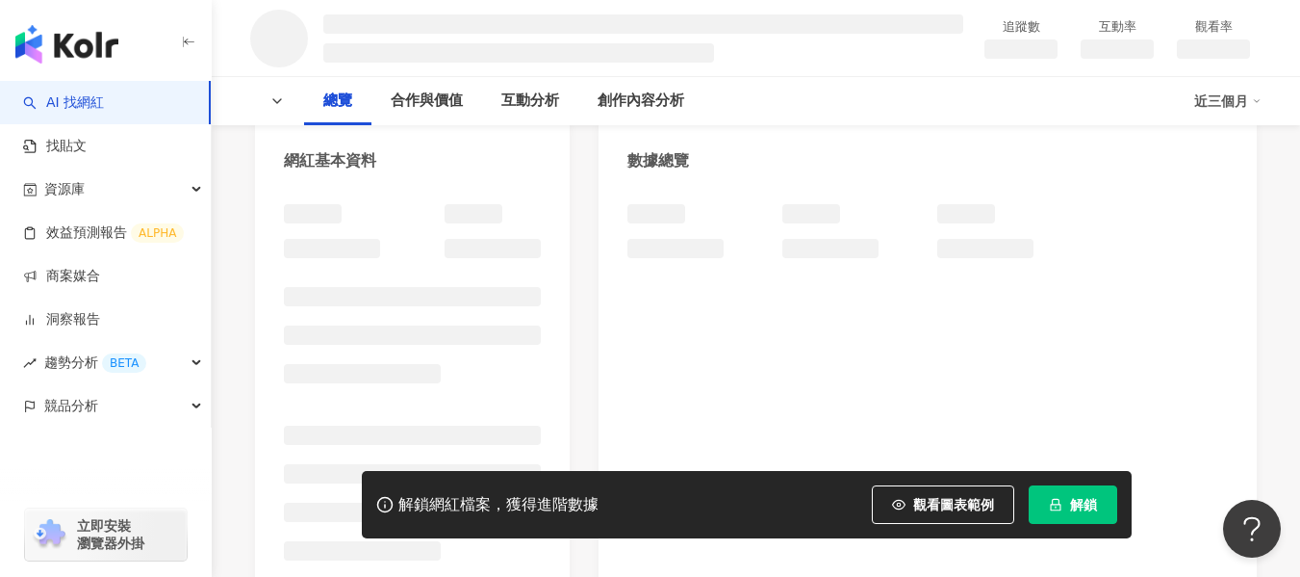
scroll to position [192, 0]
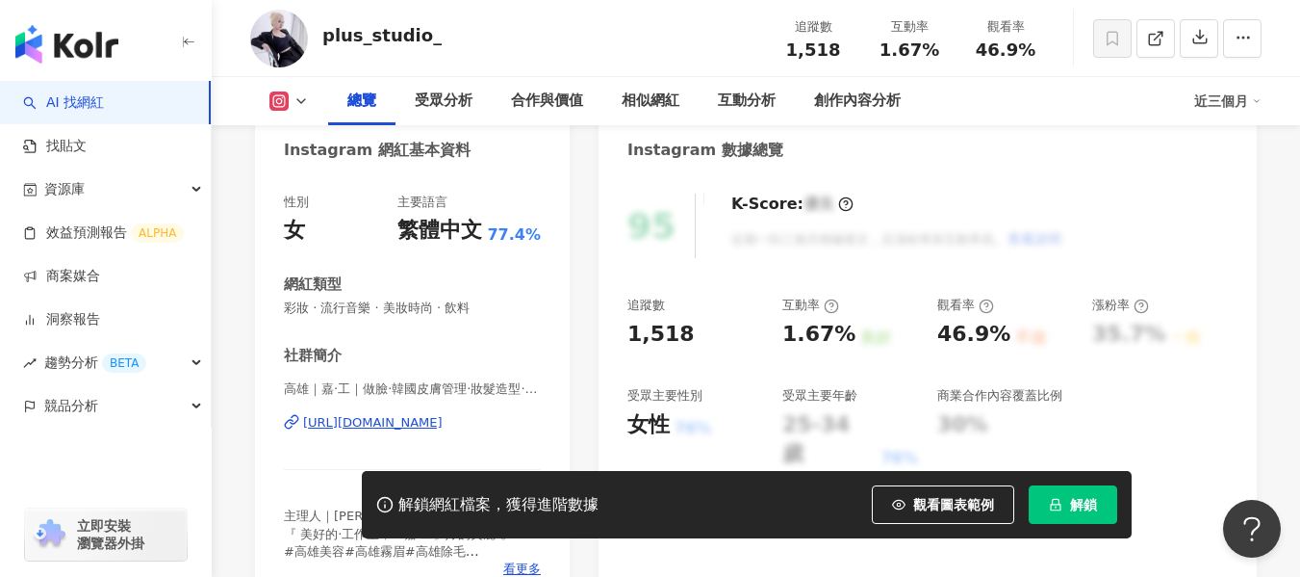
scroll to position [289, 0]
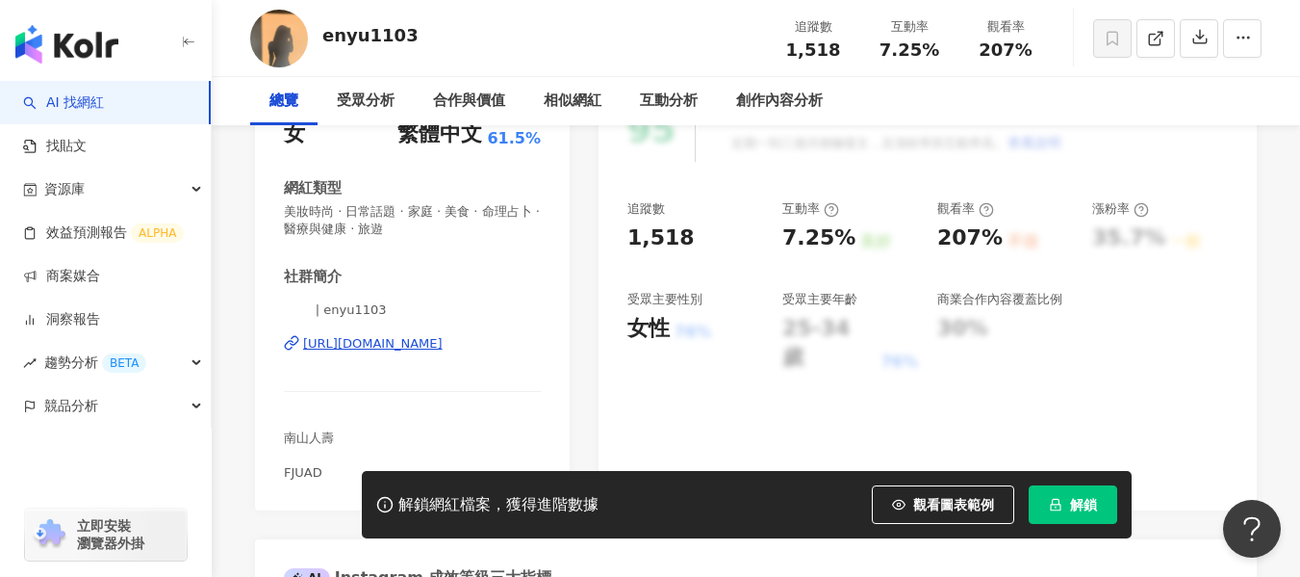
click at [443, 340] on div "https://www.instagram.com/enyu1103/" at bounding box center [373, 343] width 140 height 17
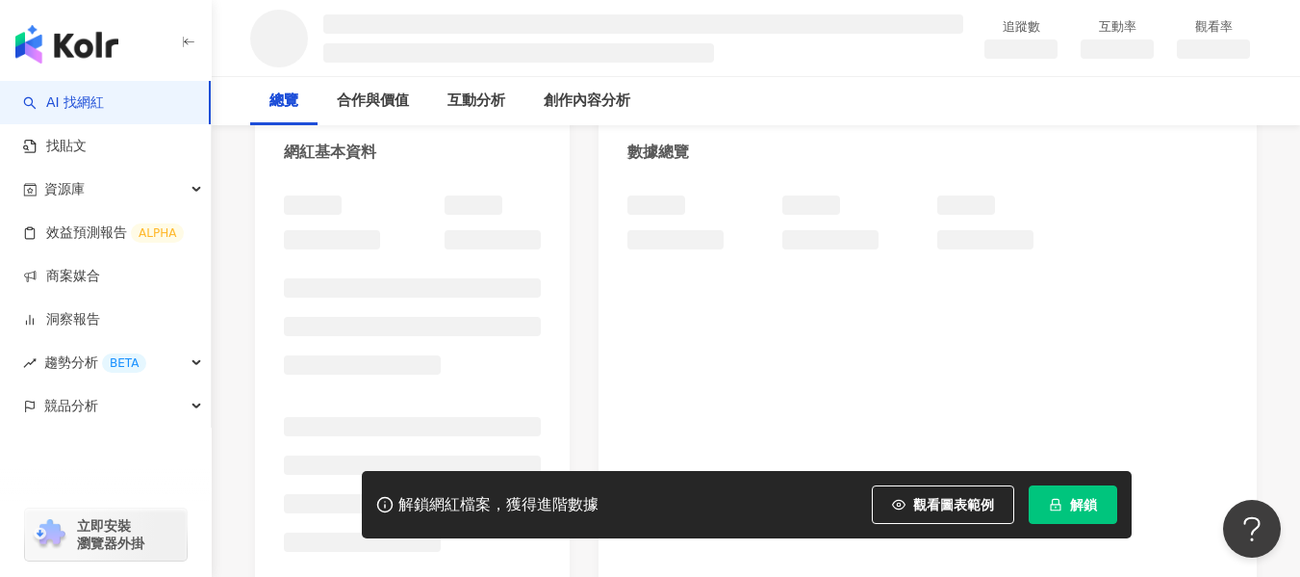
scroll to position [192, 0]
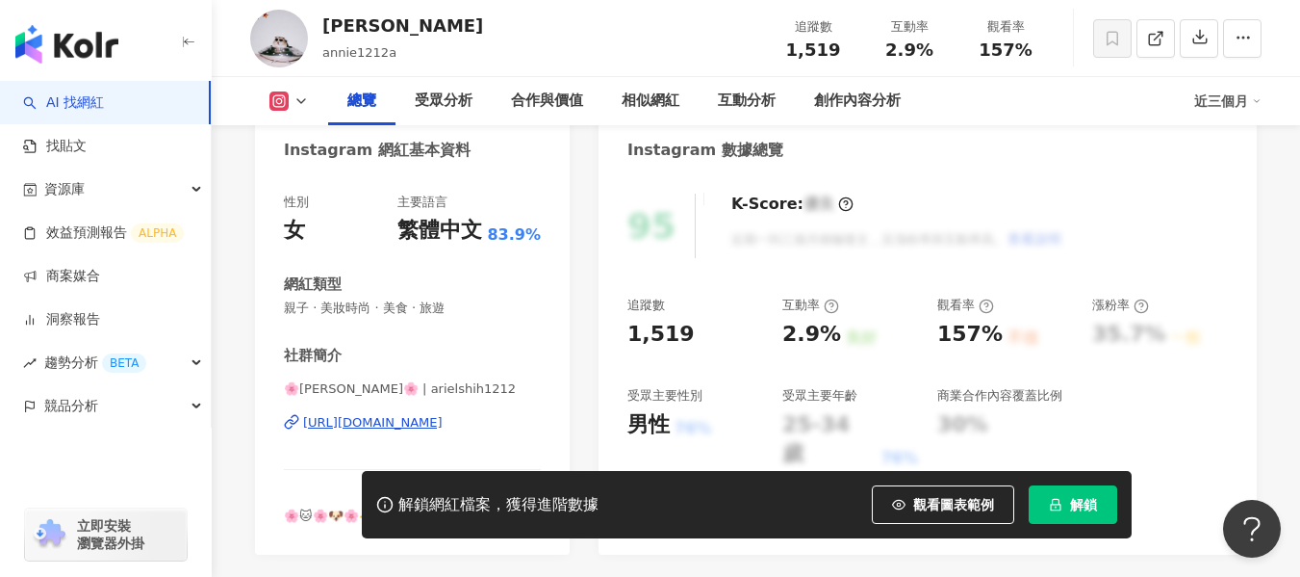
click at [413, 329] on div "性別 女 主要語言 繁體中文 83.9% 網紅類型 親子 · 美妝時尚 · 美食 · 旅遊 社群簡介 🌸[PERSON_NAME]🌸 | arielshih1…" at bounding box center [412, 359] width 257 height 332
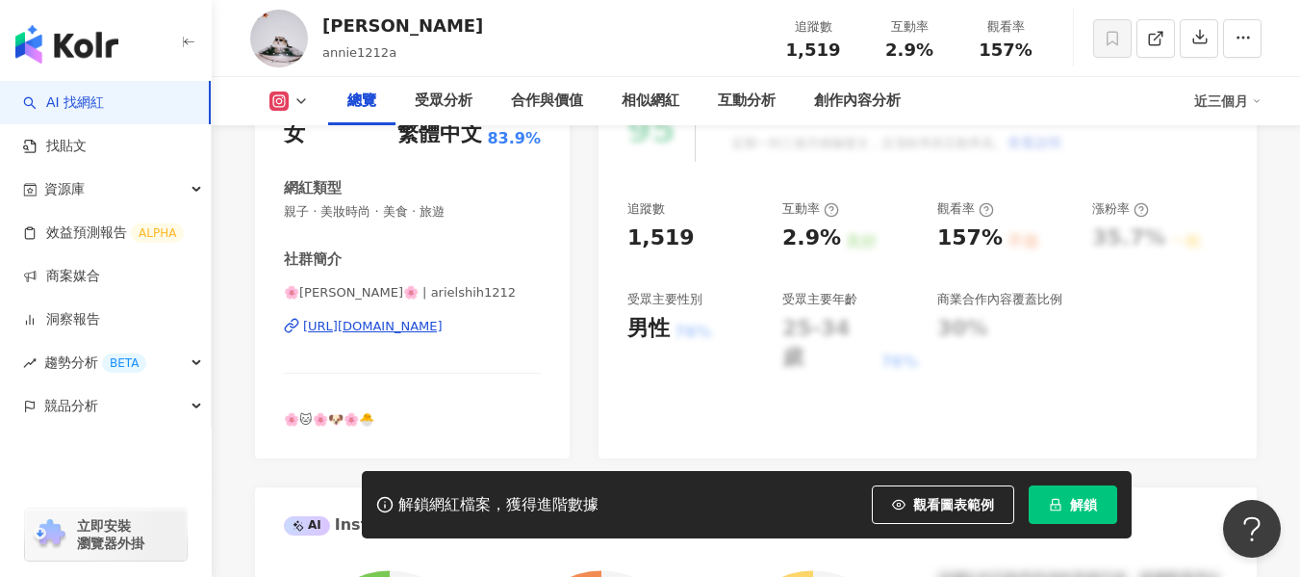
click at [416, 326] on div "[URL][DOMAIN_NAME]" at bounding box center [373, 326] width 140 height 17
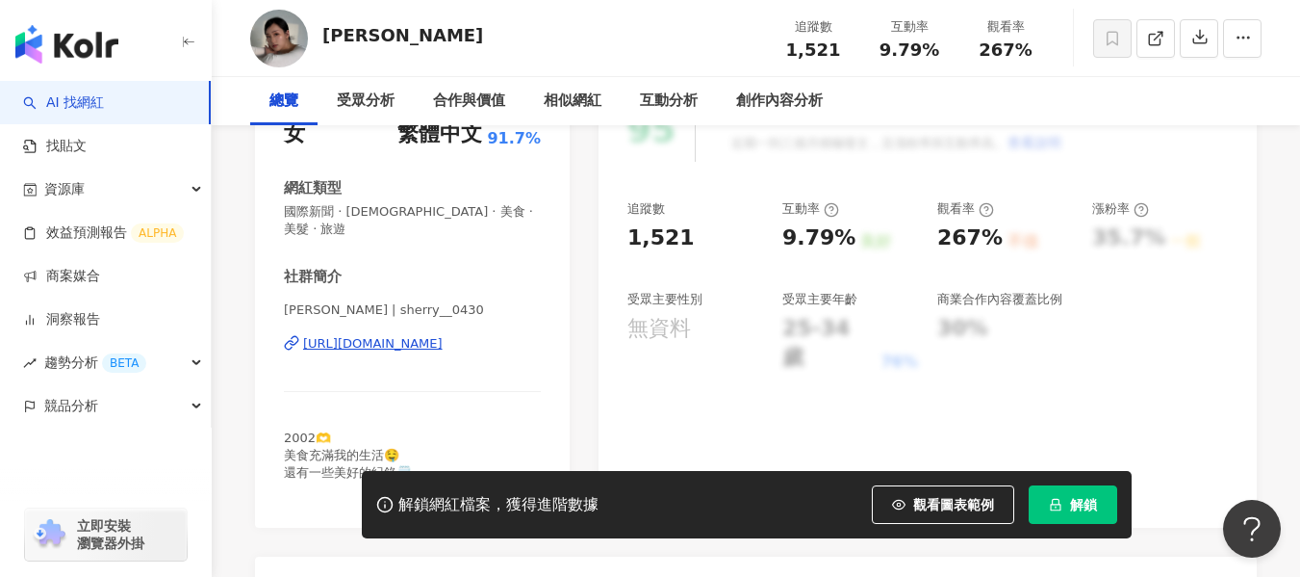
click at [408, 335] on div "[URL][DOMAIN_NAME]" at bounding box center [373, 343] width 140 height 17
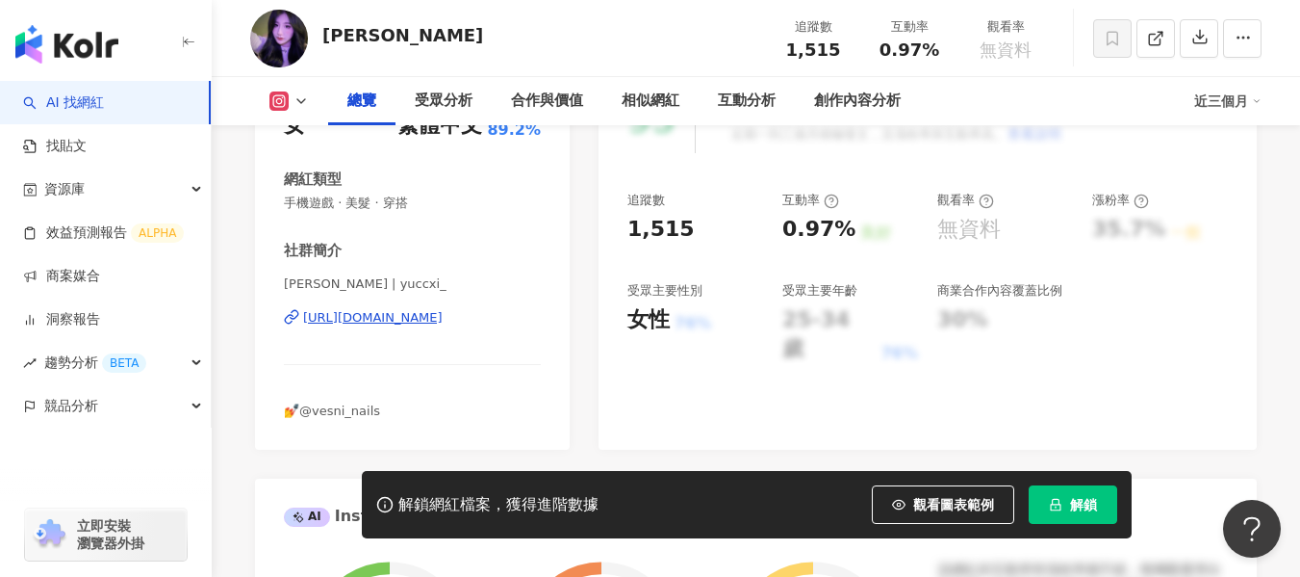
scroll to position [289, 0]
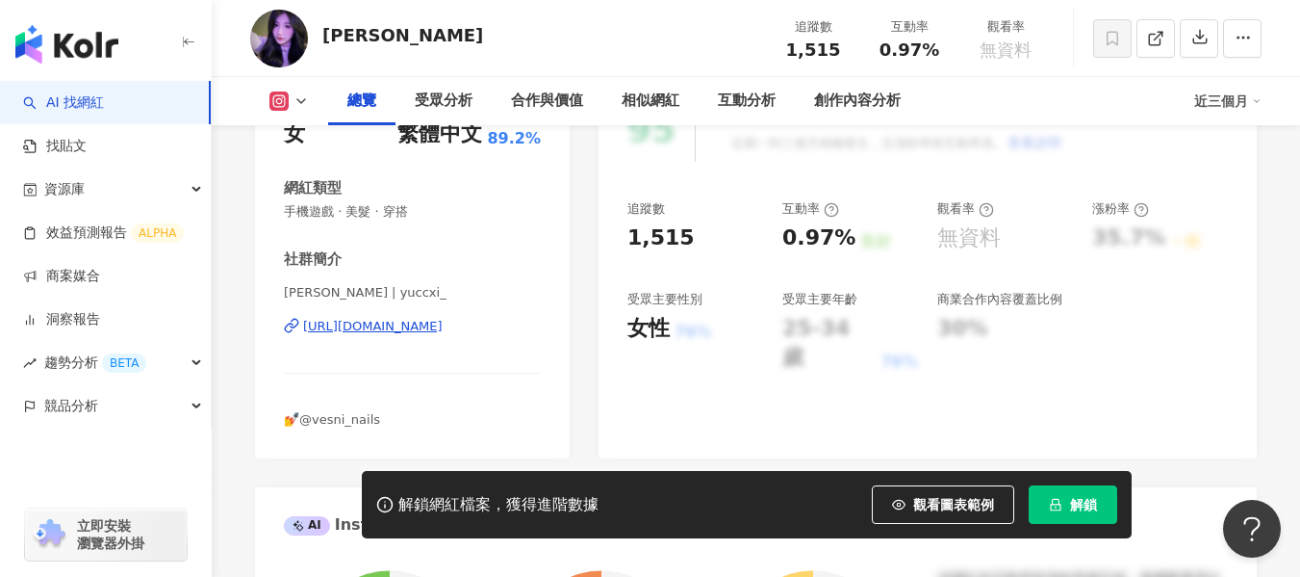
click at [443, 328] on div "https://www.instagram.com/yuccxi_/" at bounding box center [373, 326] width 140 height 17
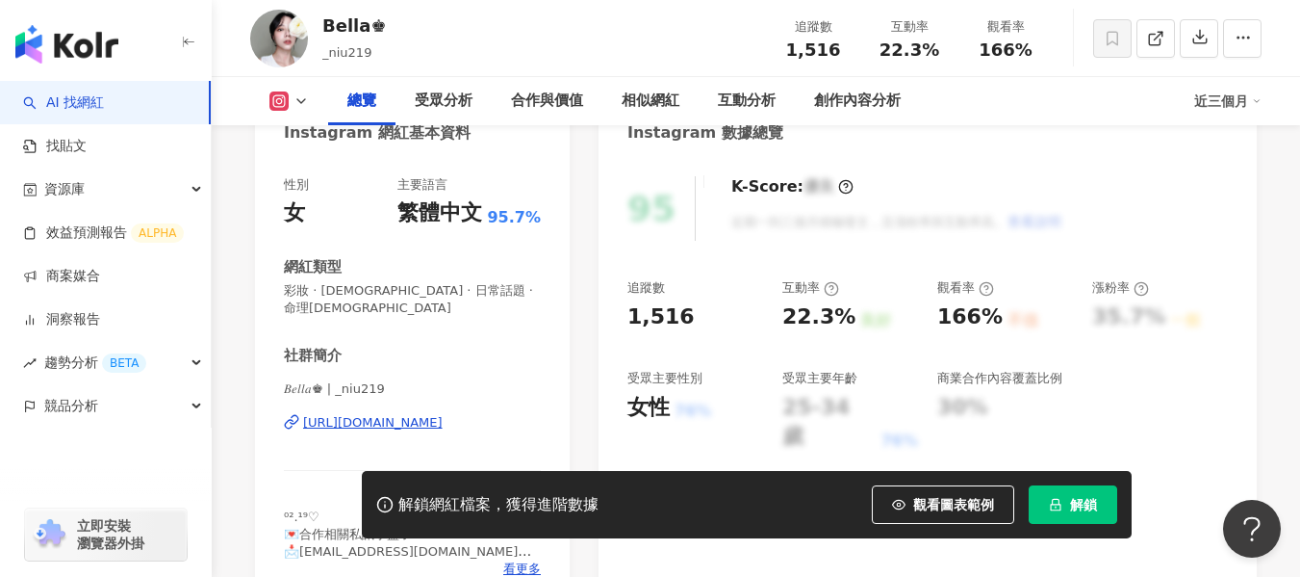
scroll to position [289, 0]
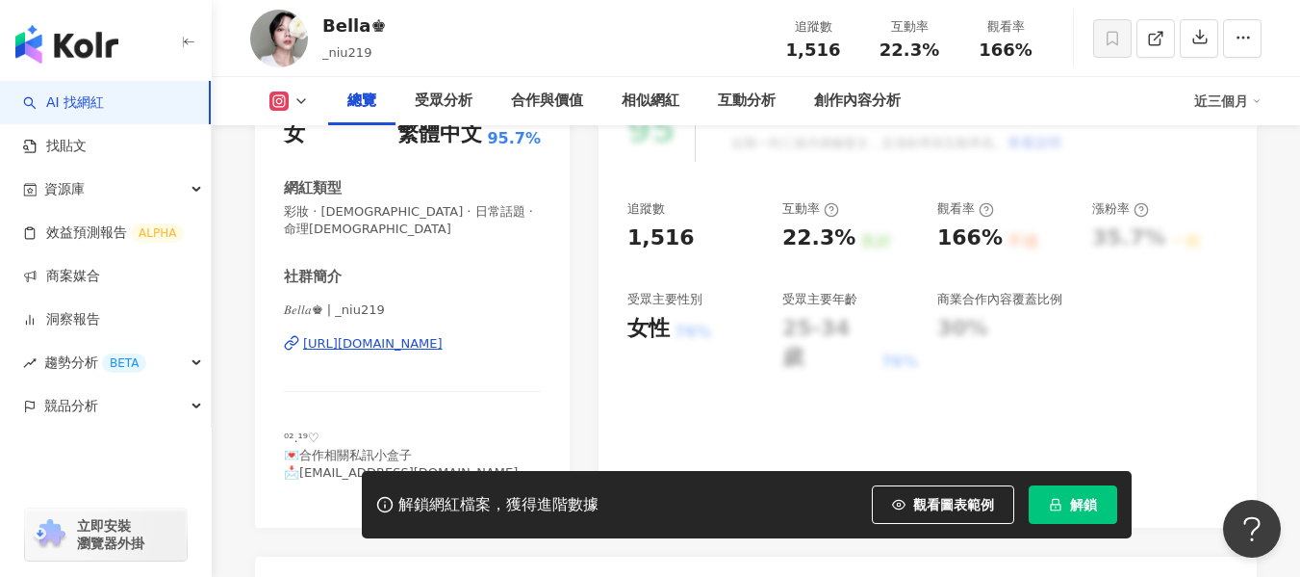
click at [443, 335] on div "[URL][DOMAIN_NAME]" at bounding box center [373, 343] width 140 height 17
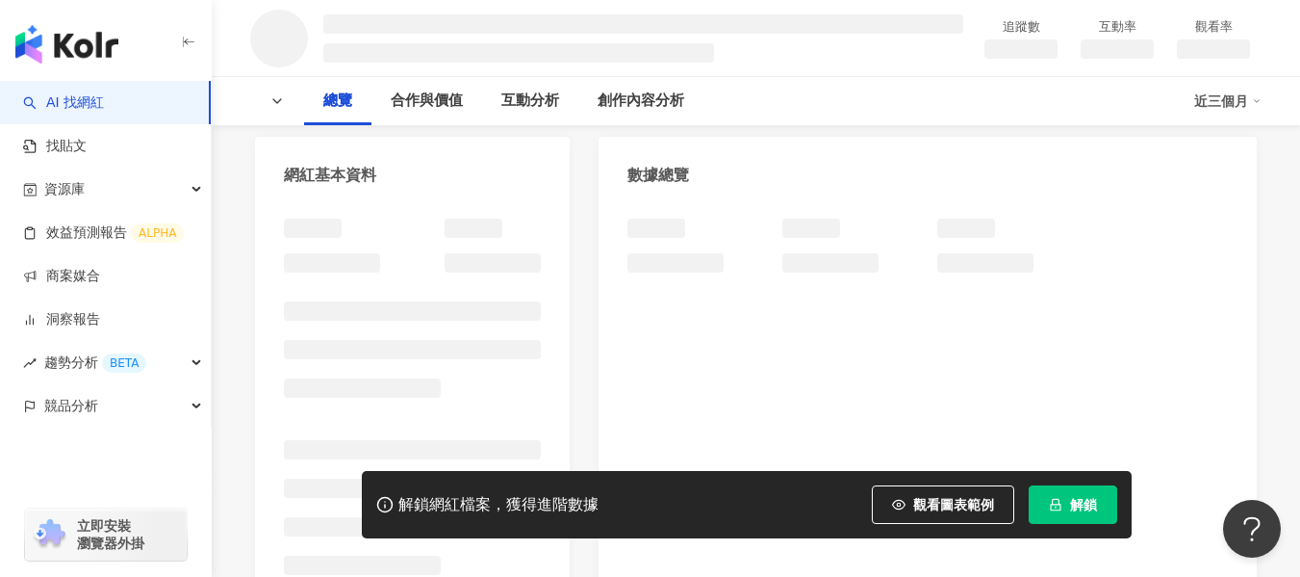
scroll to position [289, 0]
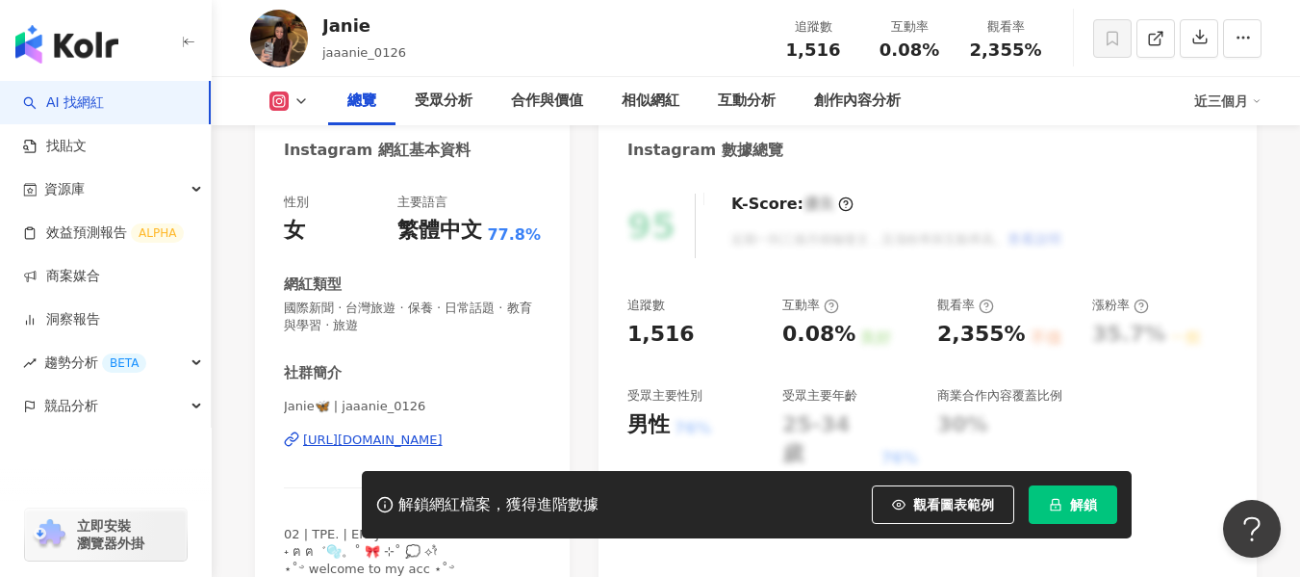
scroll to position [385, 0]
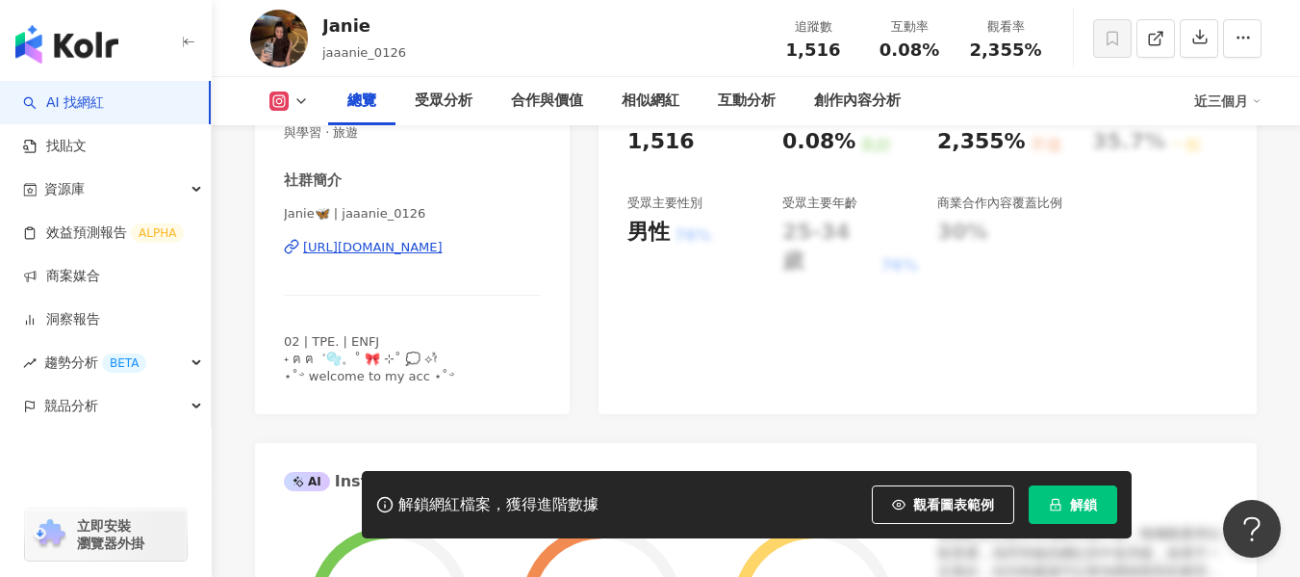
click at [400, 248] on div "[URL][DOMAIN_NAME]" at bounding box center [373, 247] width 140 height 17
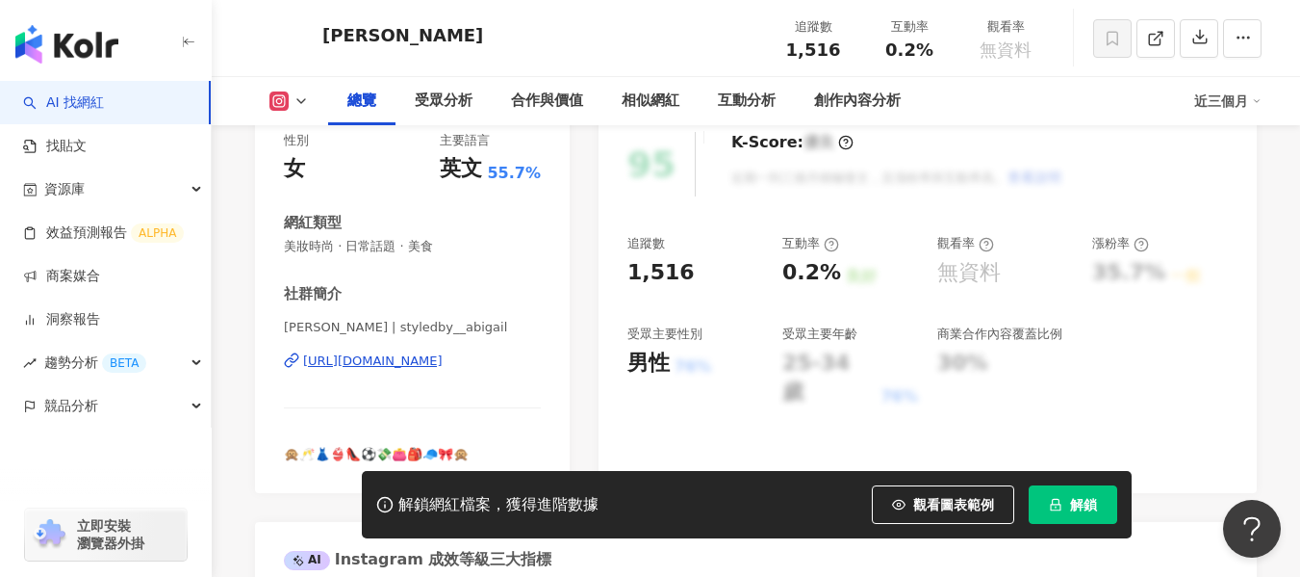
scroll to position [289, 0]
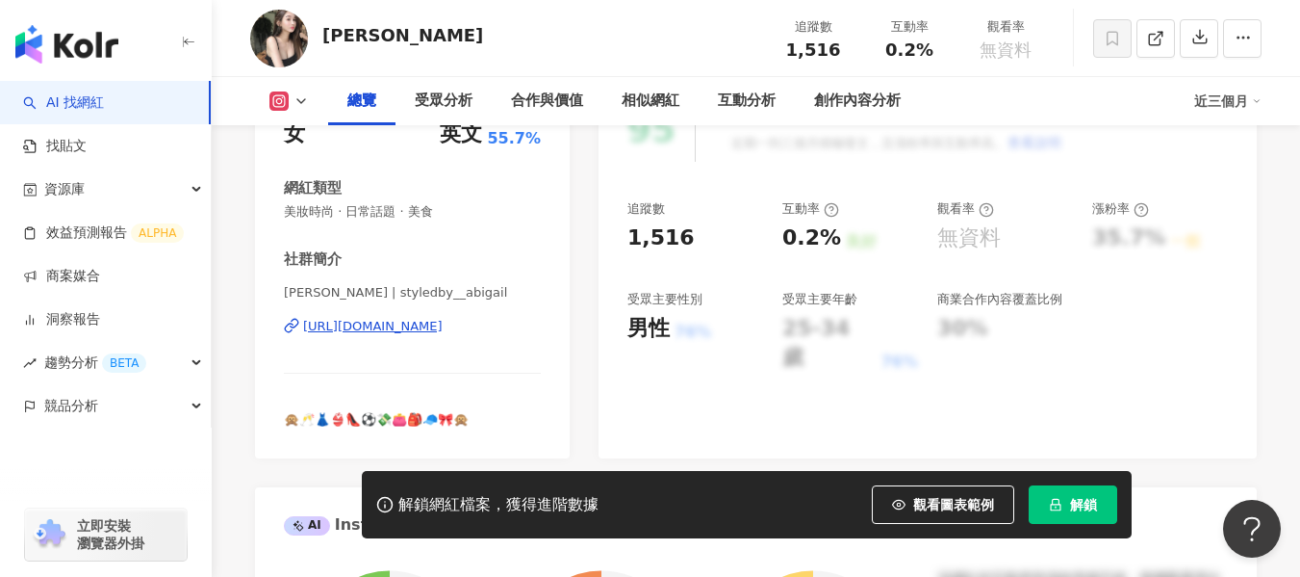
click at [408, 324] on div "[URL][DOMAIN_NAME]" at bounding box center [373, 326] width 140 height 17
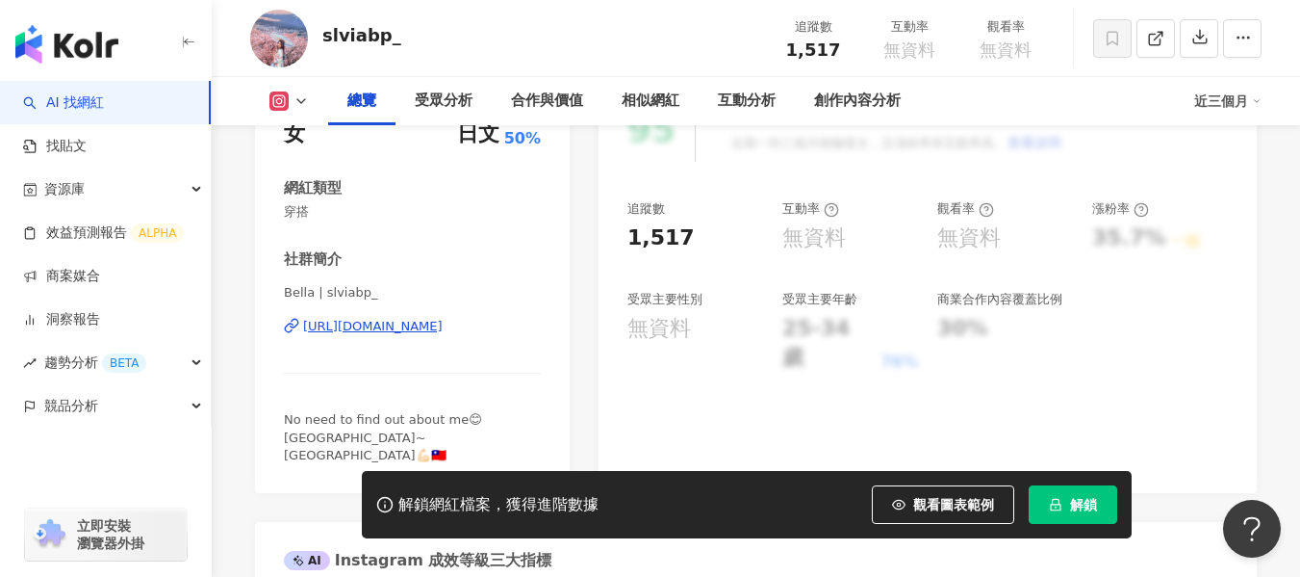
click at [433, 323] on div "https://www.instagram.com/slviabp_/" at bounding box center [373, 326] width 140 height 17
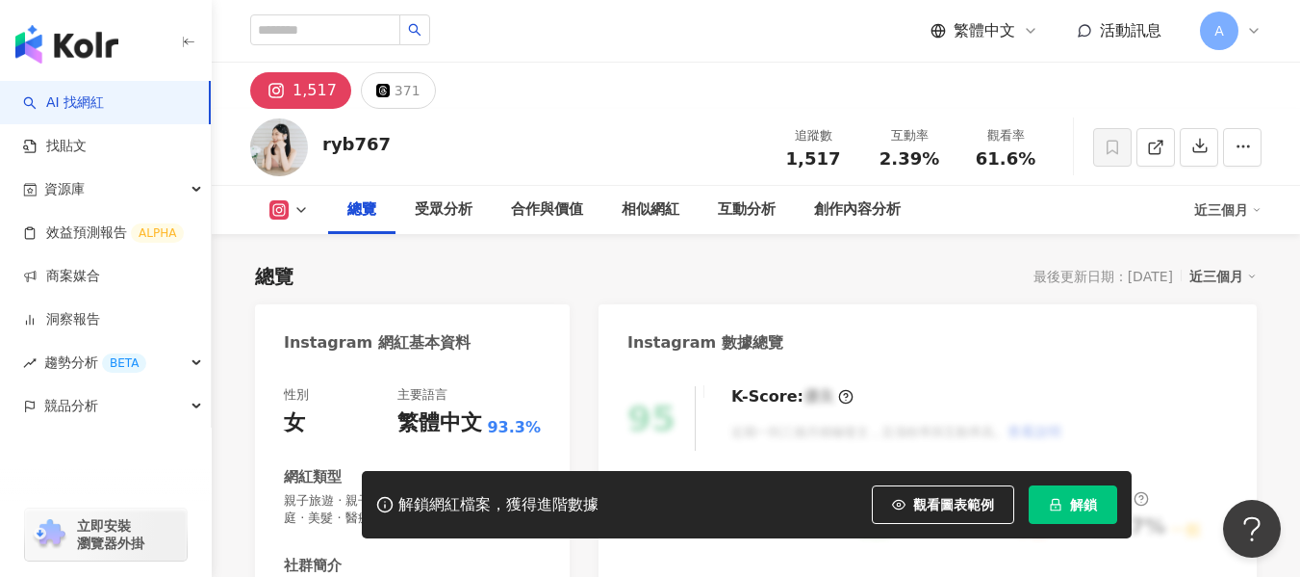
scroll to position [289, 0]
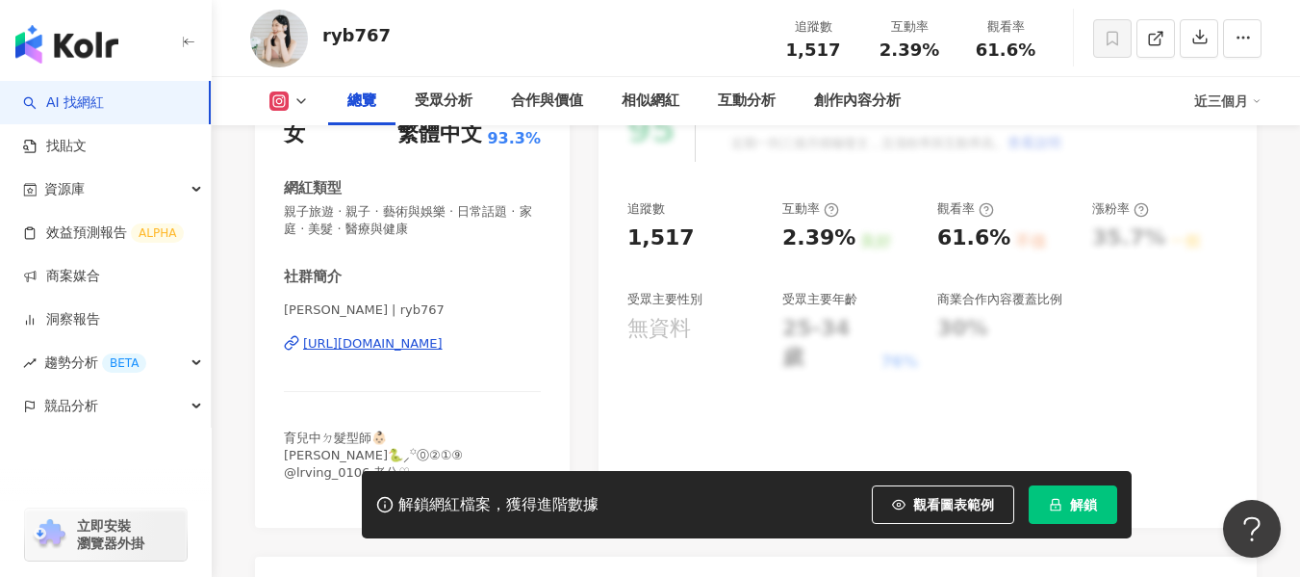
click at [356, 343] on div "https://www.instagram.com/ryb767/" at bounding box center [373, 343] width 140 height 17
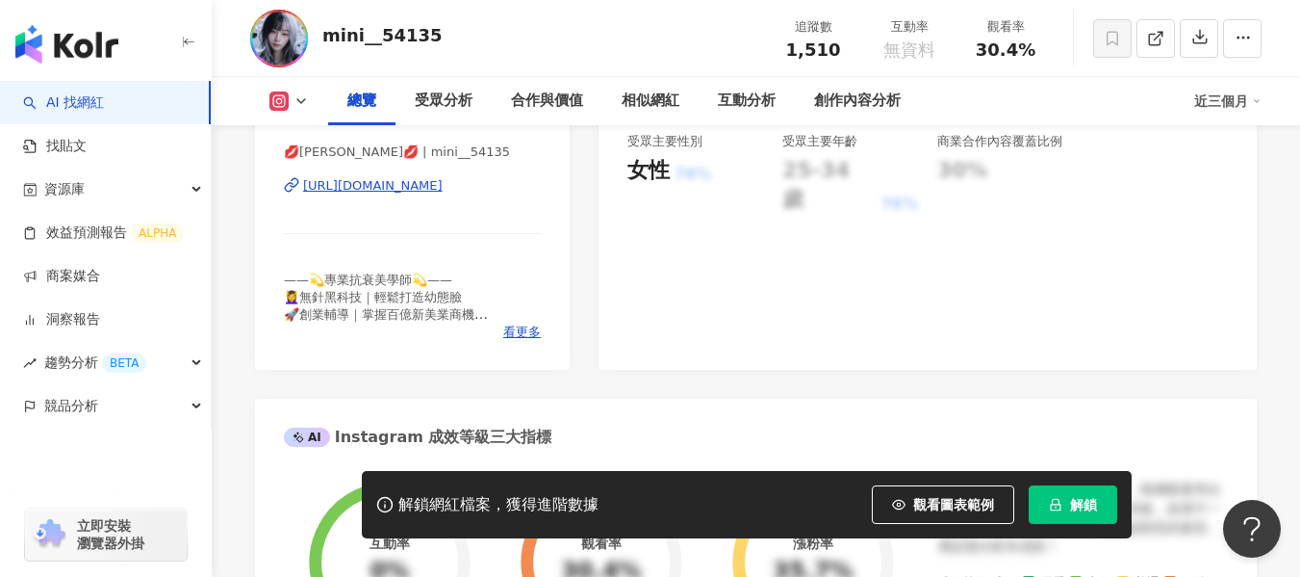
scroll to position [481, 0]
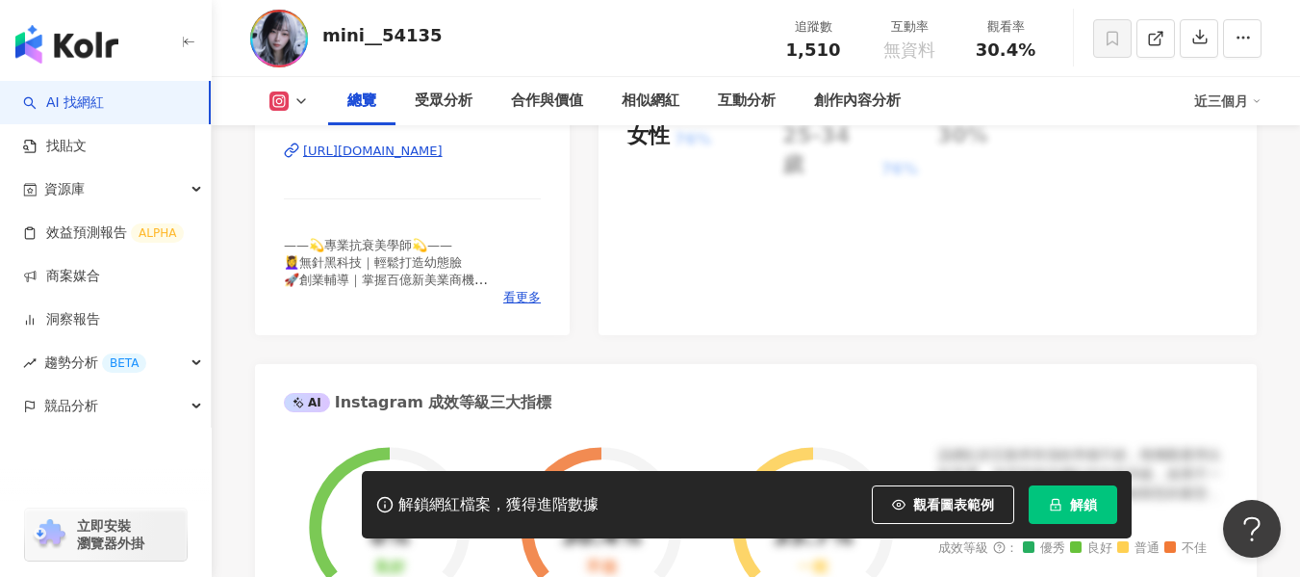
click at [392, 153] on div "https://www.instagram.com/mini__54135/" at bounding box center [373, 150] width 140 height 17
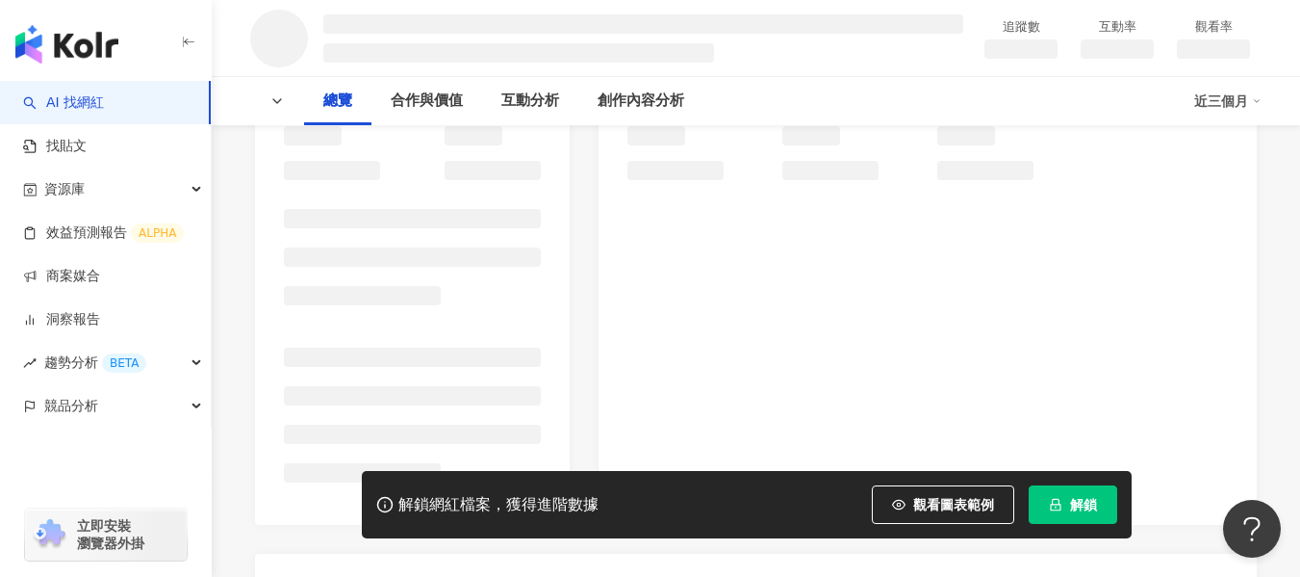
scroll to position [289, 0]
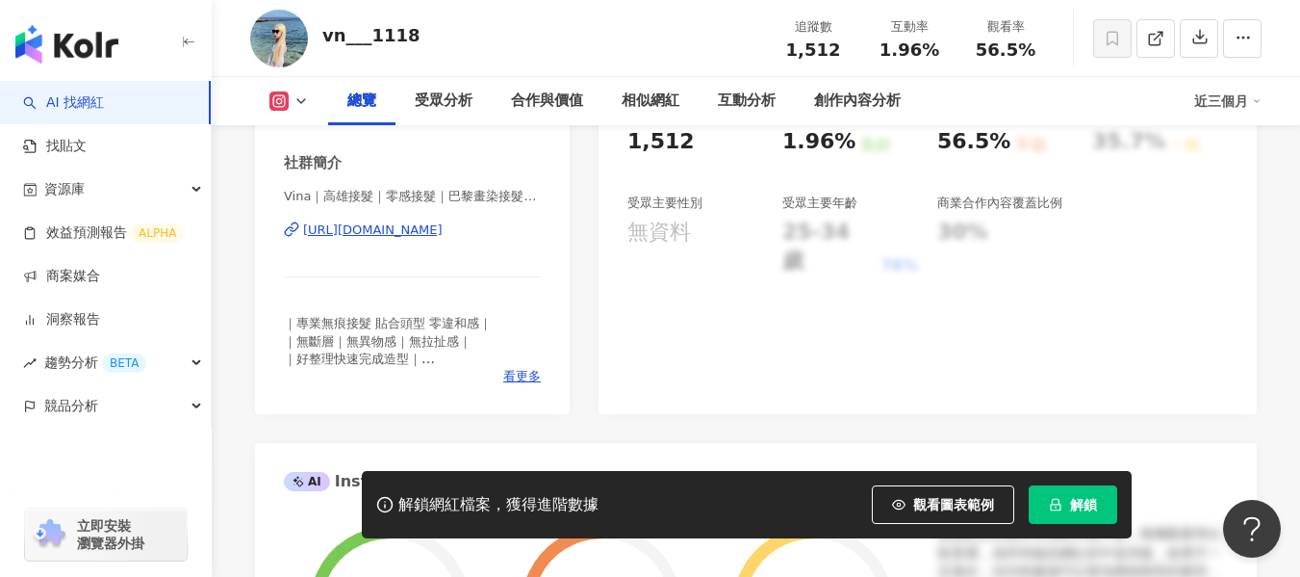
click at [443, 225] on div "https://www.instagram.com/vn___1118/" at bounding box center [373, 229] width 140 height 17
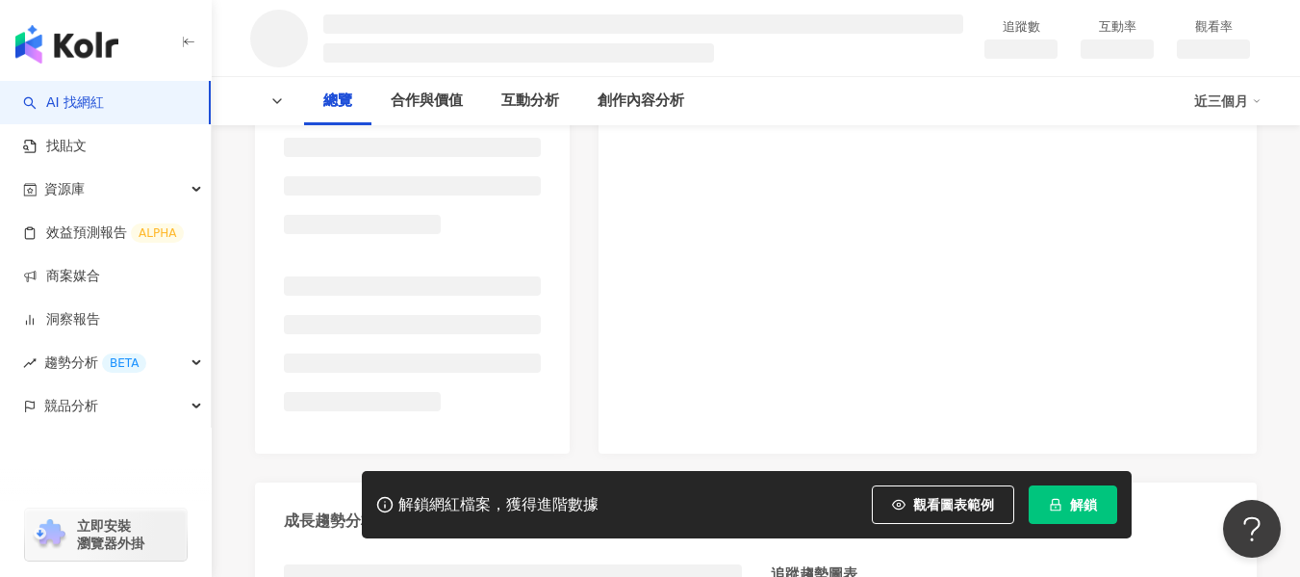
scroll to position [385, 0]
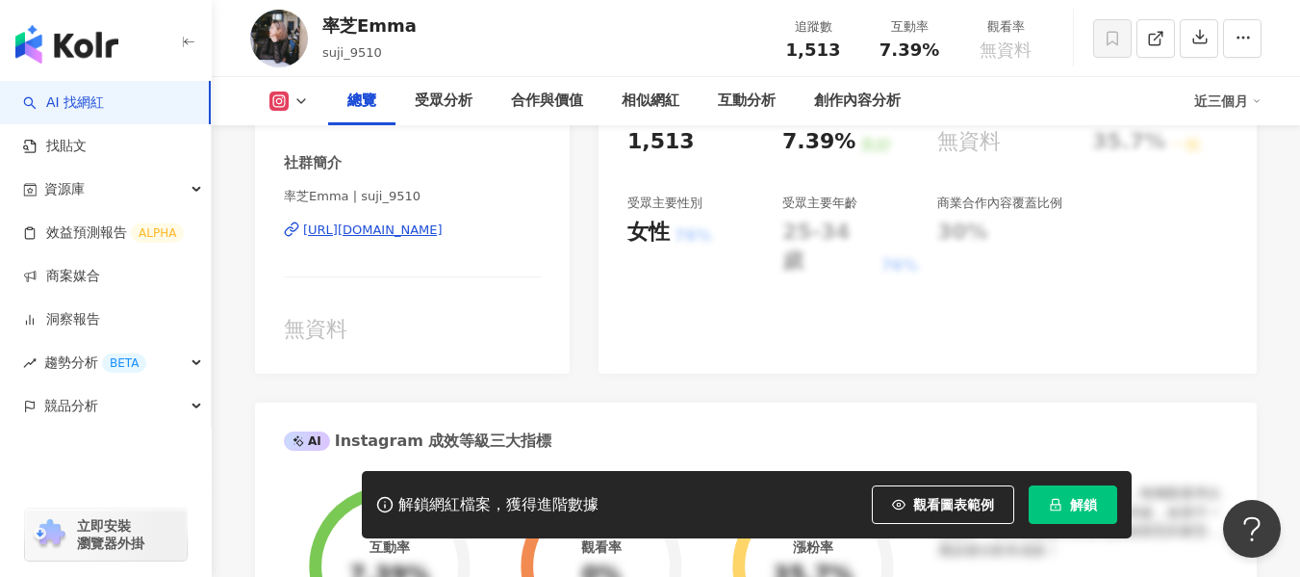
click at [440, 234] on div "[URL][DOMAIN_NAME]" at bounding box center [373, 229] width 140 height 17
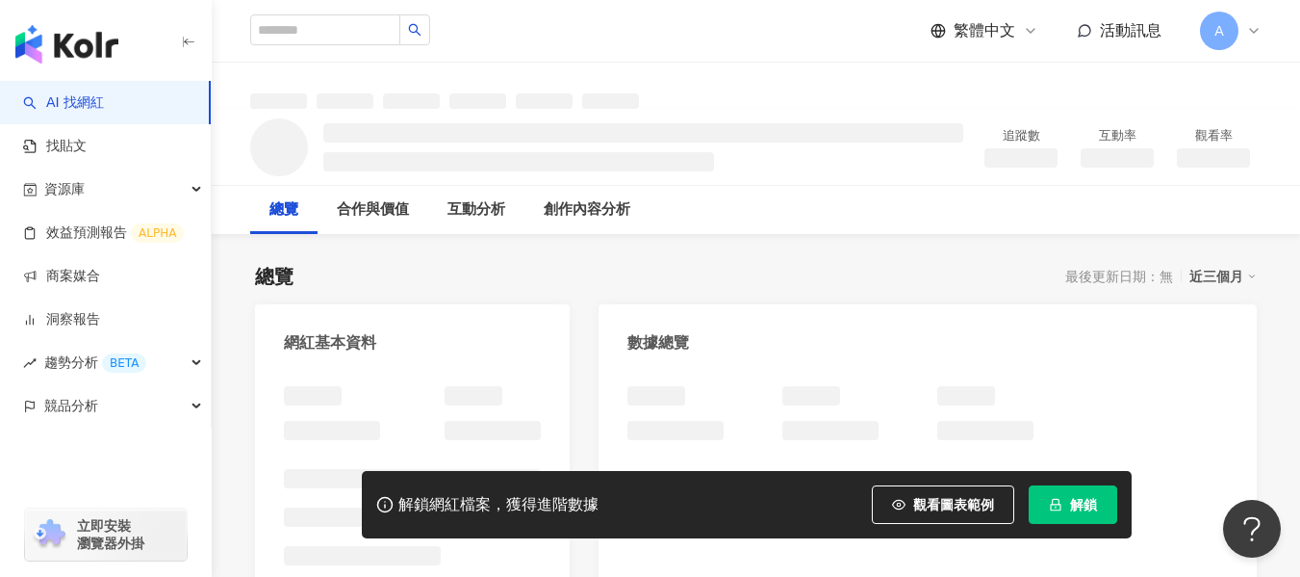
scroll to position [192, 0]
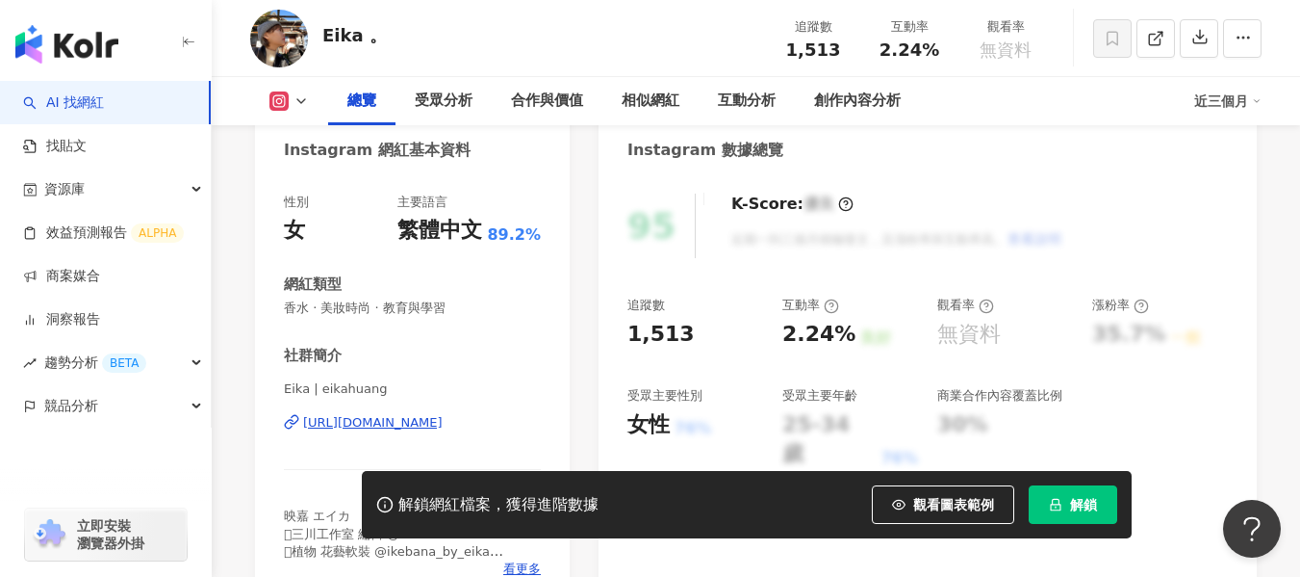
scroll to position [385, 0]
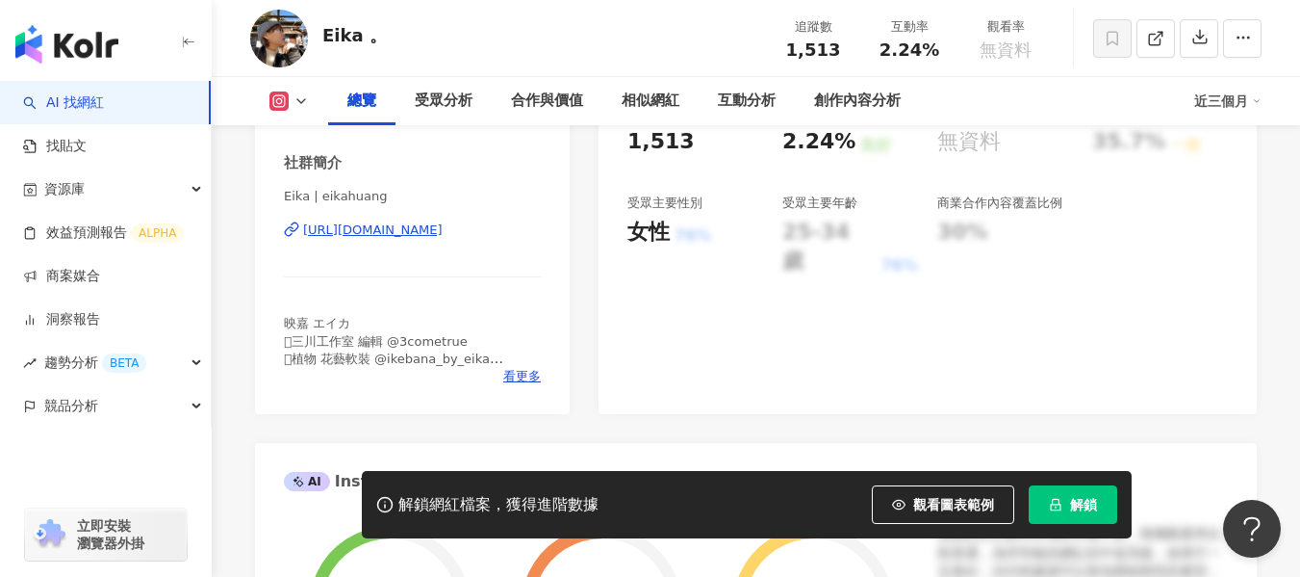
click at [372, 234] on div "[URL][DOMAIN_NAME]" at bounding box center [373, 229] width 140 height 17
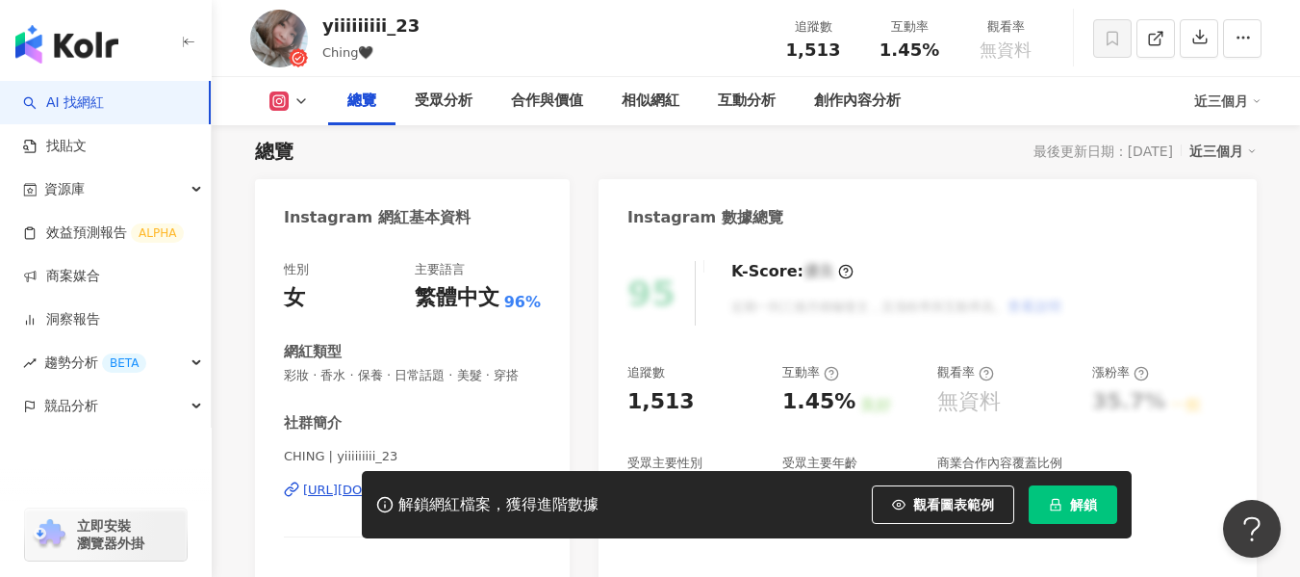
scroll to position [385, 0]
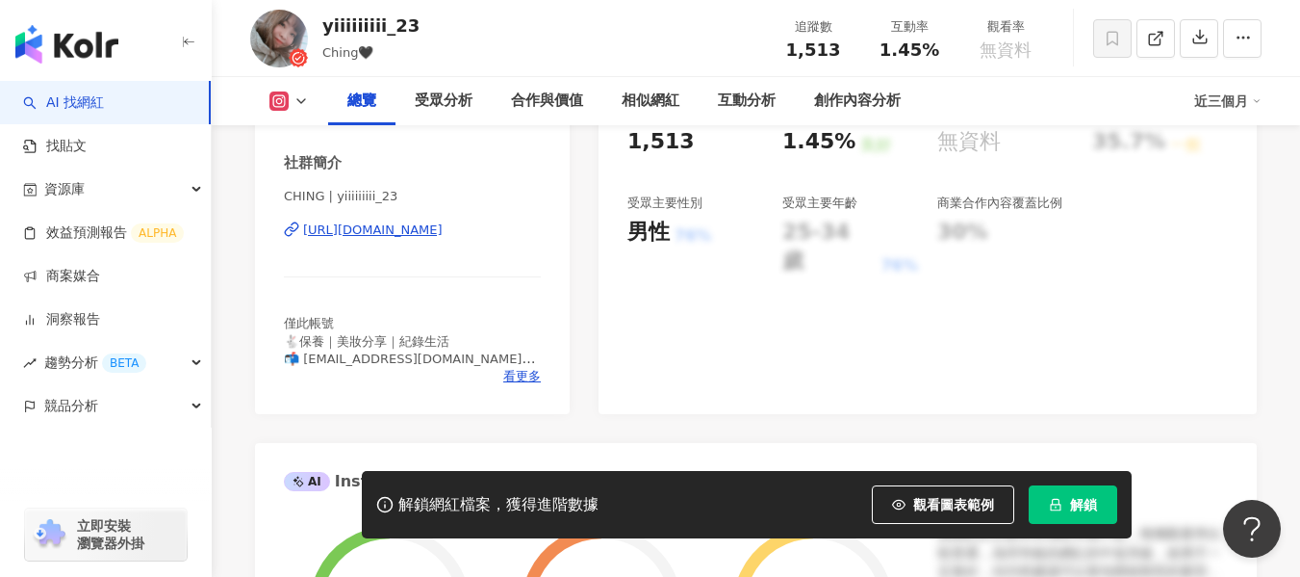
click at [402, 239] on div "https://www.instagram.com/yiiiiiiiii_23/" at bounding box center [373, 229] width 140 height 17
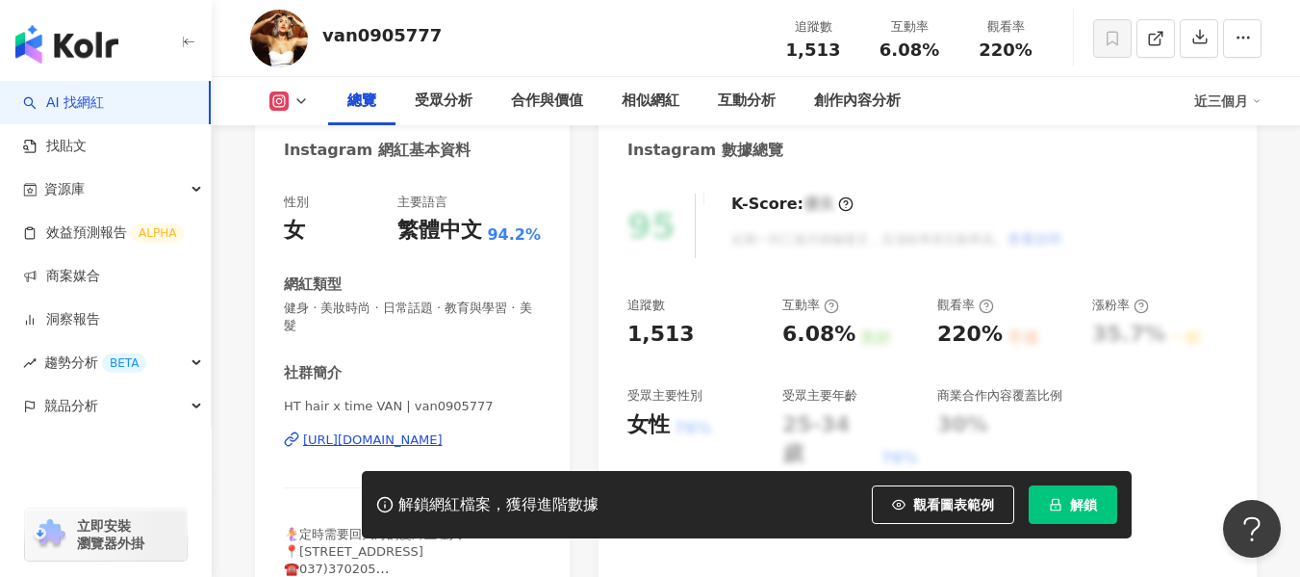
scroll to position [289, 0]
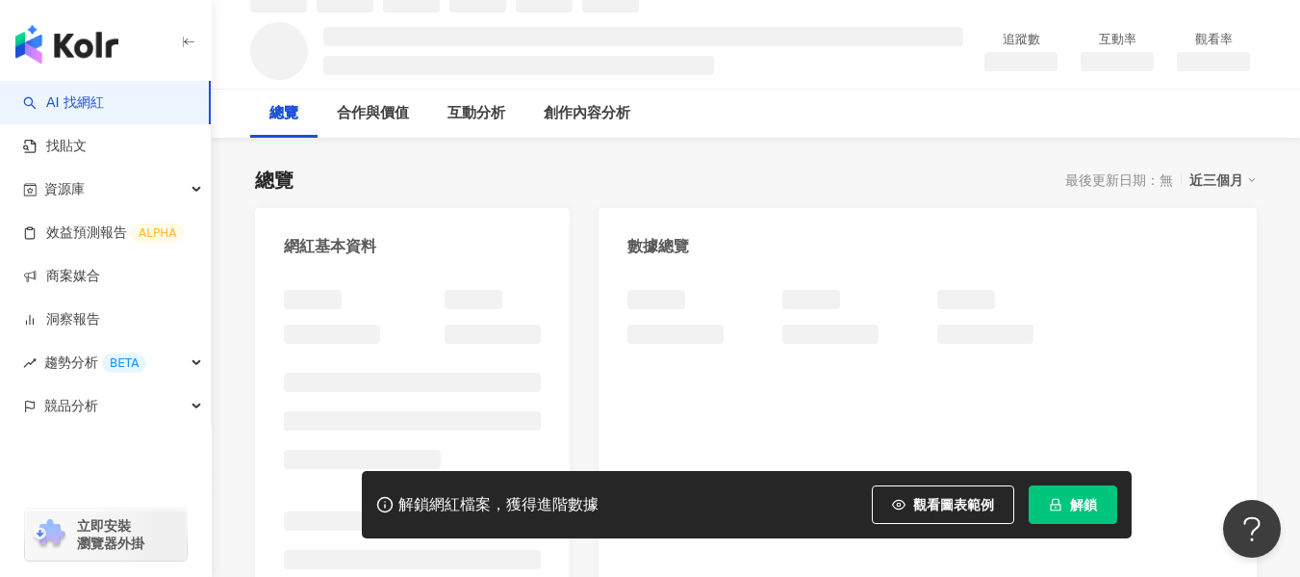
scroll to position [192, 0]
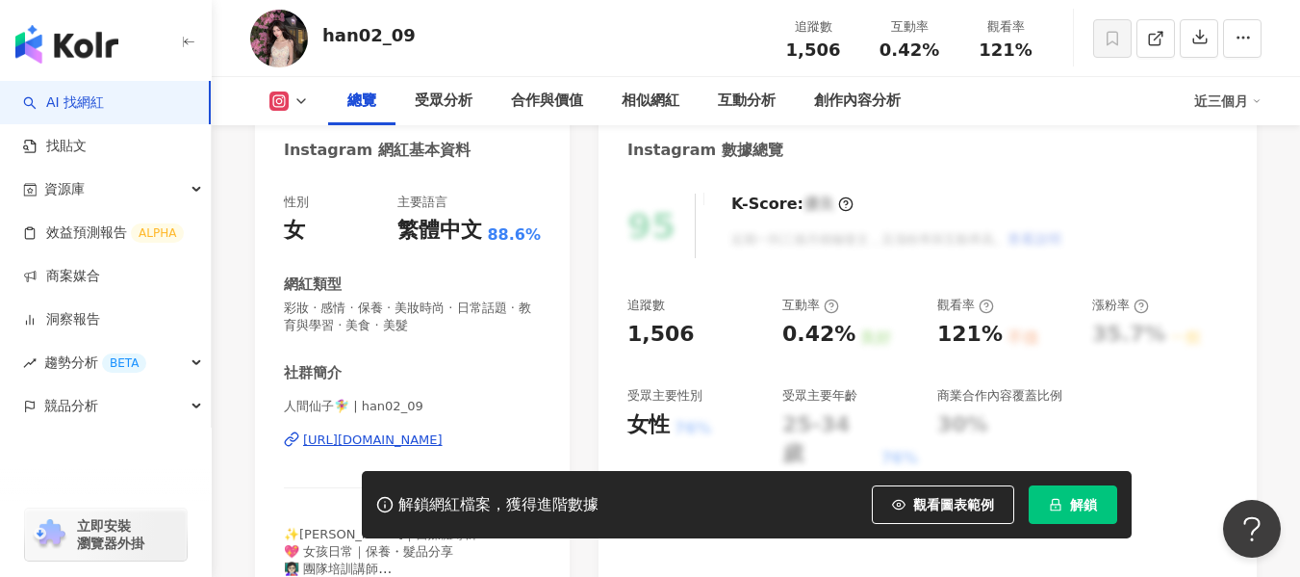
click at [461, 247] on div "性別 女 主要語言 繁體中文 88.6% 網紅類型 彩妝 · 感情 · 保養 · 美妝時尚 · 日常話題 · 教育與學習 · 美食 · 美髮 社群簡介 人間仙…" at bounding box center [412, 393] width 257 height 401
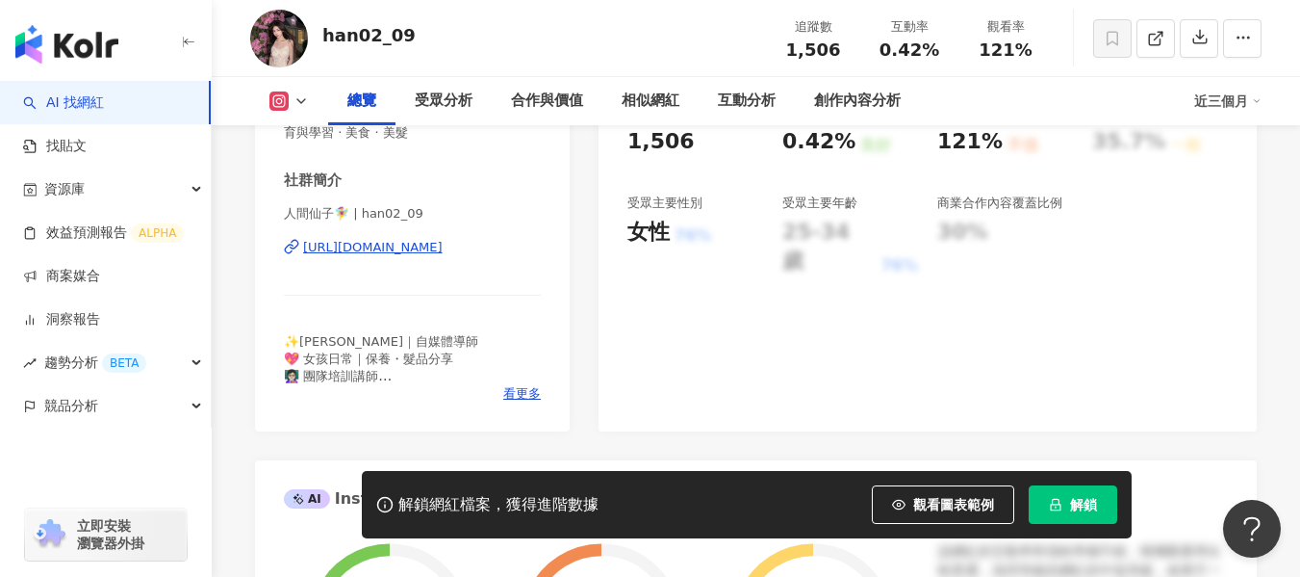
click at [522, 274] on div "人間仙子🧚‍♀️ | han02_09 [URL][DOMAIN_NAME]" at bounding box center [412, 261] width 257 height 113
click at [443, 243] on div "[URL][DOMAIN_NAME]" at bounding box center [373, 247] width 140 height 17
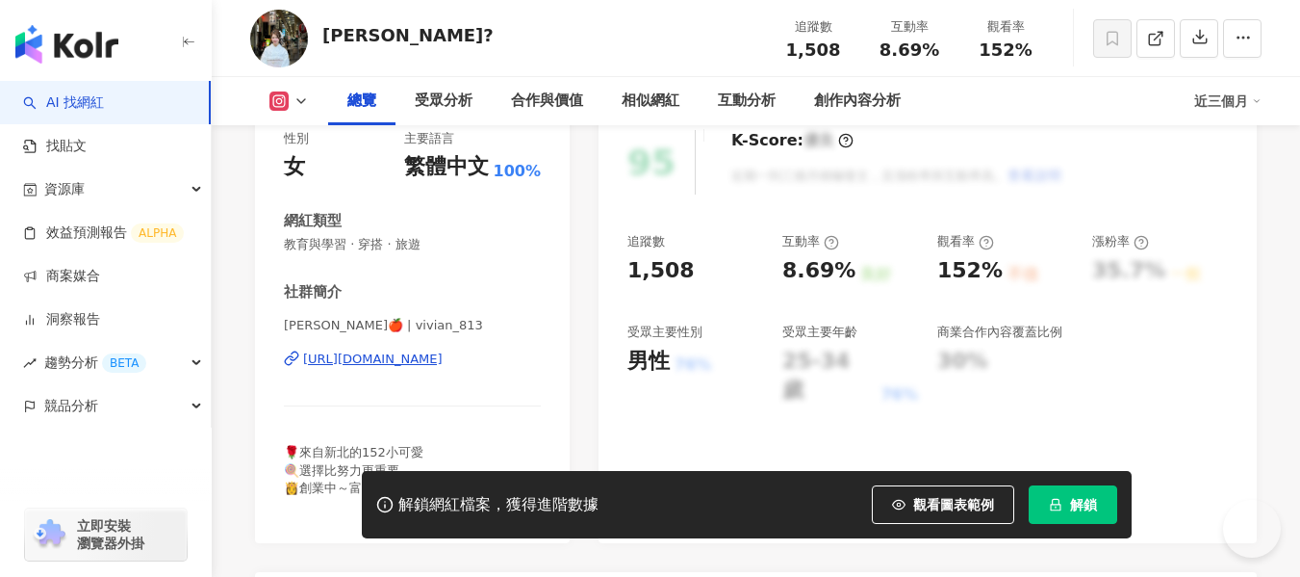
scroll to position [289, 0]
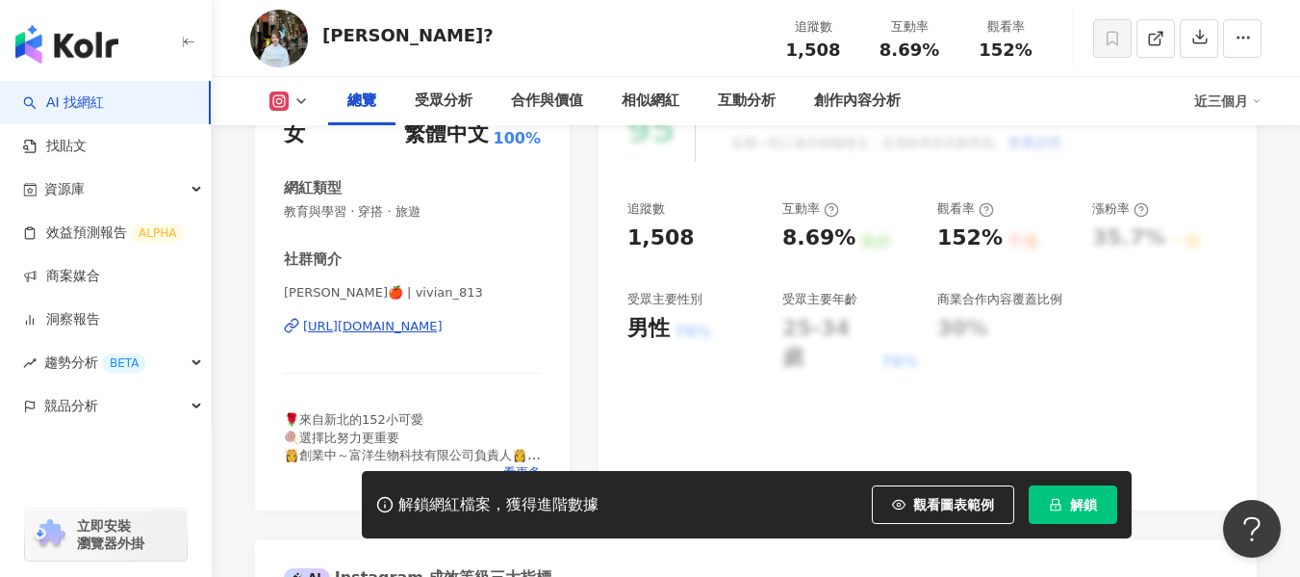
click at [443, 331] on div "[URL][DOMAIN_NAME]" at bounding box center [373, 326] width 140 height 17
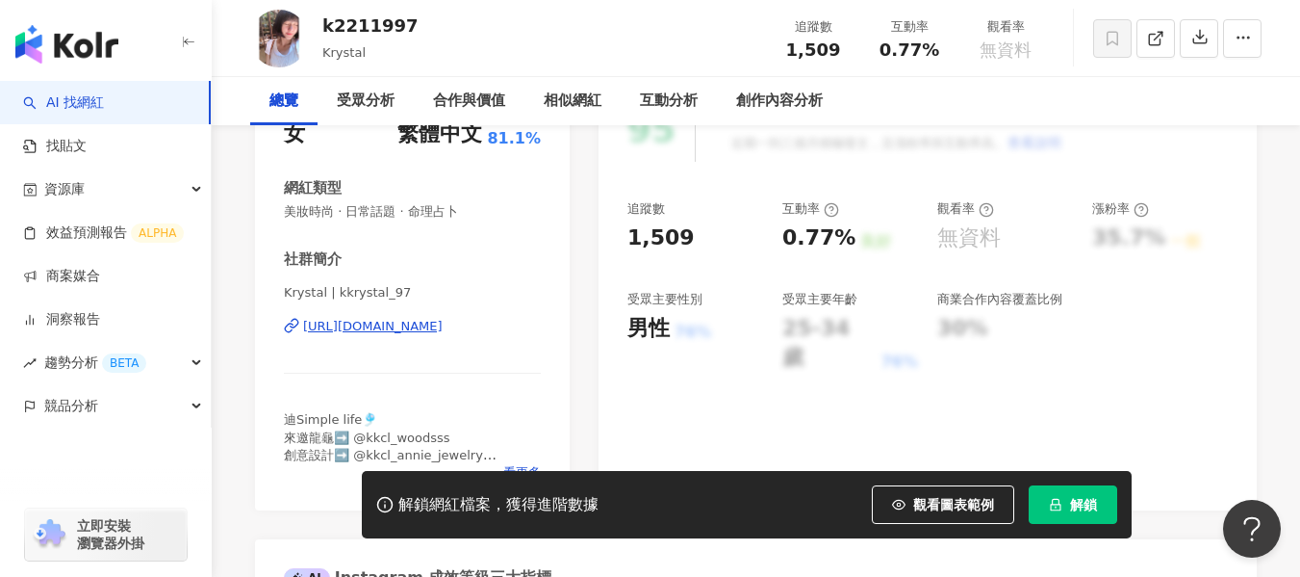
click at [443, 329] on div "[URL][DOMAIN_NAME]" at bounding box center [373, 326] width 140 height 17
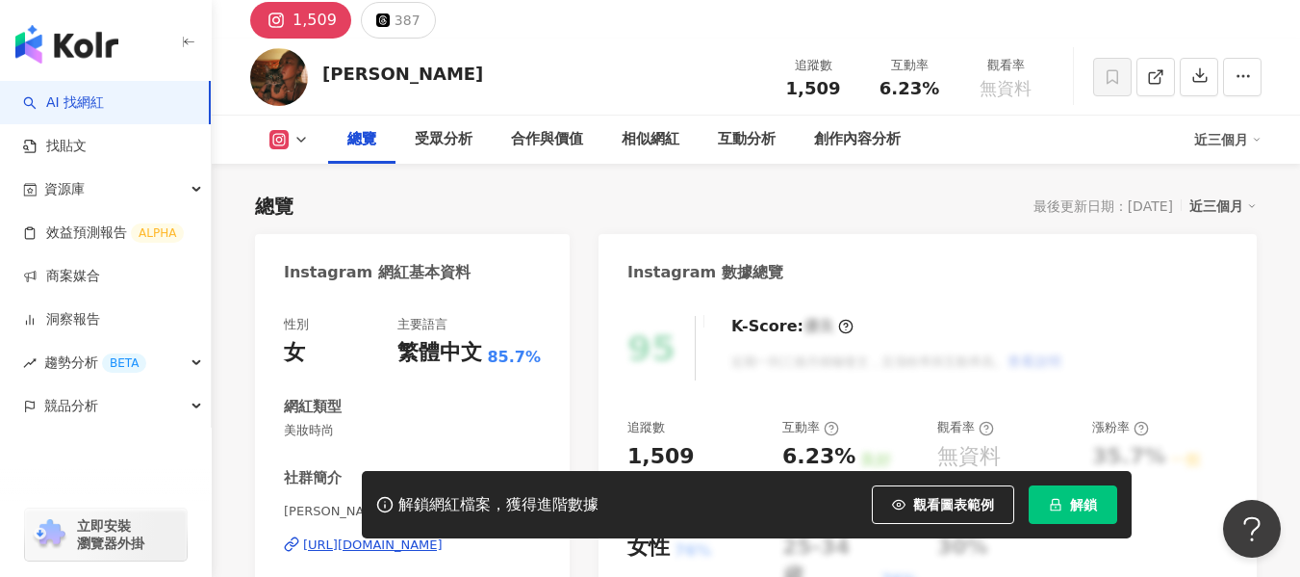
scroll to position [289, 0]
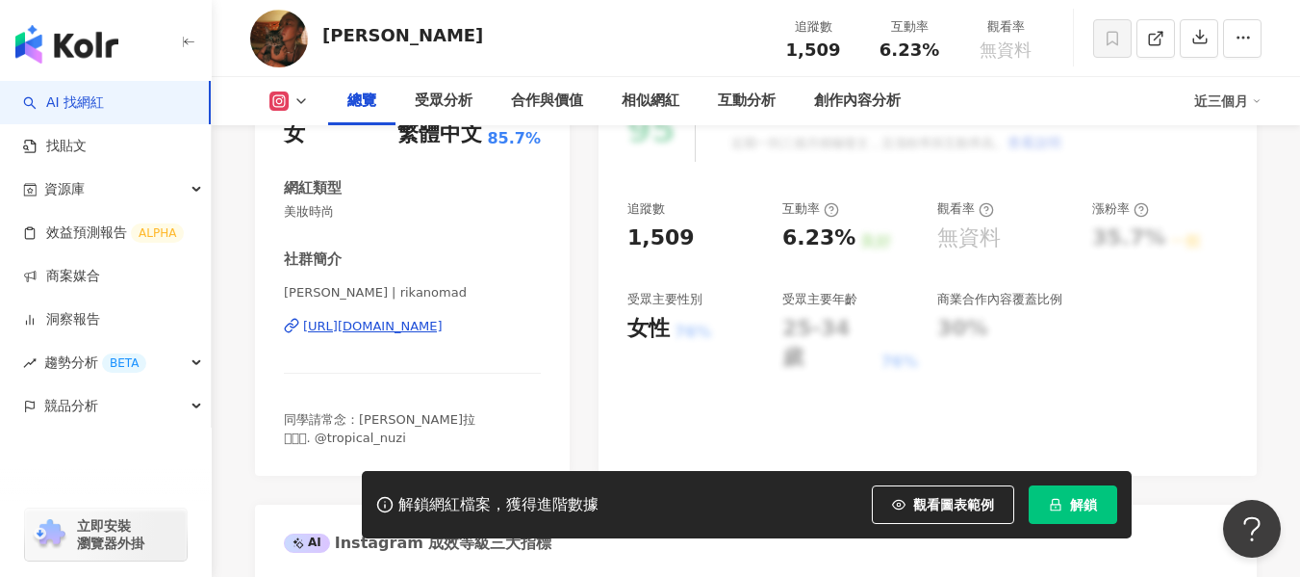
click at [443, 330] on div "[URL][DOMAIN_NAME]" at bounding box center [373, 326] width 140 height 17
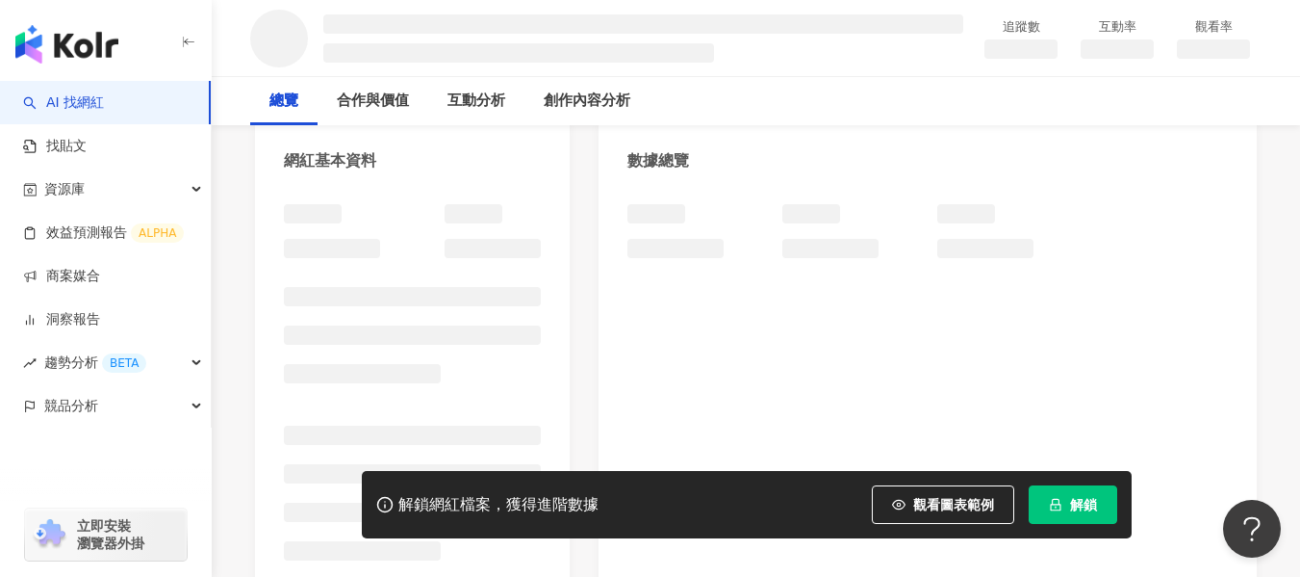
scroll to position [192, 0]
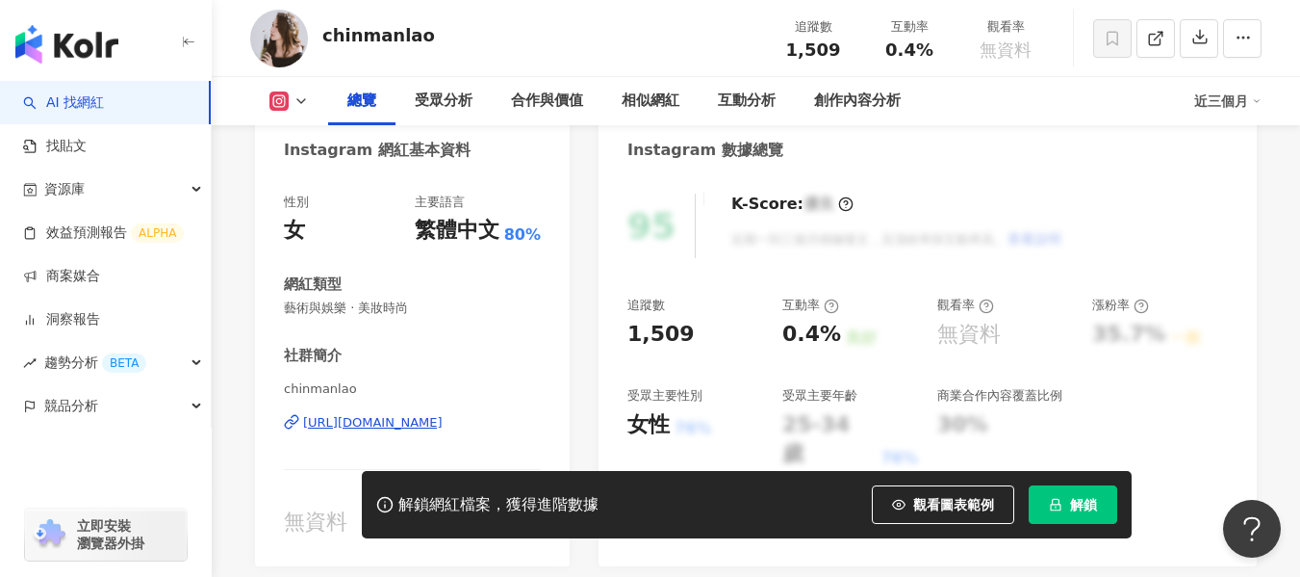
scroll to position [289, 0]
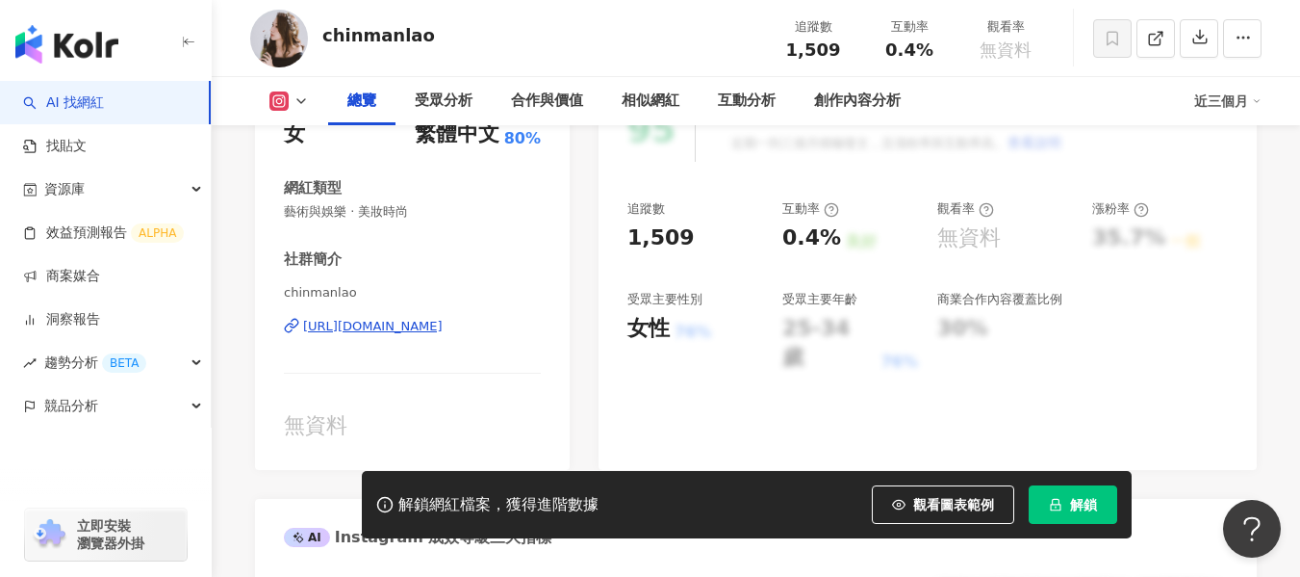
click at [379, 329] on div "[URL][DOMAIN_NAME]" at bounding box center [373, 326] width 140 height 17
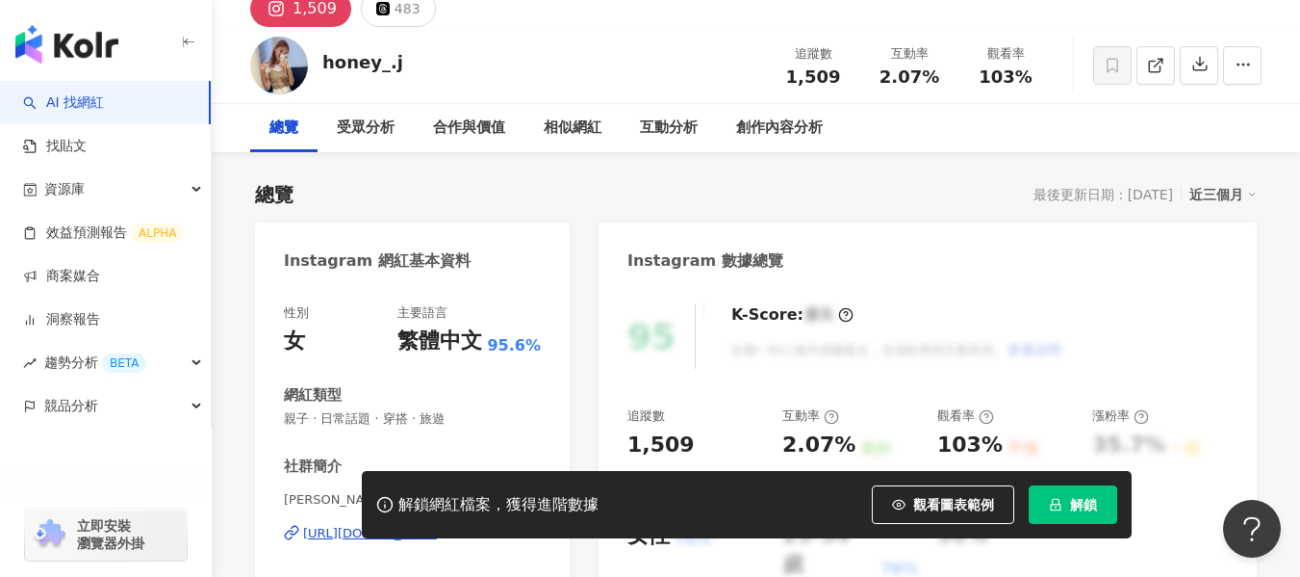
scroll to position [192, 0]
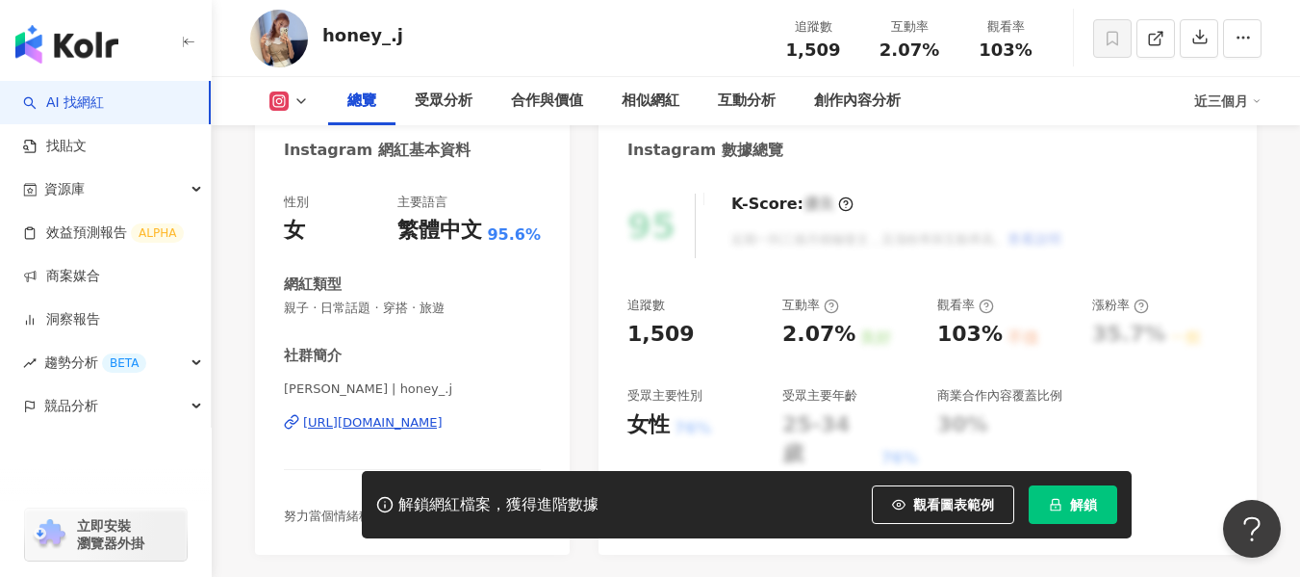
click at [375, 421] on div "[URL][DOMAIN_NAME]" at bounding box center [373, 422] width 140 height 17
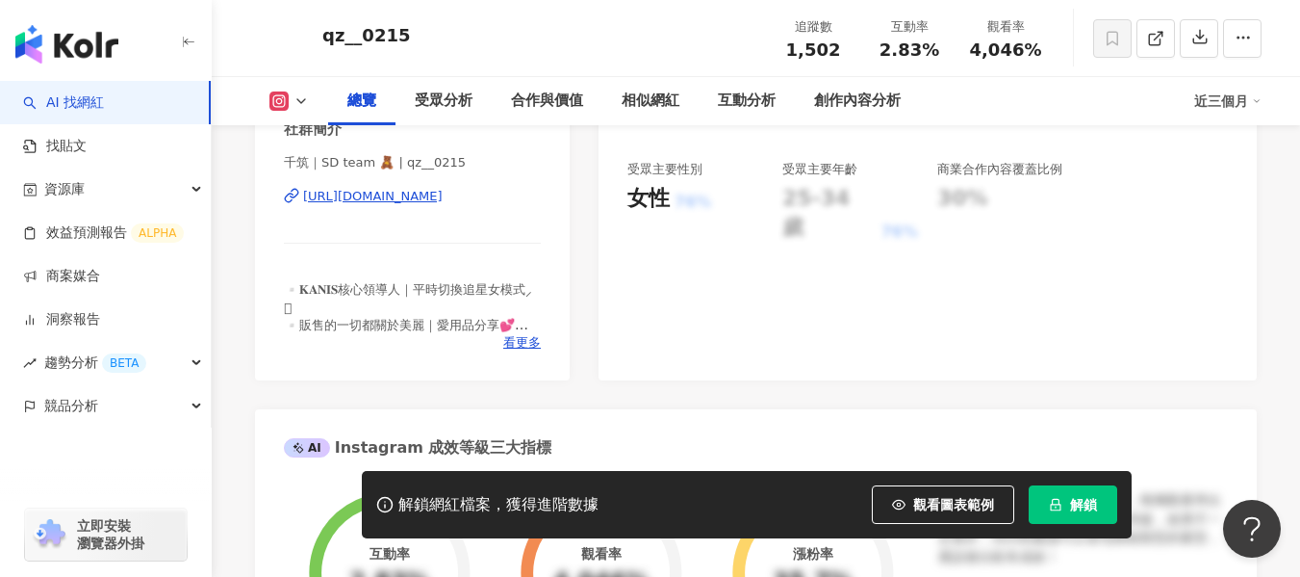
scroll to position [385, 0]
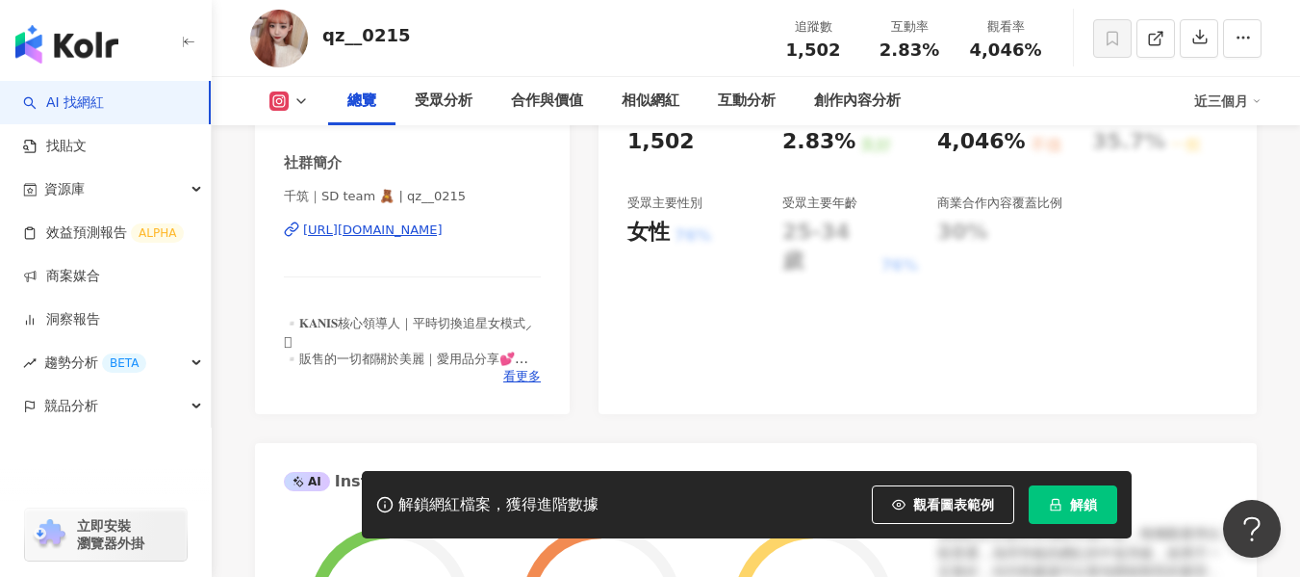
click at [443, 230] on div "https://www.instagram.com/qz__0215/" at bounding box center [373, 229] width 140 height 17
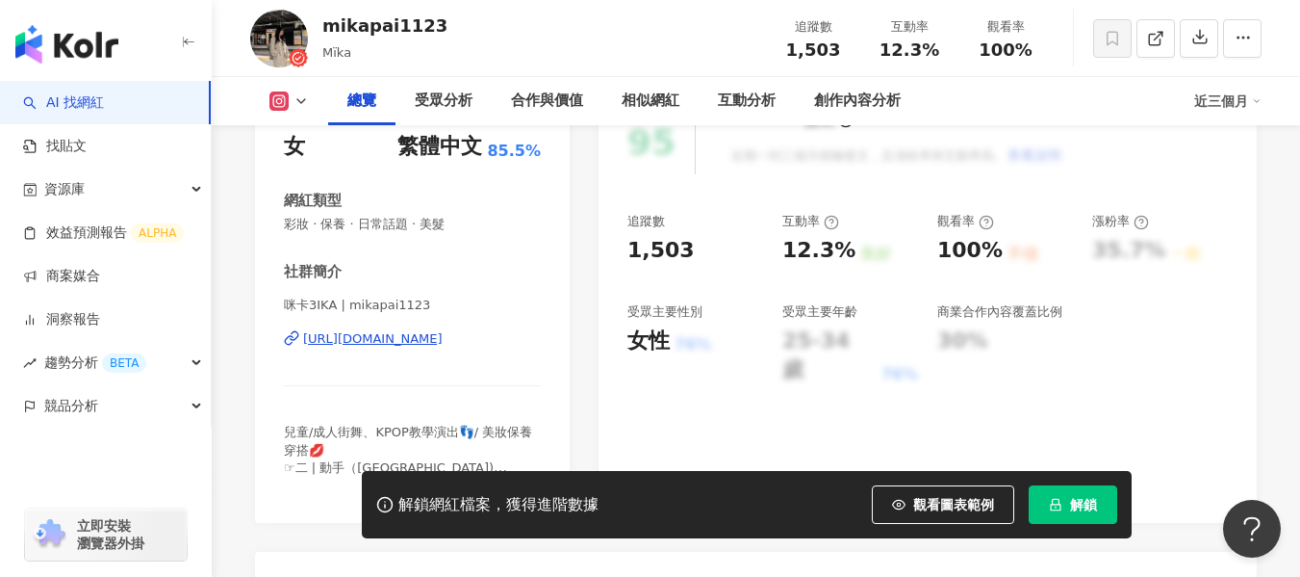
scroll to position [289, 0]
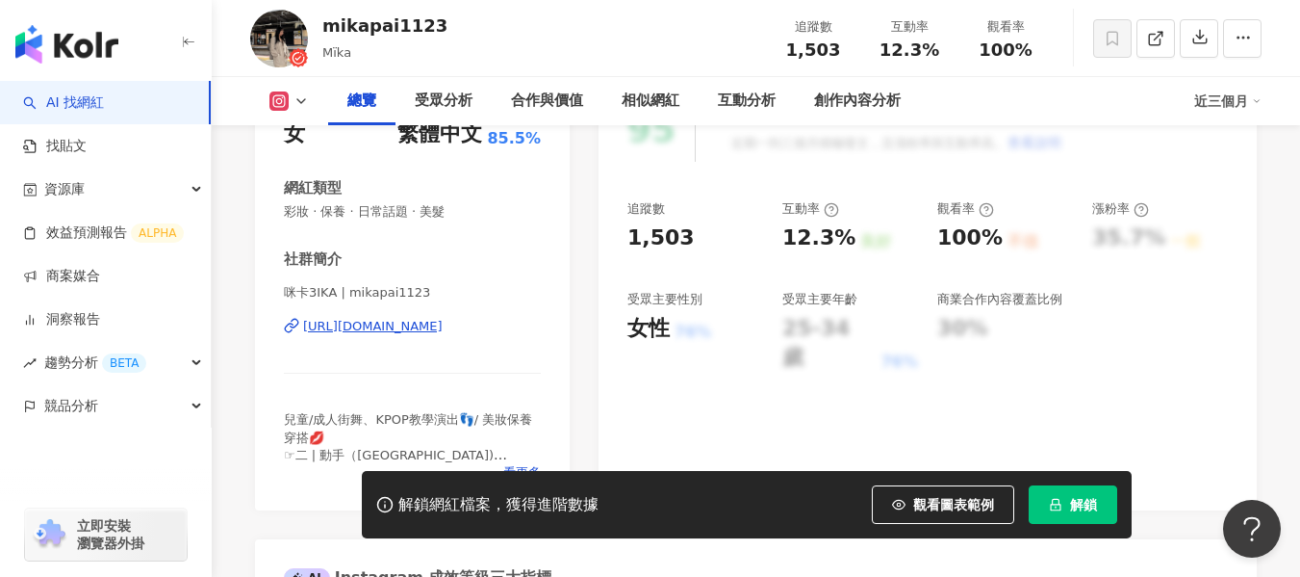
click at [376, 327] on div "https://www.instagram.com/mikapai1123/" at bounding box center [373, 326] width 140 height 17
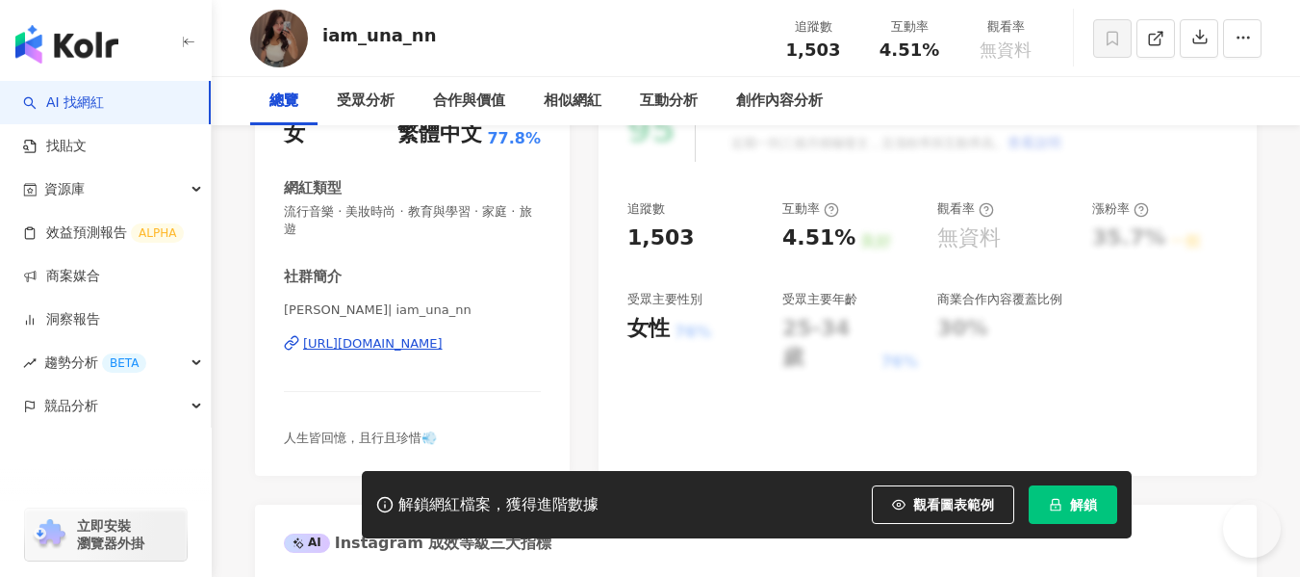
scroll to position [289, 0]
click at [388, 347] on div "[URL][DOMAIN_NAME]" at bounding box center [373, 343] width 140 height 17
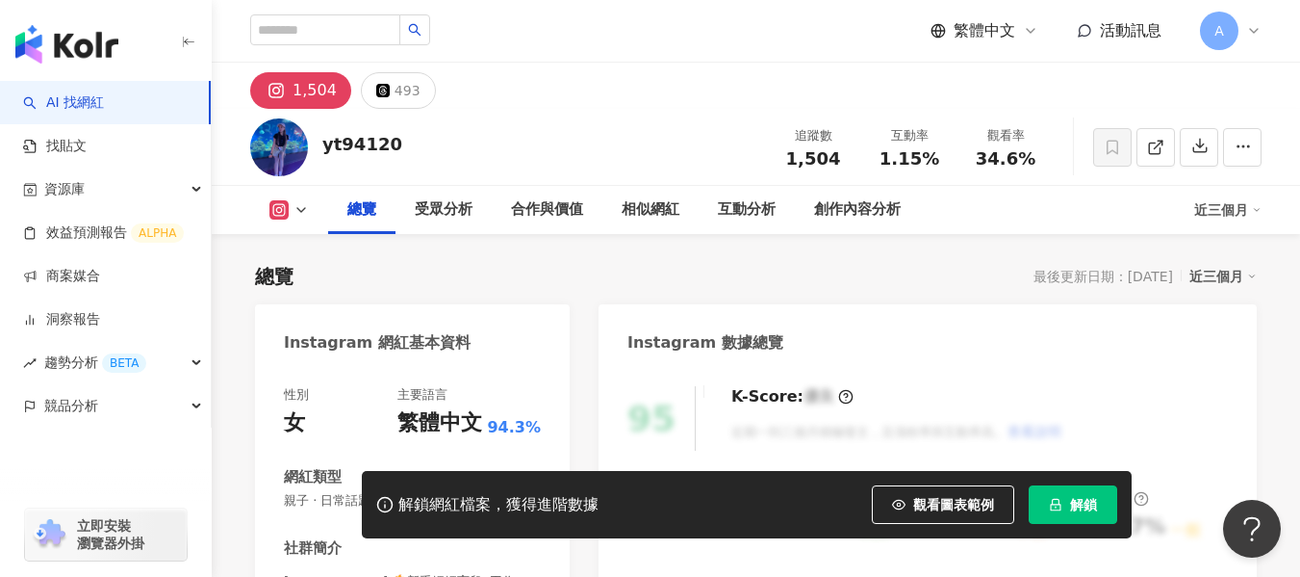
scroll to position [289, 0]
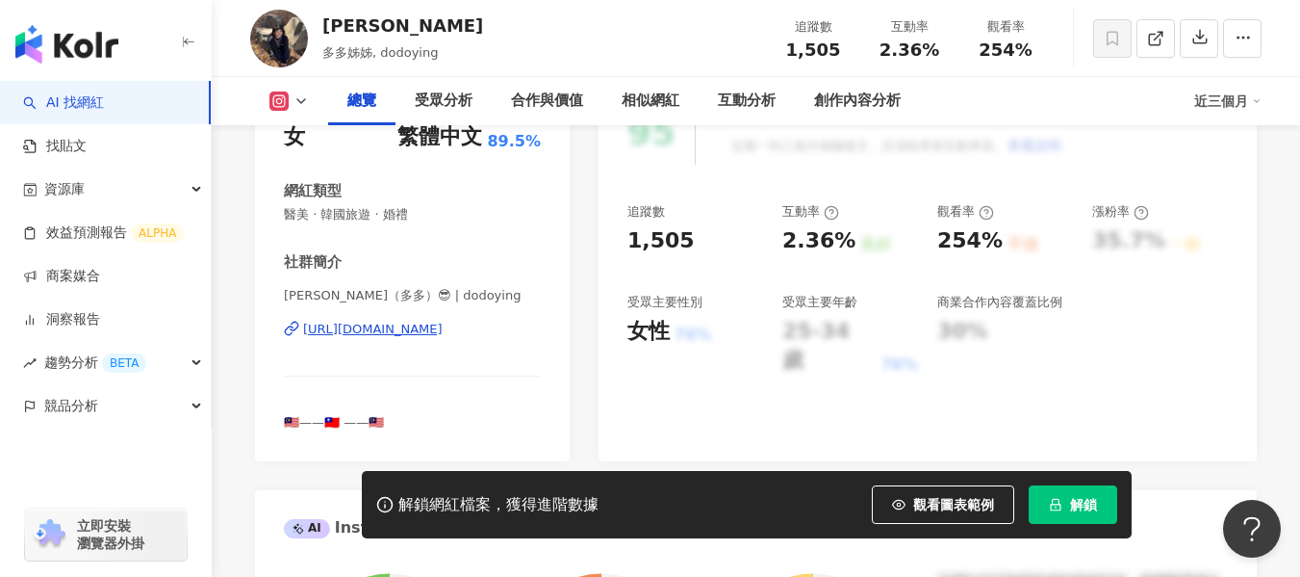
scroll to position [385, 0]
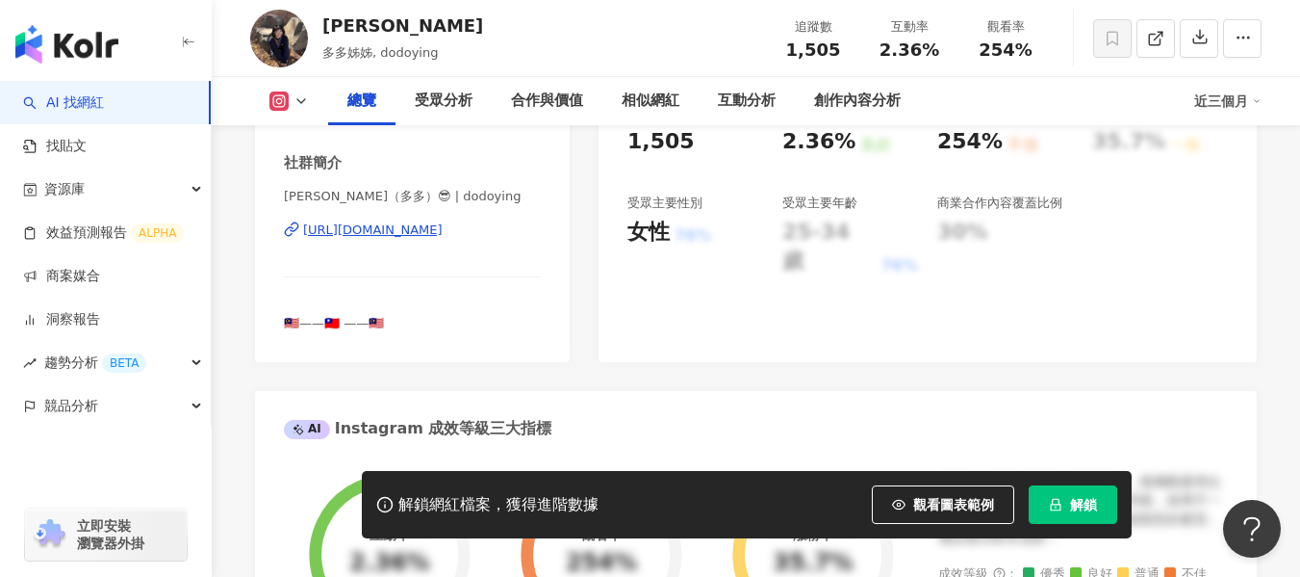
click at [375, 230] on div "https://www.instagram.com/dodoying/" at bounding box center [373, 229] width 140 height 17
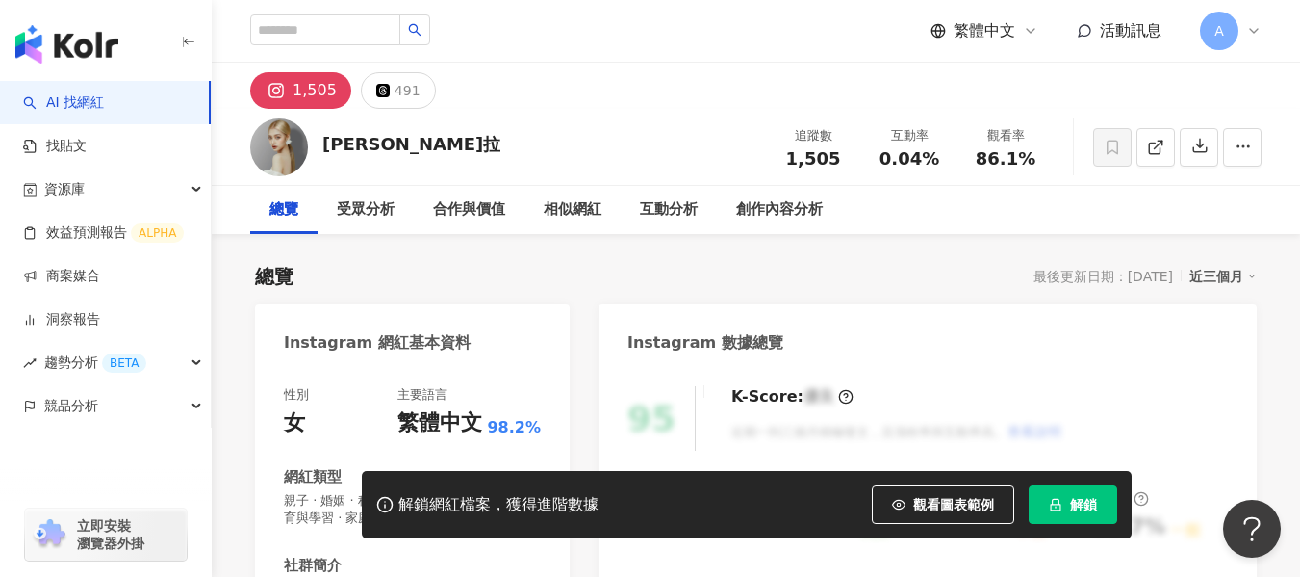
scroll to position [289, 0]
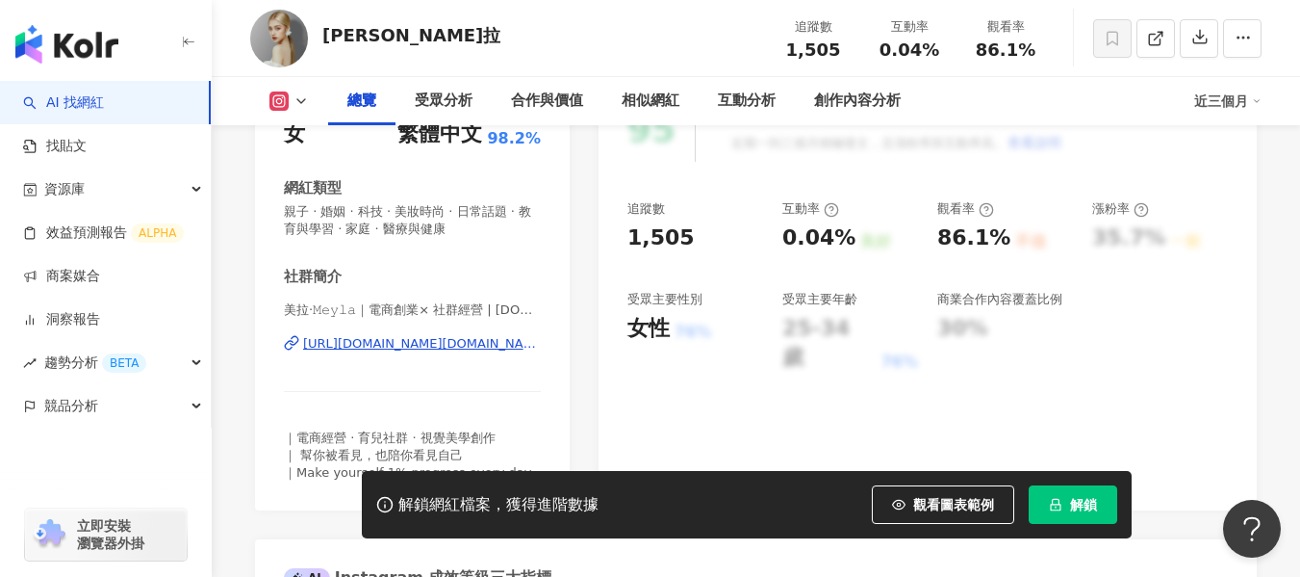
click at [395, 345] on div "[URL][DOMAIN_NAME][DOMAIN_NAME]" at bounding box center [422, 343] width 238 height 17
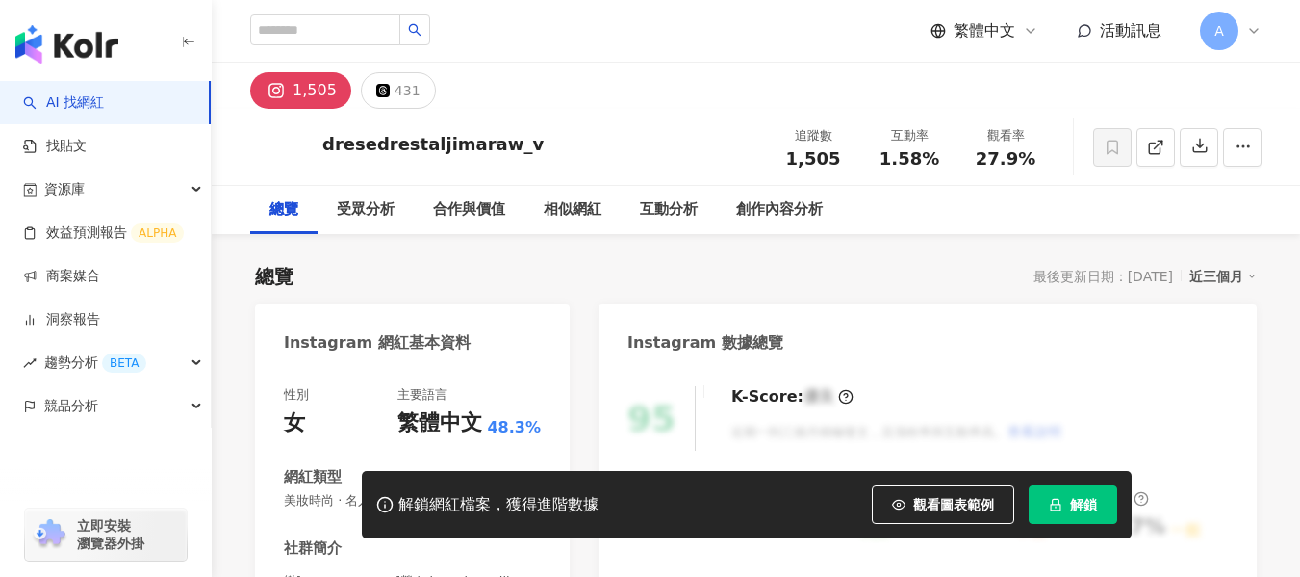
scroll to position [289, 0]
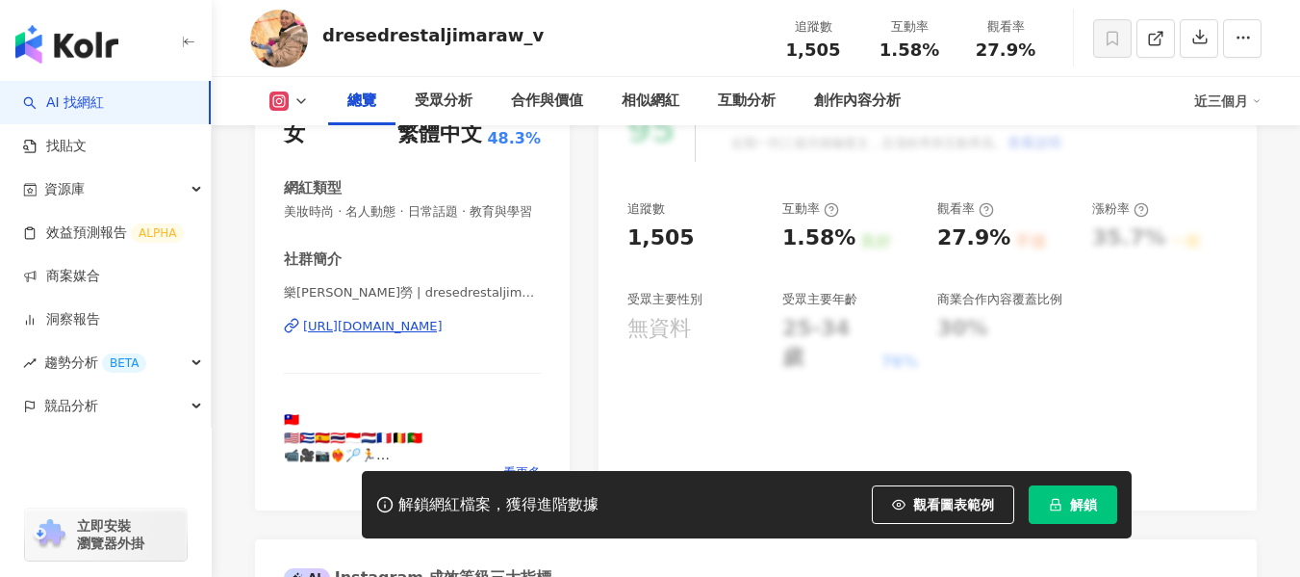
click at [386, 335] on div "[URL][DOMAIN_NAME]" at bounding box center [373, 326] width 140 height 17
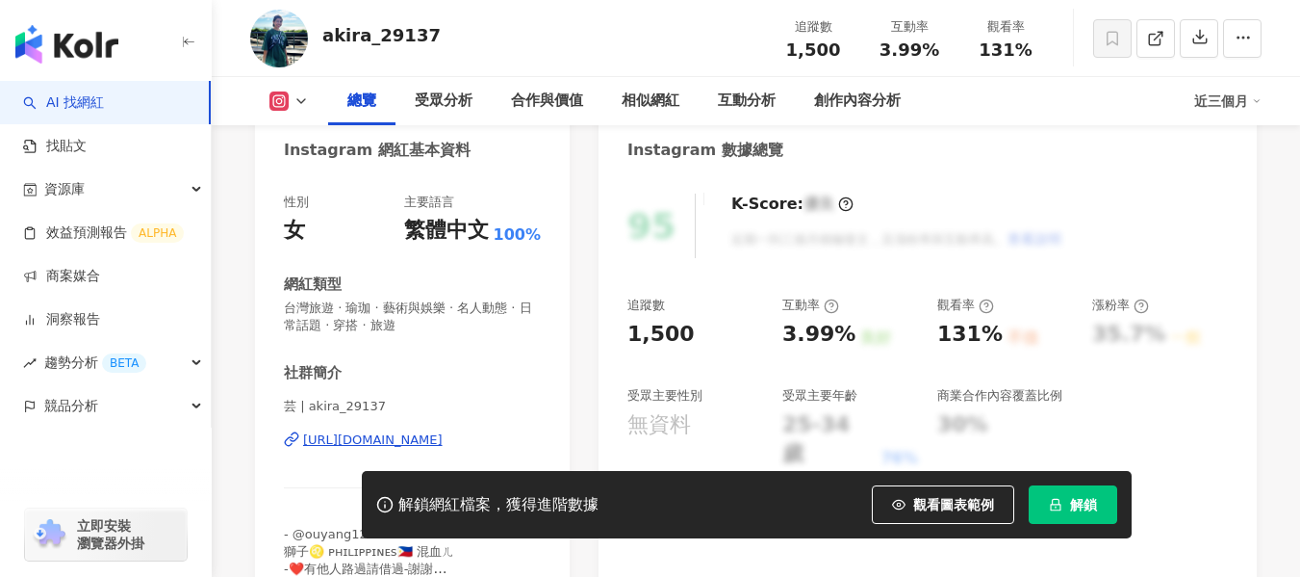
scroll to position [289, 0]
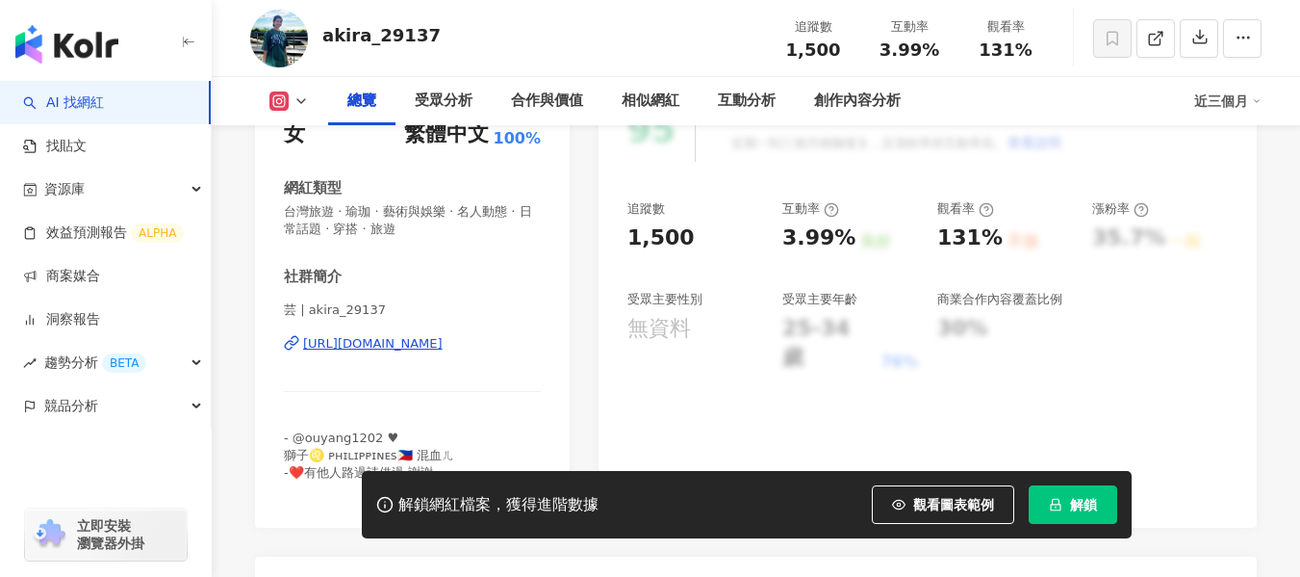
click at [421, 344] on div "[URL][DOMAIN_NAME]" at bounding box center [373, 343] width 140 height 17
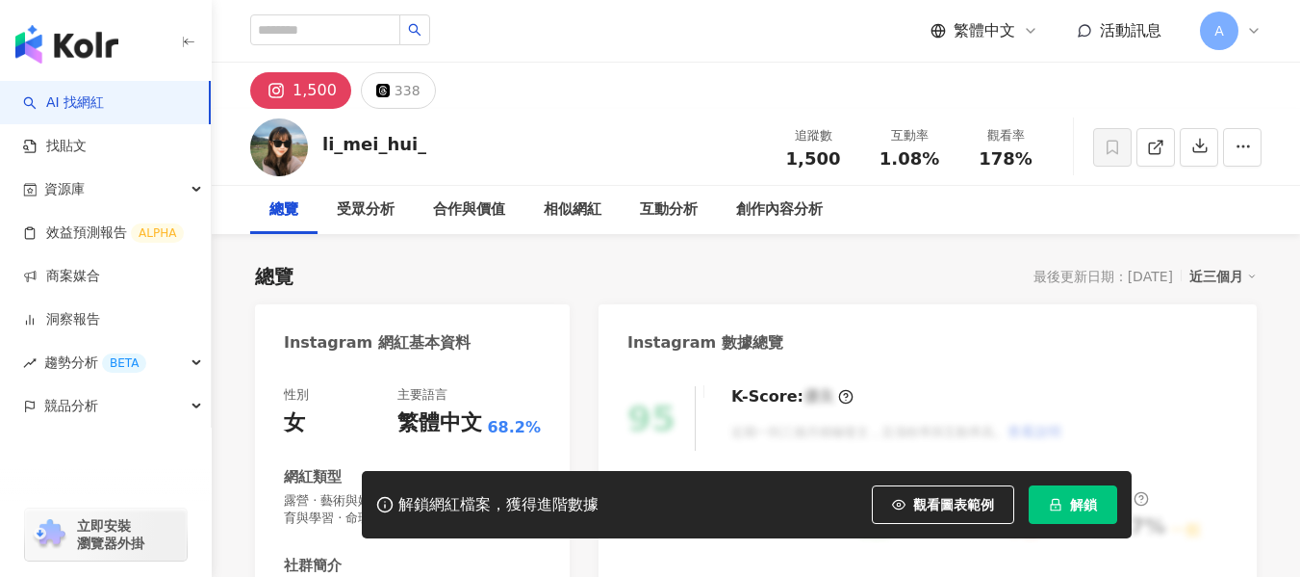
click at [464, 347] on div "Instagram 網紅基本資料 性別 女 主要語言 繁體中文 68.2% 網紅類型 露營 · 藝術與娛樂 · 美妝時尚 · 日常話題 · 教育與學習 · 命…" at bounding box center [412, 560] width 315 height 512
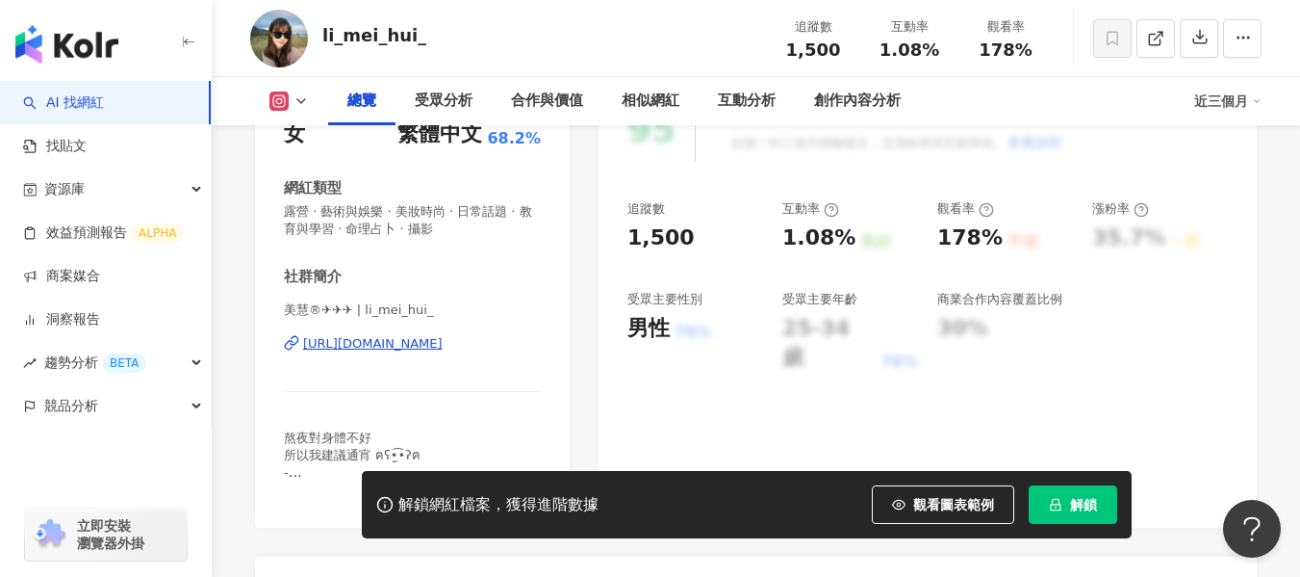
click at [443, 338] on div "https://www.instagram.com/li_mei_hui_/" at bounding box center [373, 343] width 140 height 17
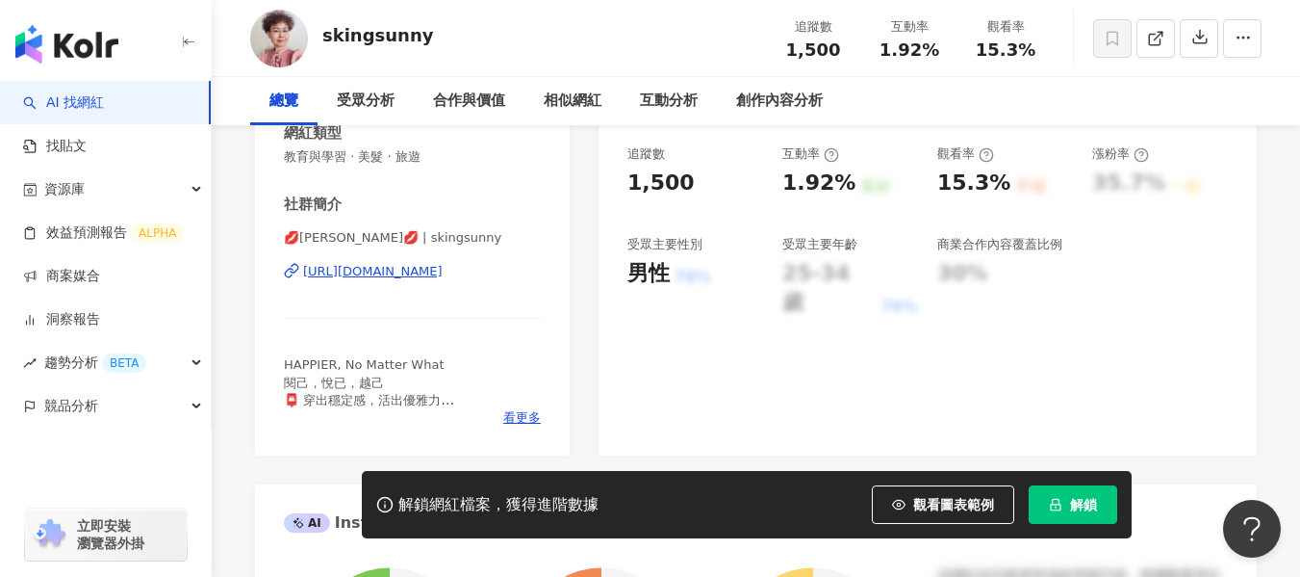
scroll to position [385, 0]
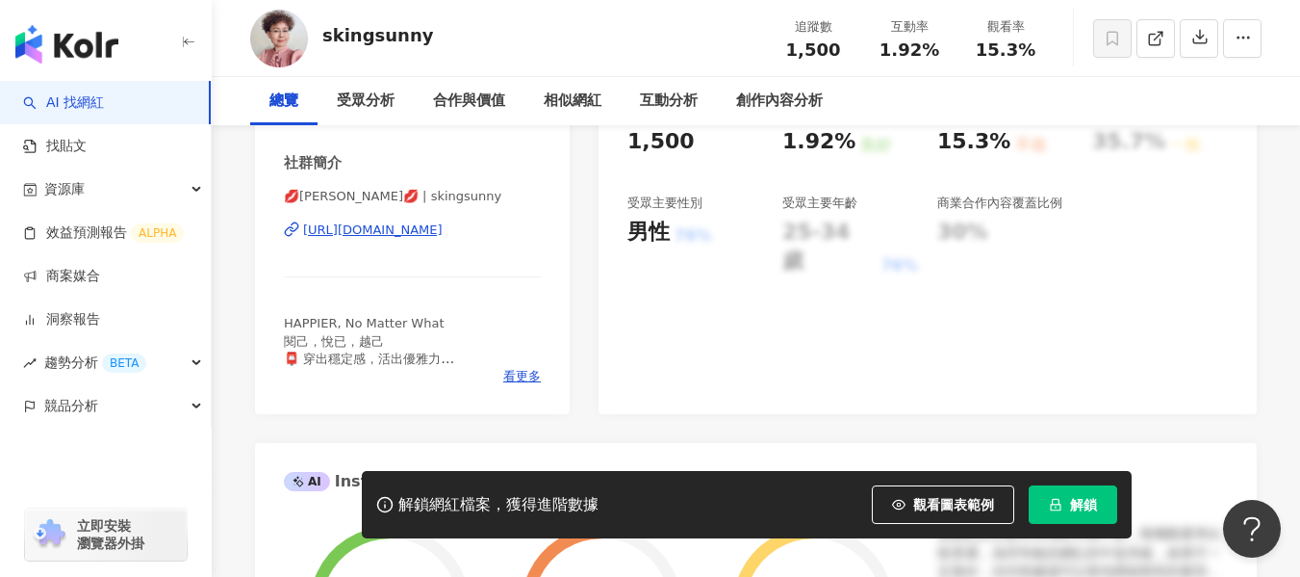
click at [428, 230] on div "https://www.instagram.com/skingsunny/" at bounding box center [373, 229] width 140 height 17
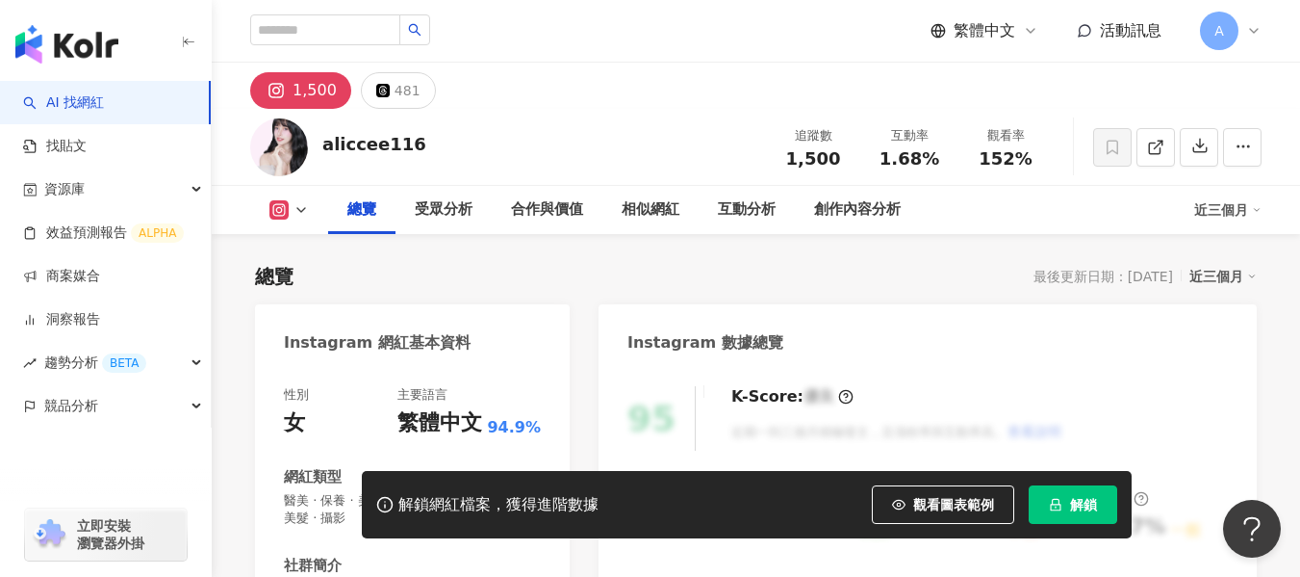
scroll to position [289, 0]
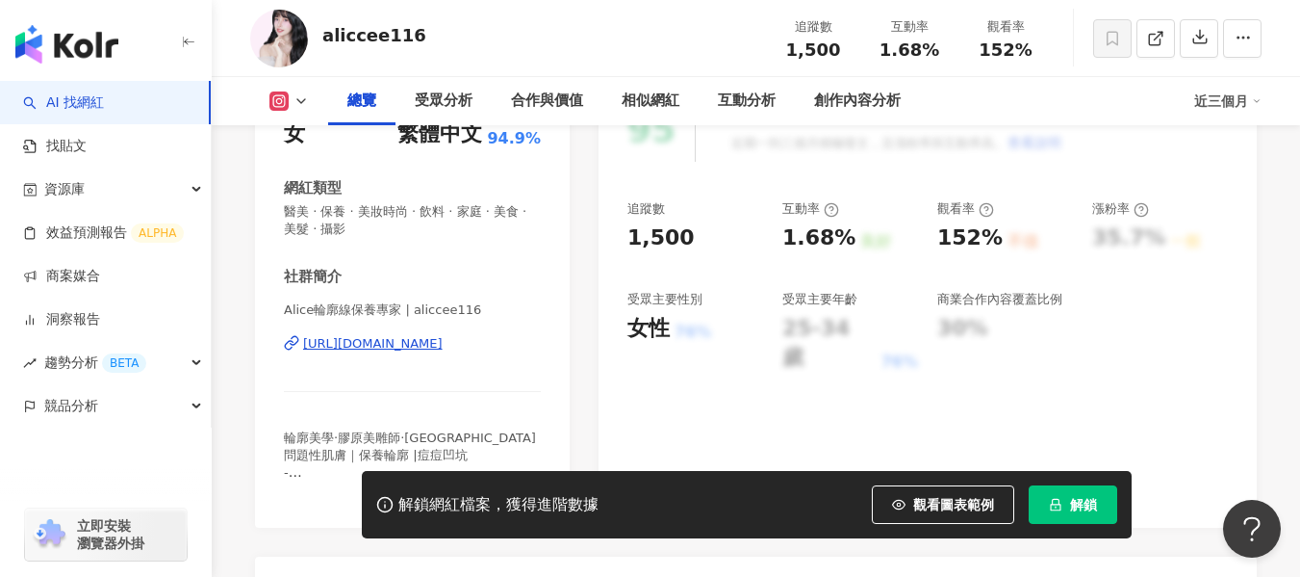
click at [384, 350] on div "[URL][DOMAIN_NAME]" at bounding box center [373, 343] width 140 height 17
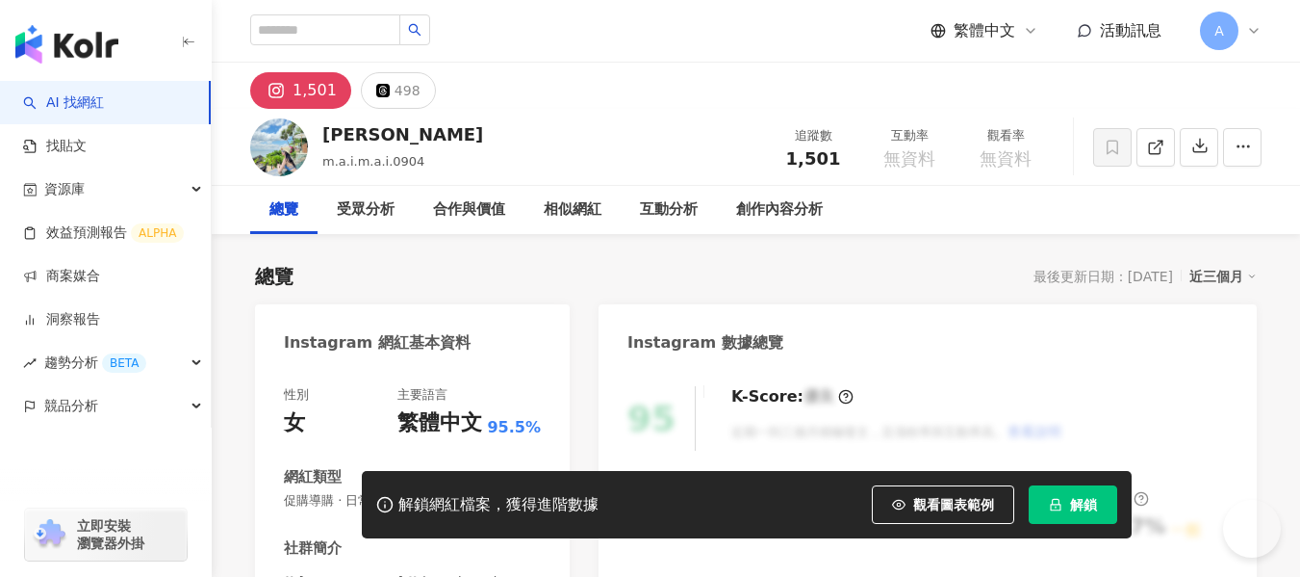
scroll to position [289, 0]
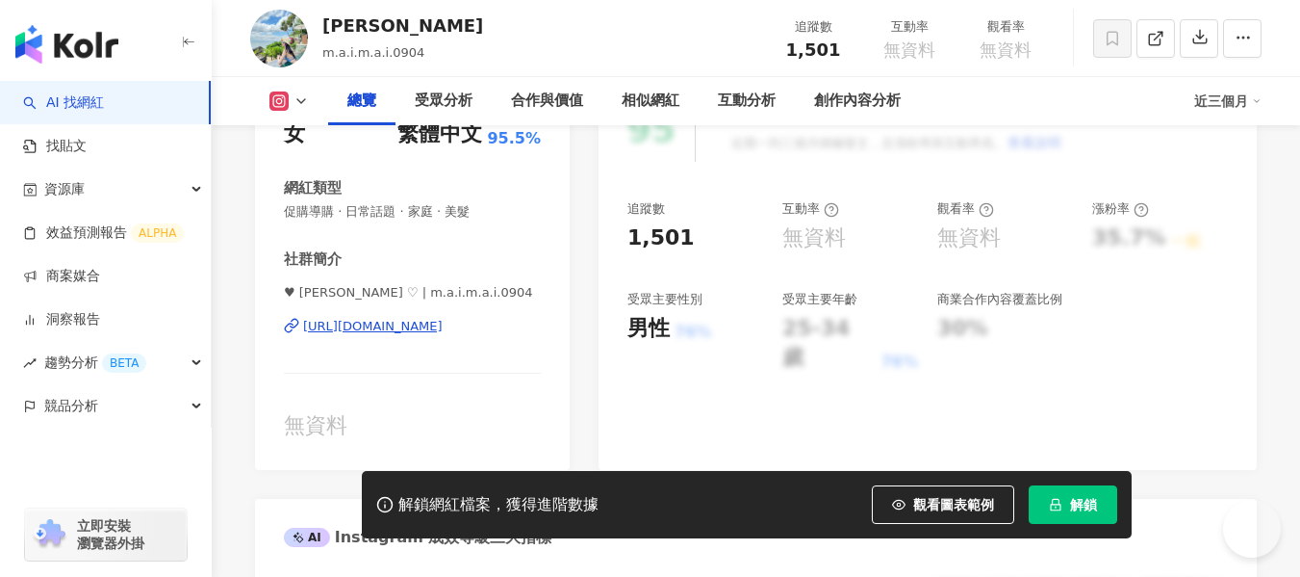
click at [436, 325] on div "[URL][DOMAIN_NAME]" at bounding box center [373, 326] width 140 height 17
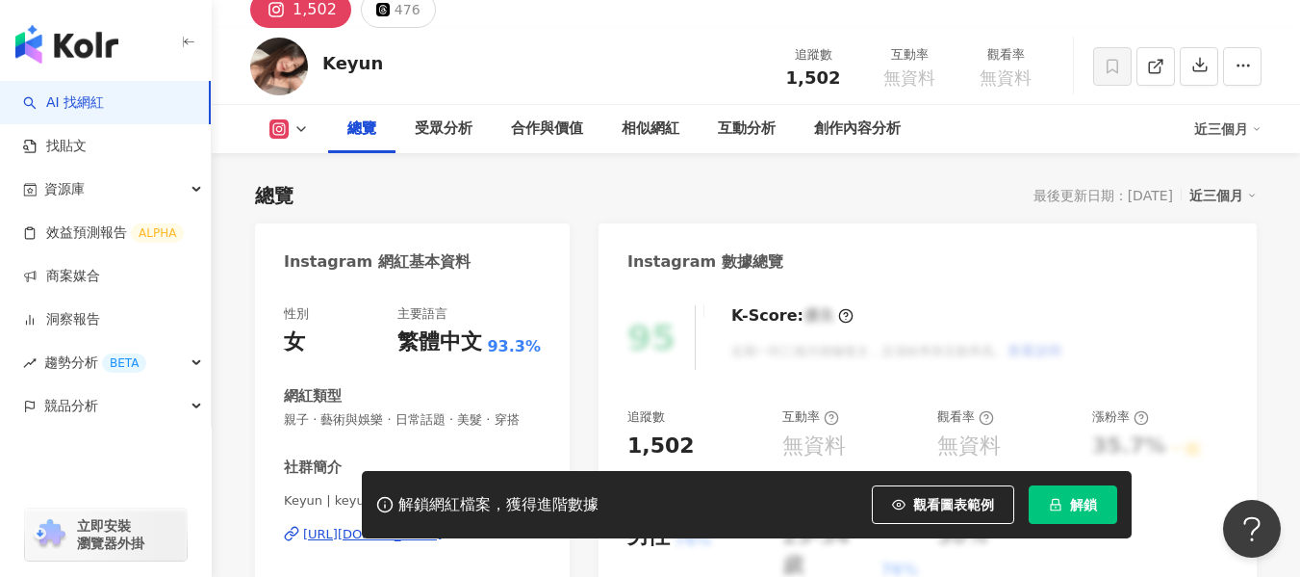
scroll to position [289, 0]
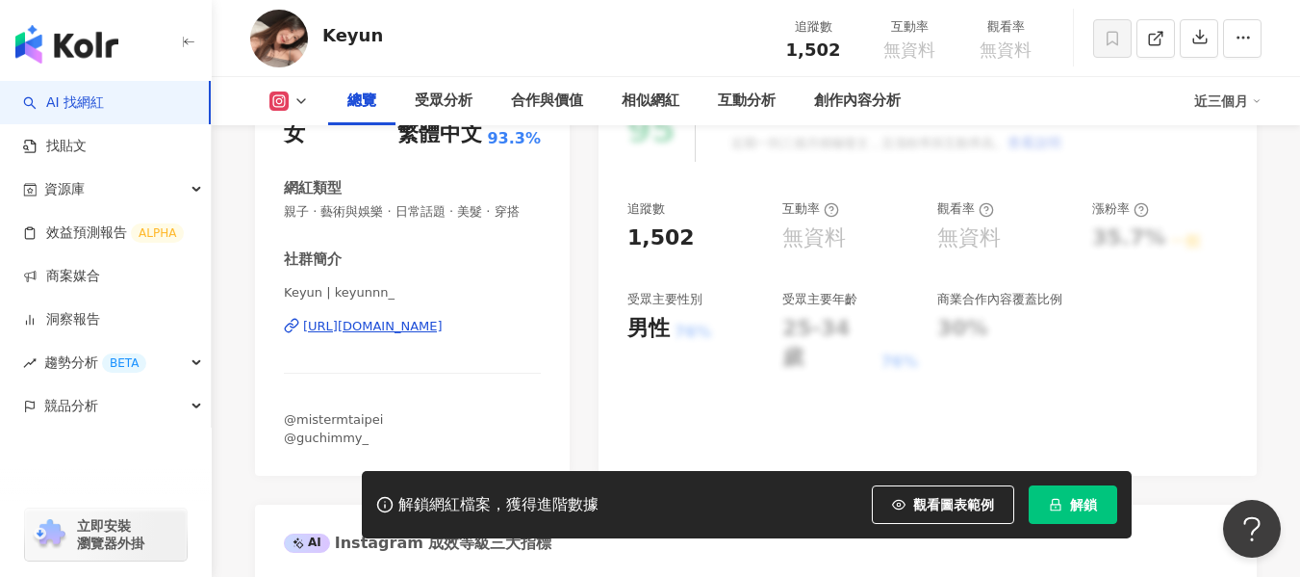
click at [439, 335] on div "https://www.instagram.com/keyunnn_/" at bounding box center [373, 326] width 140 height 17
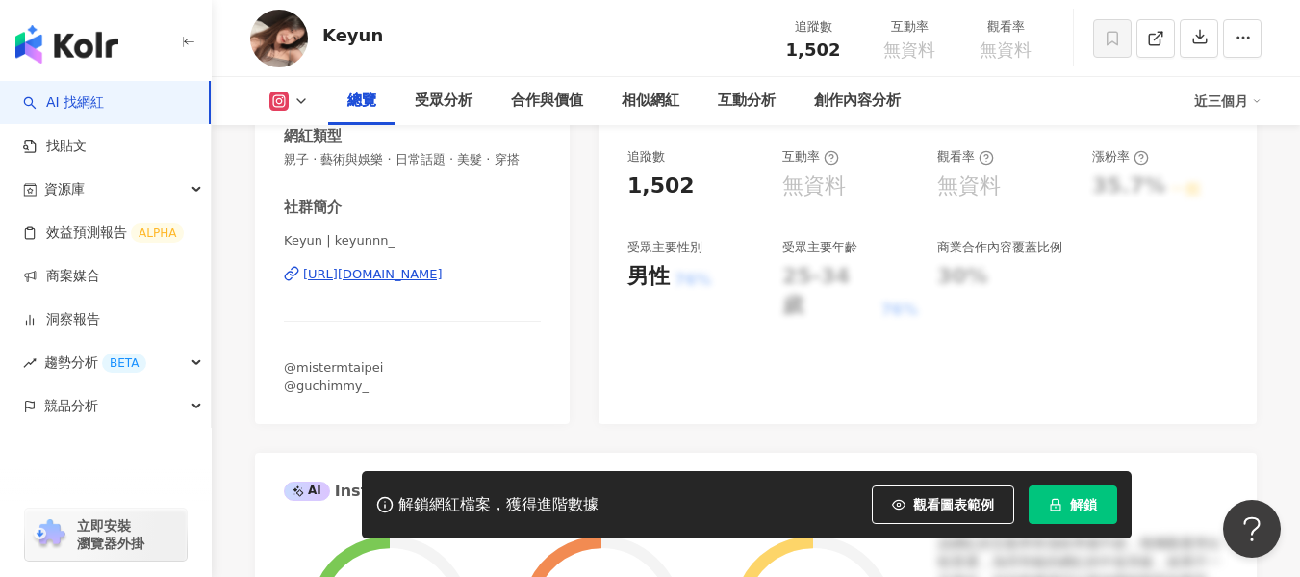
scroll to position [385, 0]
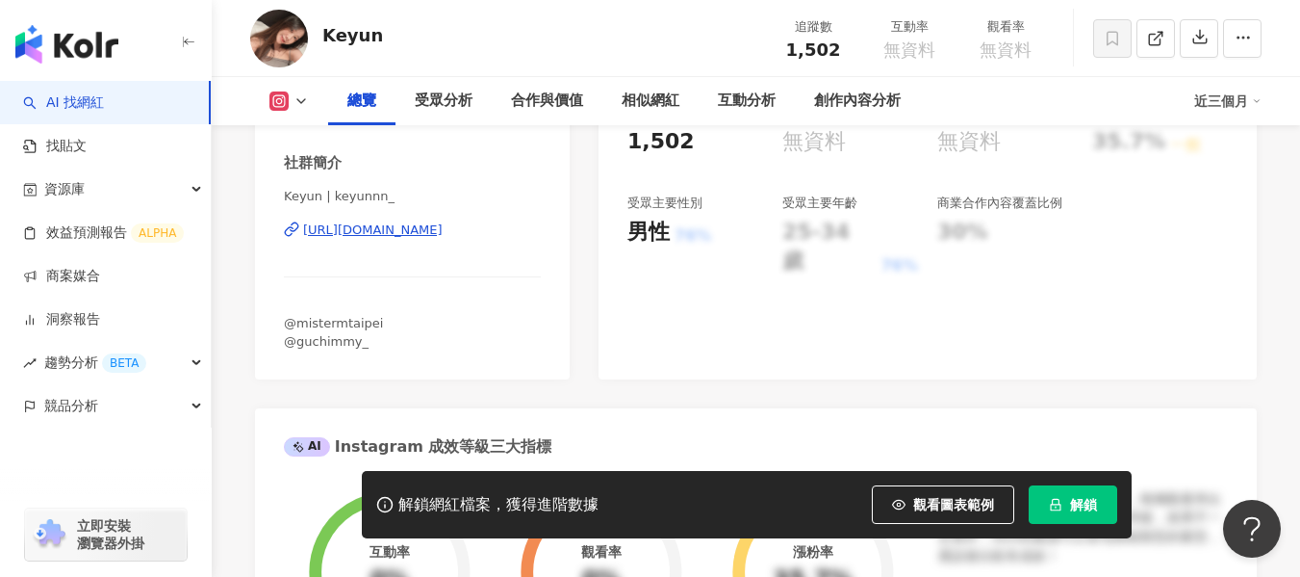
click at [406, 239] on div "https://www.instagram.com/keyunnn_/" at bounding box center [373, 229] width 140 height 17
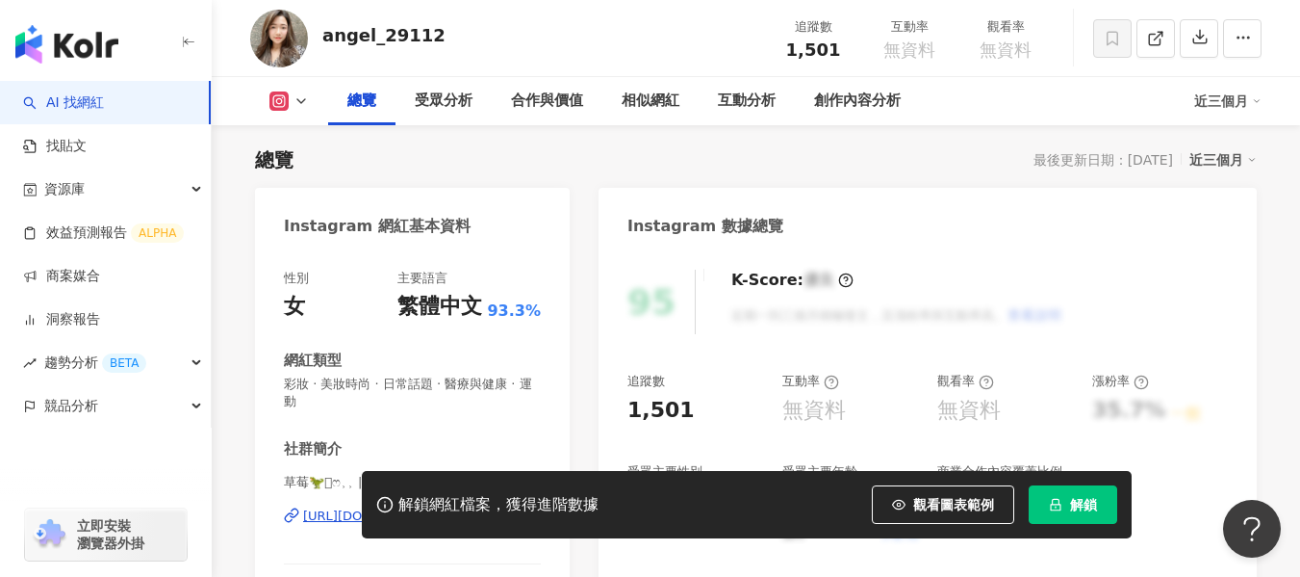
scroll to position [385, 0]
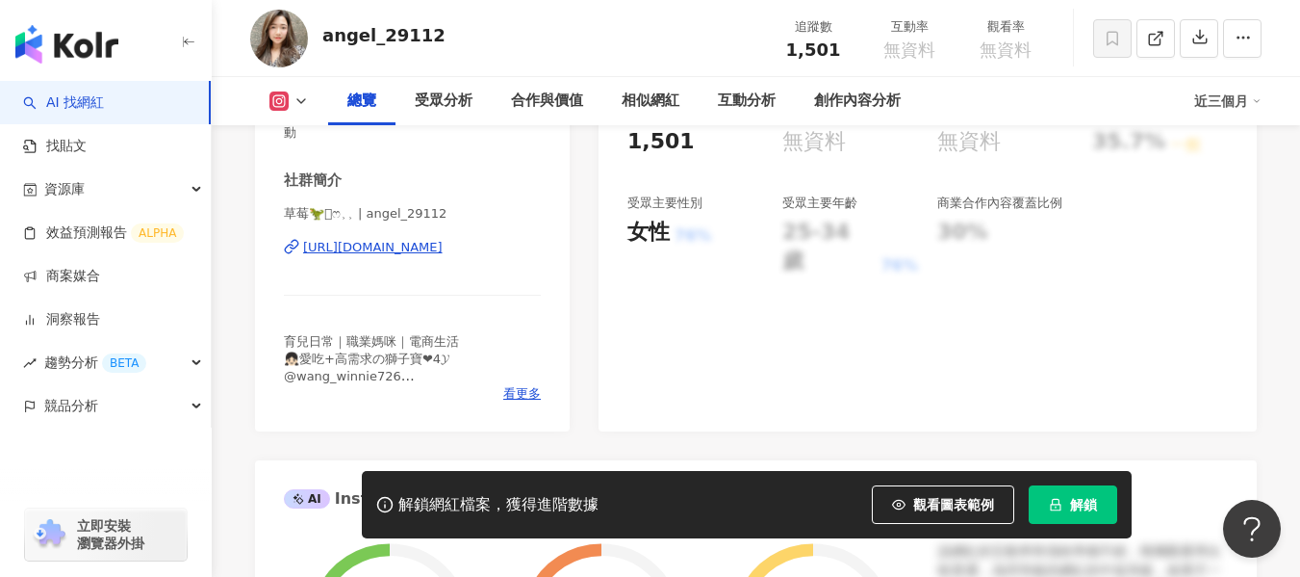
click at [422, 252] on div "https://www.instagram.com/angel_29112/" at bounding box center [373, 247] width 140 height 17
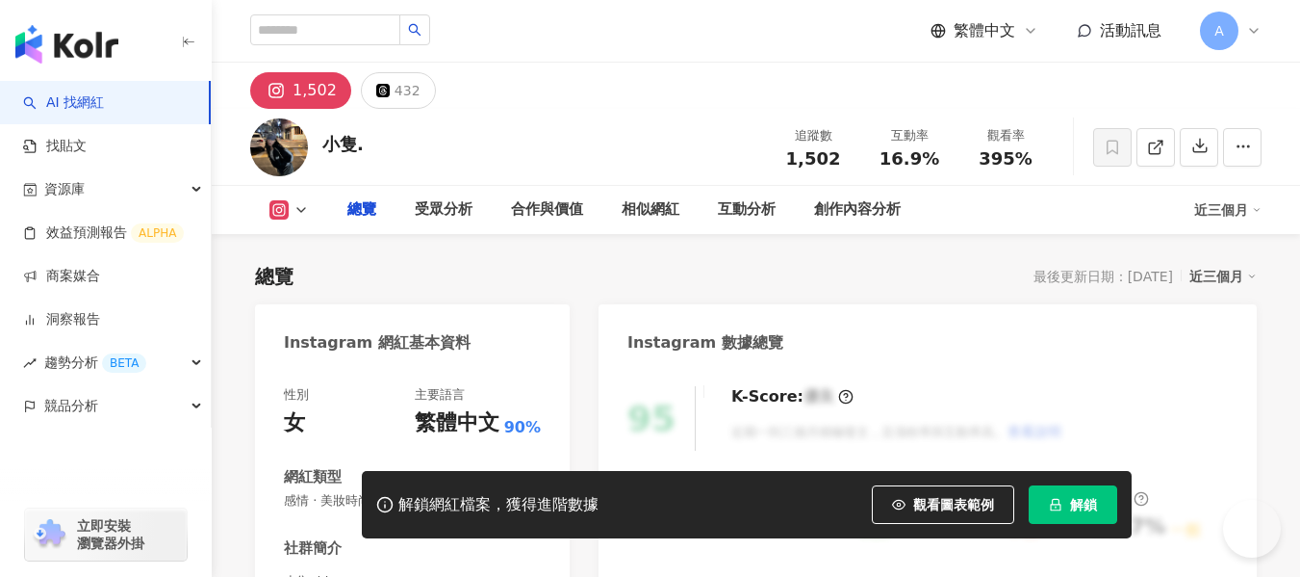
click at [335, 324] on div "Instagram 網紅基本資料" at bounding box center [412, 335] width 315 height 63
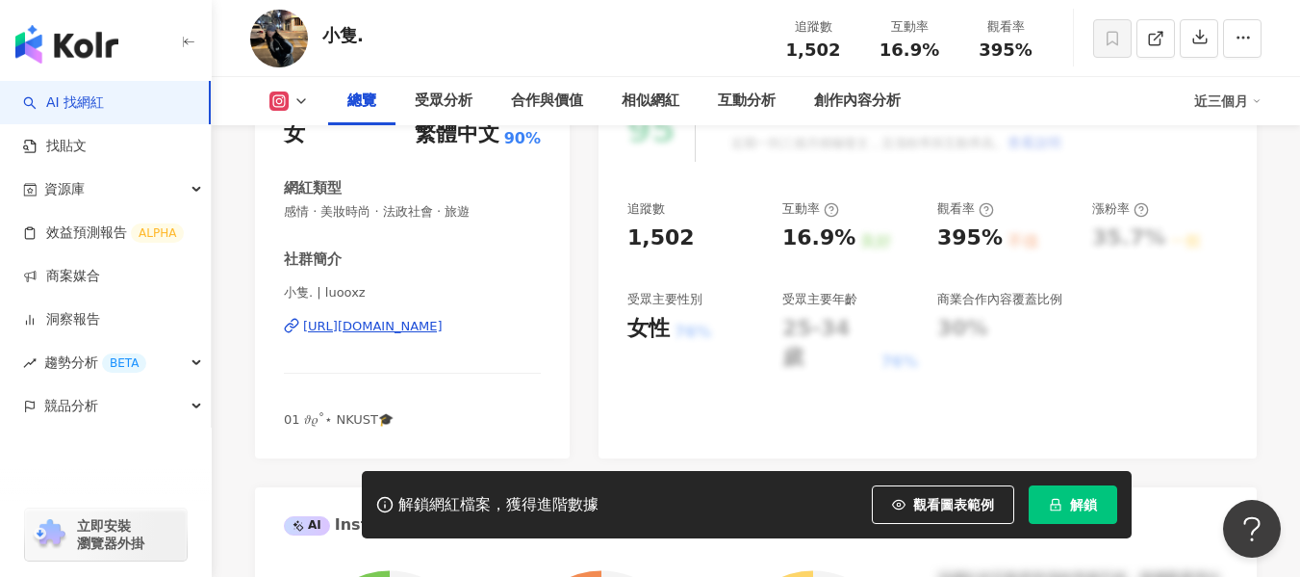
drag, startPoint x: 365, startPoint y: 321, endPoint x: 443, endPoint y: 334, distance: 79.0
click at [365, 321] on div "[URL][DOMAIN_NAME]" at bounding box center [373, 326] width 140 height 17
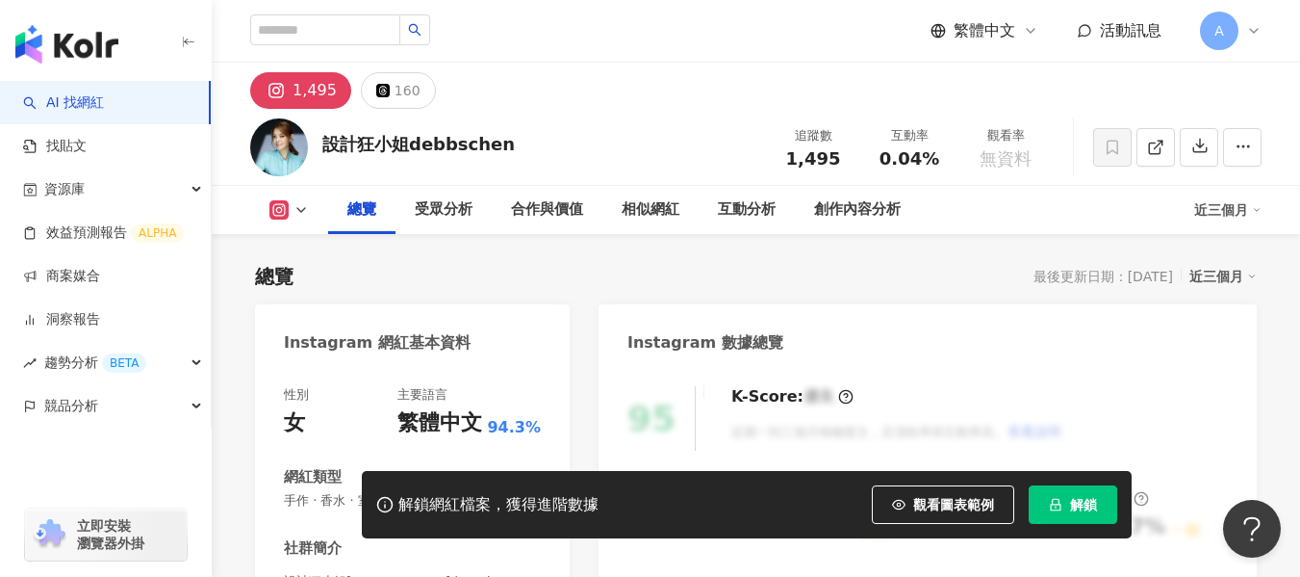
scroll to position [385, 0]
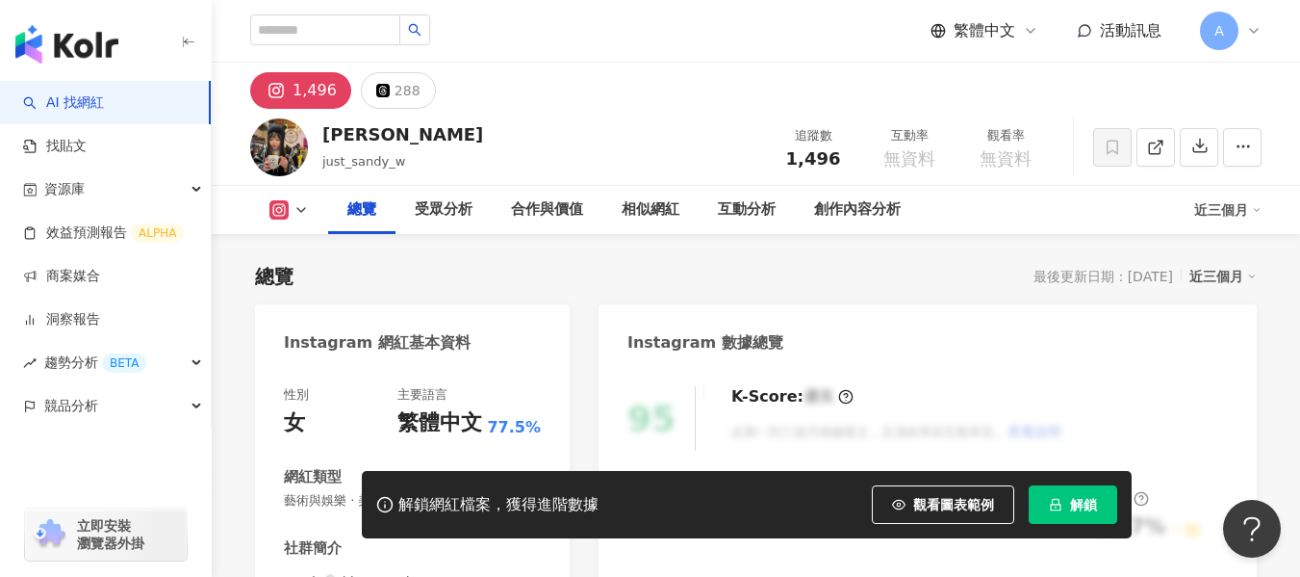
scroll to position [289, 0]
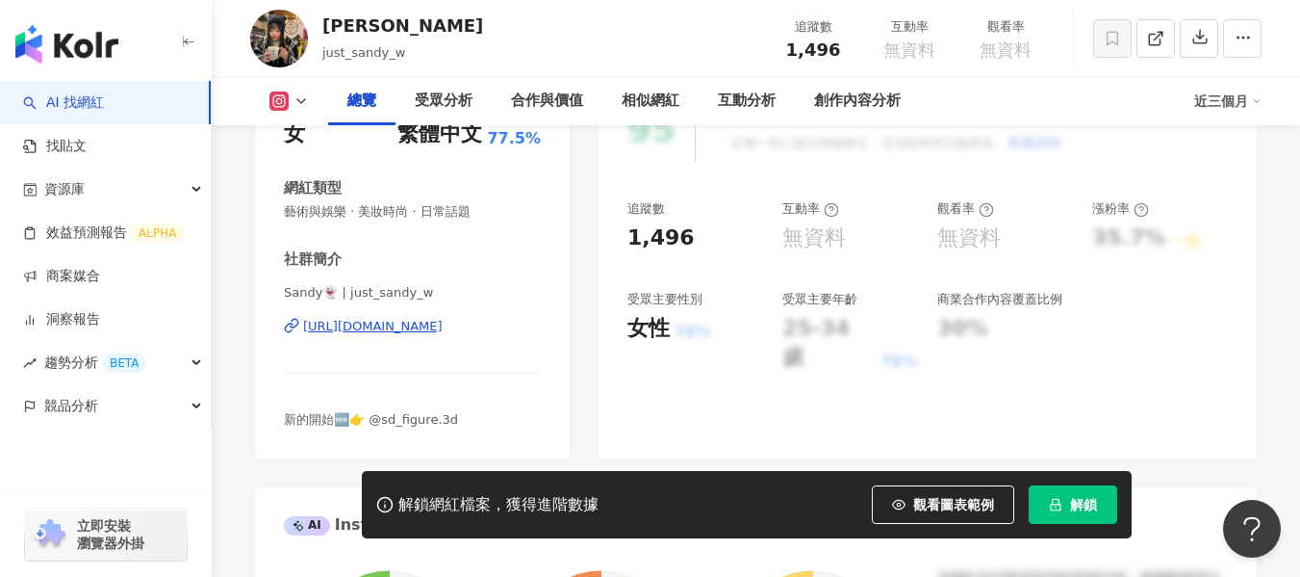
click at [388, 323] on div "[URL][DOMAIN_NAME]" at bounding box center [373, 326] width 140 height 17
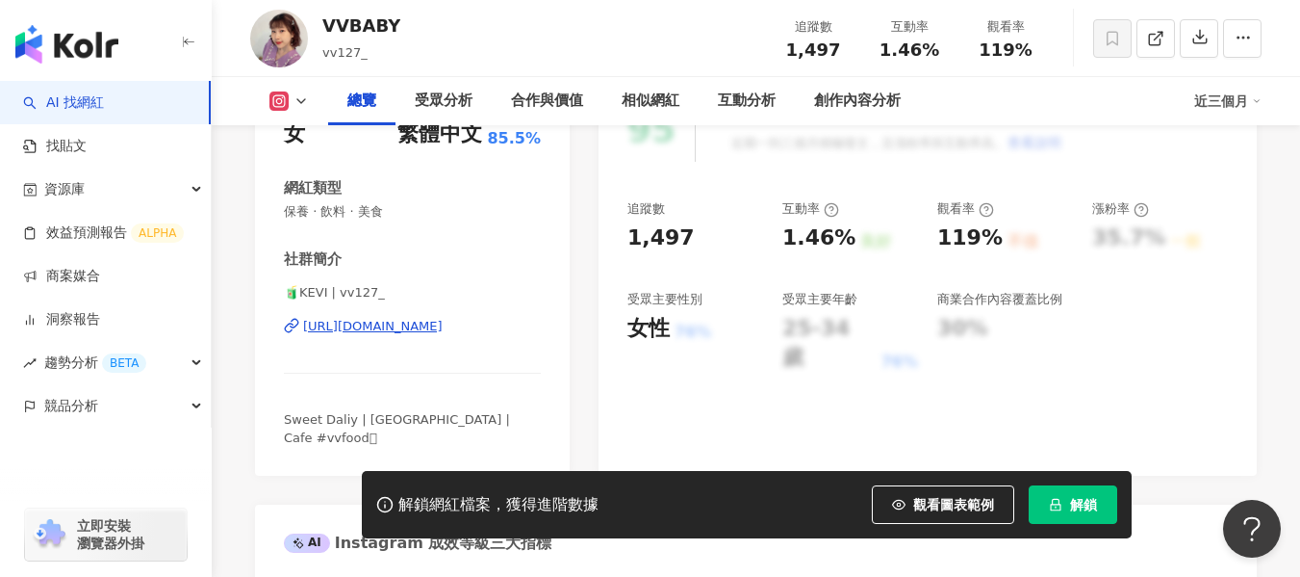
click at [420, 324] on div "[URL][DOMAIN_NAME]" at bounding box center [373, 326] width 140 height 17
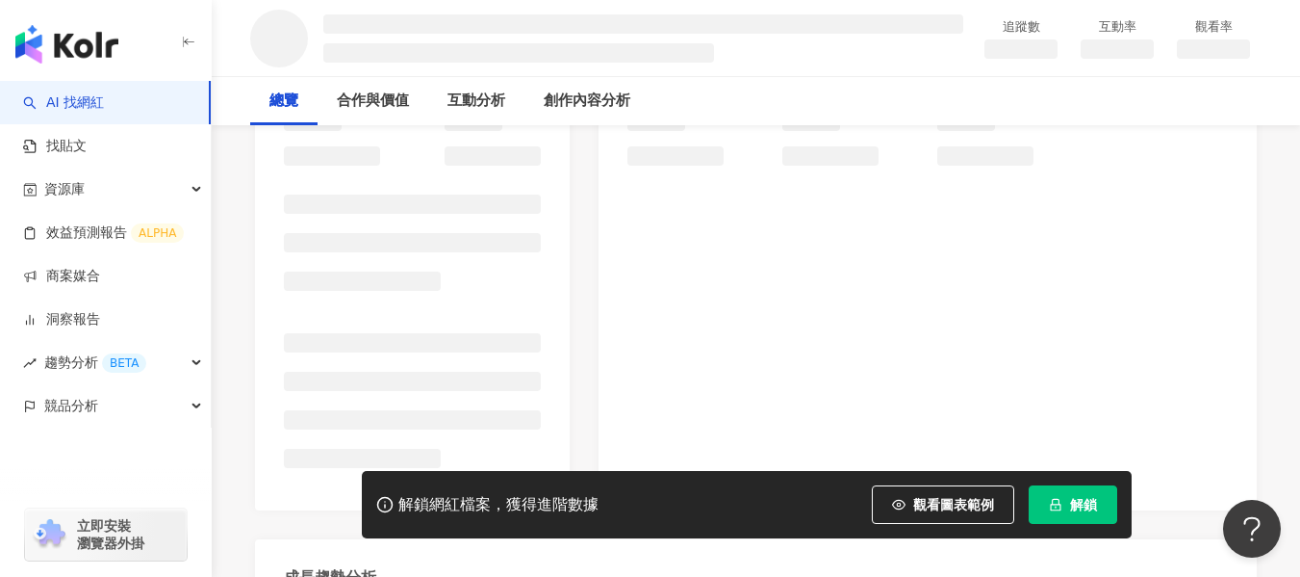
scroll to position [289, 0]
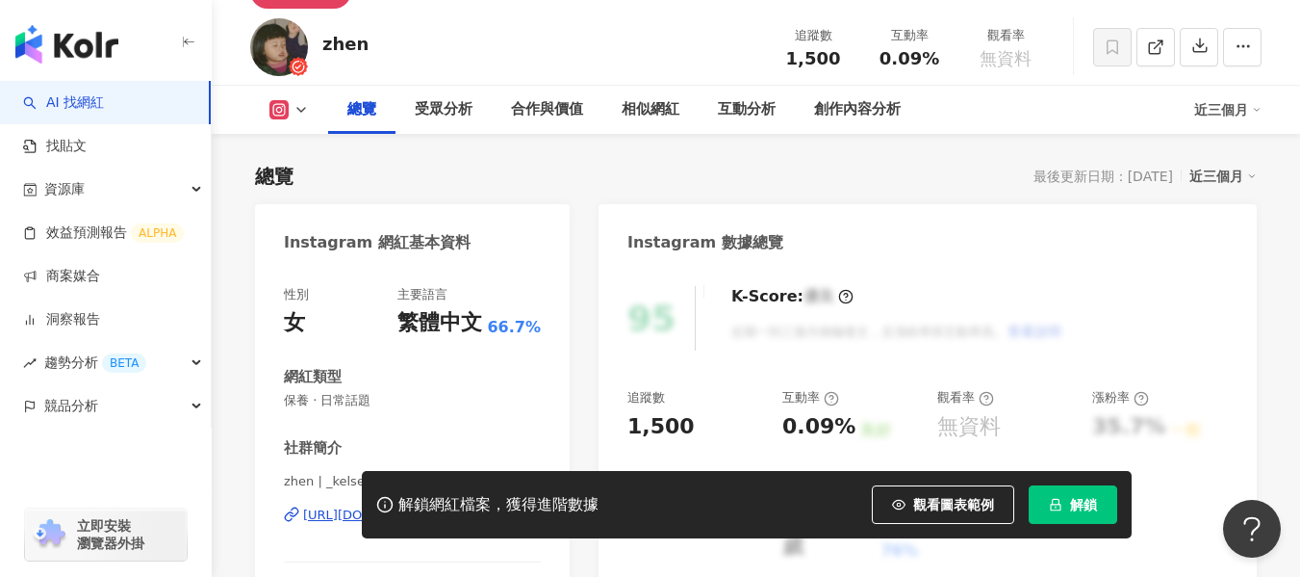
scroll to position [192, 0]
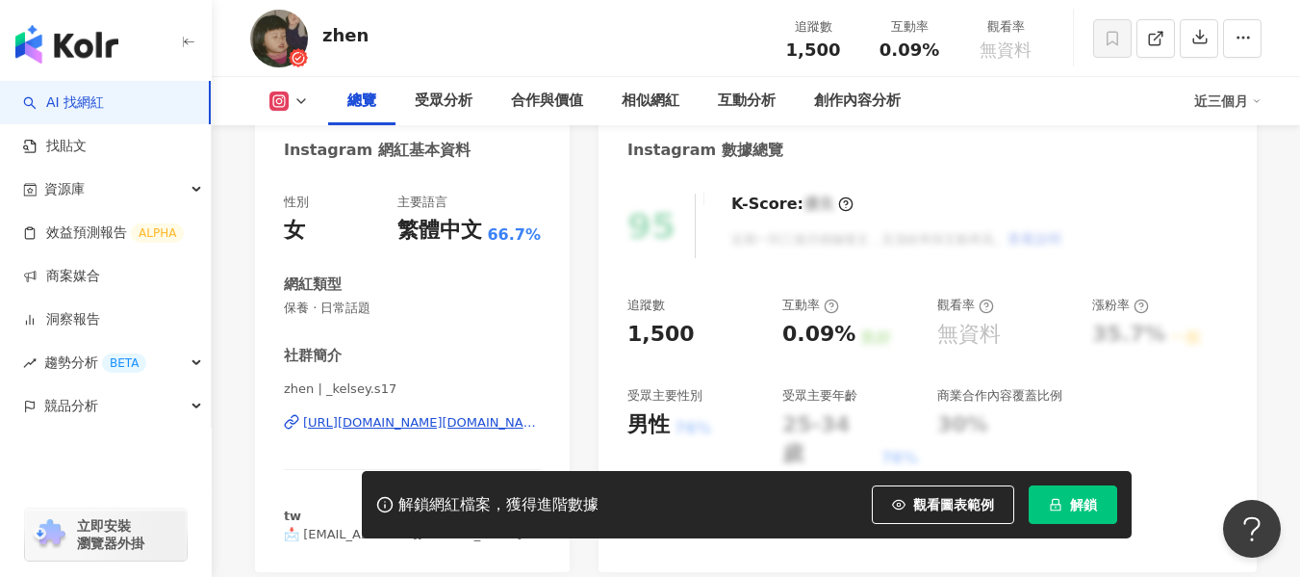
click at [366, 426] on div "https://www.instagram.com/_kelsey.s17/" at bounding box center [422, 422] width 238 height 17
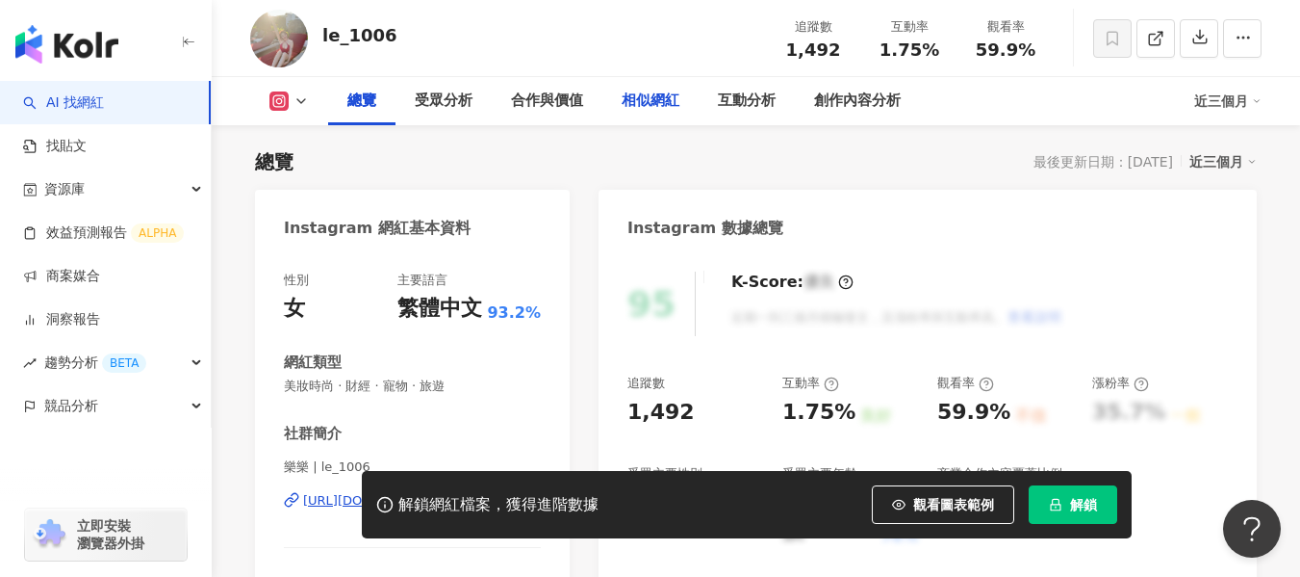
scroll to position [289, 0]
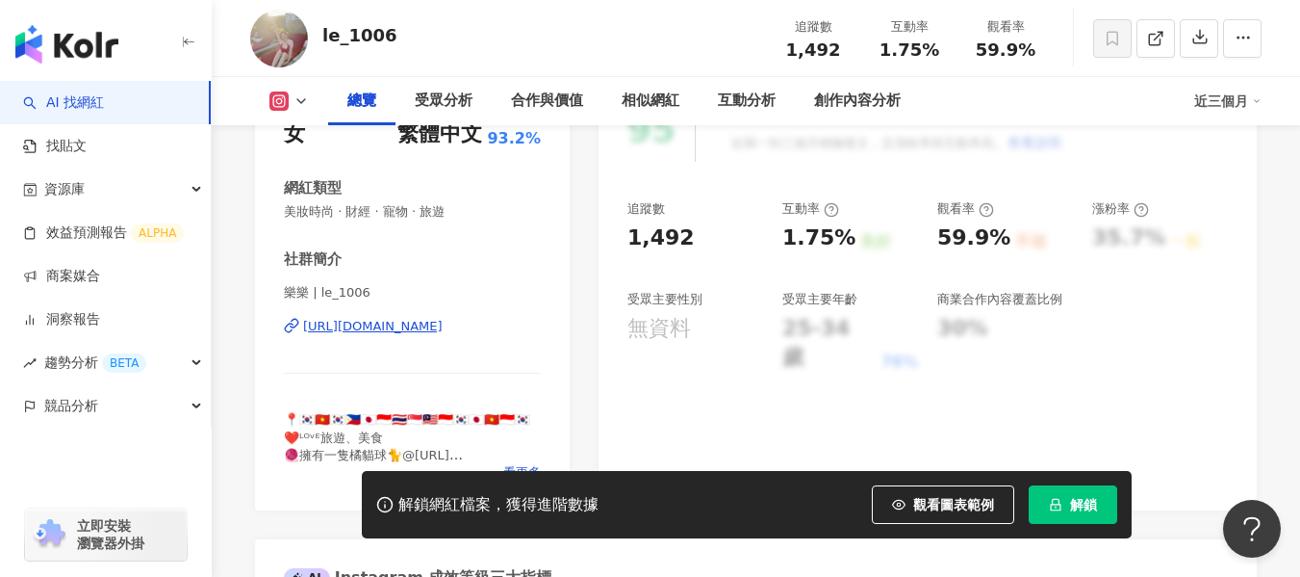
click at [417, 330] on div "https://www.instagram.com/le_1006/" at bounding box center [373, 326] width 140 height 17
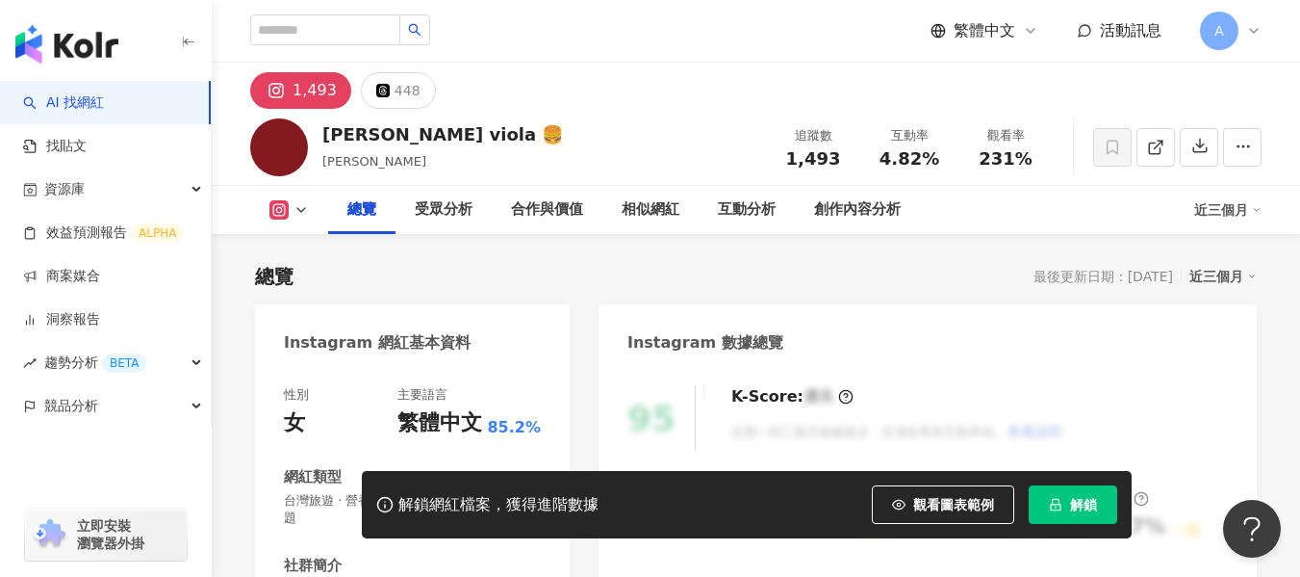
scroll to position [289, 0]
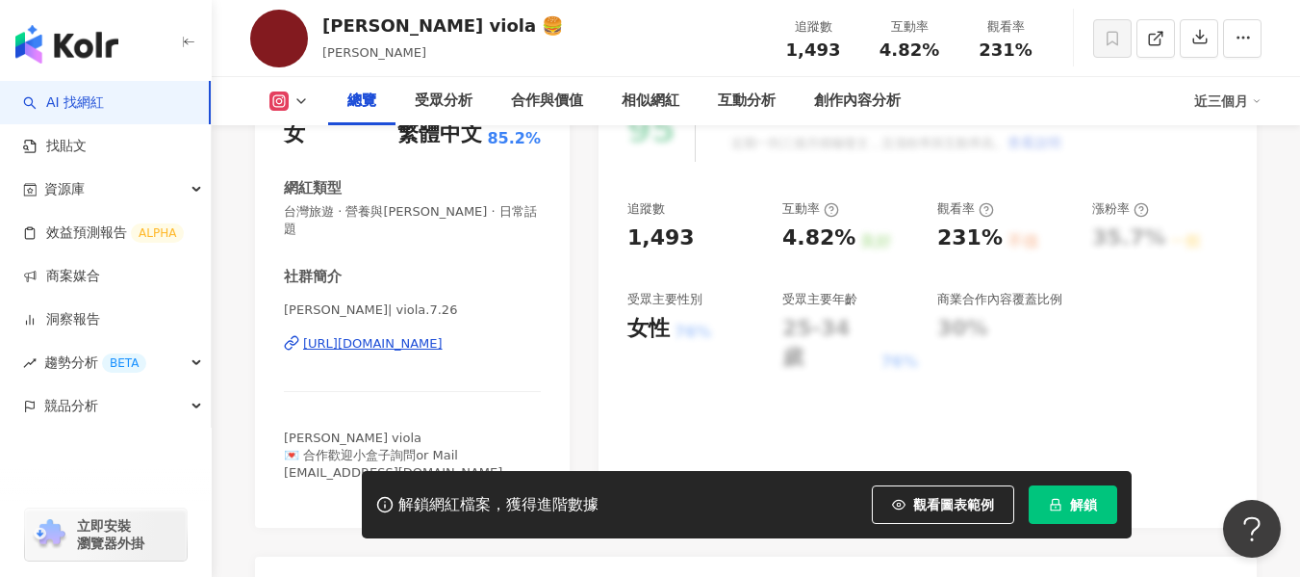
click at [443, 335] on div "https://www.instagram.com/viola.7.26/" at bounding box center [373, 343] width 140 height 17
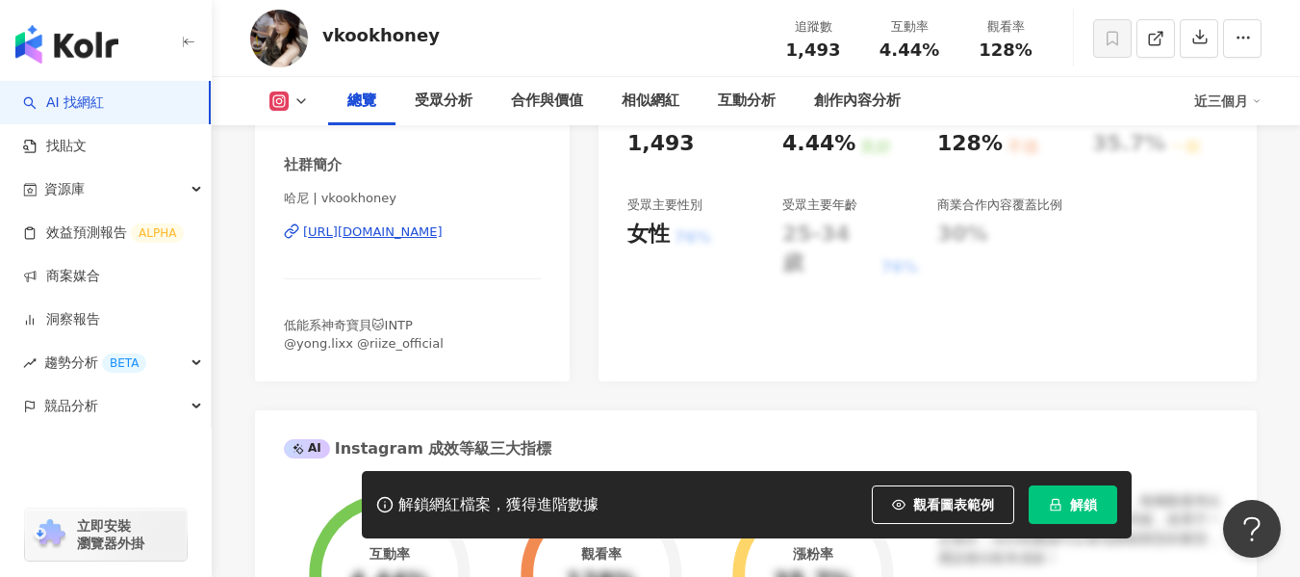
scroll to position [385, 0]
click at [443, 239] on div "https://www.instagram.com/vkookhoney/" at bounding box center [373, 229] width 140 height 17
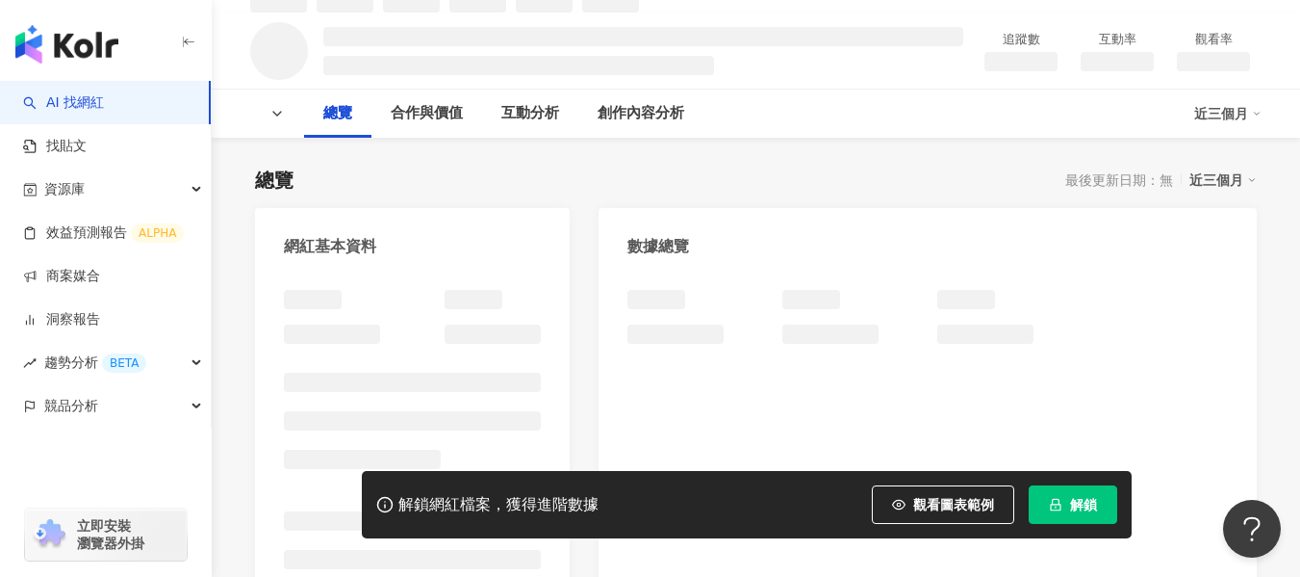
scroll to position [159, 0]
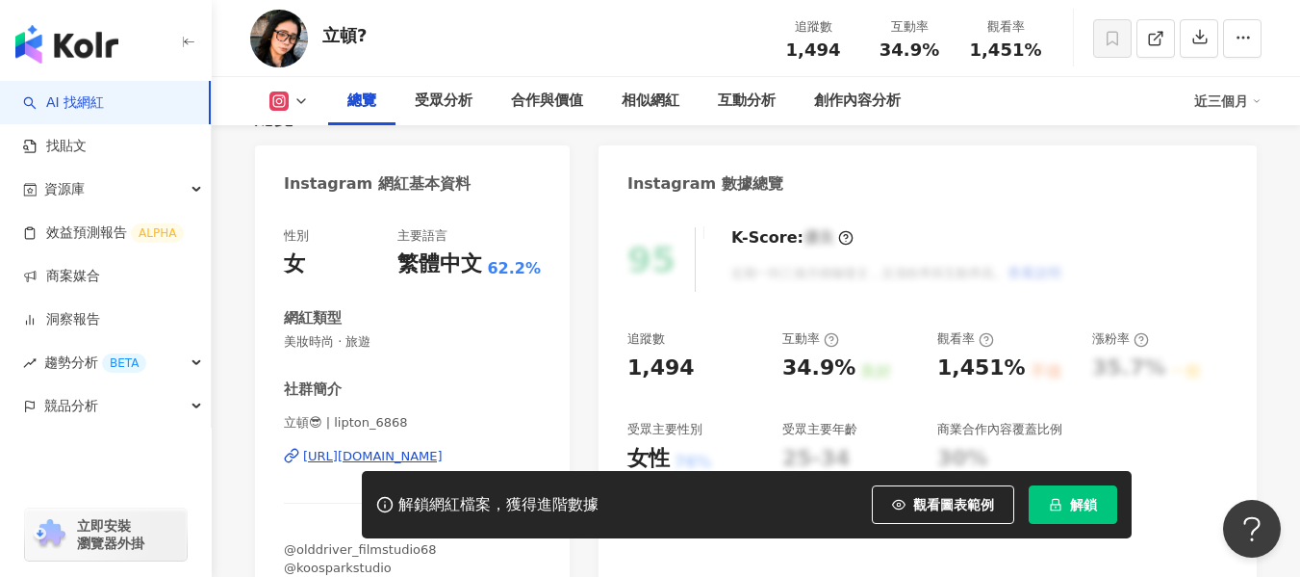
drag, startPoint x: 545, startPoint y: 328, endPoint x: 411, endPoint y: 327, distance: 133.8
click at [411, 448] on div "[URL][DOMAIN_NAME]" at bounding box center [373, 456] width 140 height 17
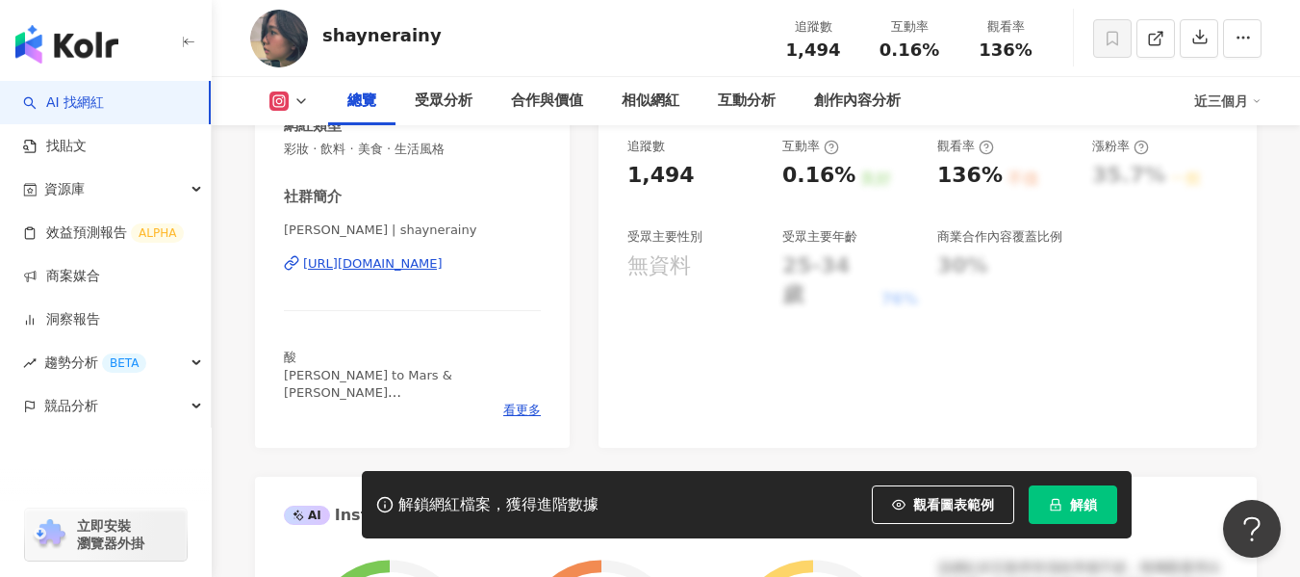
scroll to position [385, 0]
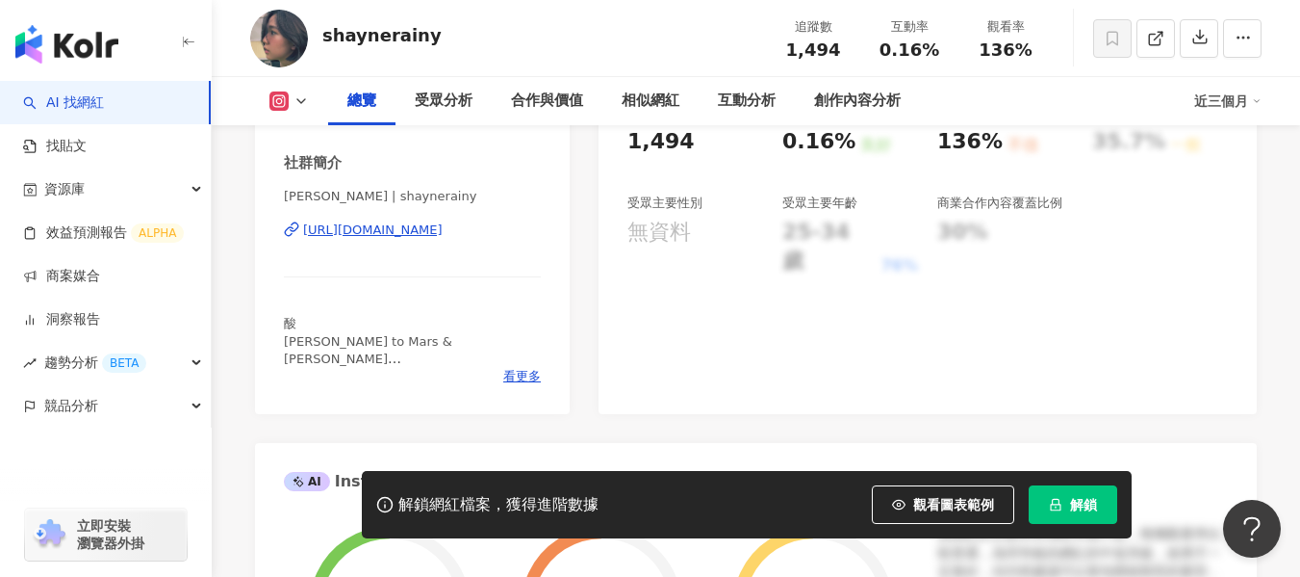
click at [401, 229] on div "https://www.instagram.com/shaynerainy/" at bounding box center [373, 229] width 140 height 17
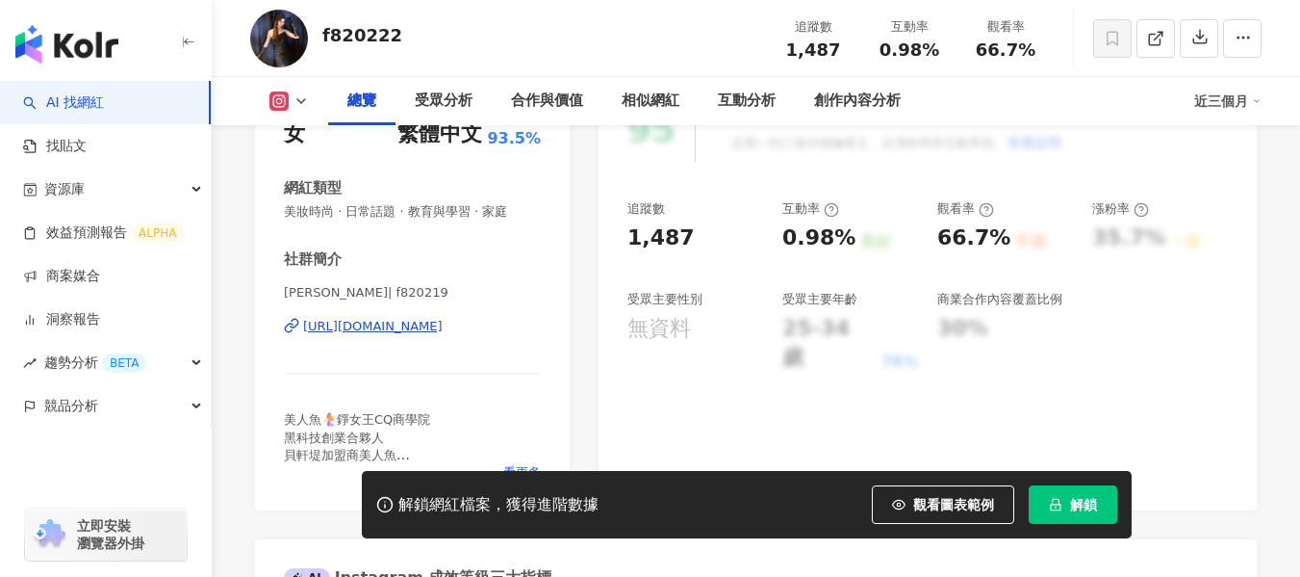
scroll to position [385, 0]
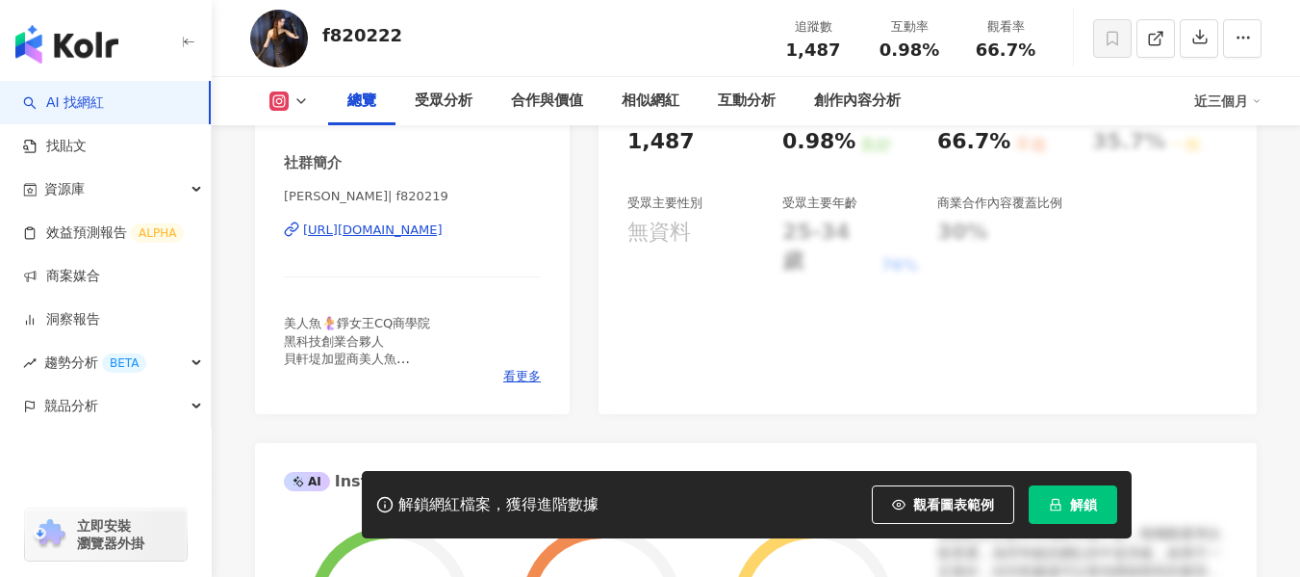
click at [383, 230] on div "https://www.instagram.com/f820219/" at bounding box center [373, 229] width 140 height 17
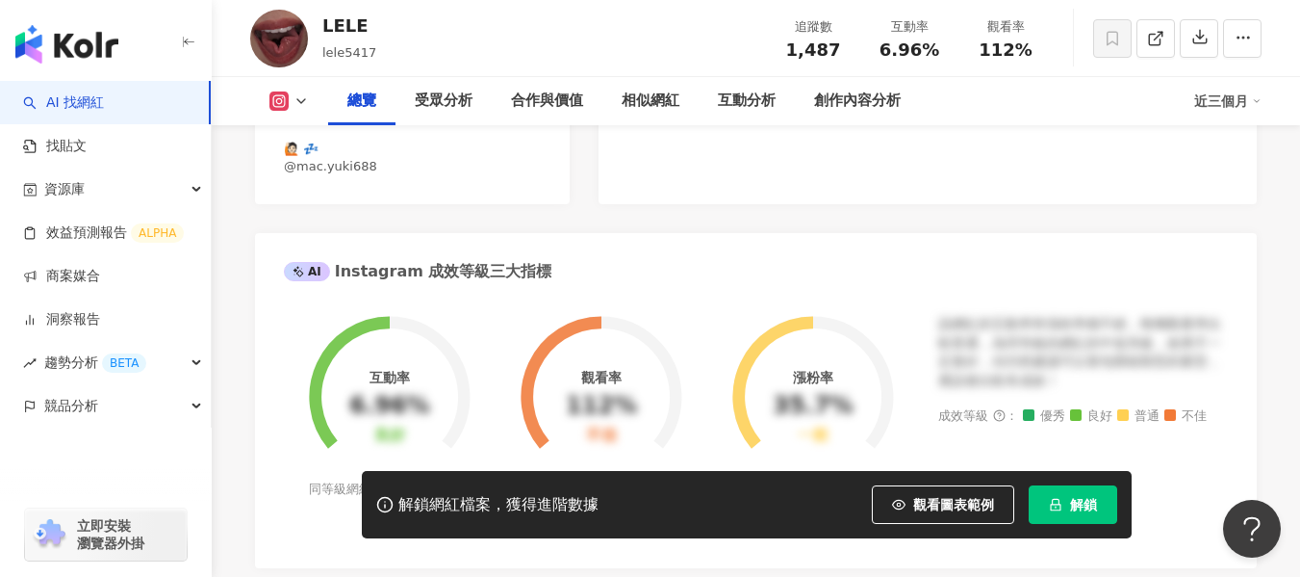
scroll to position [481, 0]
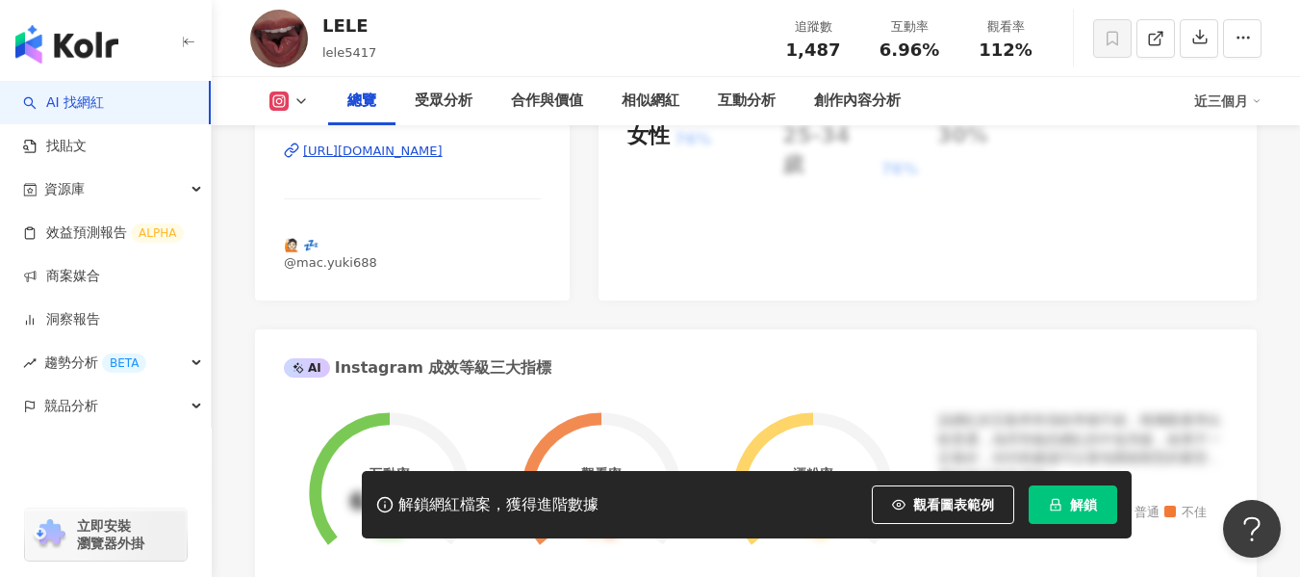
click at [380, 153] on div "https://www.instagram.com/lele5417/" at bounding box center [373, 150] width 140 height 17
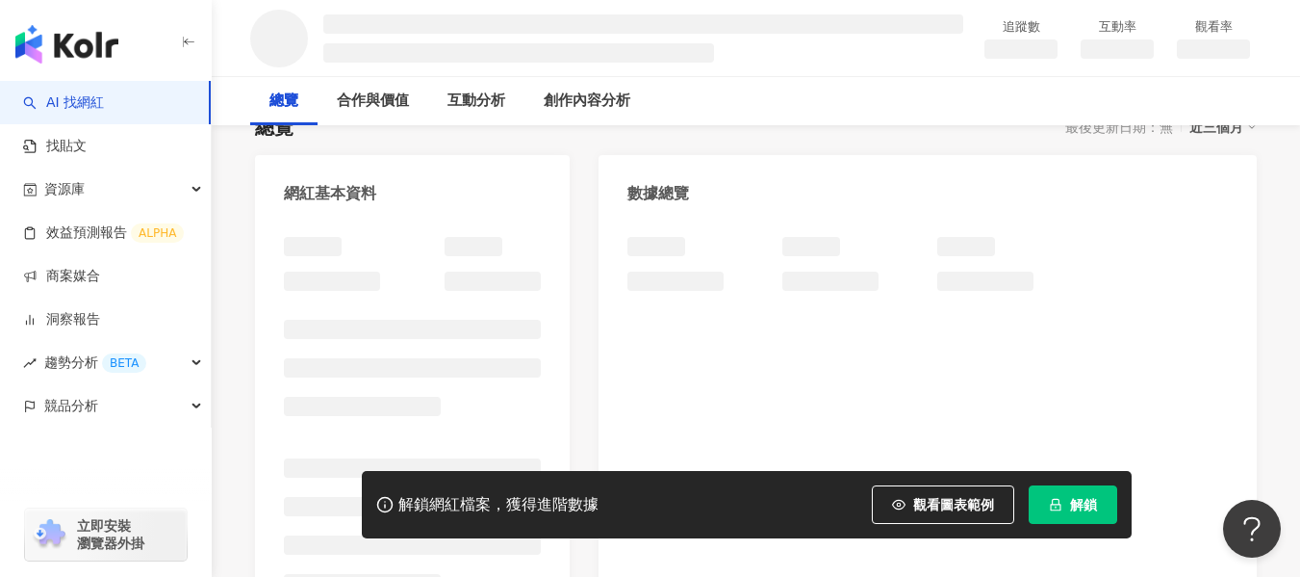
scroll to position [192, 0]
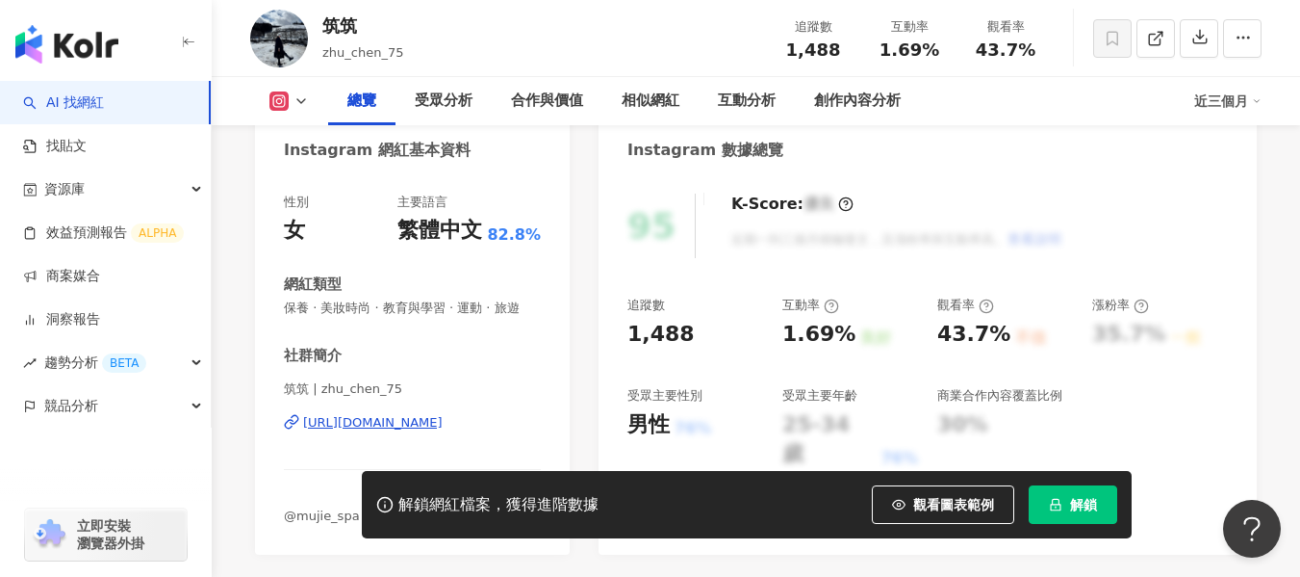
click at [438, 414] on div "https://www.instagram.com/zhu_chen_75/" at bounding box center [373, 422] width 140 height 17
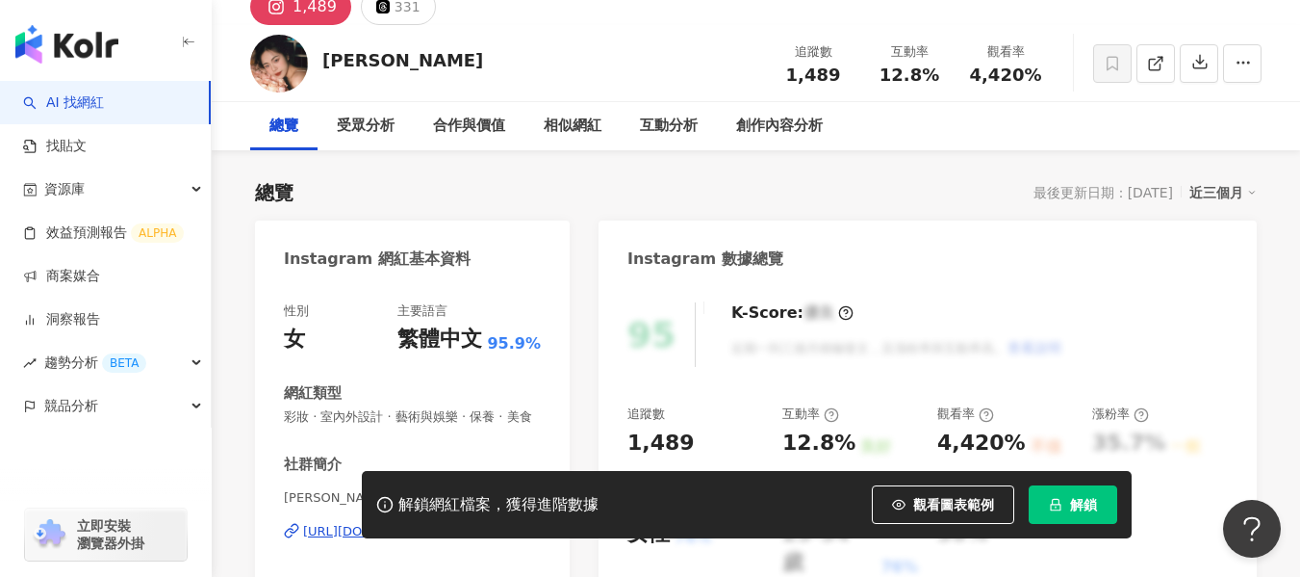
scroll to position [192, 0]
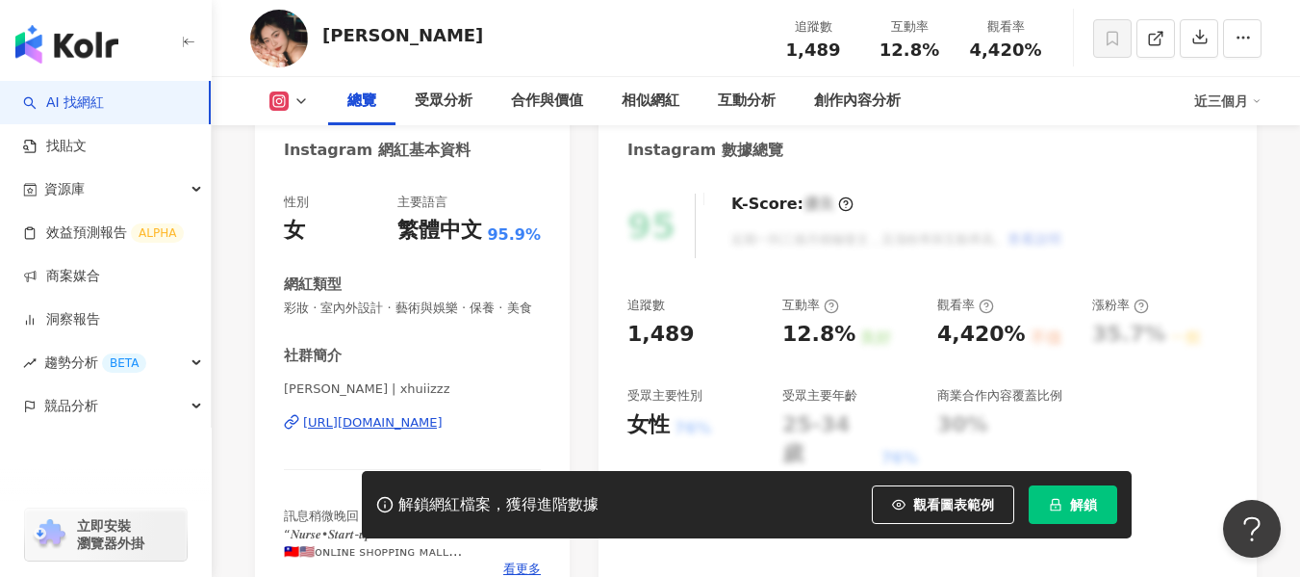
click at [356, 431] on div "[URL][DOMAIN_NAME]" at bounding box center [373, 422] width 140 height 17
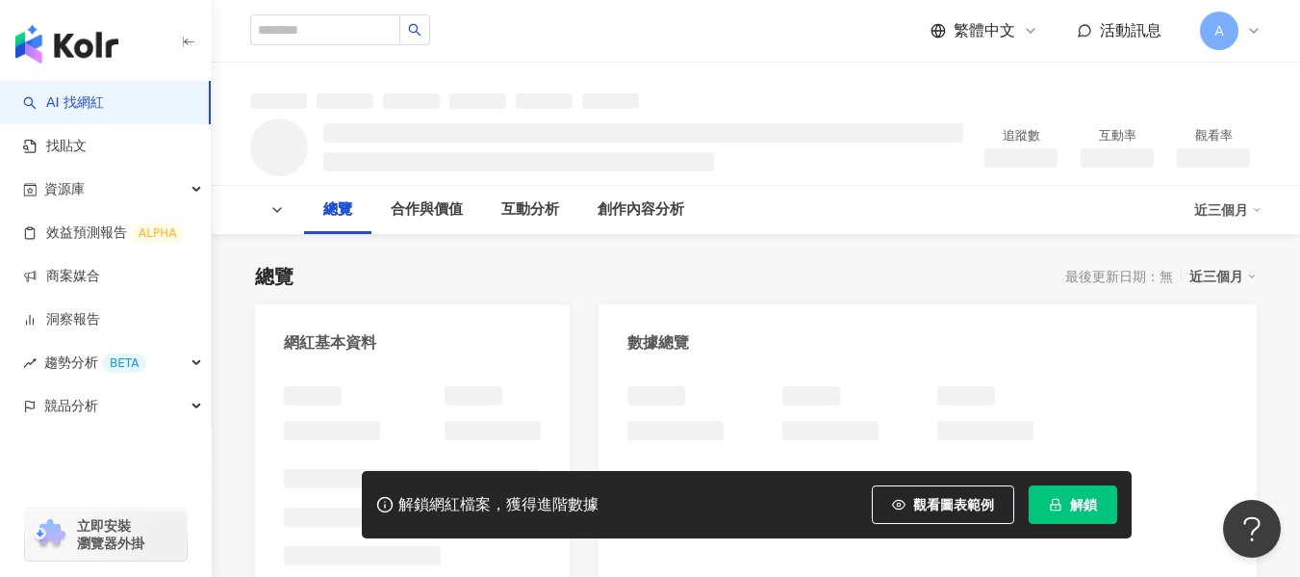
scroll to position [192, 0]
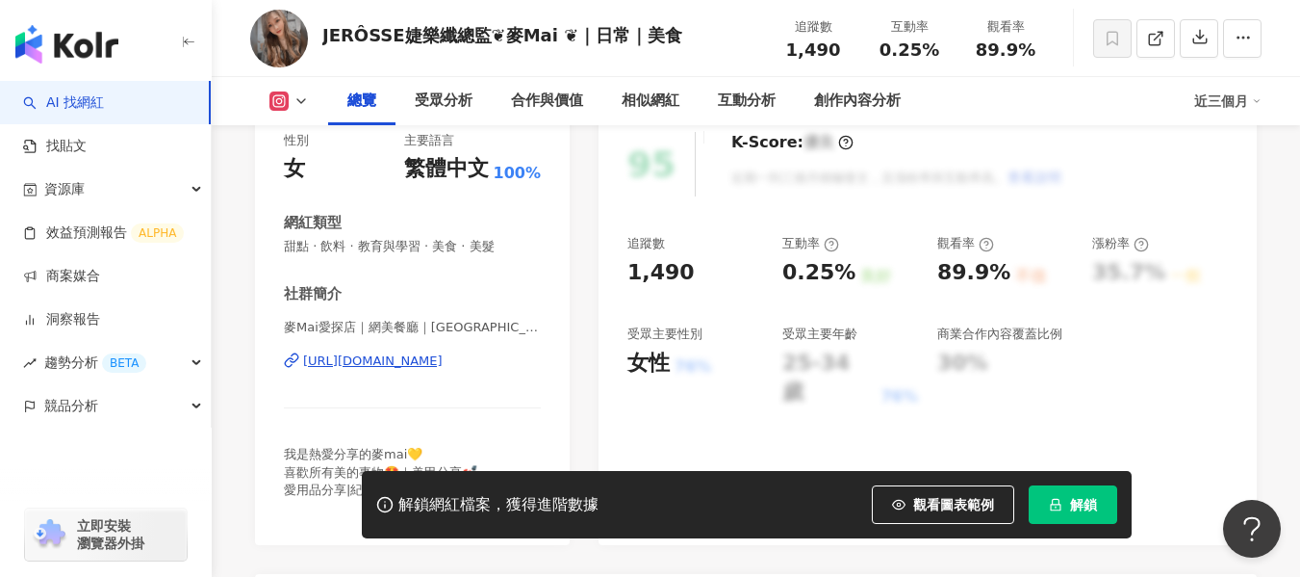
scroll to position [289, 0]
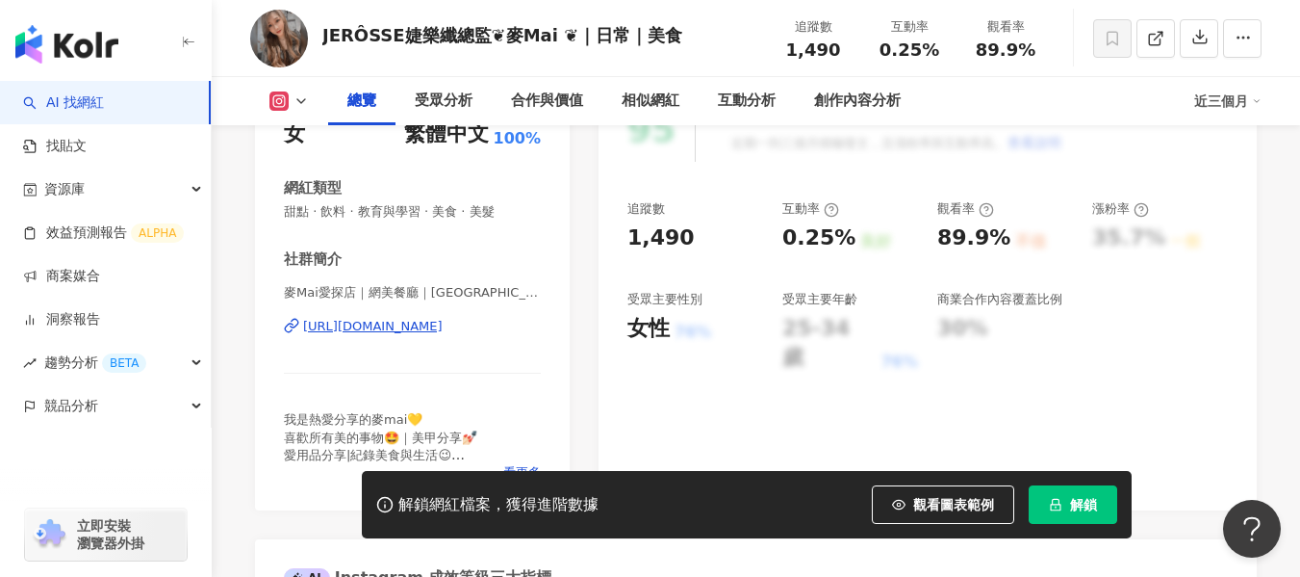
click at [407, 323] on div "https://www.instagram.com/liaomaimai/" at bounding box center [373, 326] width 140 height 17
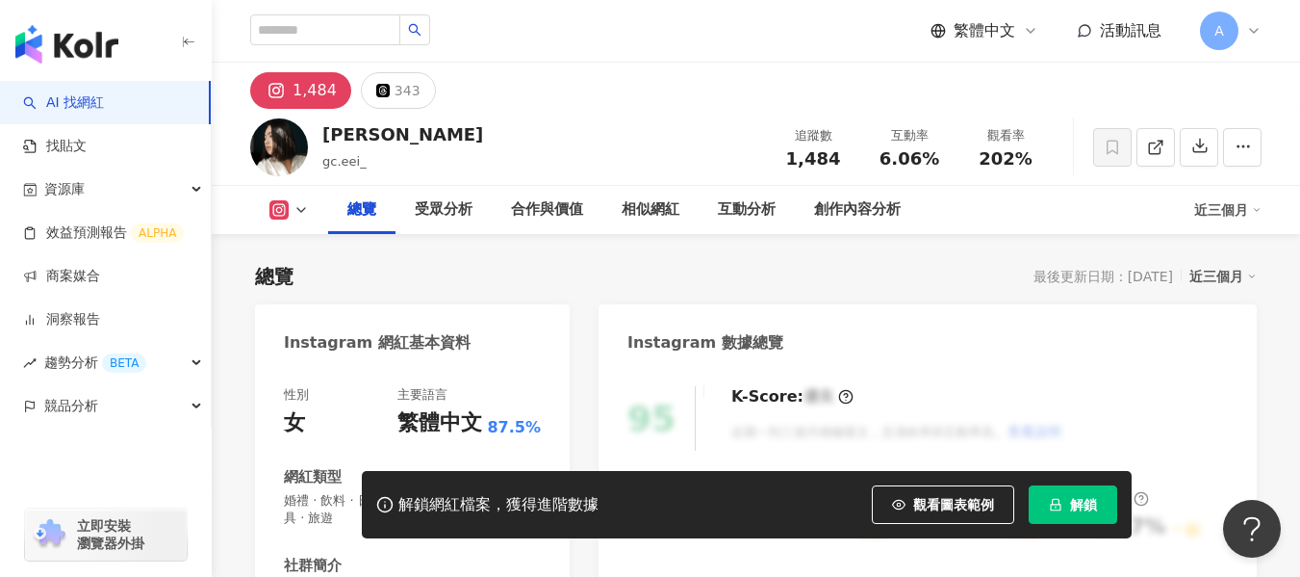
scroll to position [289, 0]
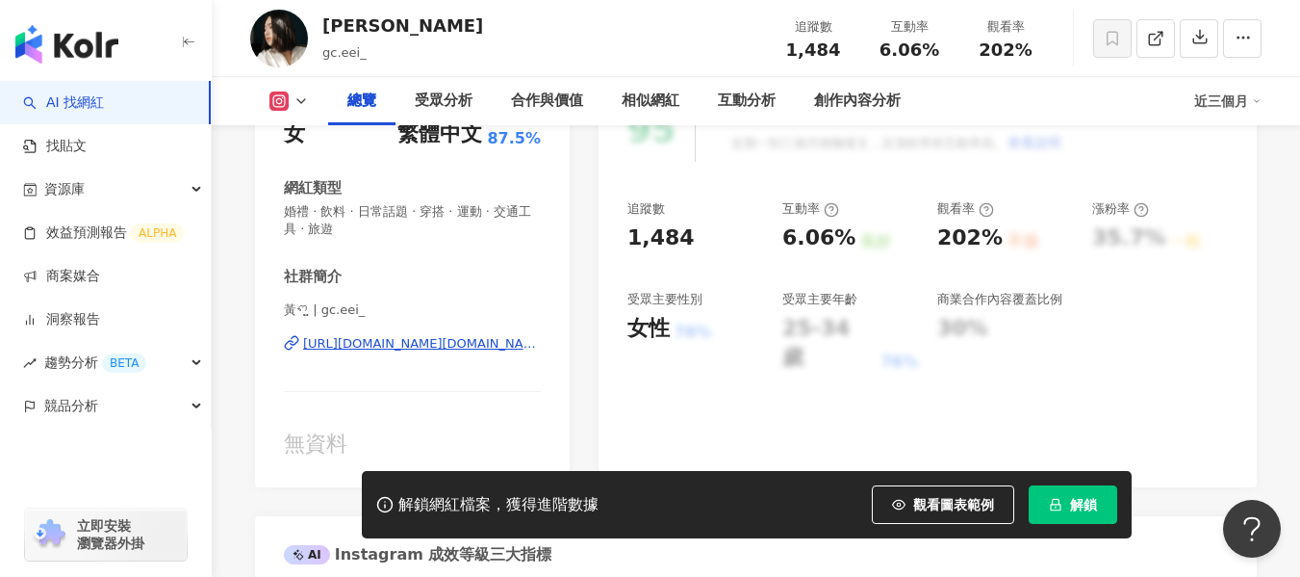
click at [358, 341] on div "https://www.instagram.com/gc.eei_/" at bounding box center [422, 343] width 238 height 17
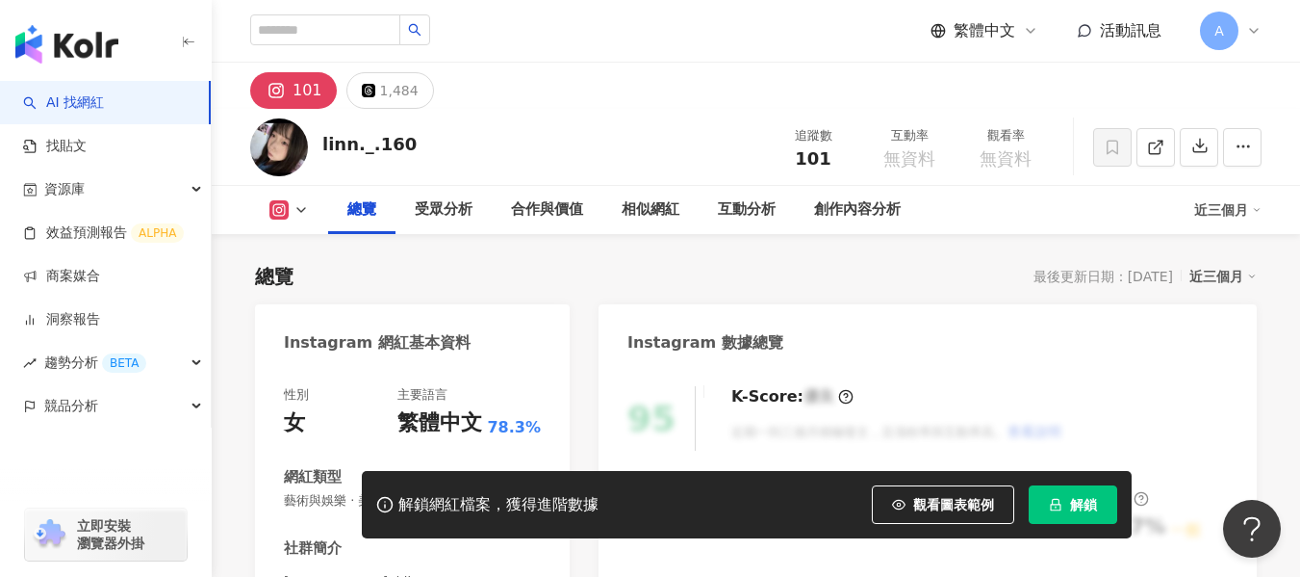
scroll to position [289, 0]
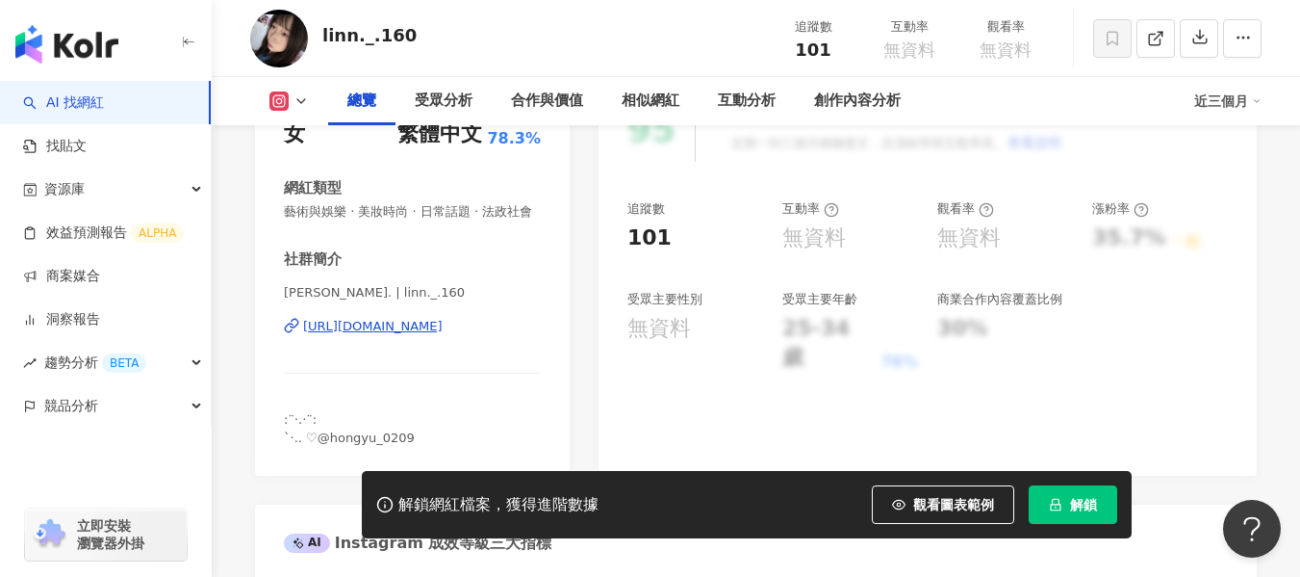
click at [381, 335] on div "https://www.instagram.com/linn._.160/" at bounding box center [373, 326] width 140 height 17
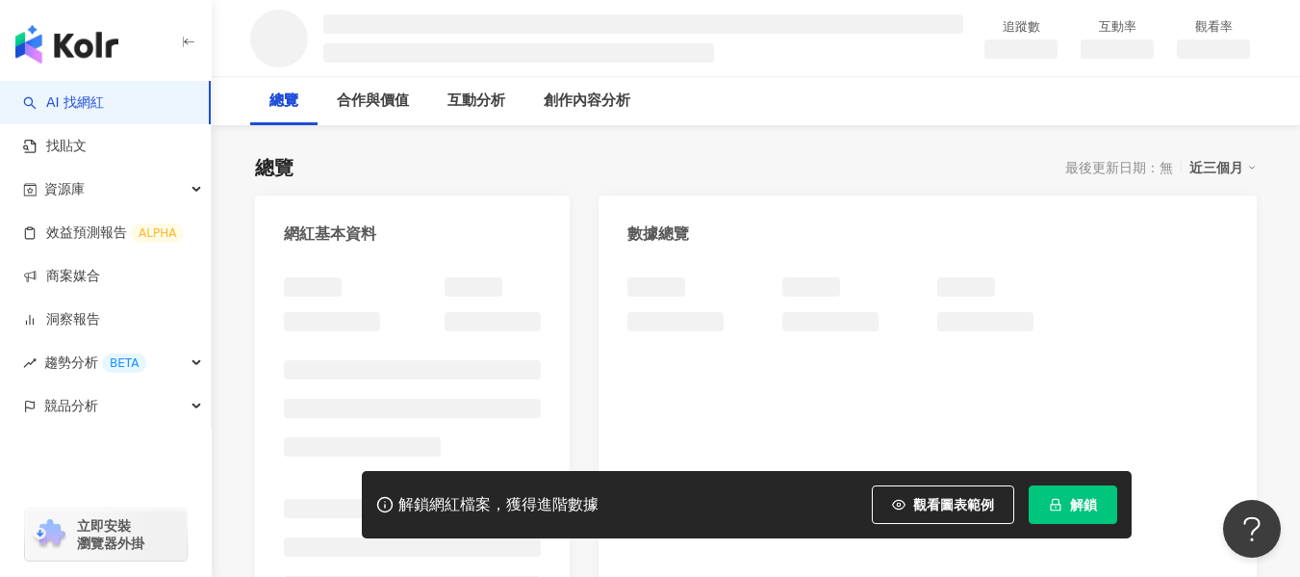
scroll to position [188, 0]
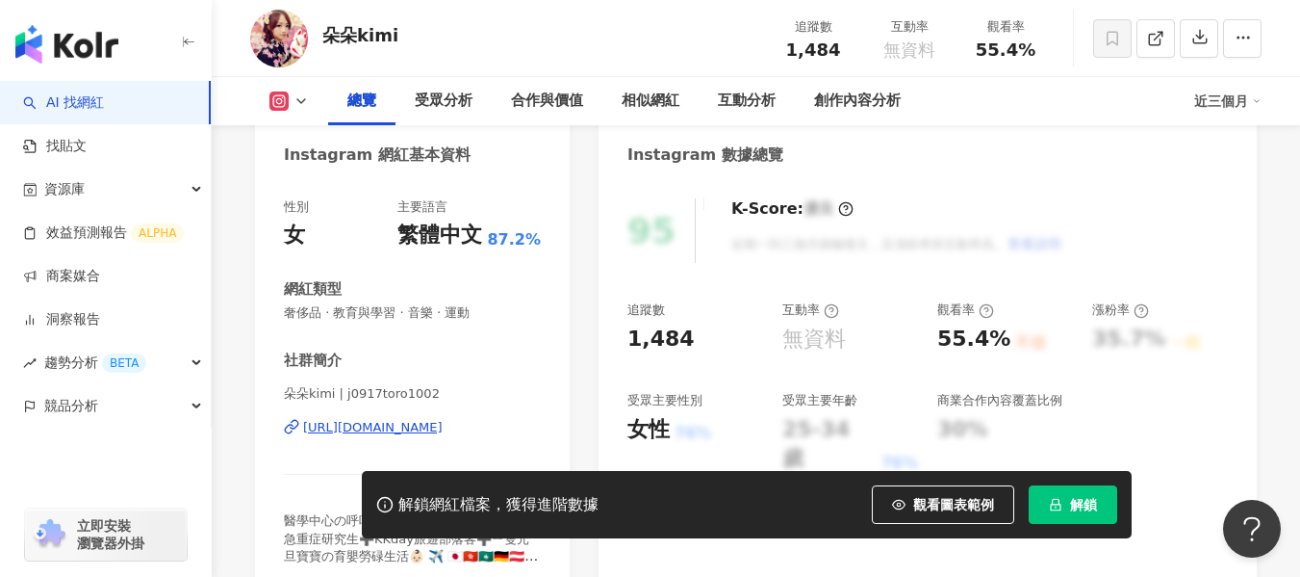
scroll to position [289, 0]
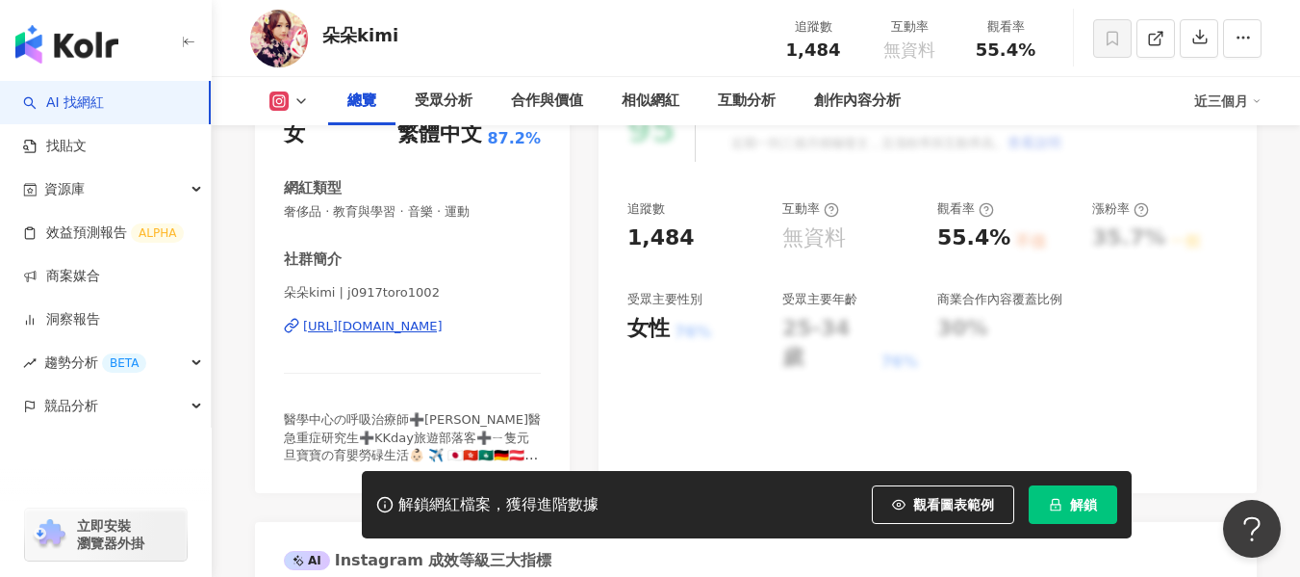
click at [418, 318] on div "[URL][DOMAIN_NAME]" at bounding box center [373, 326] width 140 height 17
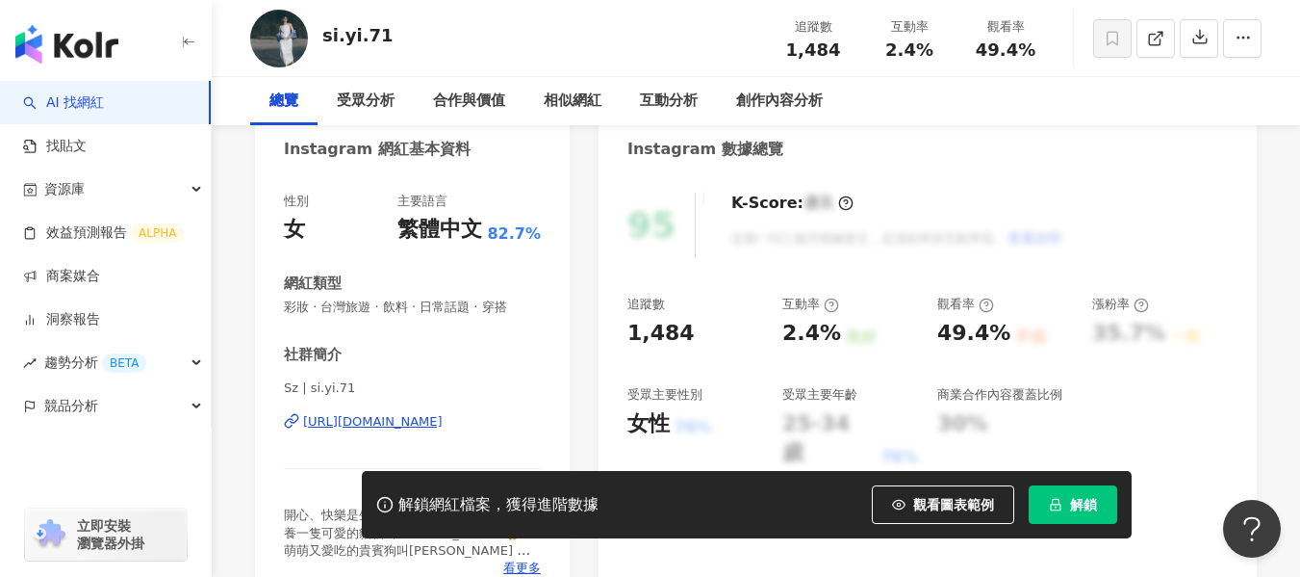
scroll to position [289, 0]
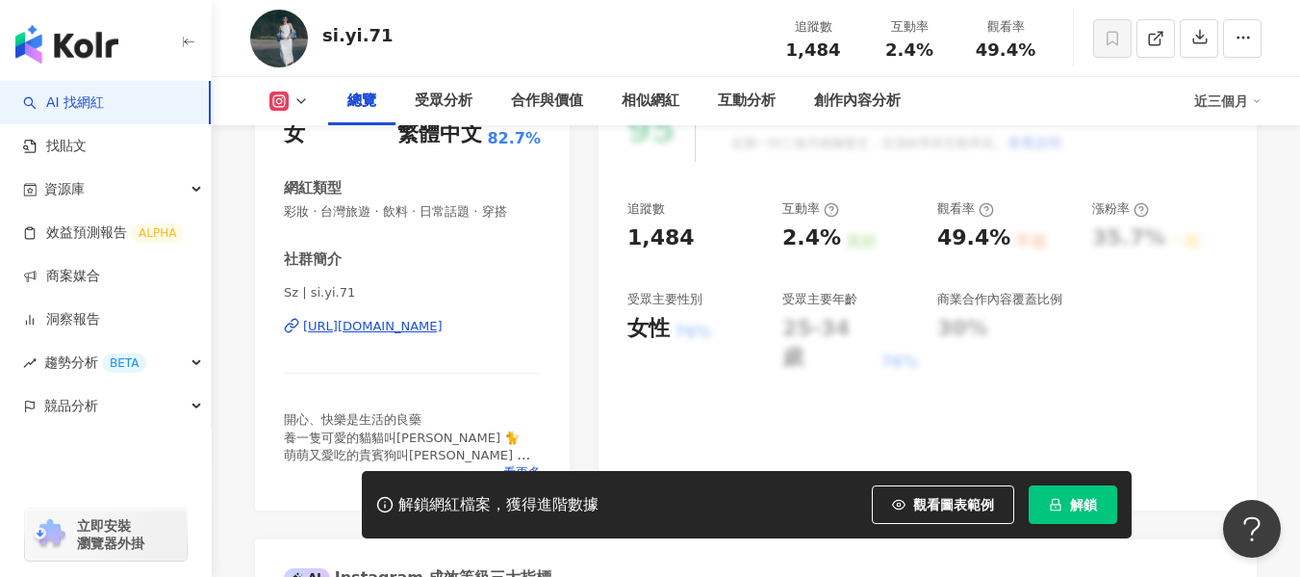
click at [413, 322] on div "https://www.instagram.com/si.yi.71/" at bounding box center [373, 326] width 140 height 17
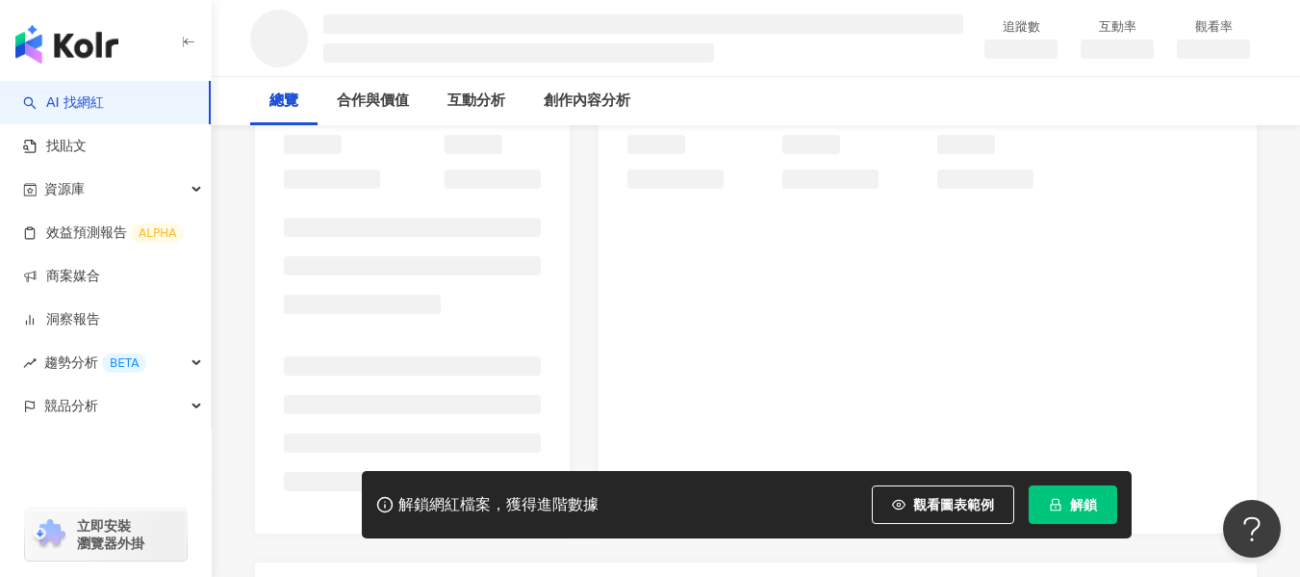
scroll to position [289, 0]
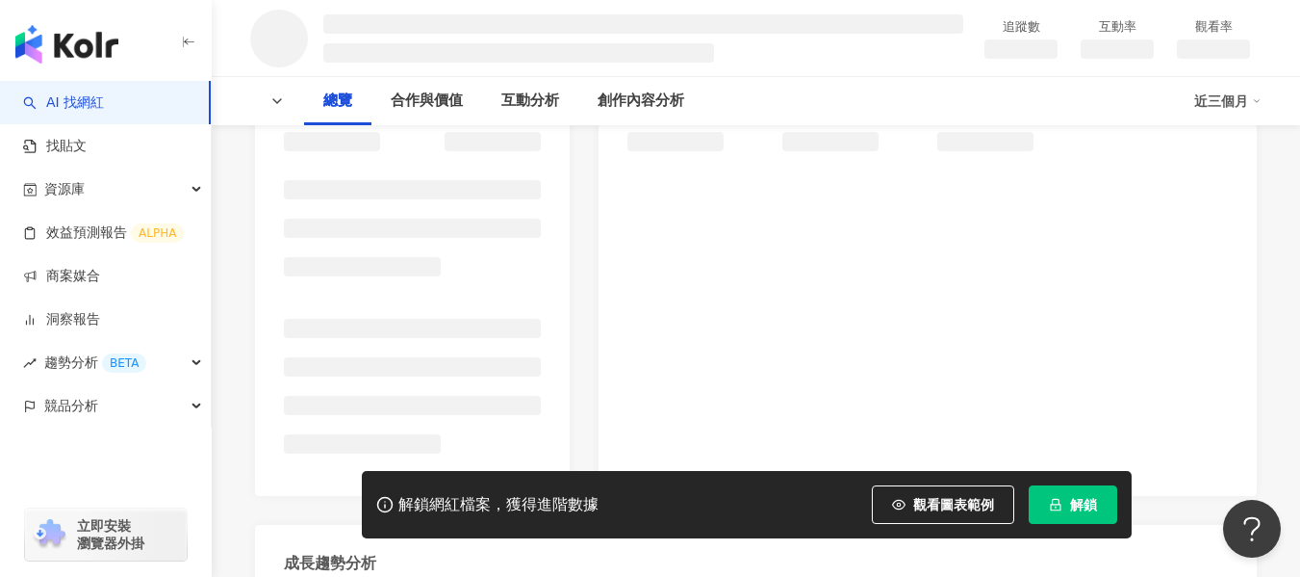
click at [406, 325] on div at bounding box center [412, 282] width 257 height 370
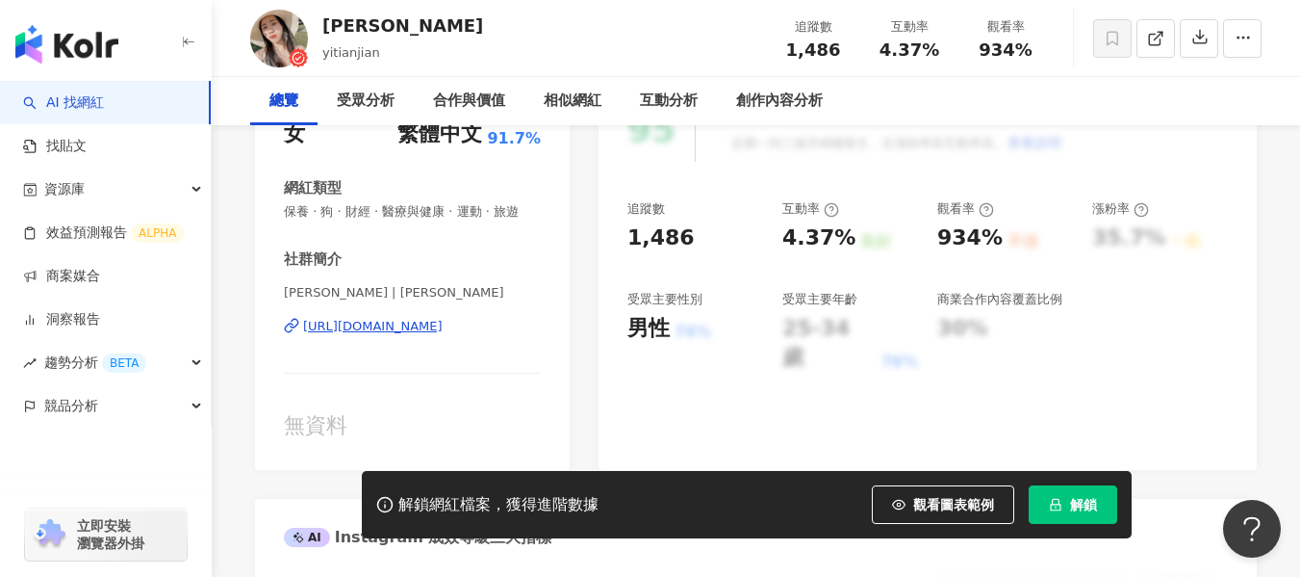
click at [443, 335] on div "[URL][DOMAIN_NAME]" at bounding box center [373, 326] width 140 height 17
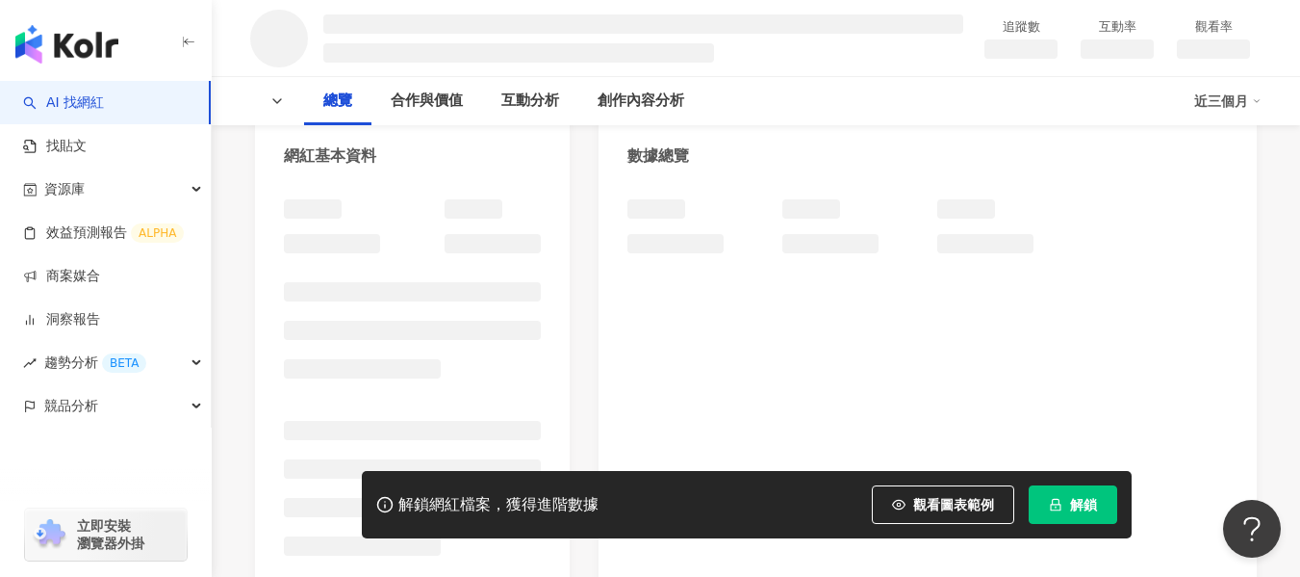
scroll to position [192, 0]
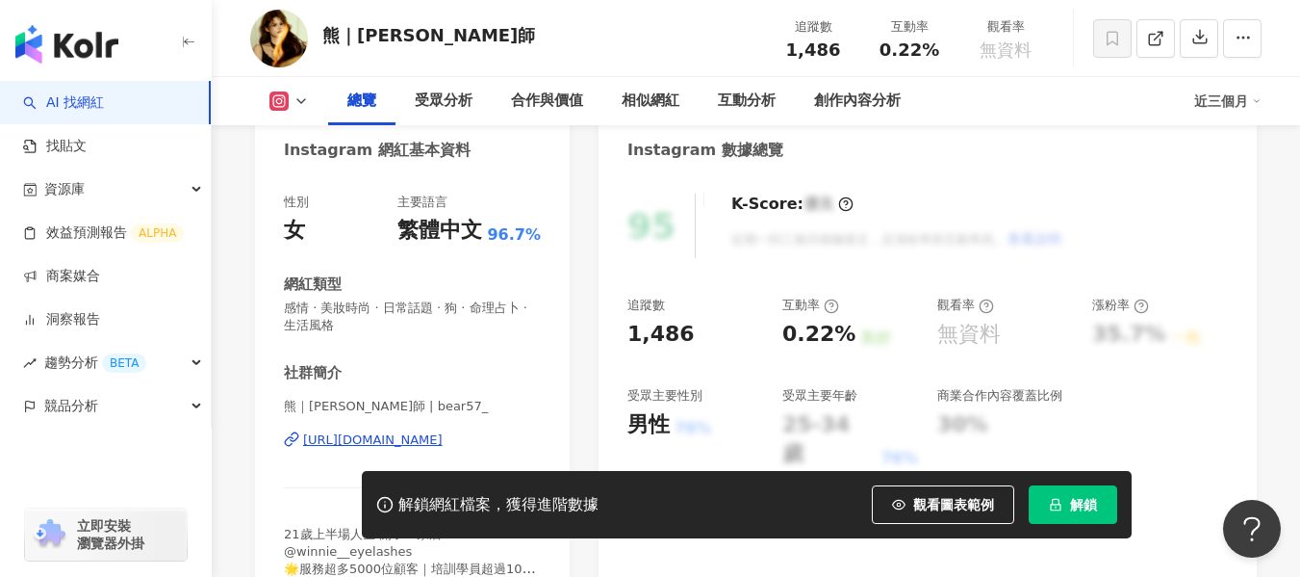
click at [422, 363] on div "社群簡介" at bounding box center [412, 373] width 257 height 20
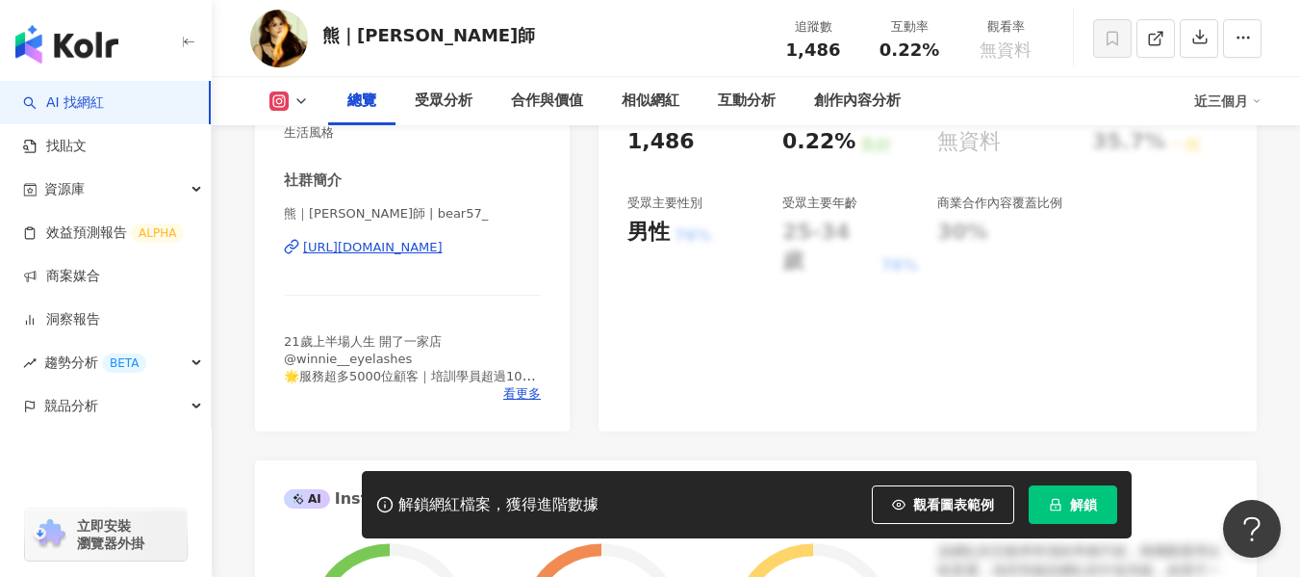
click at [362, 241] on div "https://www.instagram.com/bear57_/" at bounding box center [373, 247] width 140 height 17
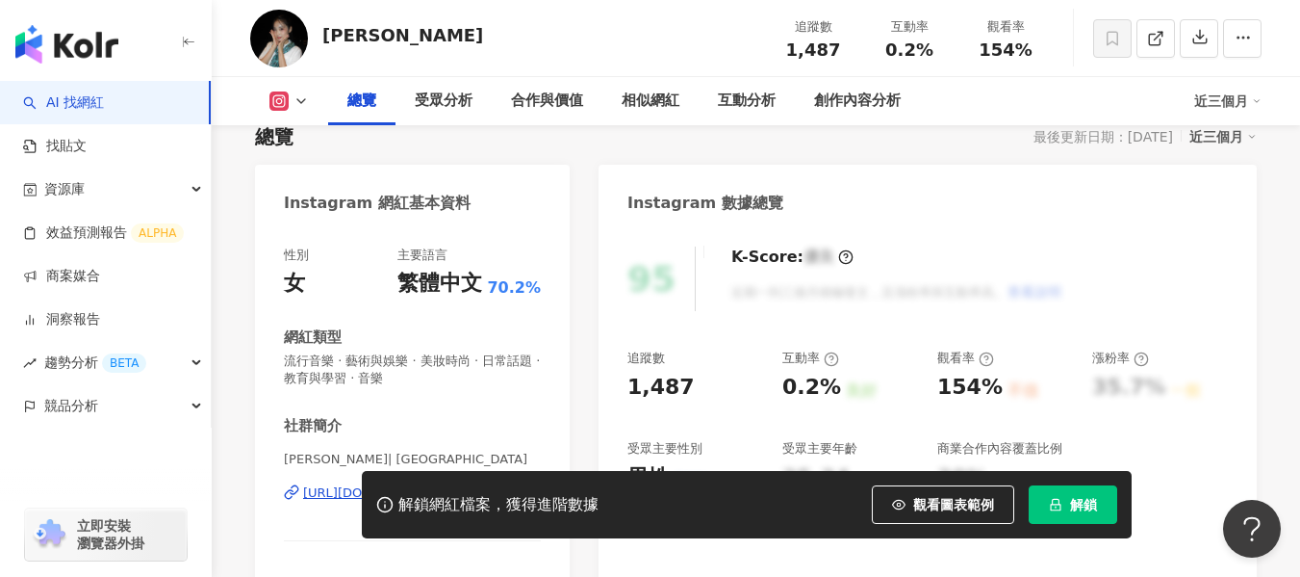
scroll to position [289, 0]
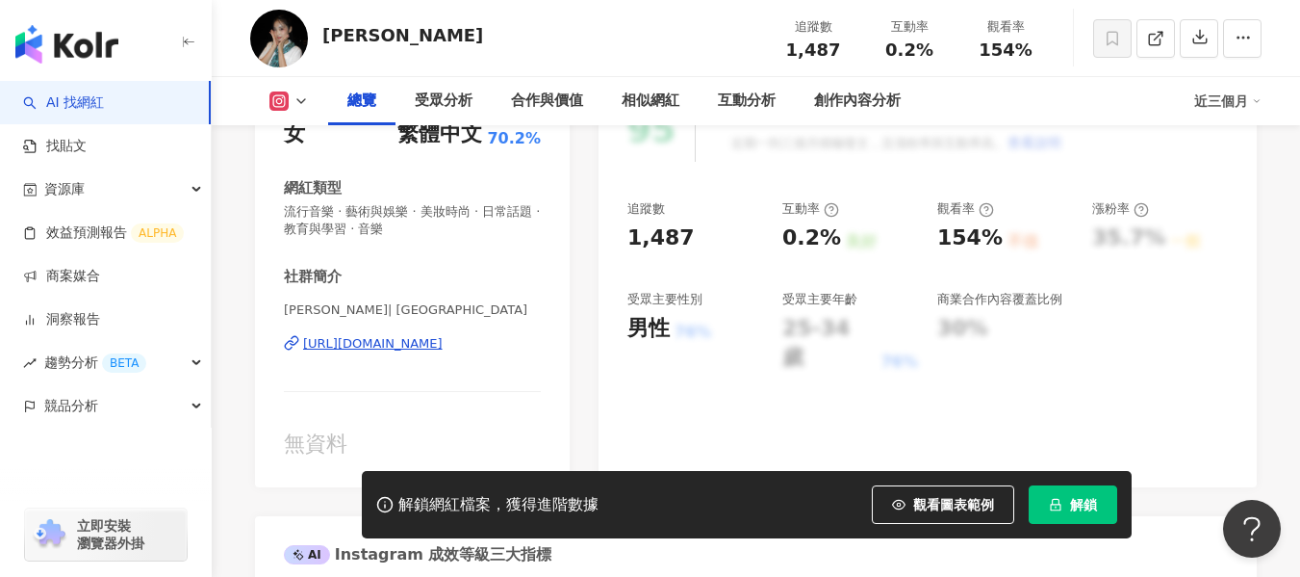
click at [383, 339] on div "[URL][DOMAIN_NAME]" at bounding box center [373, 343] width 140 height 17
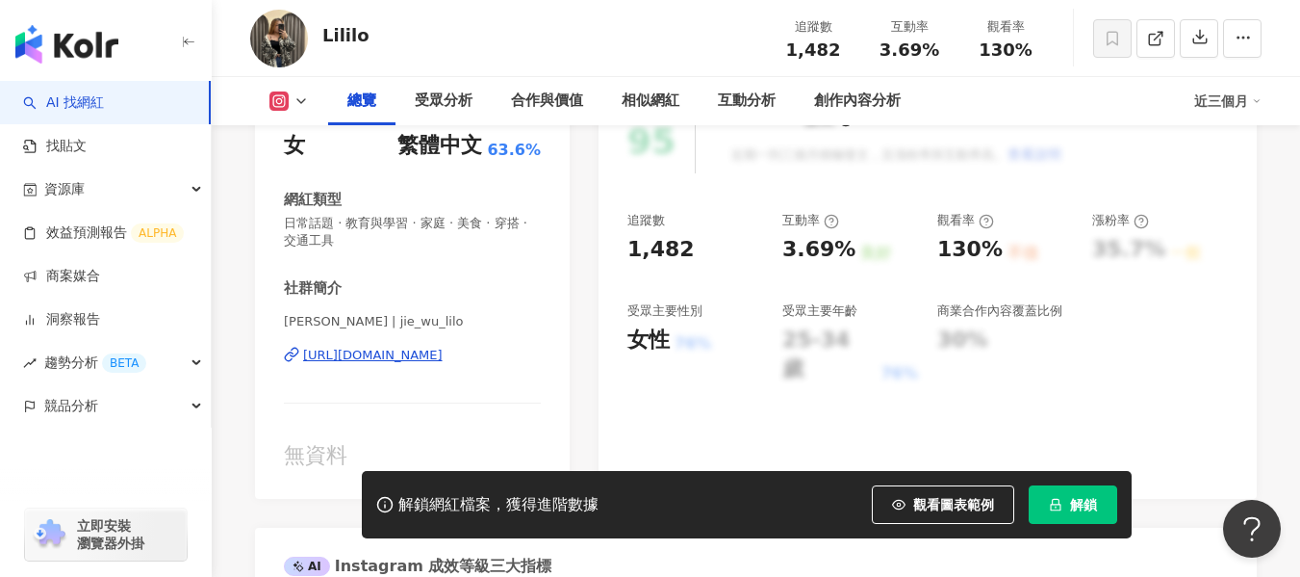
scroll to position [289, 0]
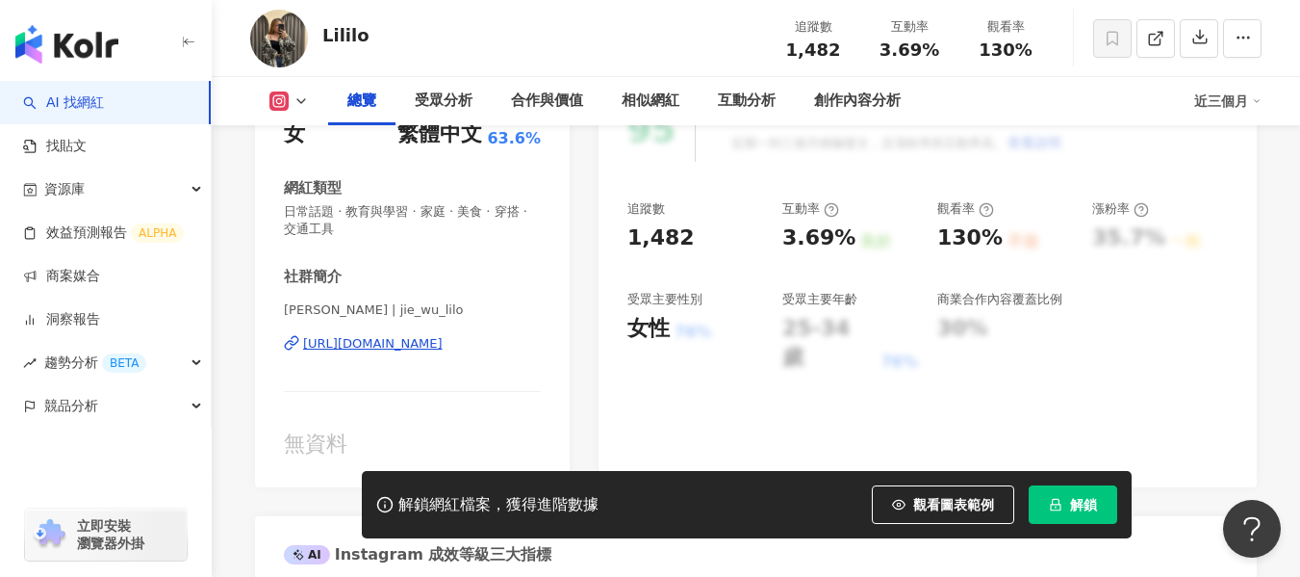
click at [443, 352] on div "https://www.instagram.com/jie_wu_lilo/" at bounding box center [373, 343] width 140 height 17
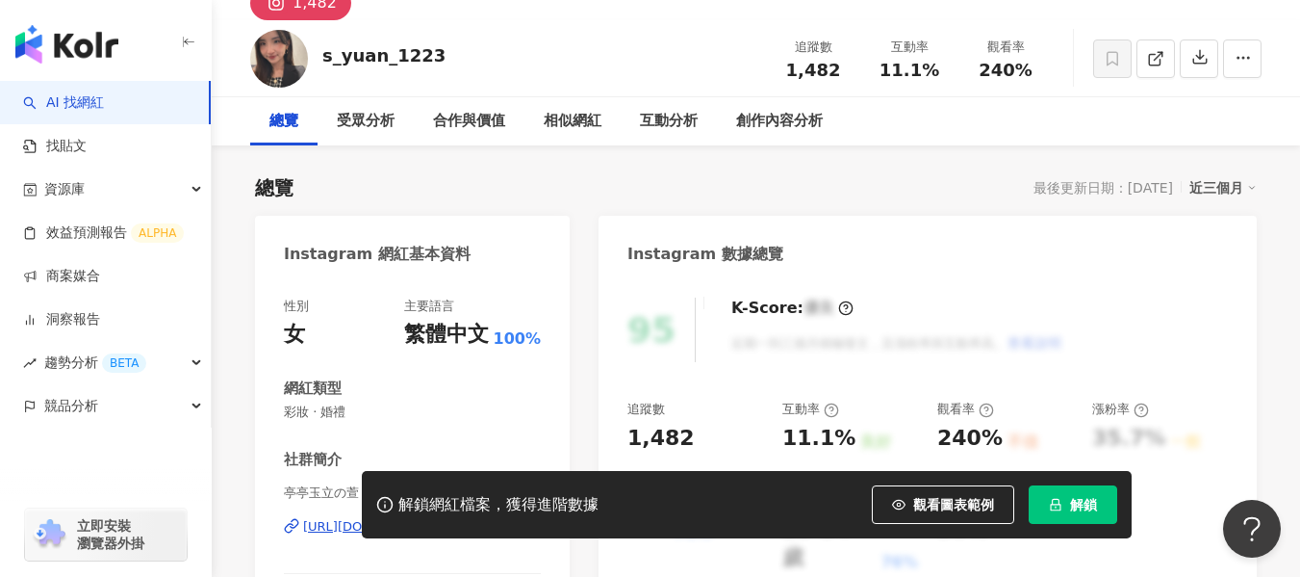
scroll to position [192, 0]
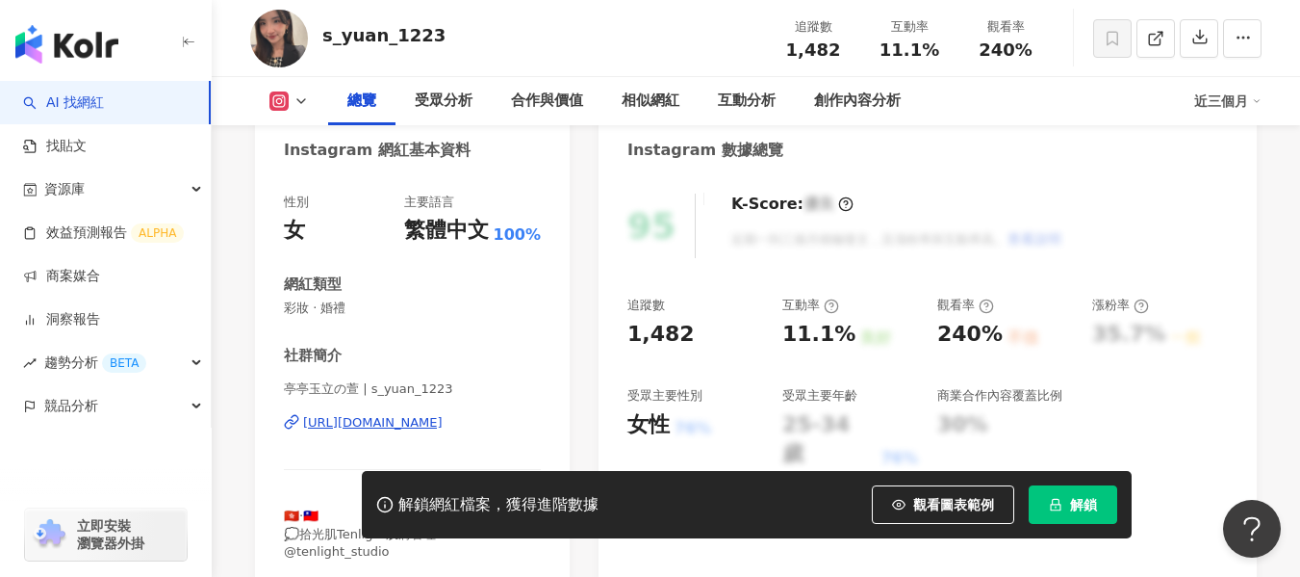
click at [365, 423] on div "https://www.instagram.com/s_yuan_1223/" at bounding box center [373, 422] width 140 height 17
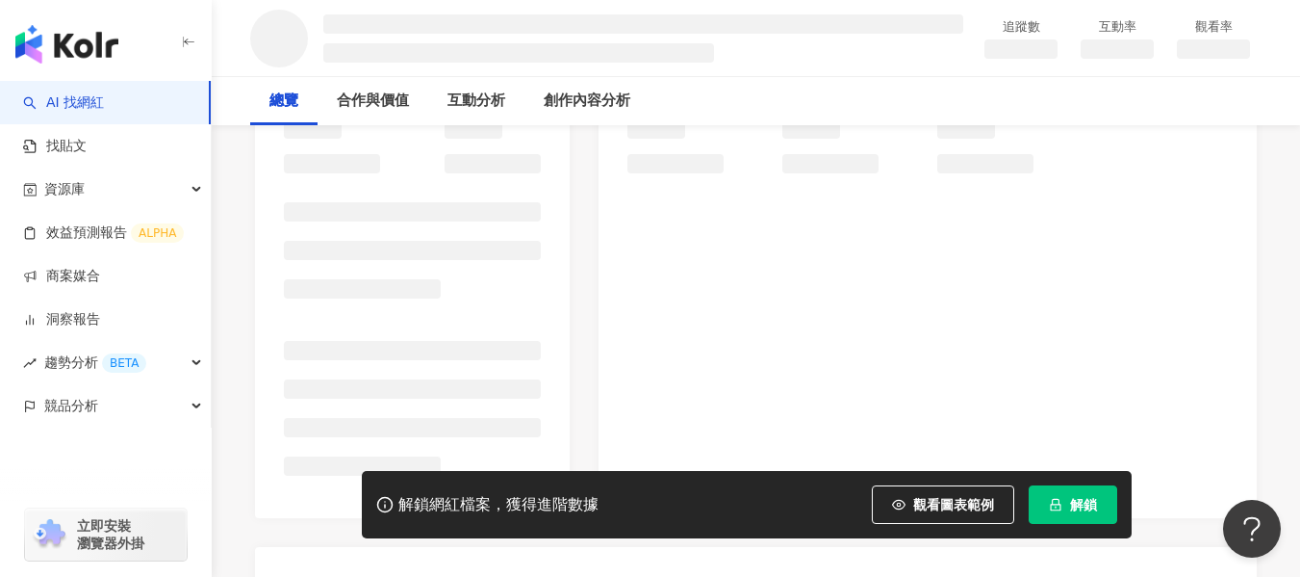
scroll to position [289, 0]
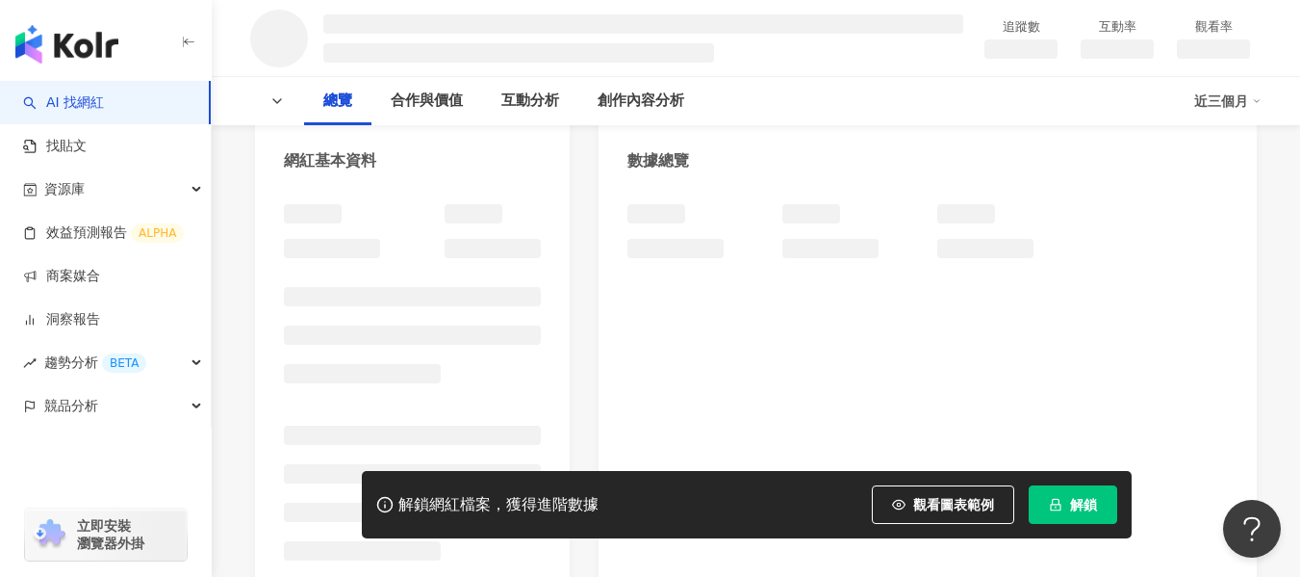
scroll to position [192, 0]
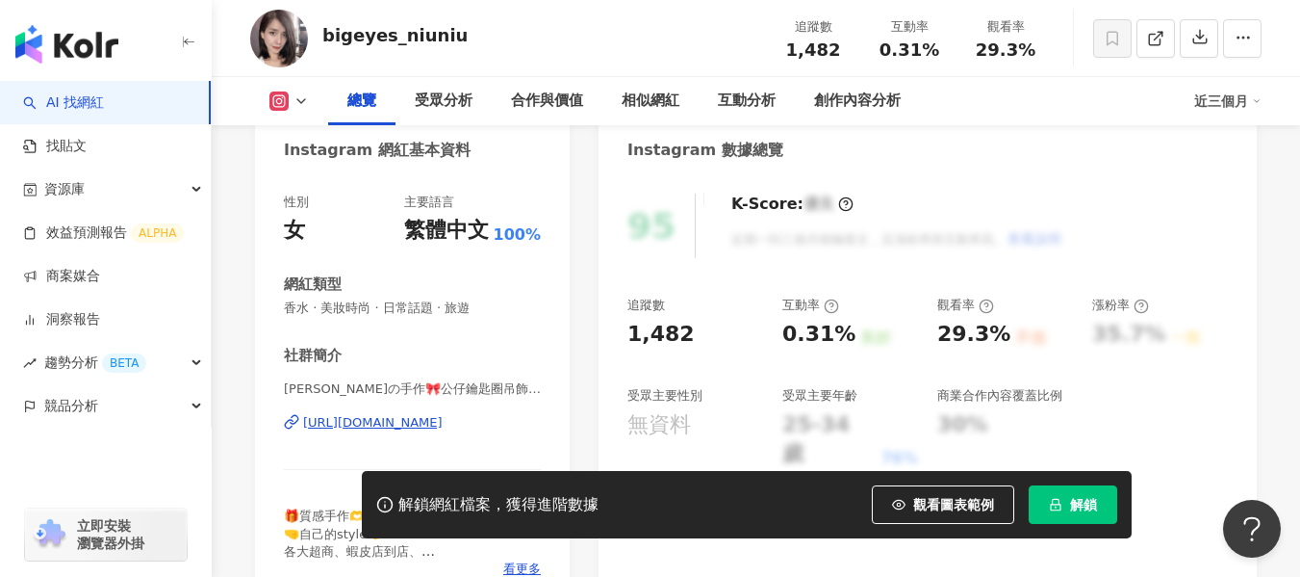
click at [443, 414] on div "[URL][DOMAIN_NAME]" at bounding box center [373, 422] width 140 height 17
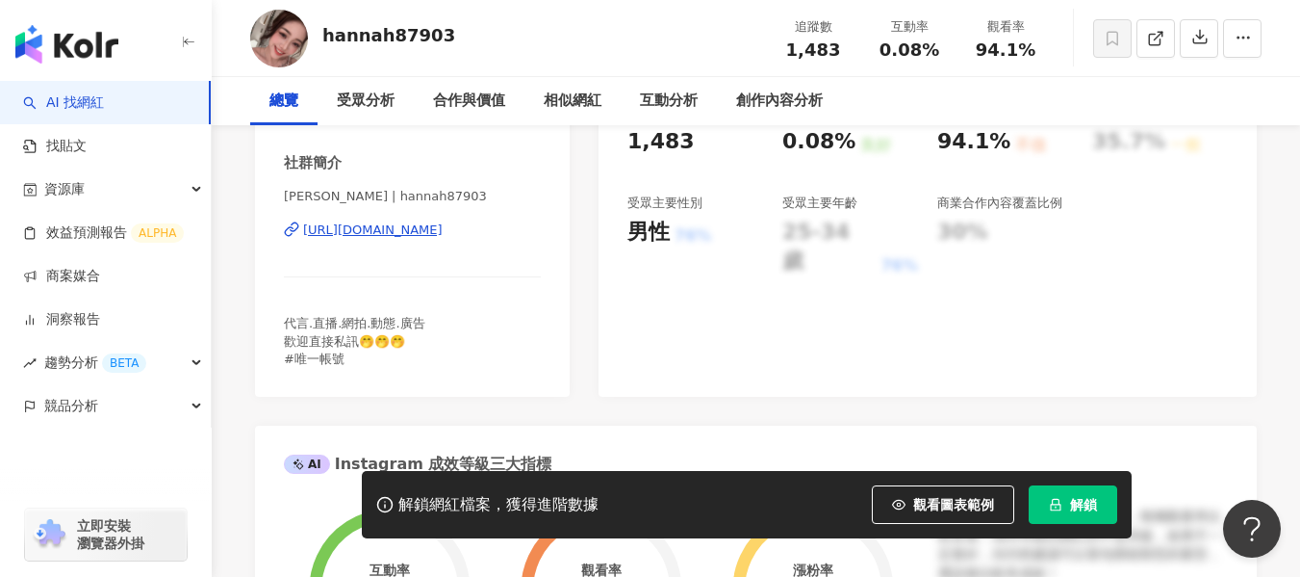
click at [369, 230] on div "https://www.instagram.com/hannah87903/" at bounding box center [373, 229] width 140 height 17
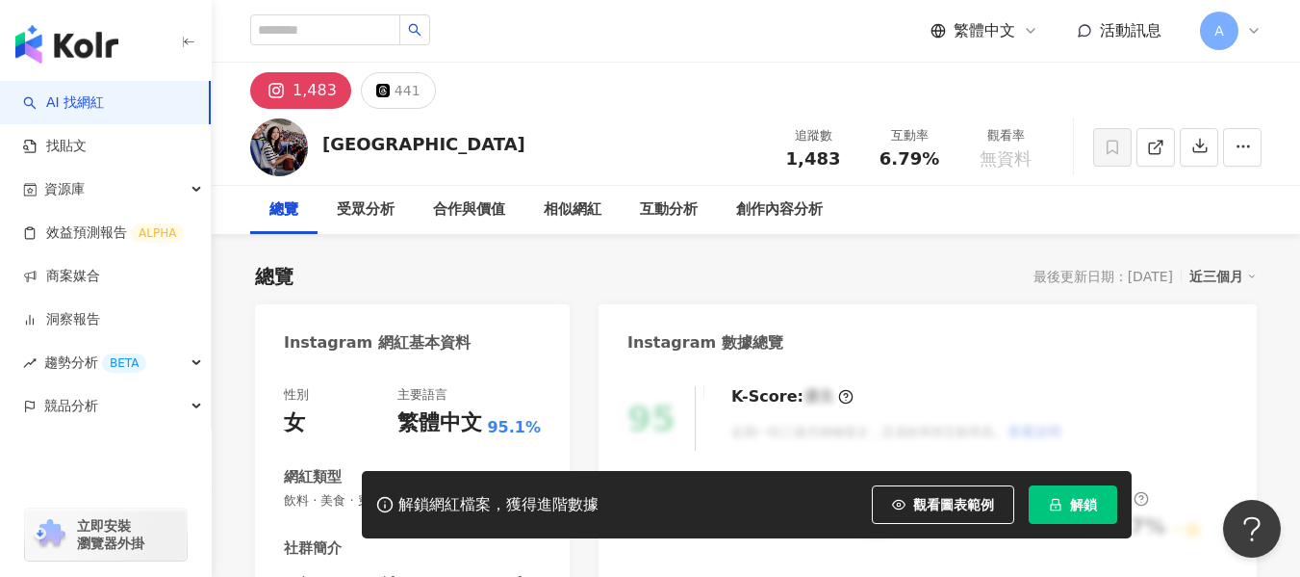
scroll to position [385, 0]
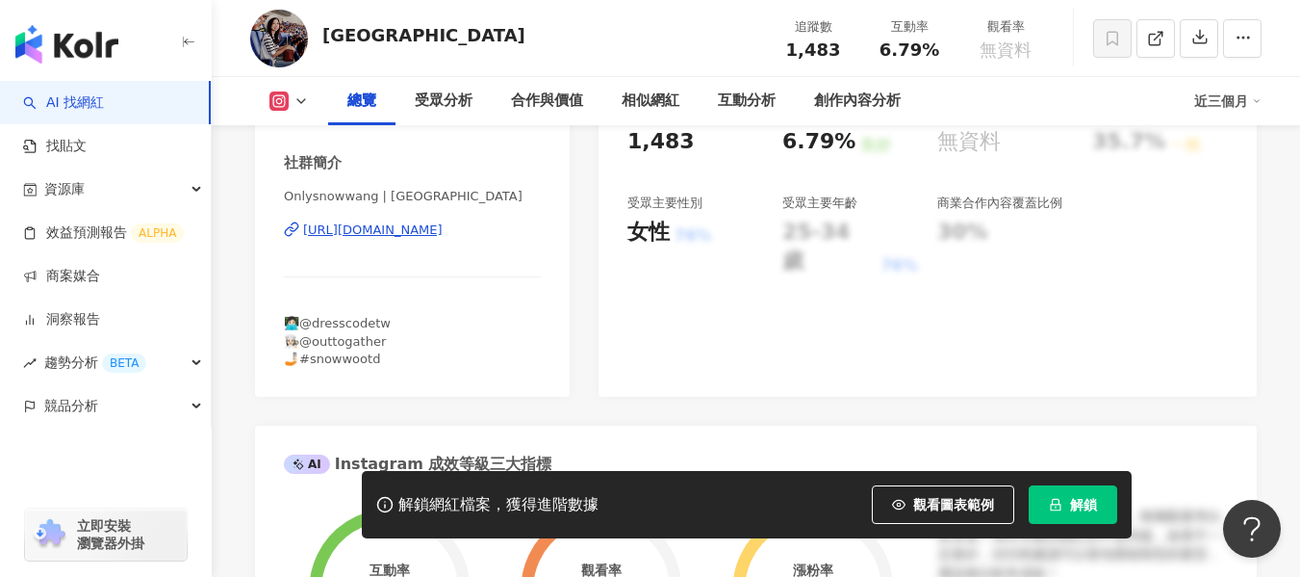
click at [401, 232] on div "[URL][DOMAIN_NAME]" at bounding box center [373, 229] width 140 height 17
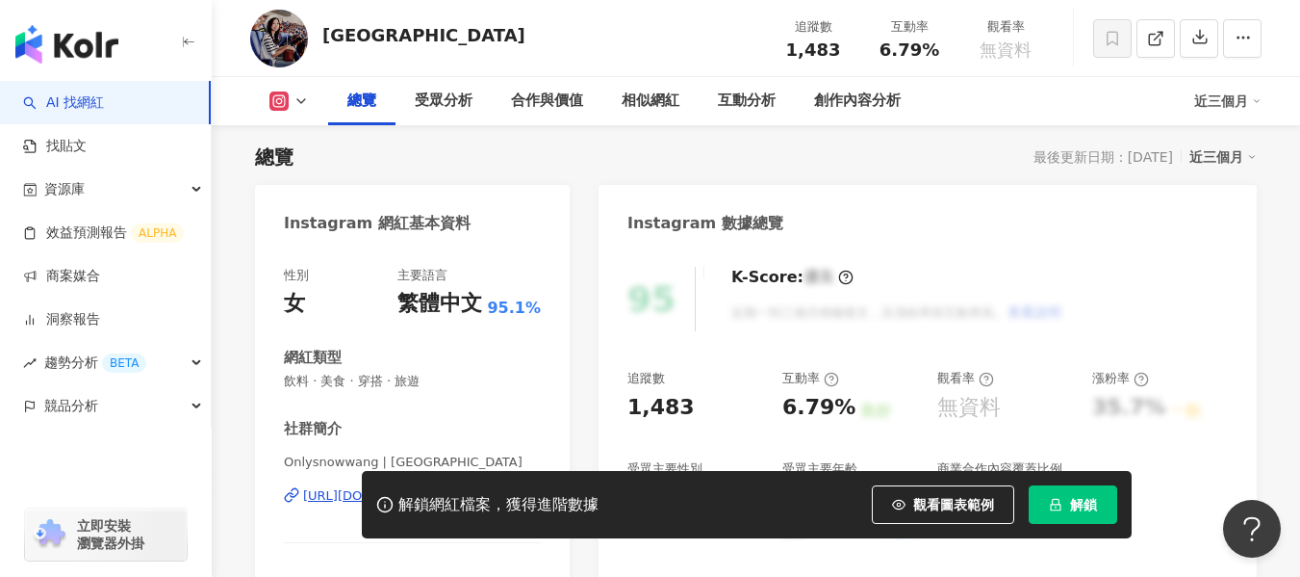
scroll to position [96, 0]
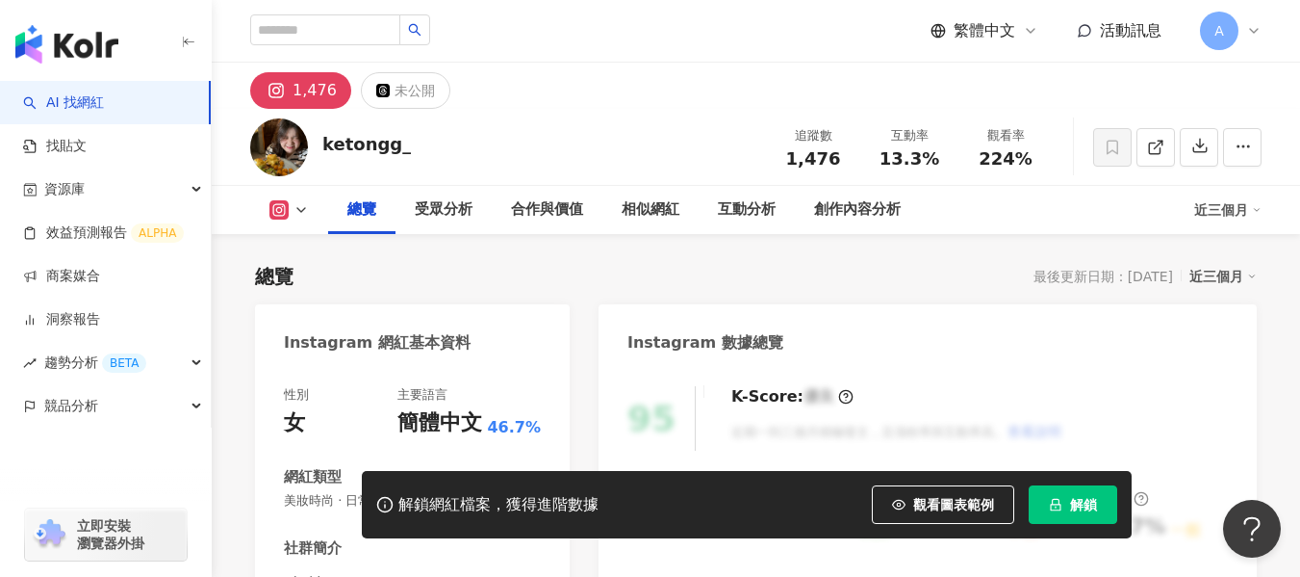
scroll to position [289, 0]
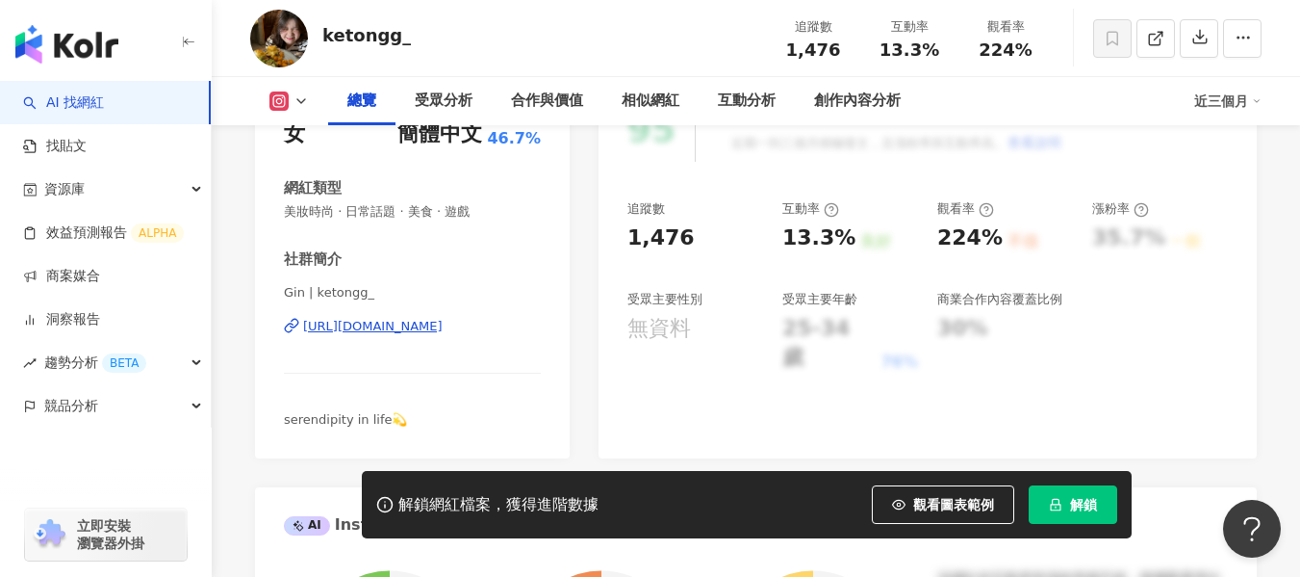
click at [443, 332] on div "[URL][DOMAIN_NAME]" at bounding box center [373, 326] width 140 height 17
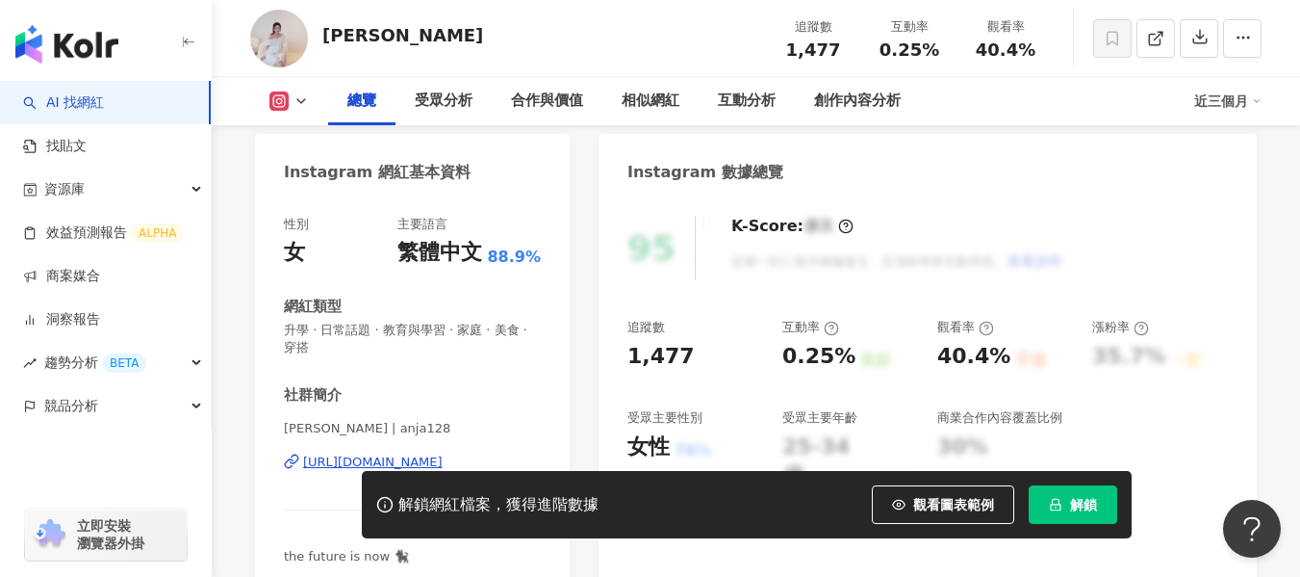
scroll to position [192, 0]
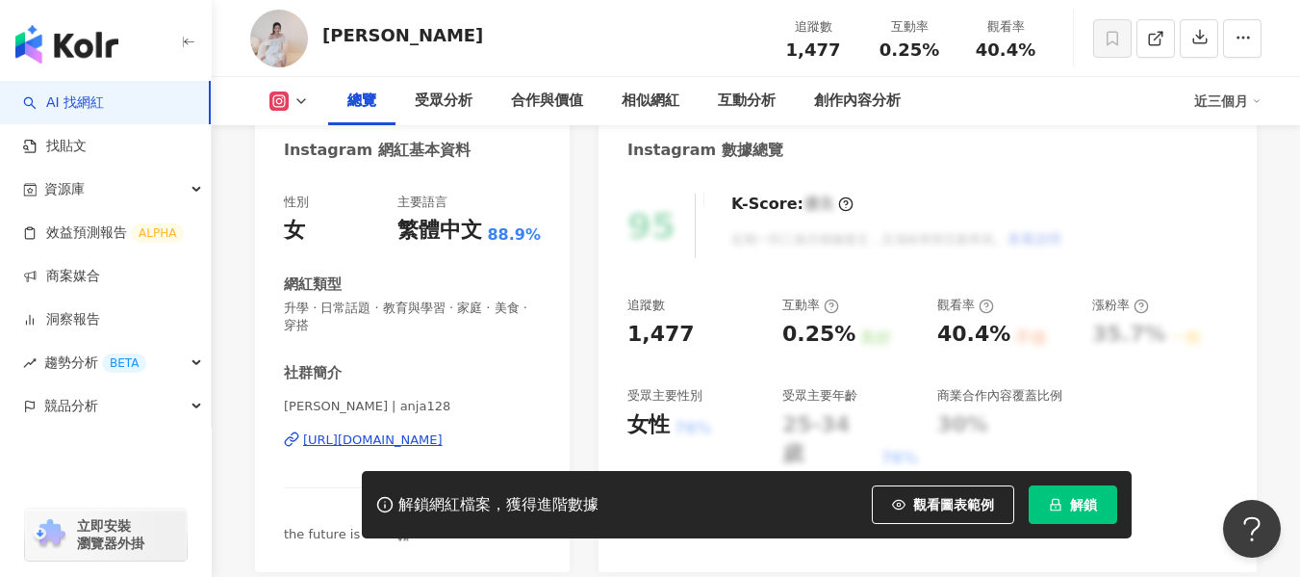
click at [412, 444] on div "https://www.instagram.com/anja128/" at bounding box center [373, 439] width 140 height 17
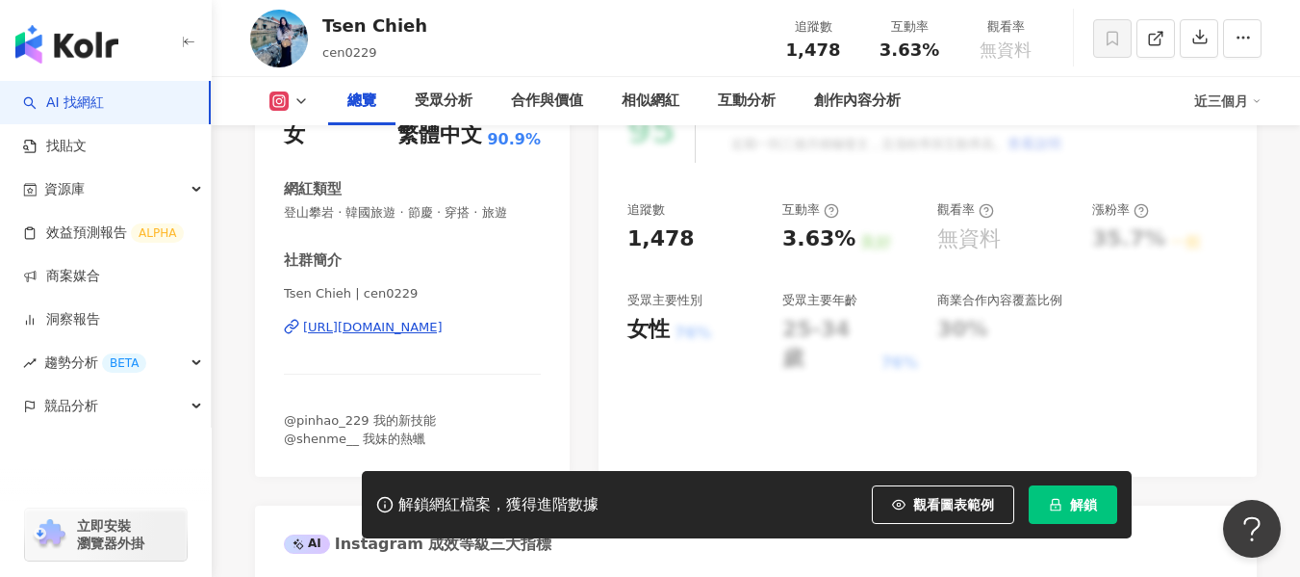
scroll to position [289, 0]
click at [387, 328] on div "[URL][DOMAIN_NAME]" at bounding box center [373, 326] width 140 height 17
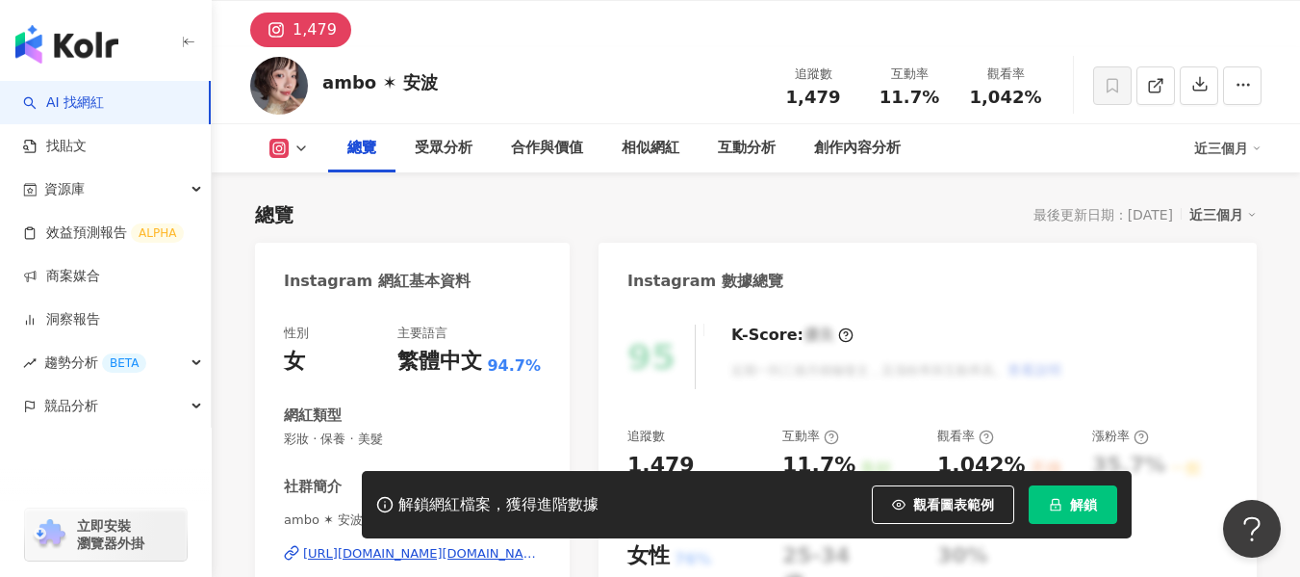
scroll to position [192, 0]
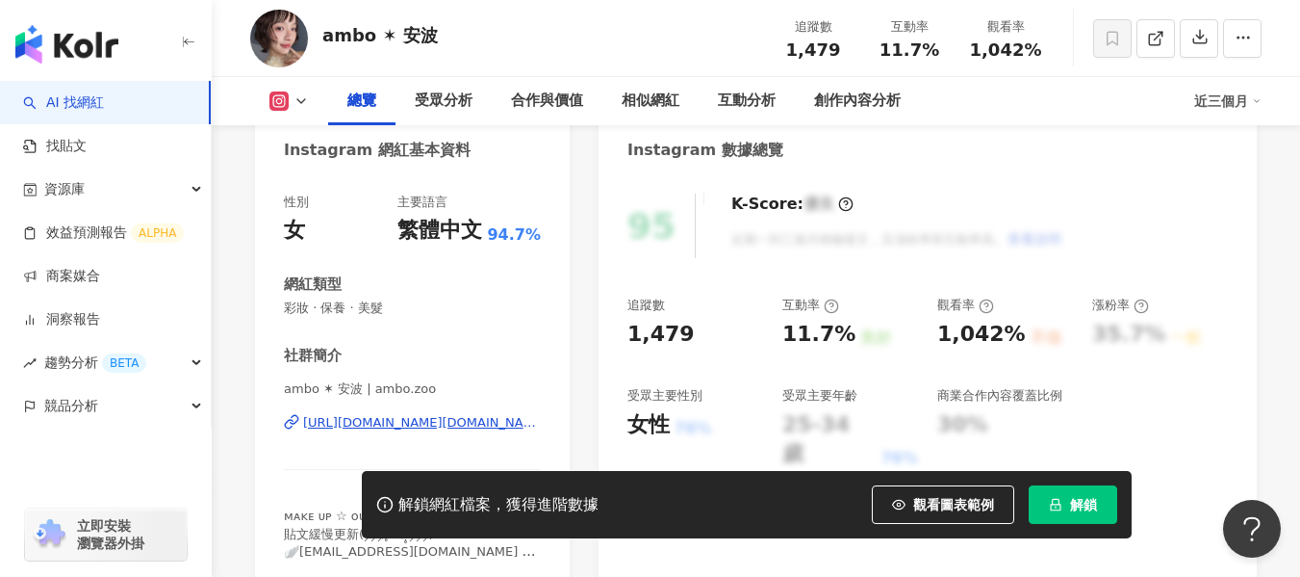
click at [381, 434] on div "ambo ✶ 安波 | ambo.zoo https://www.instagram.com/ambo.zoo/" at bounding box center [412, 436] width 257 height 113
click at [388, 419] on div "https://www.instagram.com/ambo.zoo/" at bounding box center [422, 422] width 238 height 17
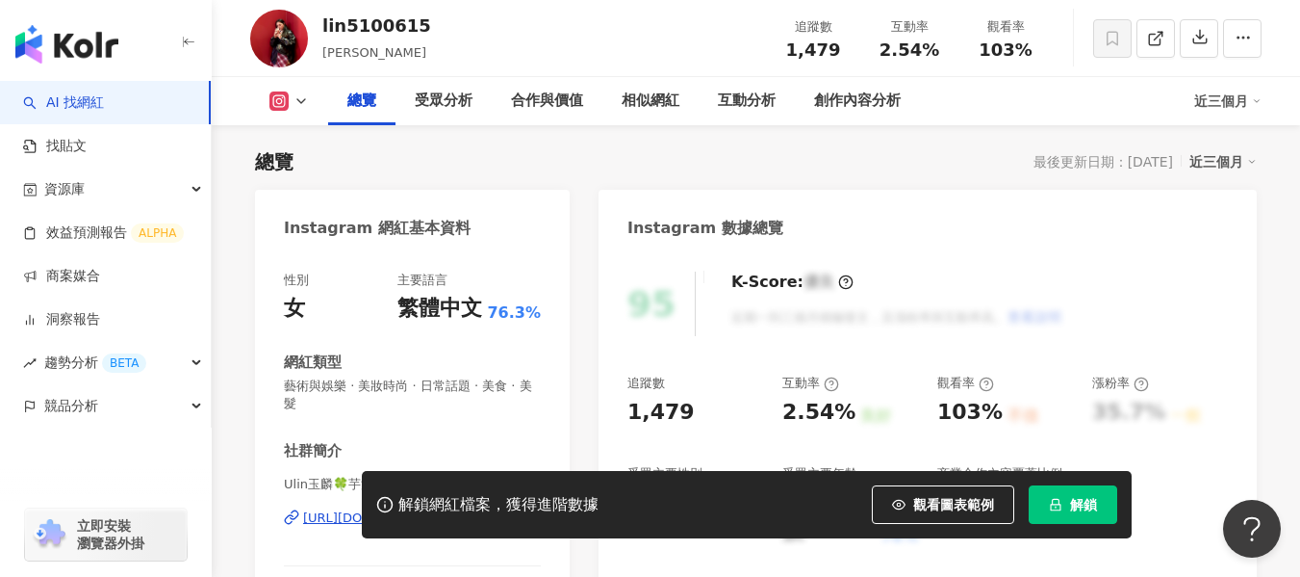
scroll to position [289, 0]
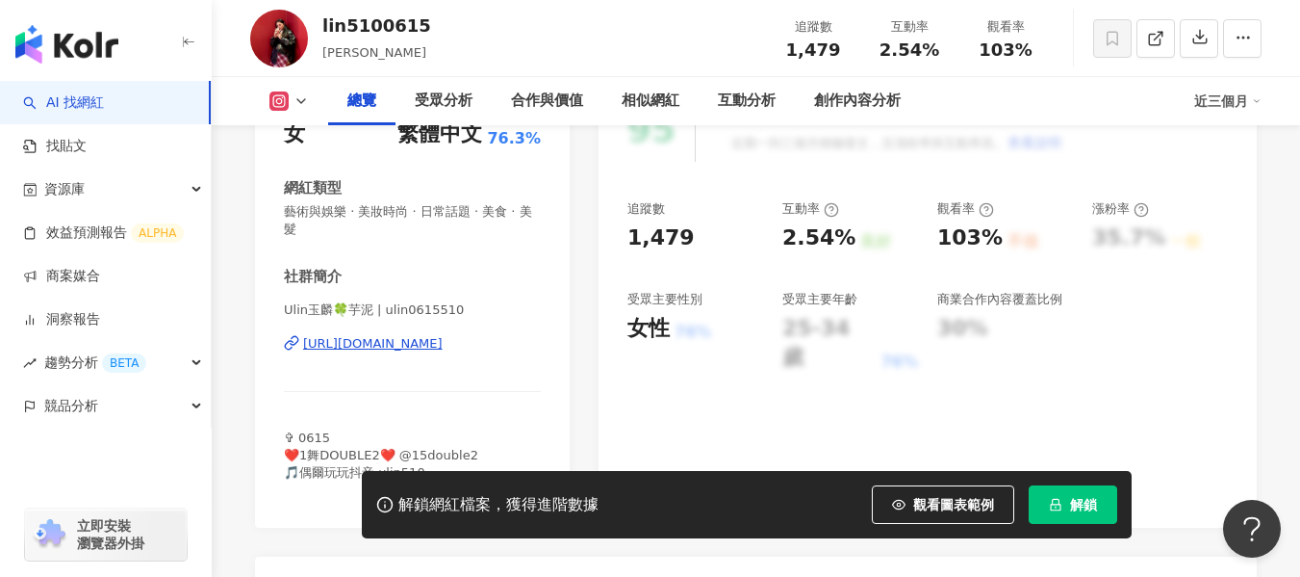
click at [422, 346] on div "[URL][DOMAIN_NAME]" at bounding box center [373, 343] width 140 height 17
